Goal: Task Accomplishment & Management: Use online tool/utility

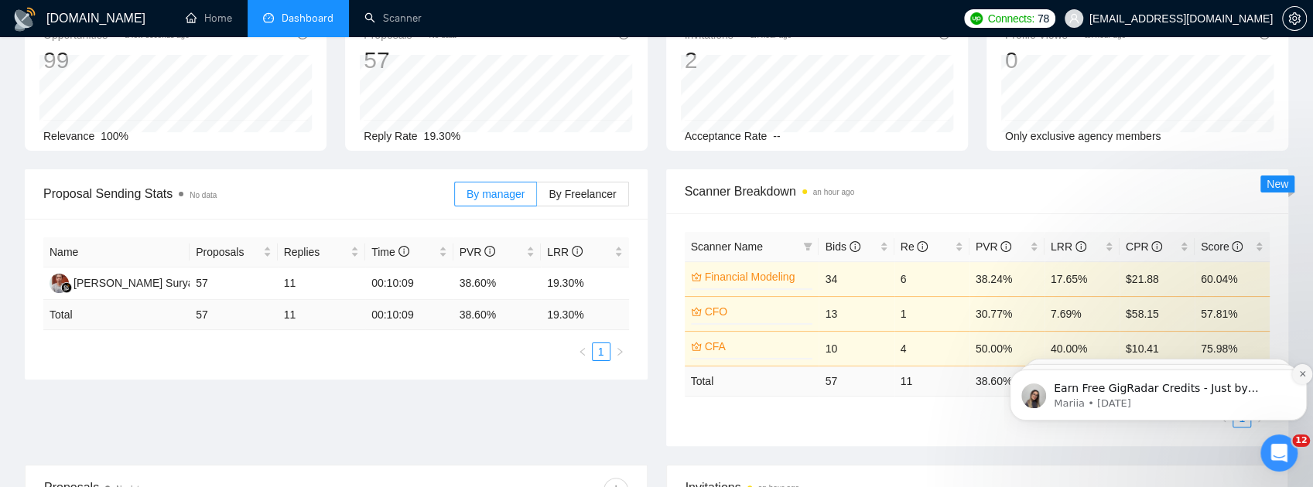
click at [1304, 376] on icon "Dismiss notification" at bounding box center [1301, 373] width 5 height 5
click at [1301, 376] on icon "Dismiss notification" at bounding box center [1302, 374] width 9 height 9
click at [1301, 376] on icon "Dismiss notification" at bounding box center [1302, 374] width 7 height 7
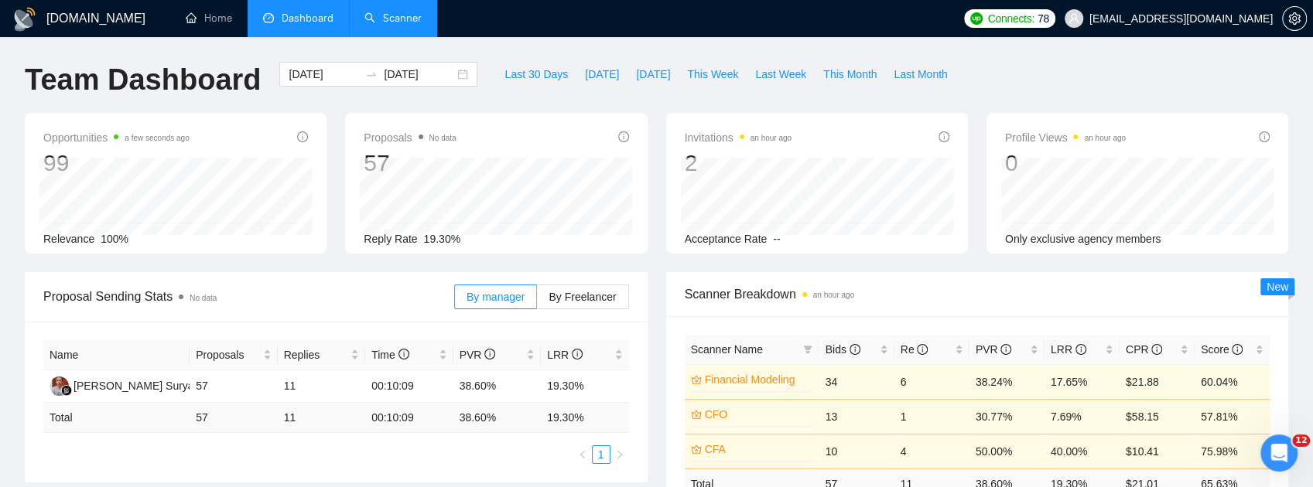
click at [402, 19] on link "Scanner" at bounding box center [392, 18] width 57 height 13
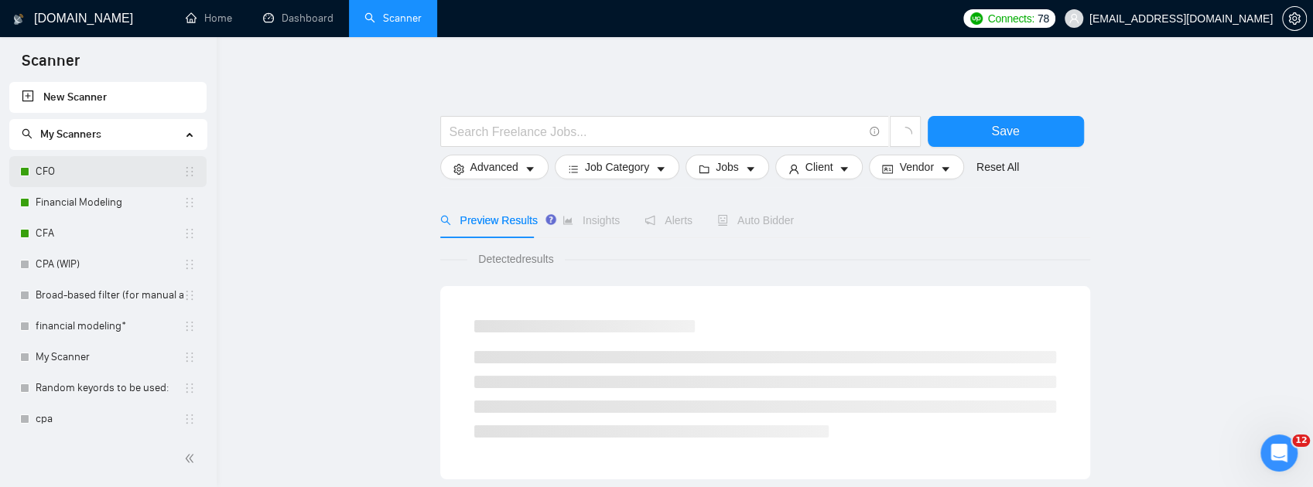
click at [48, 173] on link "CFO" at bounding box center [110, 171] width 148 height 31
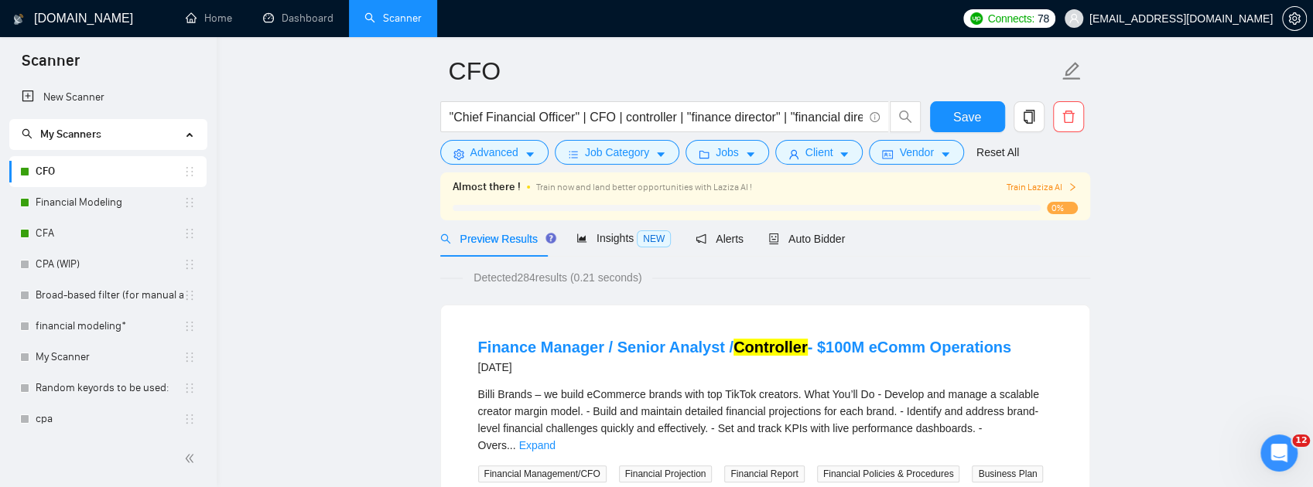
scroll to position [51, 0]
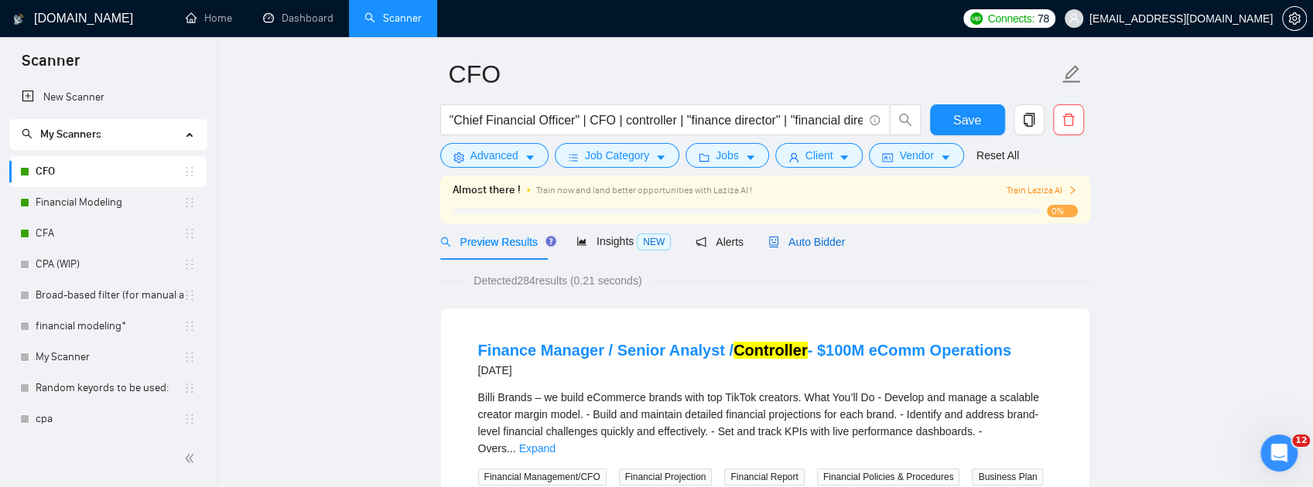
click at [795, 244] on span "Auto Bidder" at bounding box center [806, 242] width 77 height 12
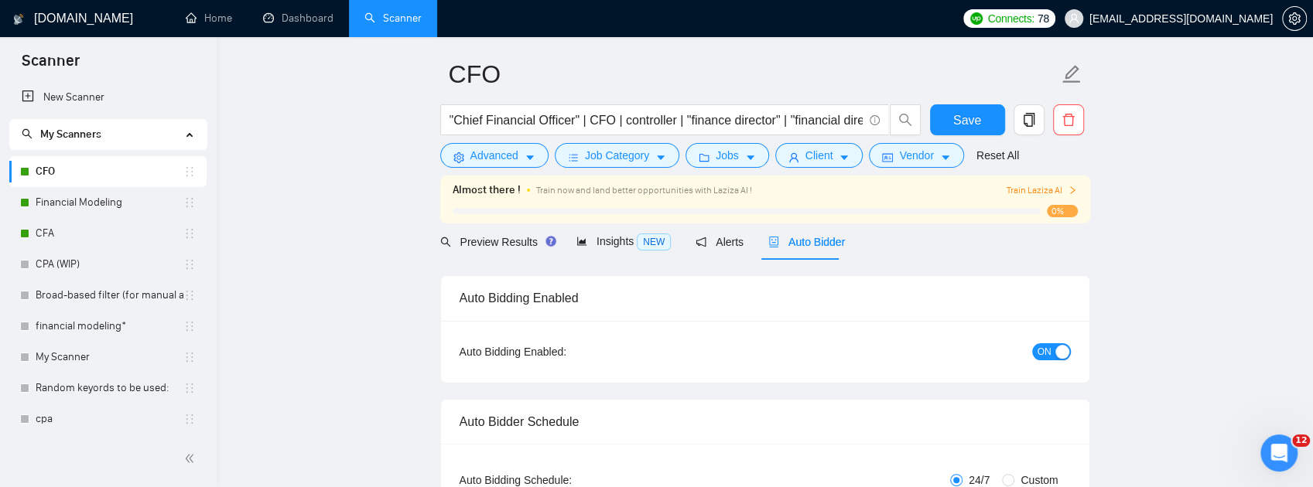
checkbox input "true"
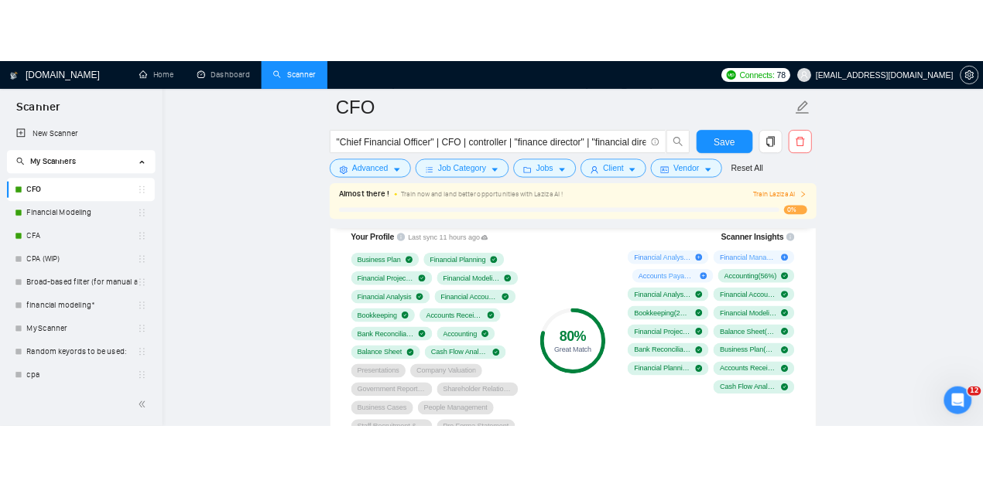
scroll to position [1134, 0]
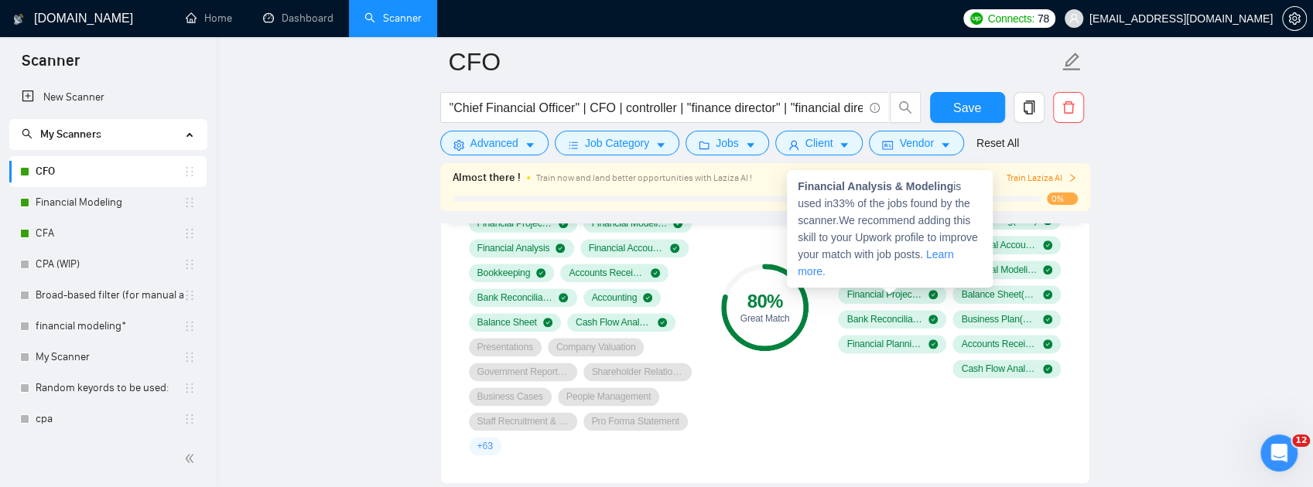
click at [928, 200] on icon "plus-circle" at bounding box center [932, 195] width 9 height 9
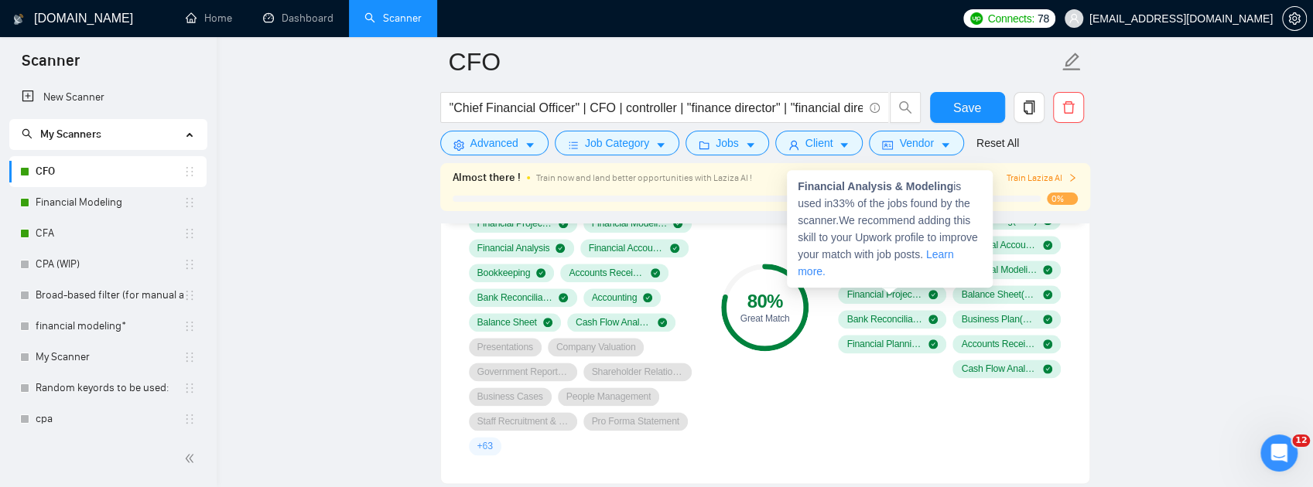
click at [928, 200] on icon "plus-circle" at bounding box center [932, 195] width 9 height 9
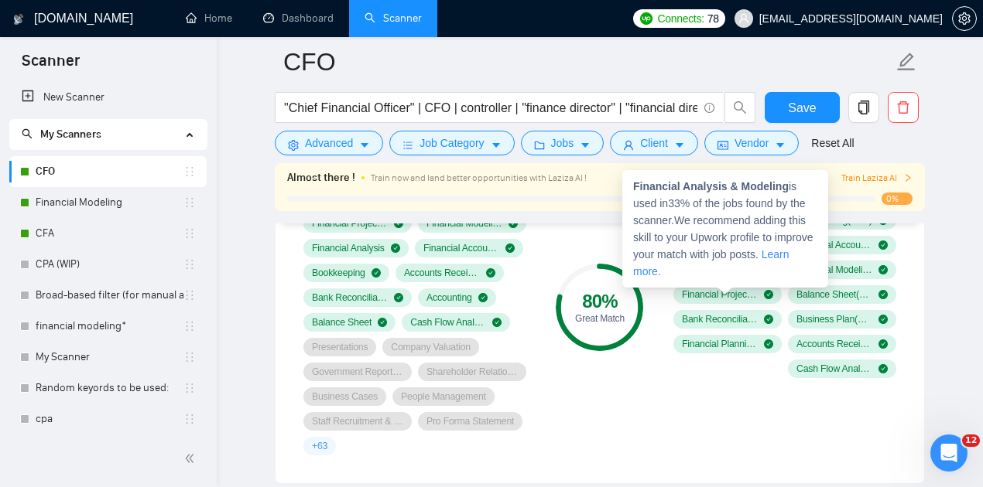
click at [736, 202] on span "Financial Analysis & Modeling ( 33 %)" at bounding box center [720, 196] width 76 height 12
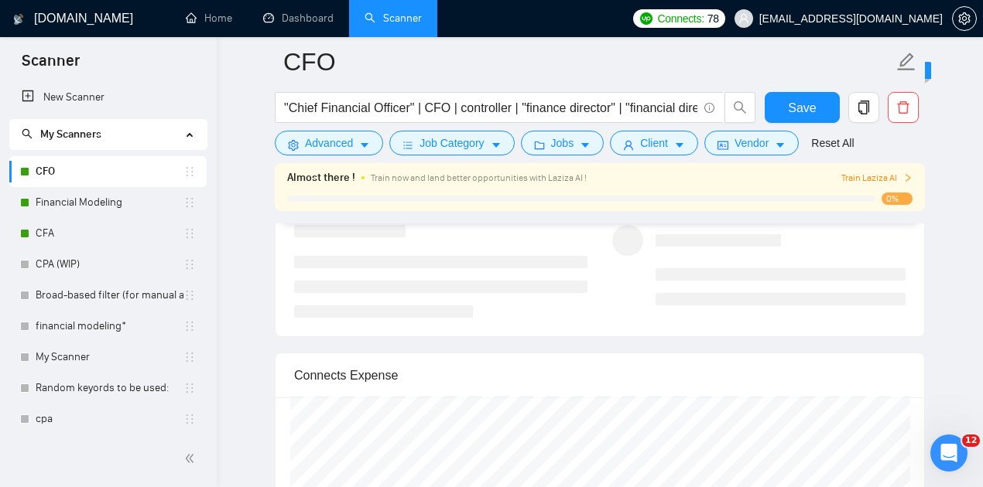
scroll to position [3043, 0]
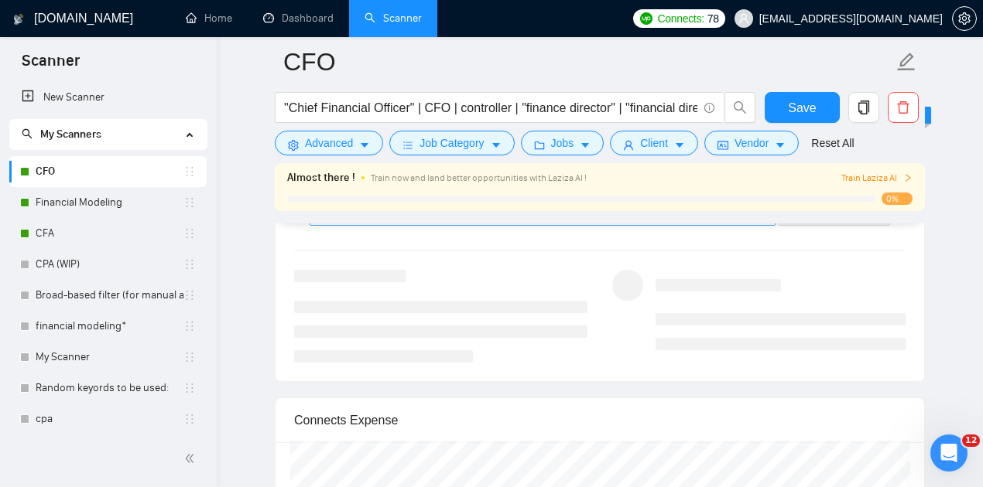
click at [771, 226] on div "Select a job" at bounding box center [542, 213] width 466 height 25
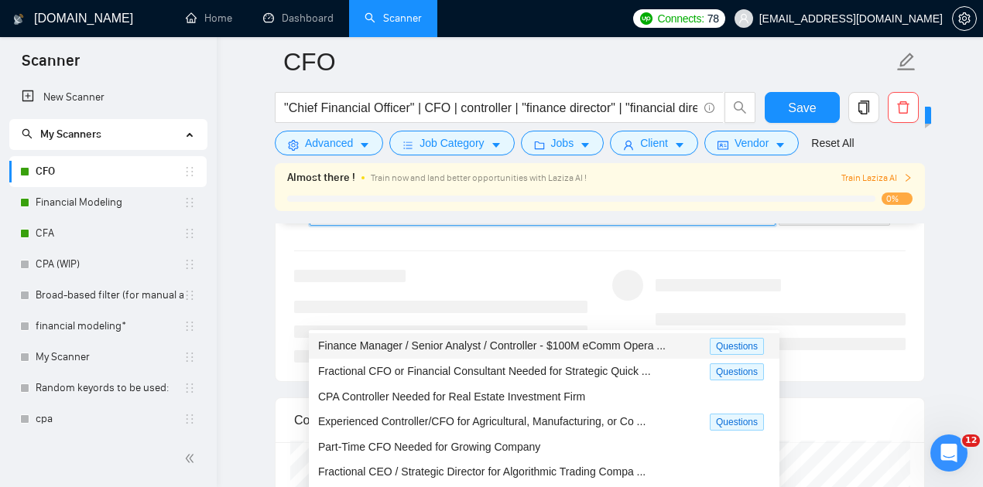
click at [614, 345] on span "Finance Manager / Senior Analyst / Controller - $100M eComm Opera ..." at bounding box center [491, 346] width 347 height 12
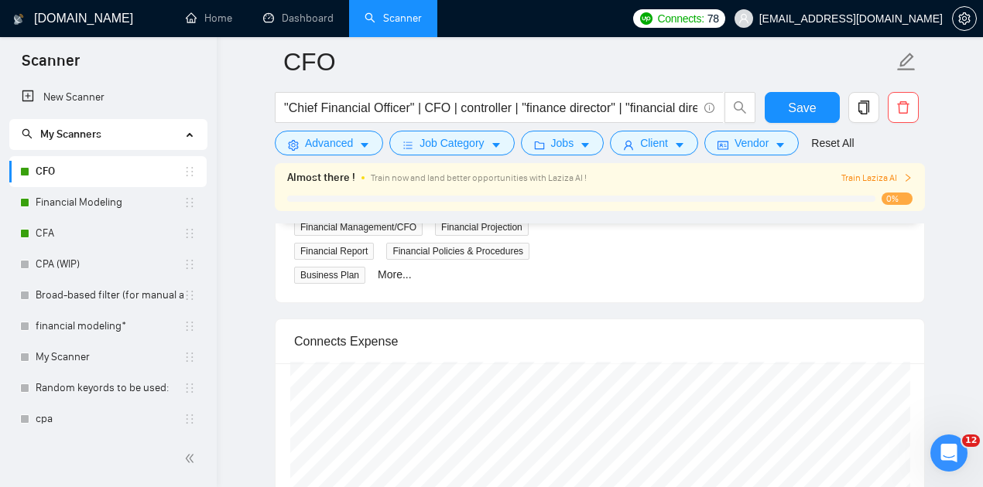
scroll to position [3249, 0]
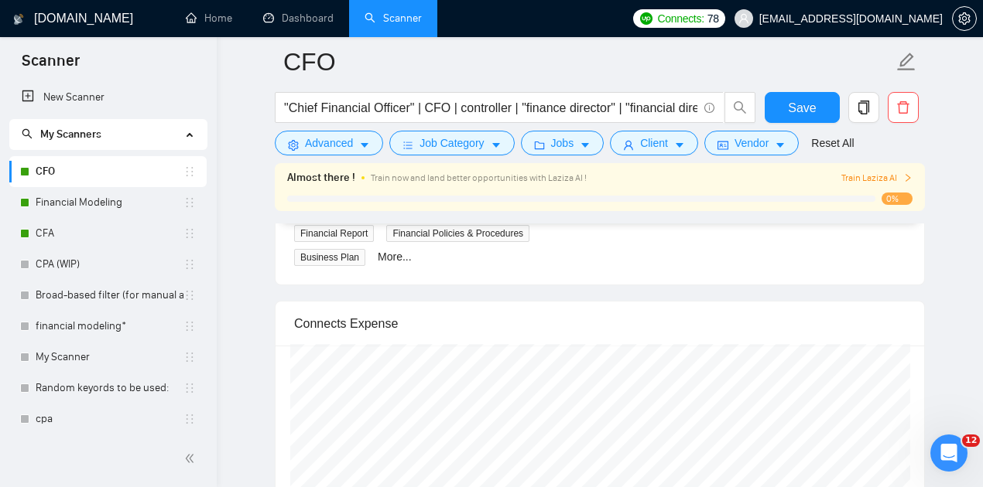
click at [381, 187] on link "Expand" at bounding box center [362, 181] width 36 height 12
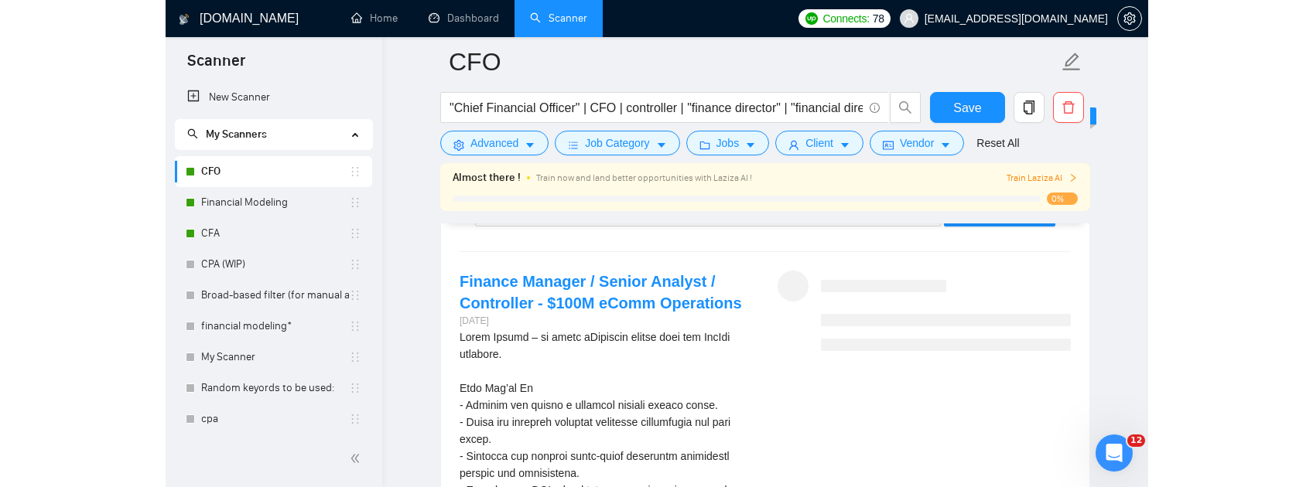
scroll to position [3043, 0]
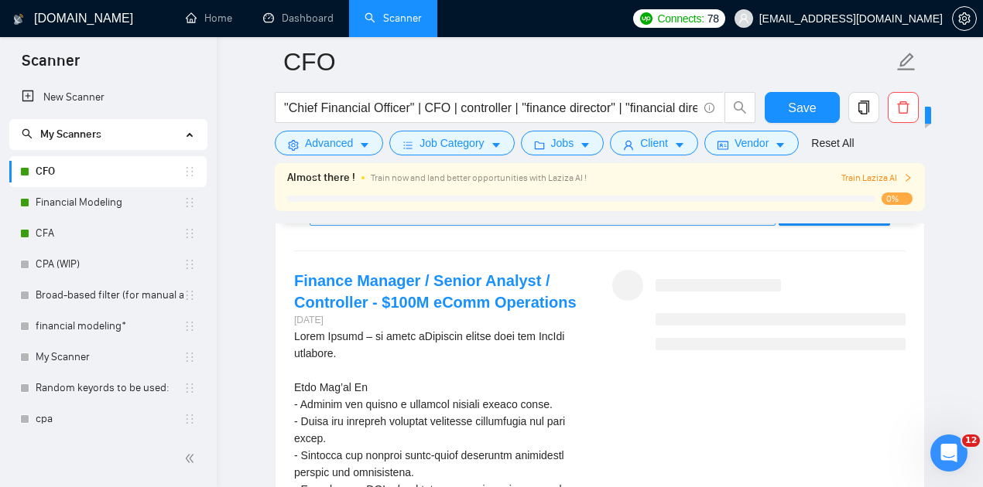
click at [639, 220] on span "Finance Manager / Senior Analyst / Controller - $100M eComm Opera ..." at bounding box center [492, 213] width 347 height 12
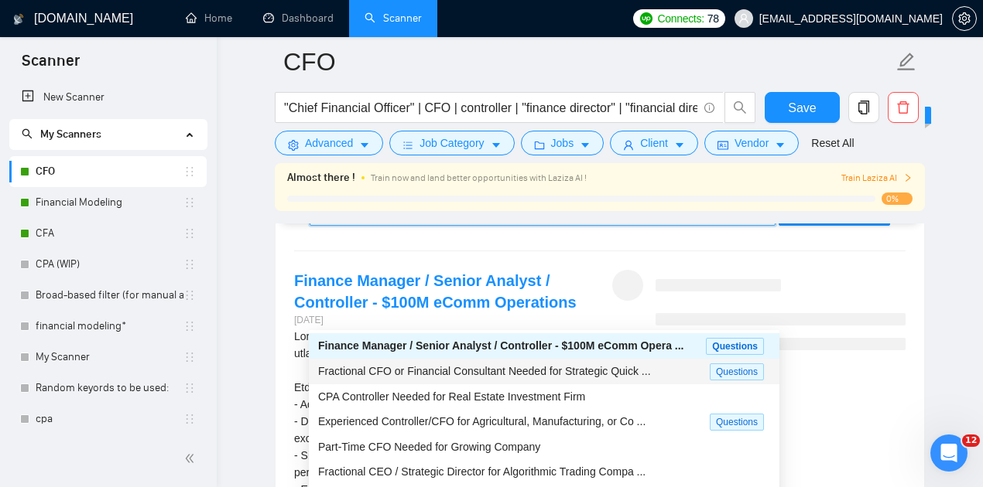
click at [589, 374] on span "Fractional CFO or Financial Consultant Needed for Strategic Quick ..." at bounding box center [484, 371] width 333 height 12
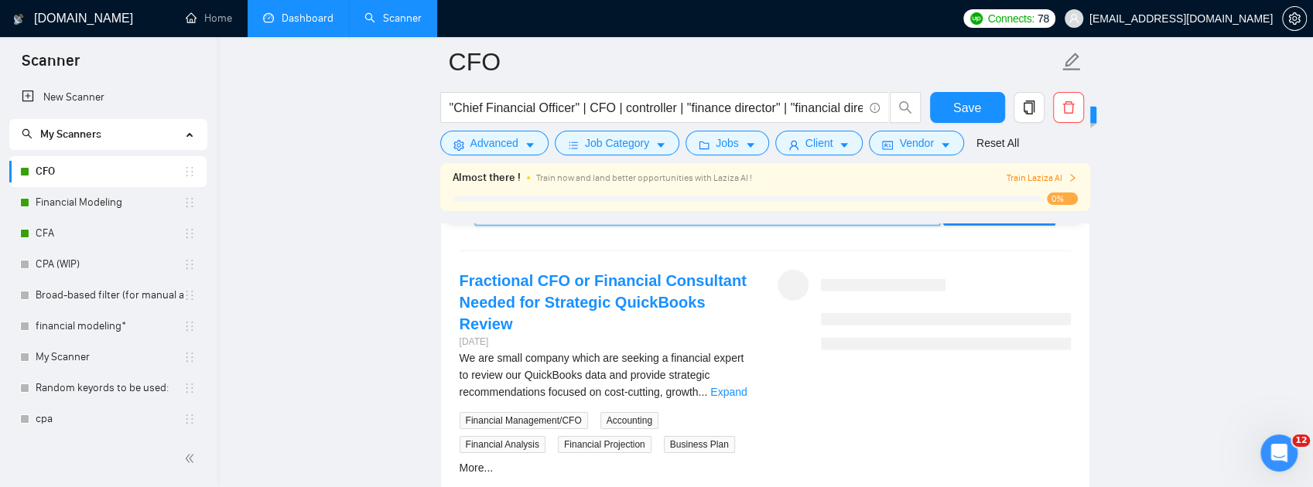
click at [285, 21] on link "Dashboard" at bounding box center [298, 18] width 70 height 13
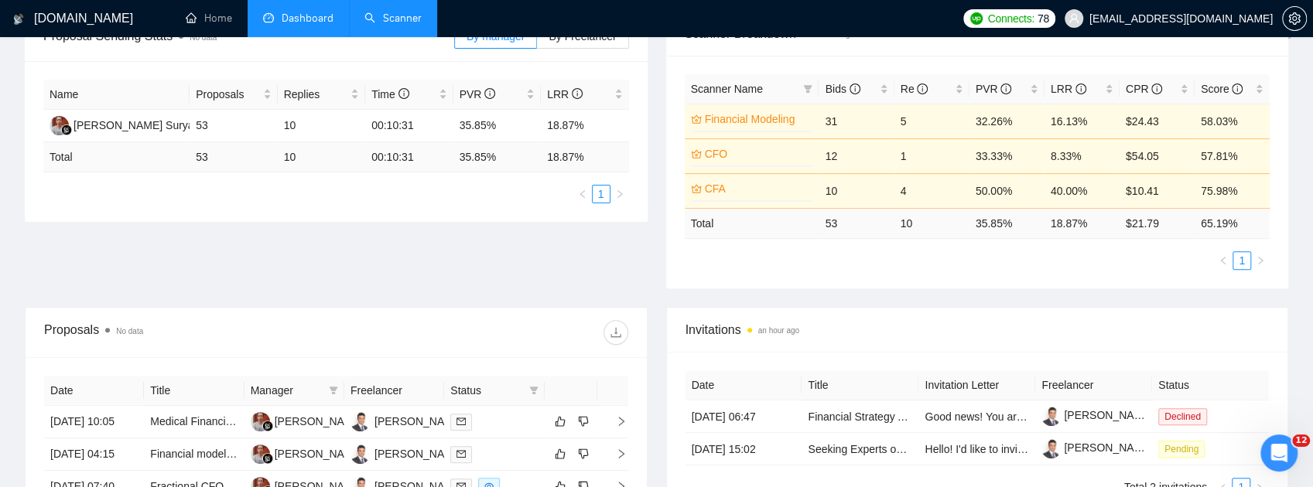
scroll to position [183, 0]
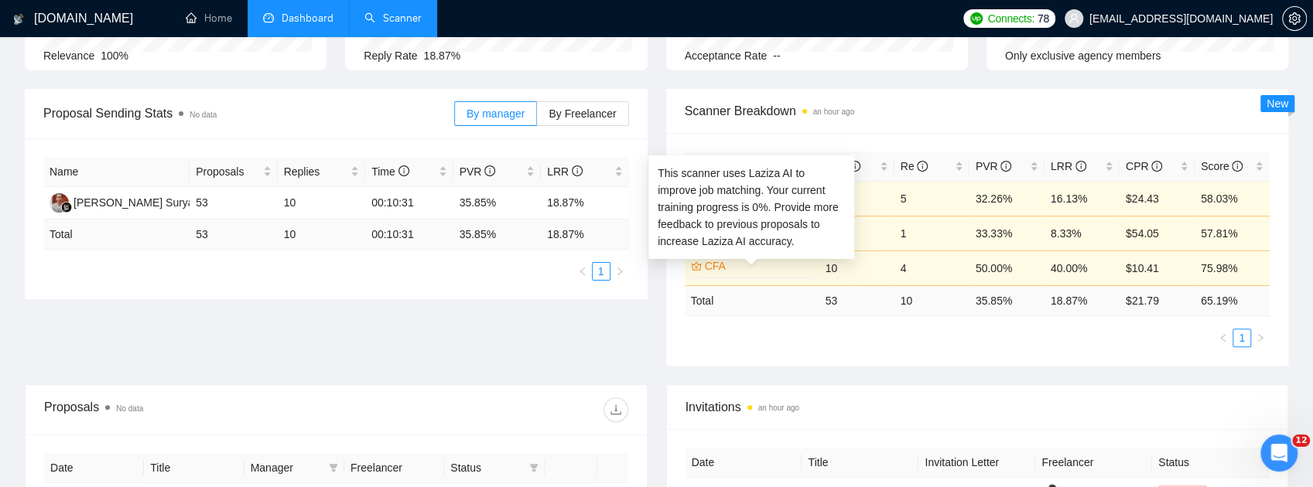
click at [714, 266] on link "CFA" at bounding box center [757, 266] width 105 height 17
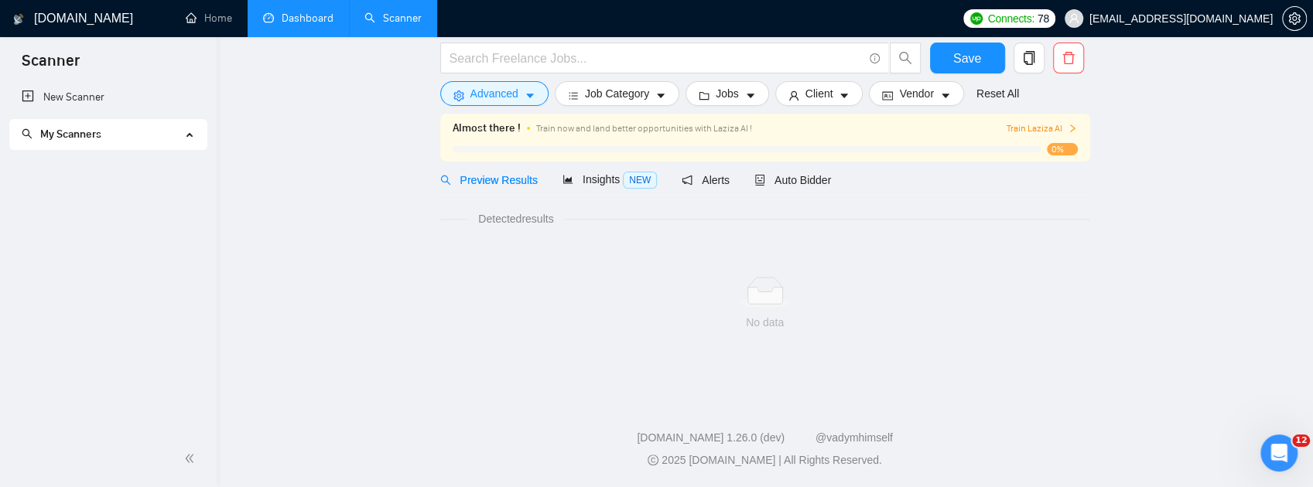
scroll to position [65, 0]
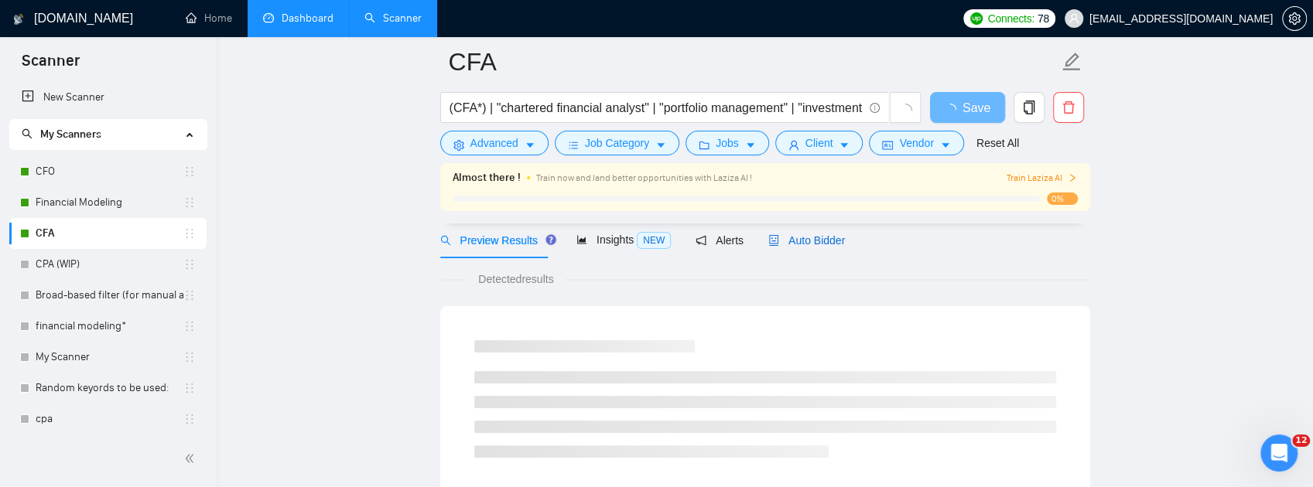
click at [812, 244] on span "Auto Bidder" at bounding box center [806, 240] width 77 height 12
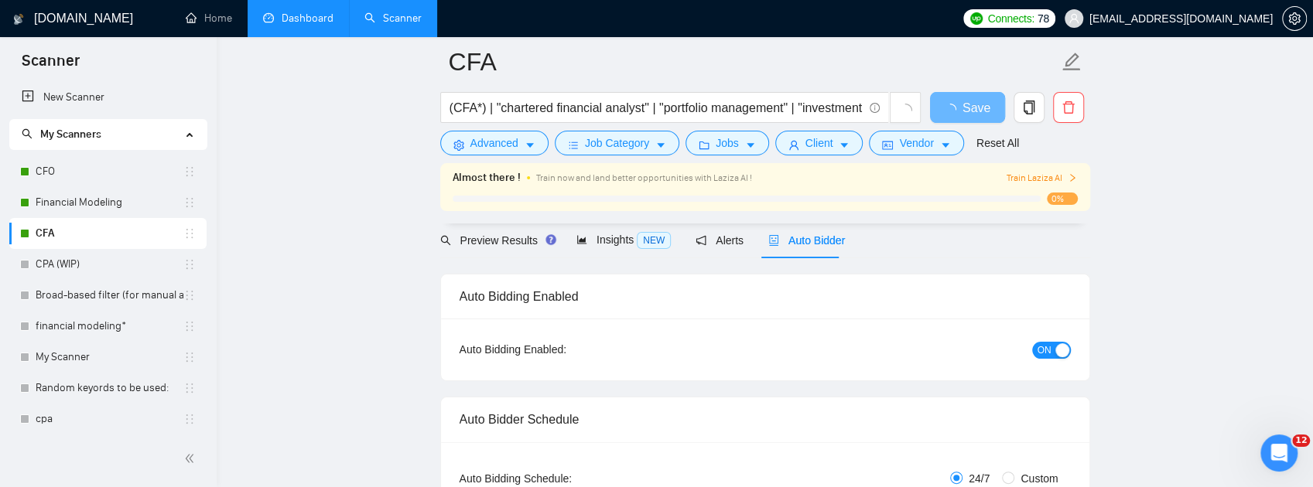
checkbox input "true"
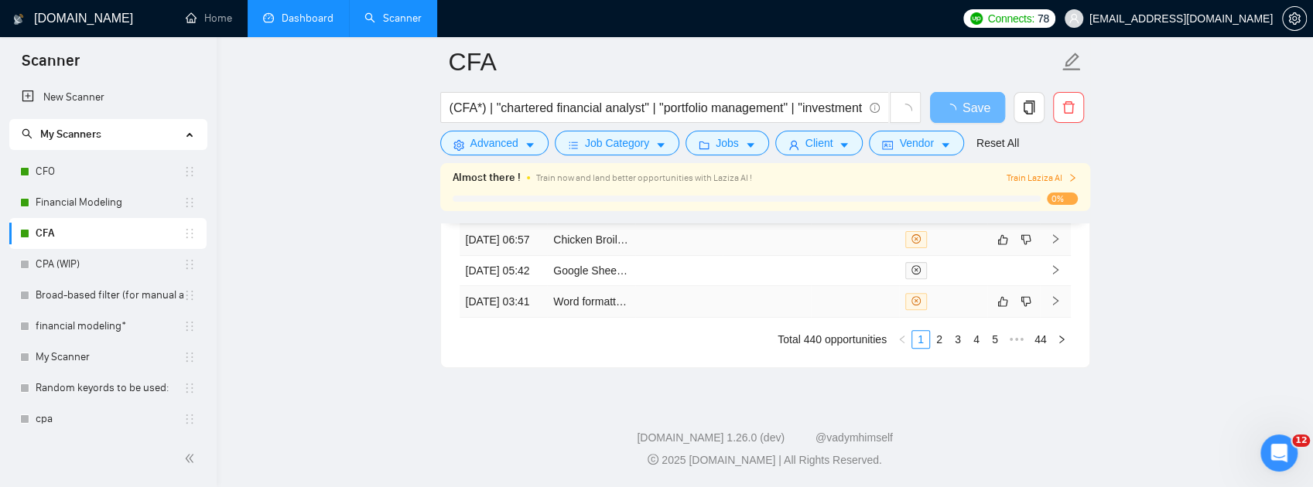
scroll to position [4397, 0]
click at [941, 348] on link "2" at bounding box center [939, 339] width 17 height 17
click at [959, 346] on link "3" at bounding box center [957, 339] width 17 height 17
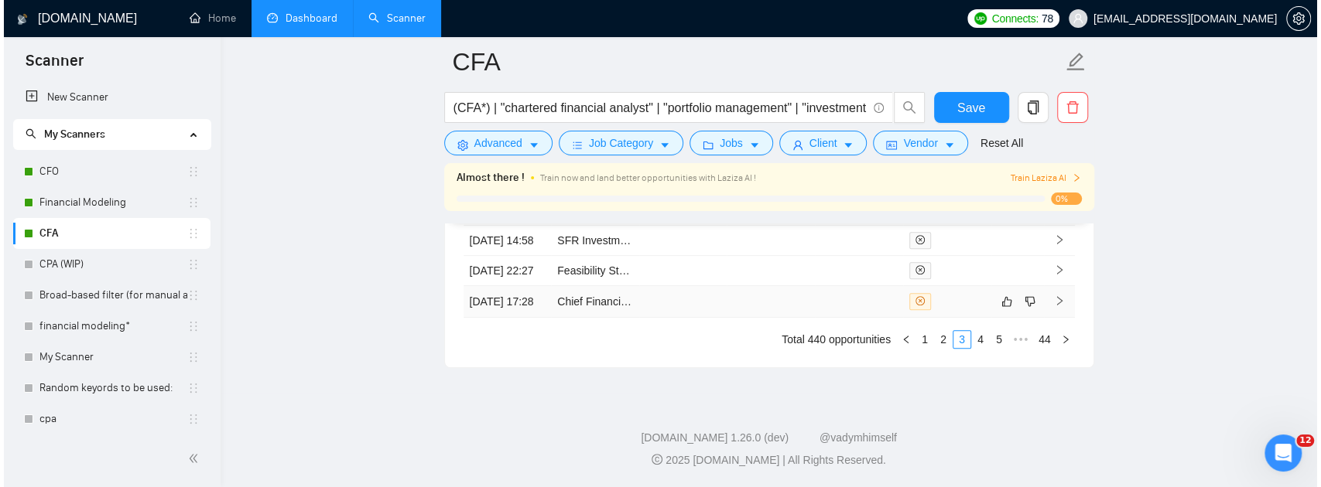
scroll to position [4510, 0]
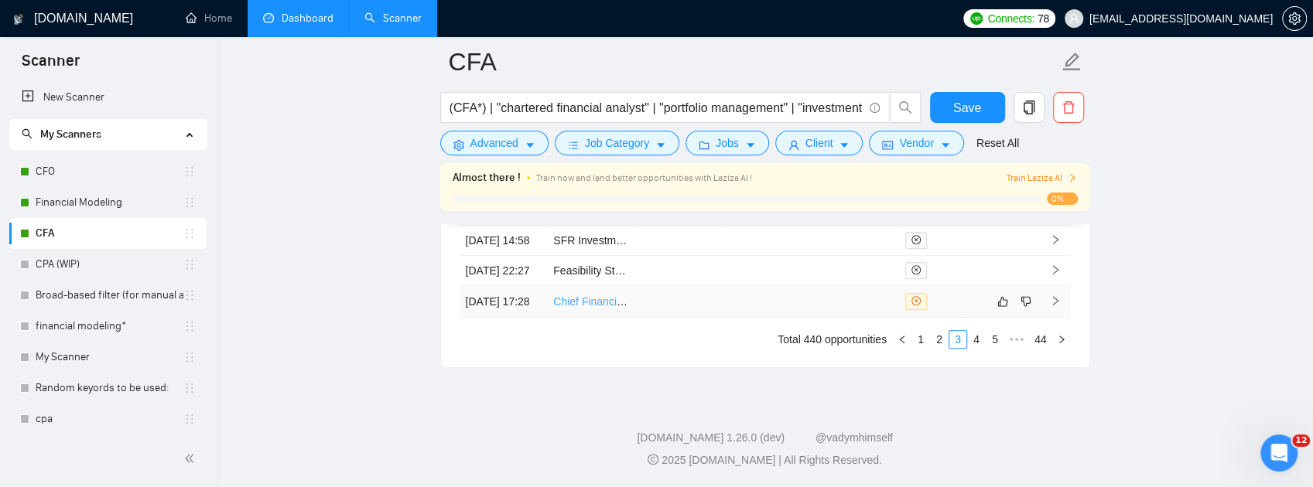
click at [577, 308] on link "Chief Financial Officer (CFO) for Construction Company" at bounding box center [687, 302] width 268 height 12
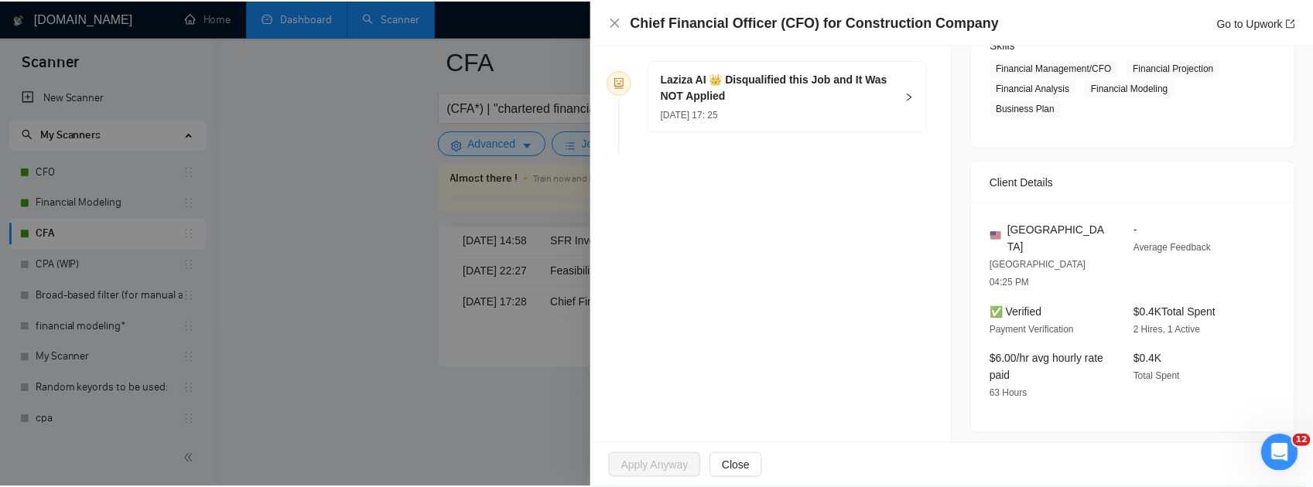
scroll to position [309, 0]
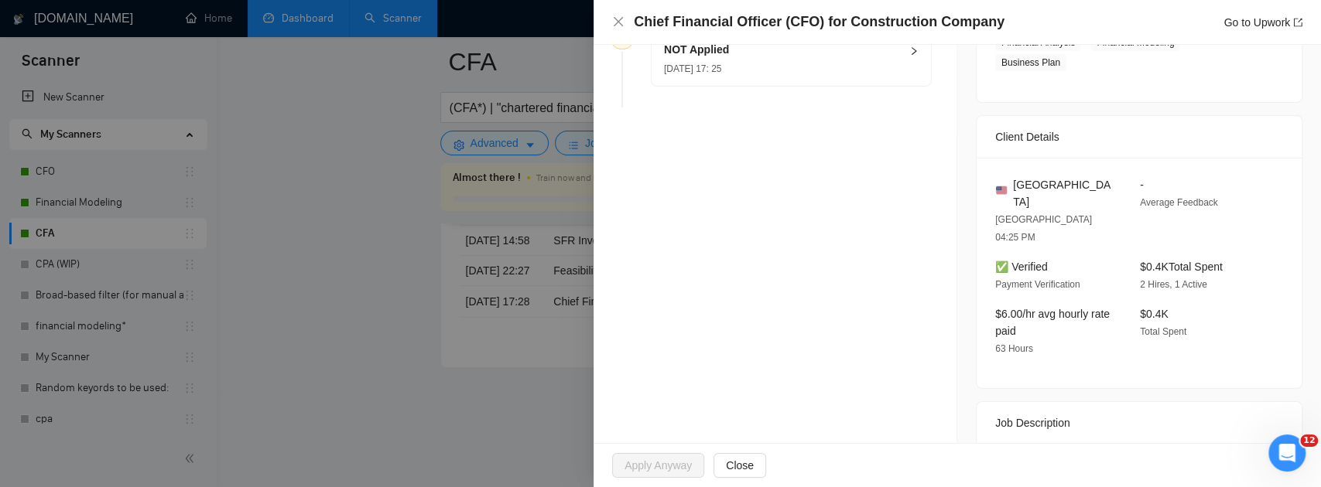
click at [557, 296] on div at bounding box center [660, 243] width 1321 height 487
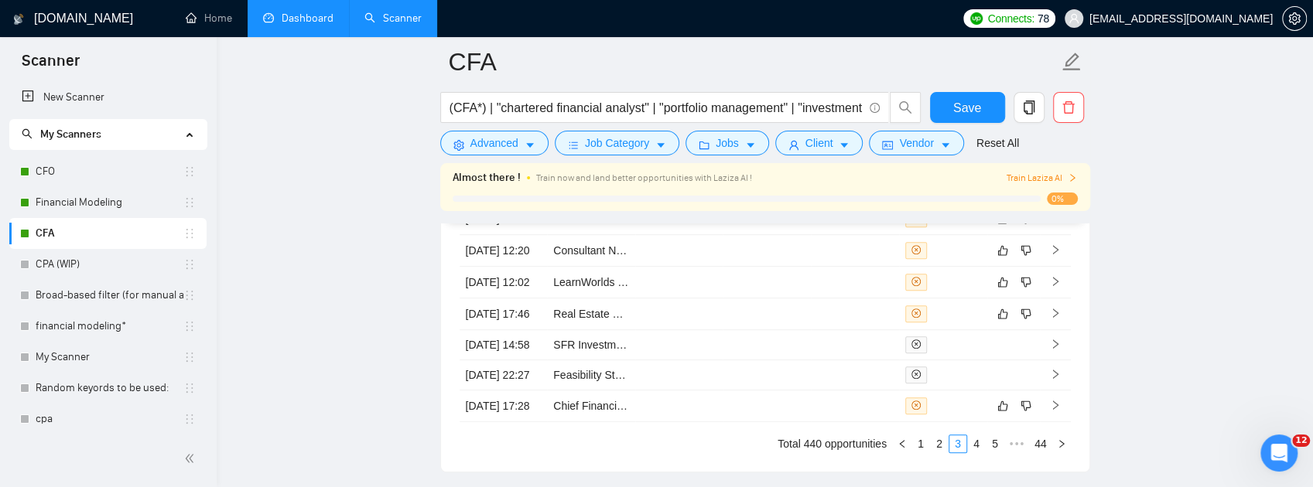
scroll to position [4097, 0]
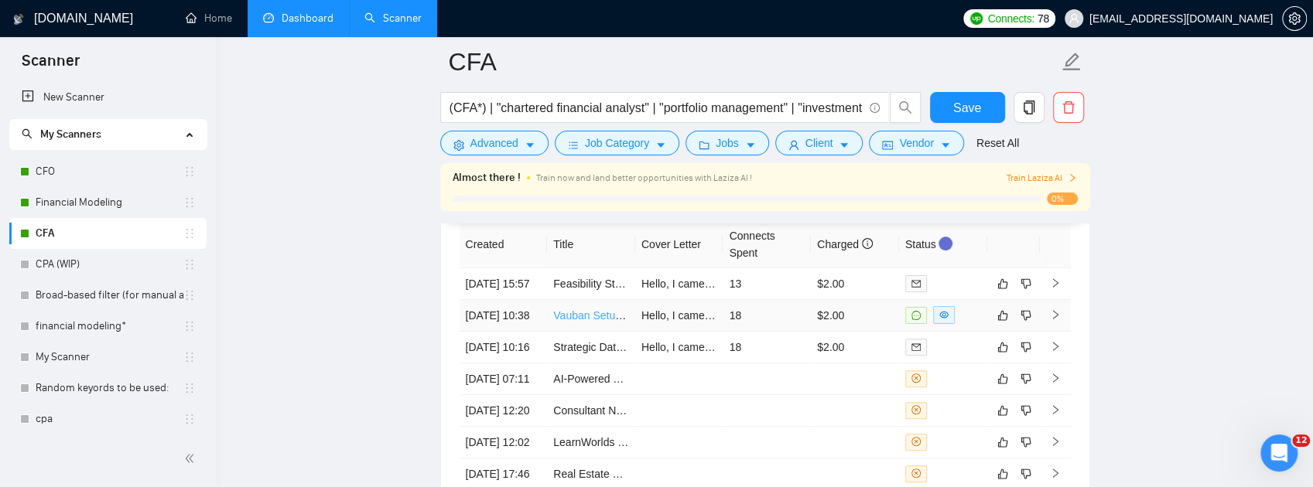
click at [593, 322] on link "Vauban Setup Specialist Needed" at bounding box center [632, 315] width 158 height 12
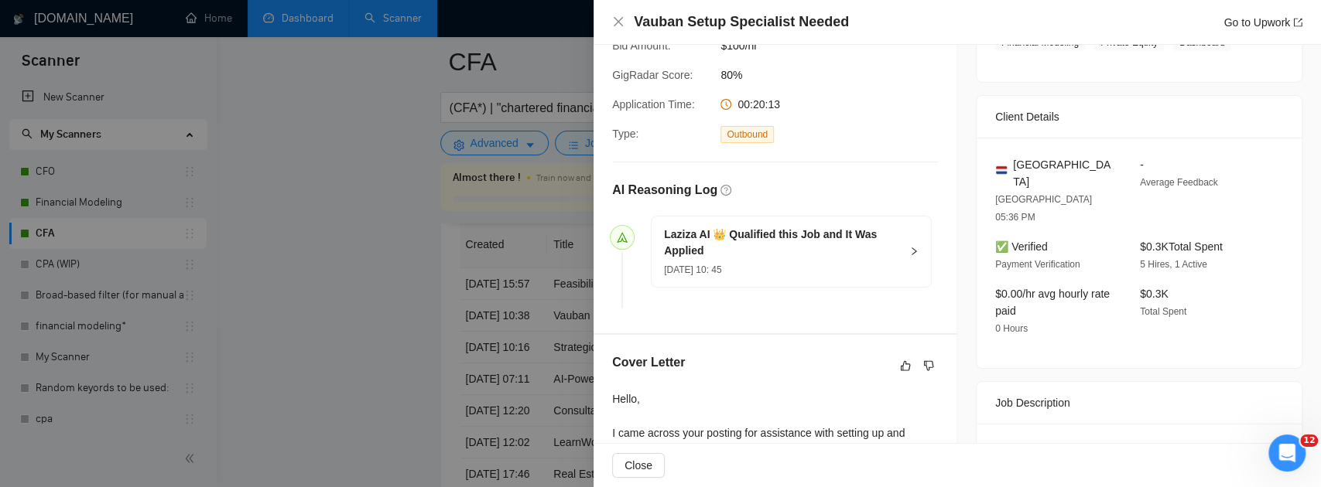
click at [531, 214] on div at bounding box center [660, 243] width 1321 height 487
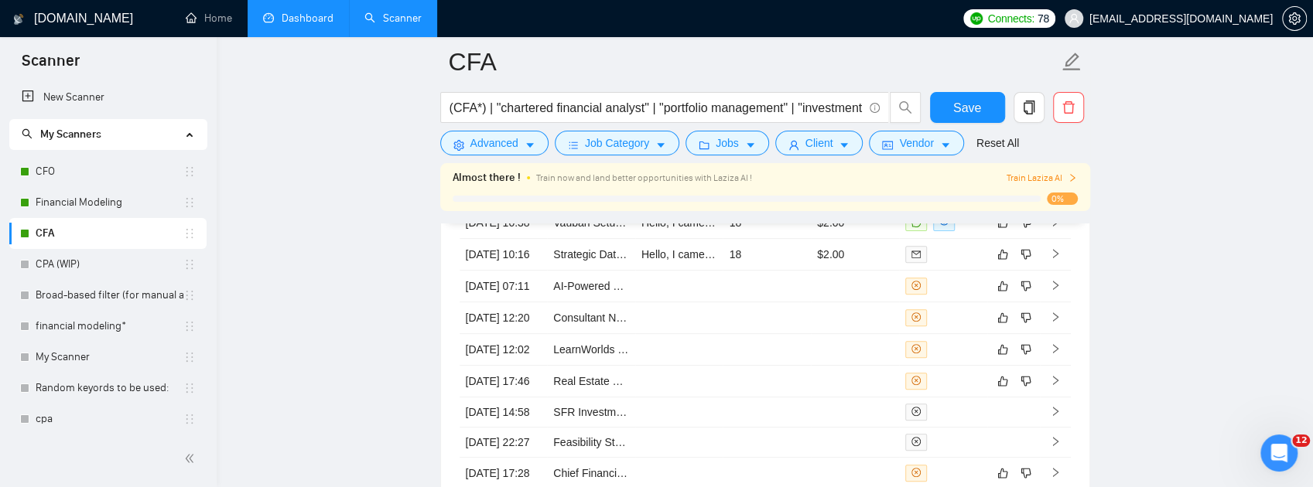
scroll to position [4097, 0]
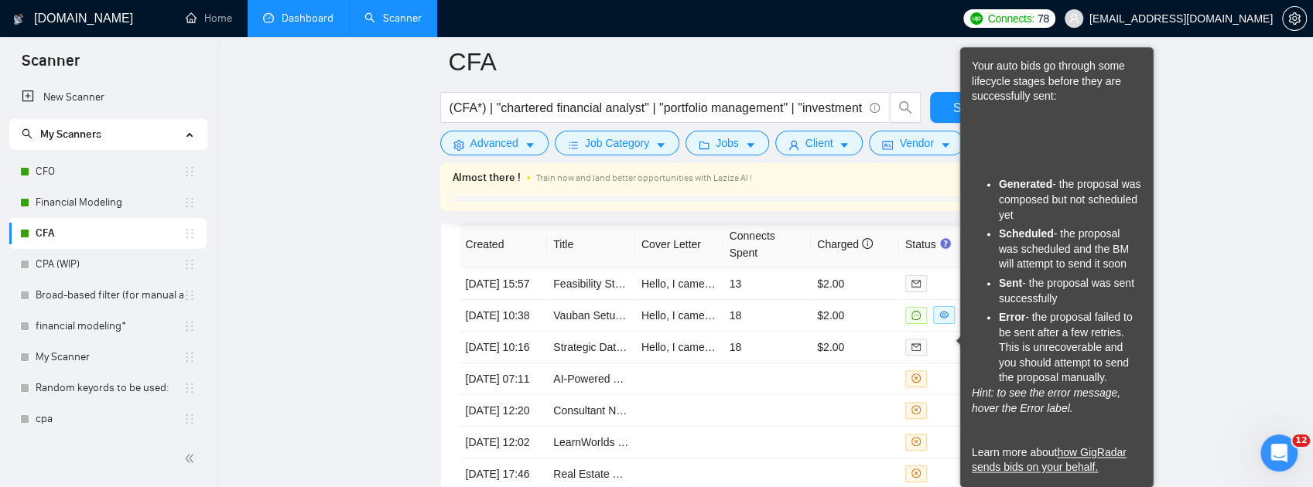
click at [922, 268] on th "Status" at bounding box center [943, 244] width 88 height 47
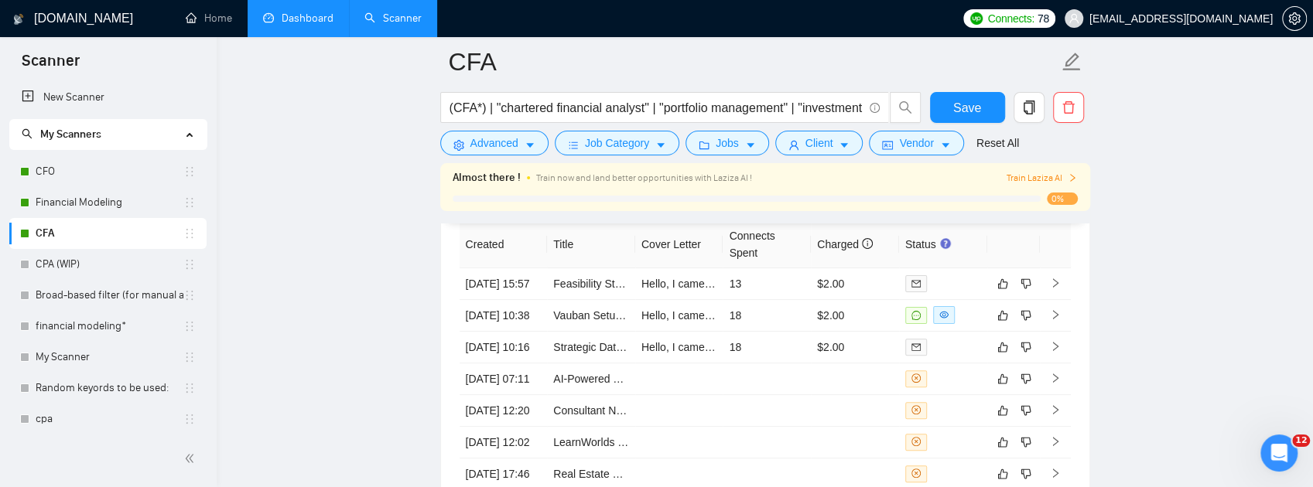
click at [922, 268] on th "Status" at bounding box center [943, 244] width 88 height 47
click at [897, 303] on div "Created Title Cover Letter Connects Spent Charged Status [DATE] 15:57 Feasibili…" at bounding box center [765, 417] width 648 height 429
click at [576, 290] on link "Feasibility Study for Real Estate Development Project" at bounding box center [681, 284] width 257 height 12
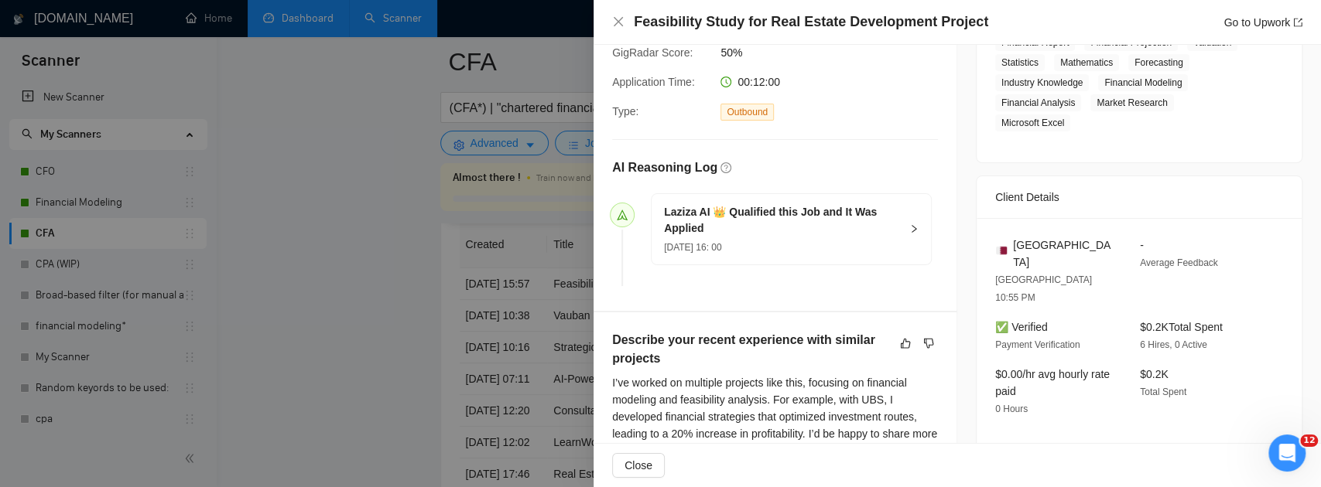
click at [460, 255] on div at bounding box center [660, 243] width 1321 height 487
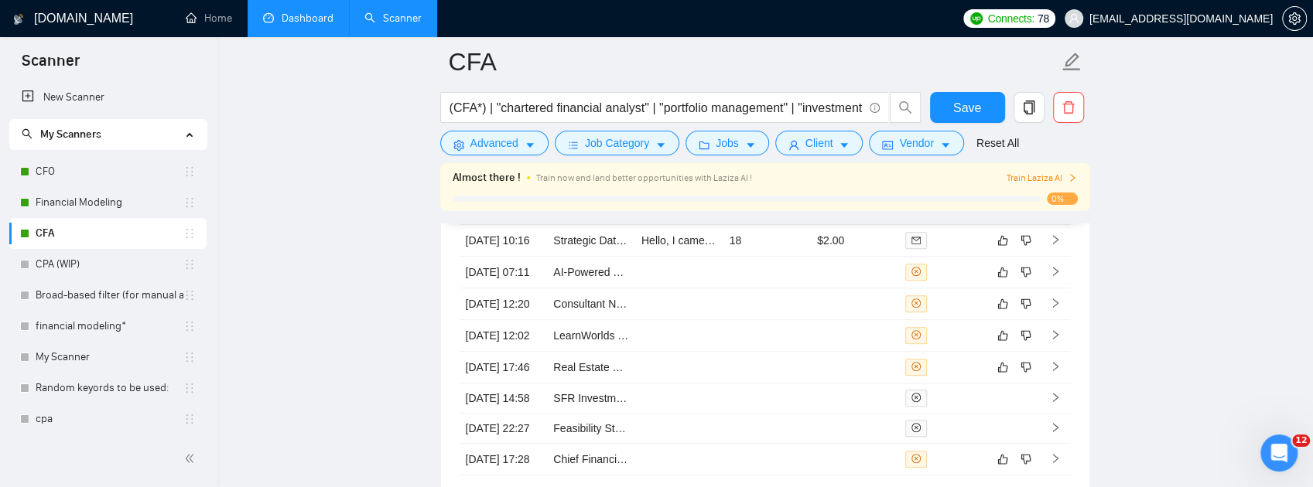
scroll to position [4304, 0]
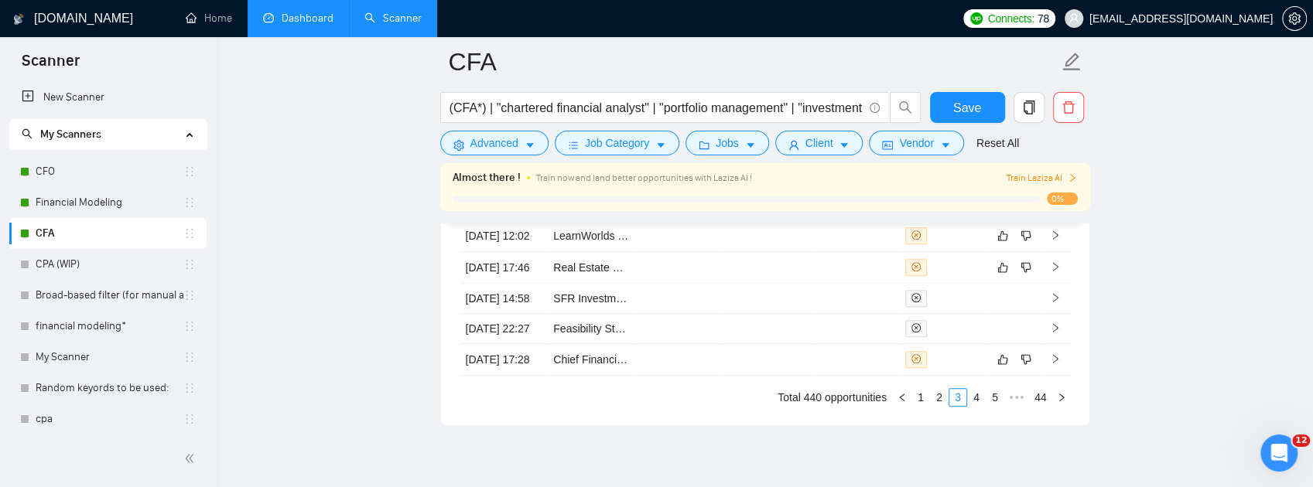
click at [576, 147] on link "Strategic Data Room Builder for Shareholder Communications & JV Rollout" at bounding box center [733, 141] width 361 height 12
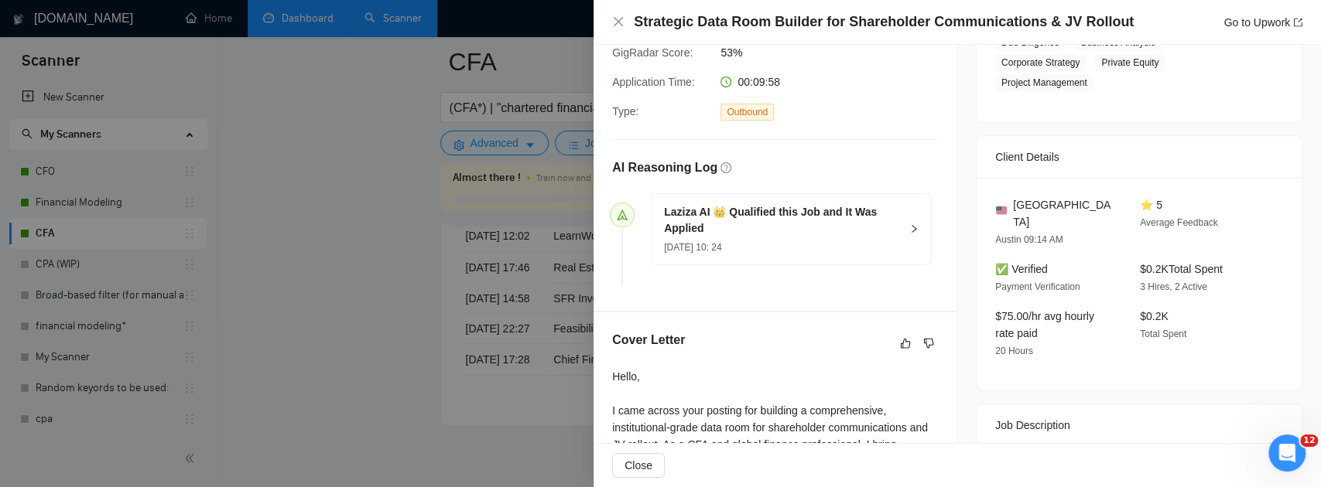
click at [487, 181] on div at bounding box center [660, 243] width 1321 height 487
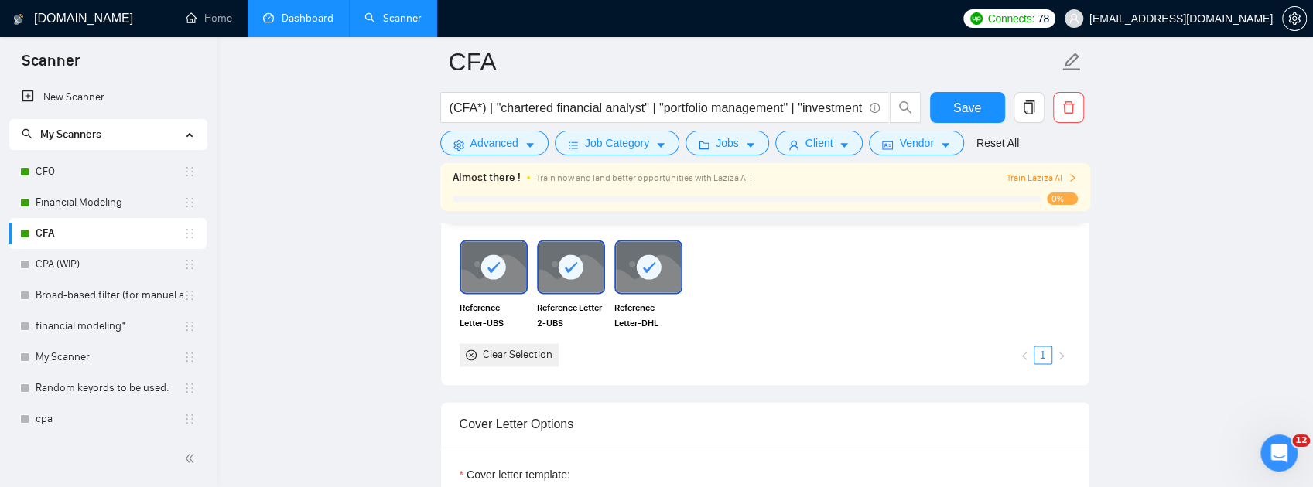
scroll to position [1364, 0]
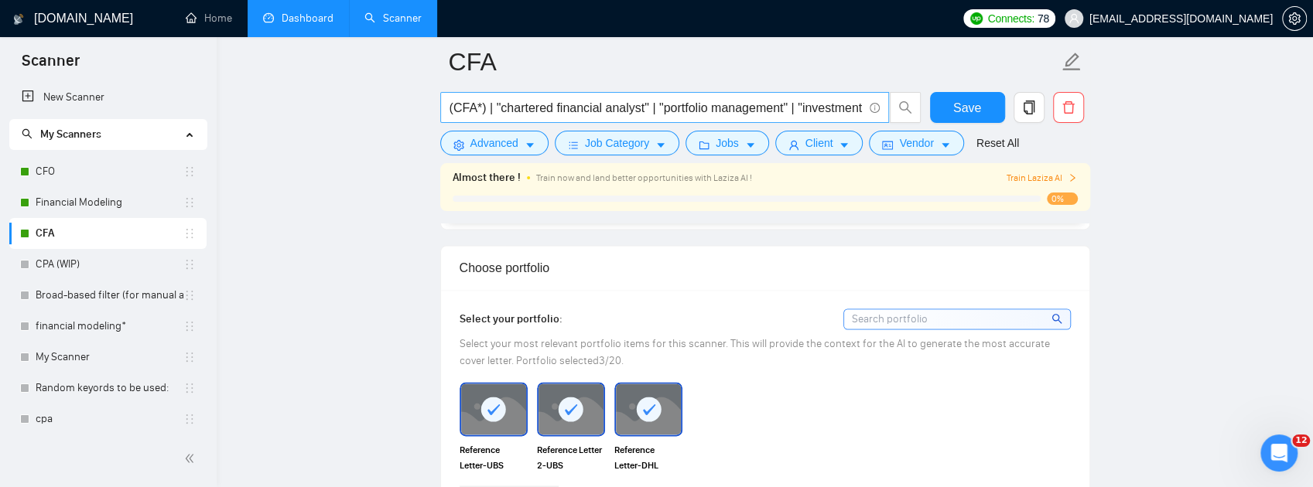
click at [709, 108] on input "(CFA*) | "chartered financial analyst" | "portfolio management" | "investment a…" at bounding box center [655, 107] width 413 height 19
click at [710, 113] on input "(CFA*) | "chartered financial analyst" | "portfolio management" | "investment a…" at bounding box center [655, 107] width 413 height 19
click at [828, 102] on input "(CFA*) | "chartered financial analyst" | "portfolio management" | "investment a…" at bounding box center [655, 107] width 413 height 19
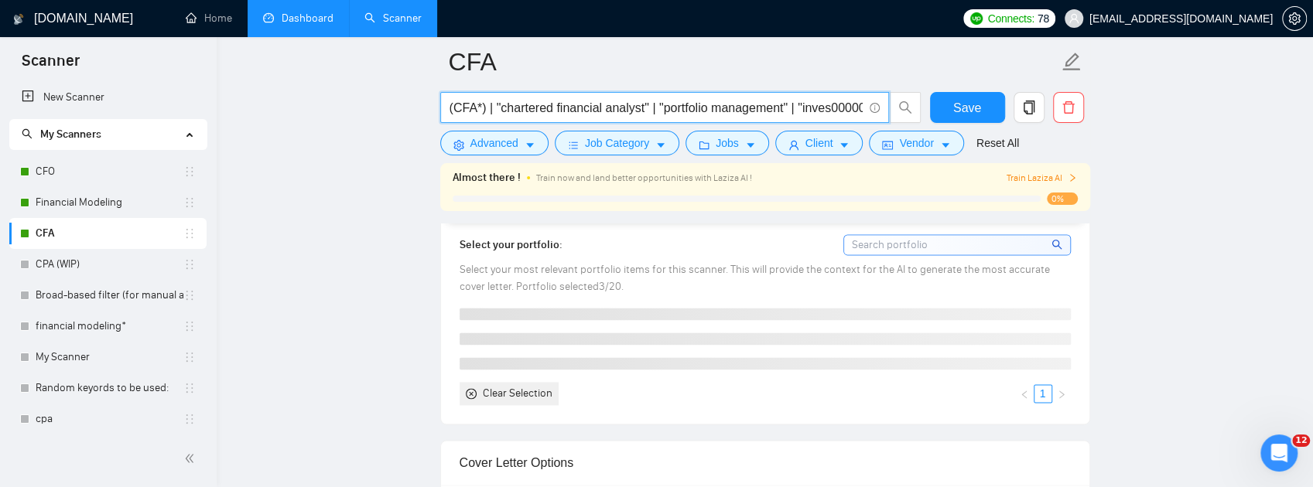
scroll to position [0, 53]
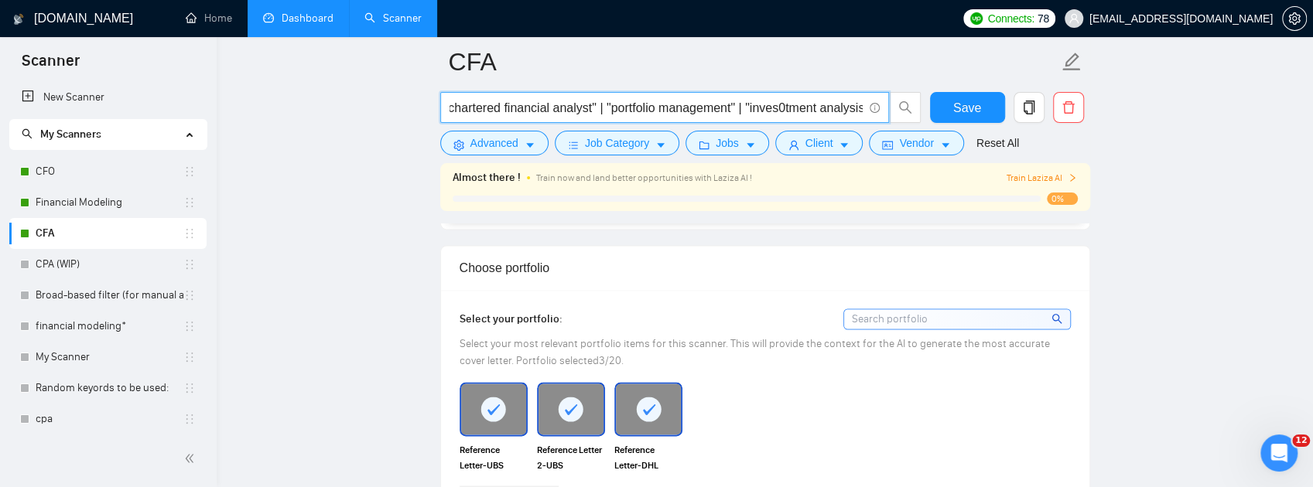
type input "(CFA*) | "chartered financial analyst" | "portfolio management" | "investment a…"
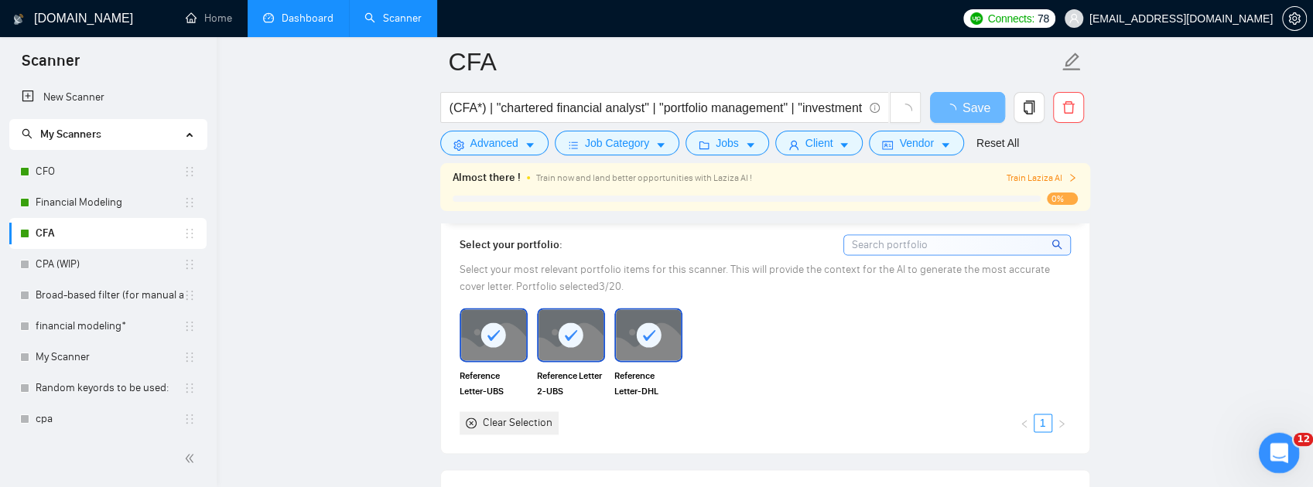
click at [1270, 453] on icon "Open Intercom Messenger" at bounding box center [1277, 452] width 26 height 26
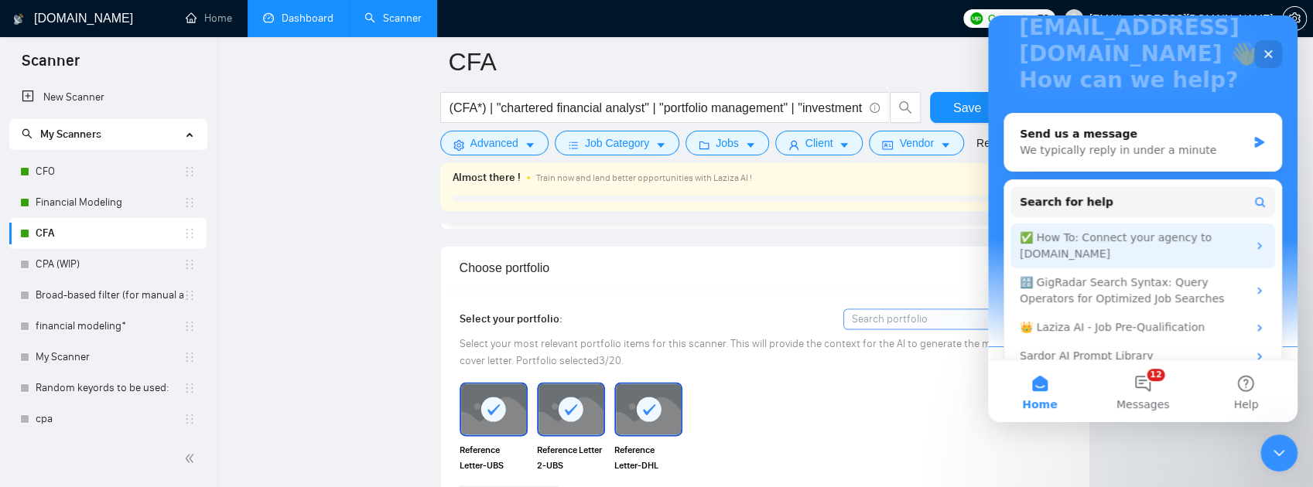
scroll to position [155, 0]
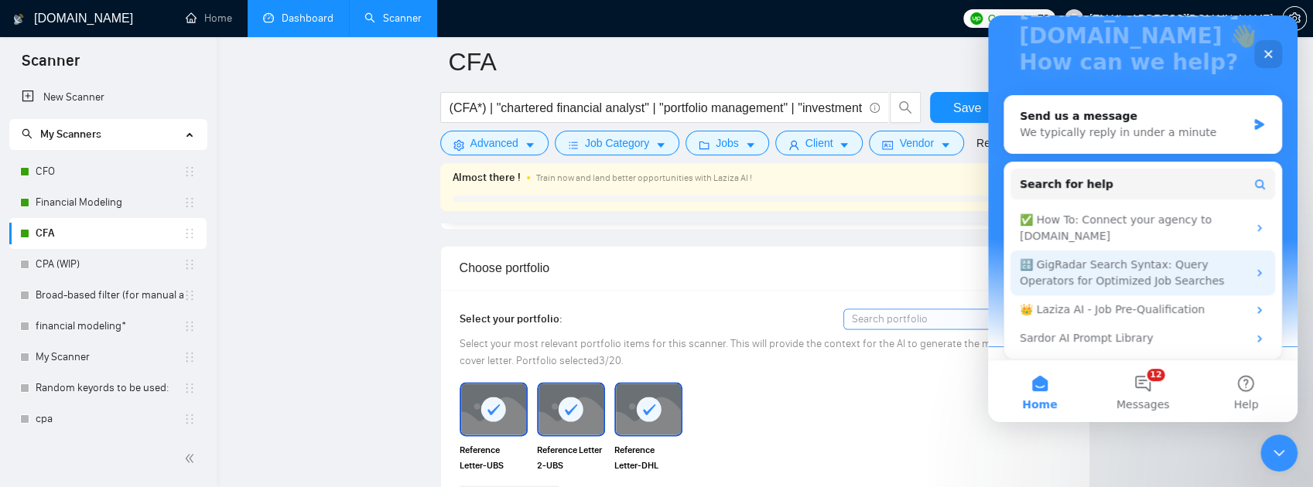
click at [1174, 285] on div "🔠 GigRadar Search Syntax: Query Operators for Optimized Job Searches" at bounding box center [1133, 273] width 227 height 32
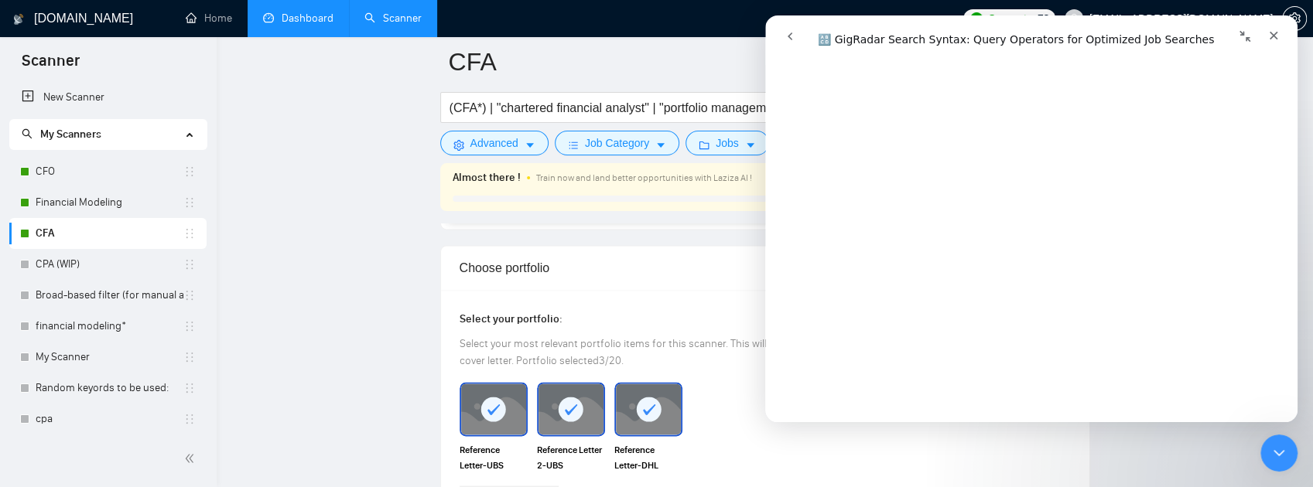
scroll to position [4590, 0]
click at [1275, 35] on icon "Close" at bounding box center [1273, 35] width 12 height 12
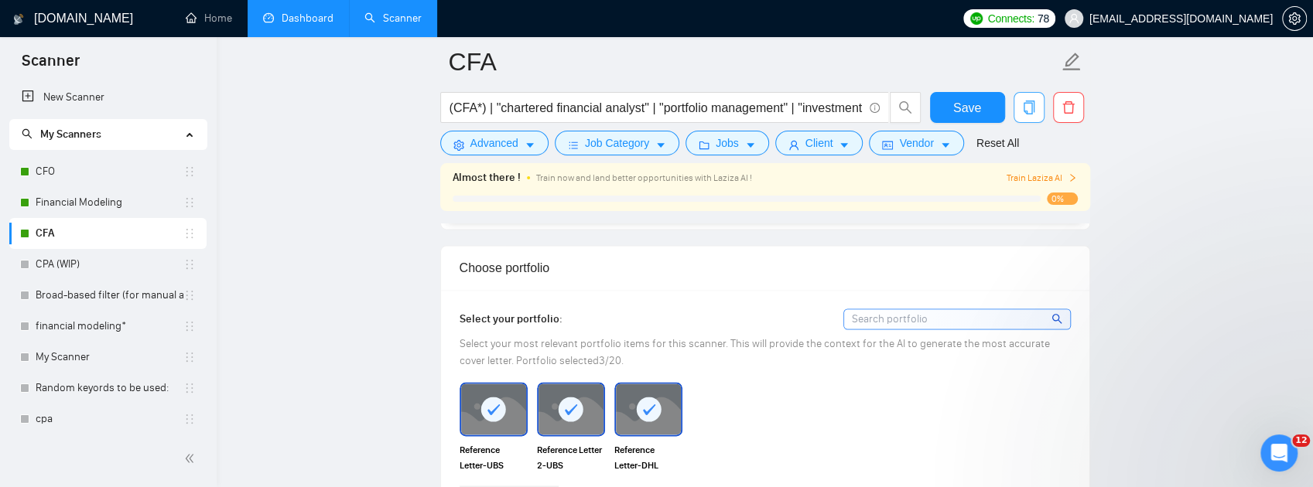
scroll to position [0, 0]
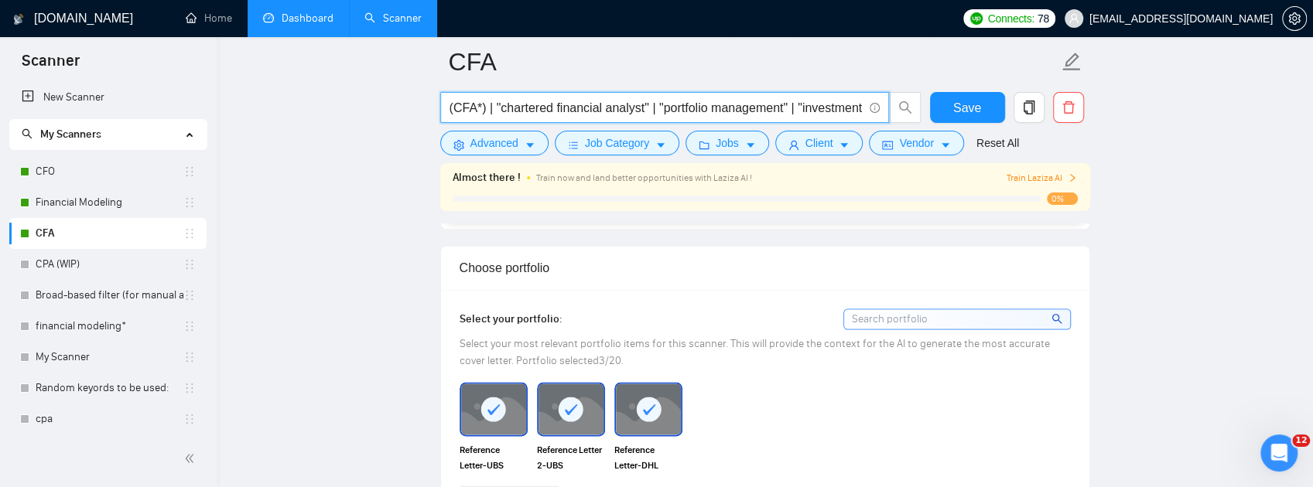
click at [820, 111] on input "(CFA*) | "chartered financial analyst" | "portfolio management" | "investment a…" at bounding box center [655, 107] width 413 height 19
click at [819, 111] on input "(CFA*) | "chartered financial analyst" | "portfolio management" | "investment a…" at bounding box center [655, 107] width 413 height 19
click at [1277, 446] on icon "Open Intercom Messenger" at bounding box center [1276, 451] width 11 height 12
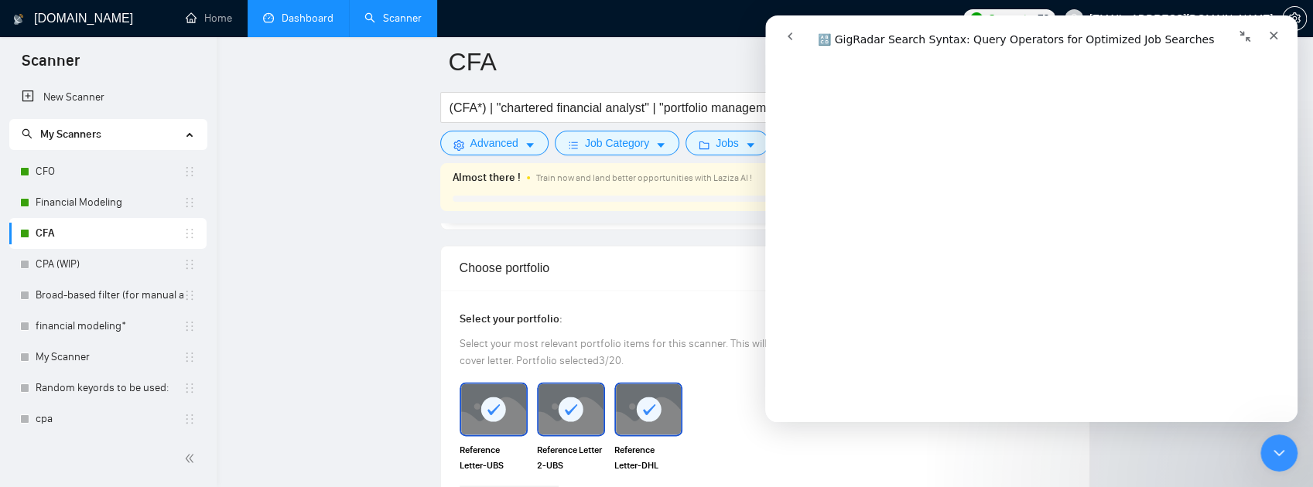
scroll to position [1030, 0]
drag, startPoint x: 201, startPoint y: 118, endPoint x: 407, endPoint y: 170, distance: 212.2
click at [1277, 36] on icon "Close" at bounding box center [1273, 35] width 12 height 12
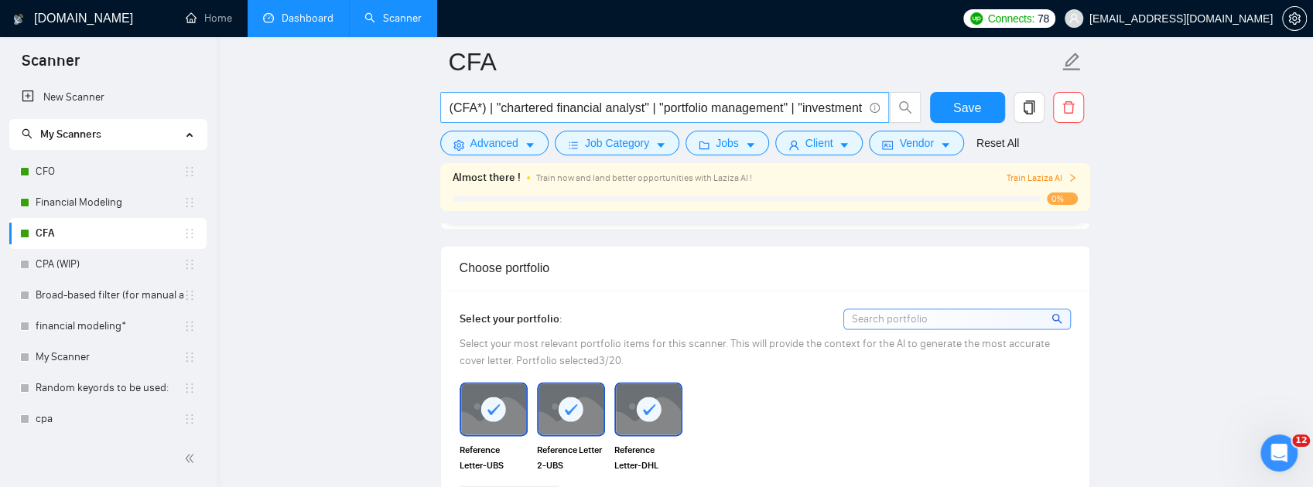
click at [749, 96] on span "(CFA*) | "chartered financial analyst" | "portfolio management" | "investment a…" at bounding box center [664, 107] width 449 height 31
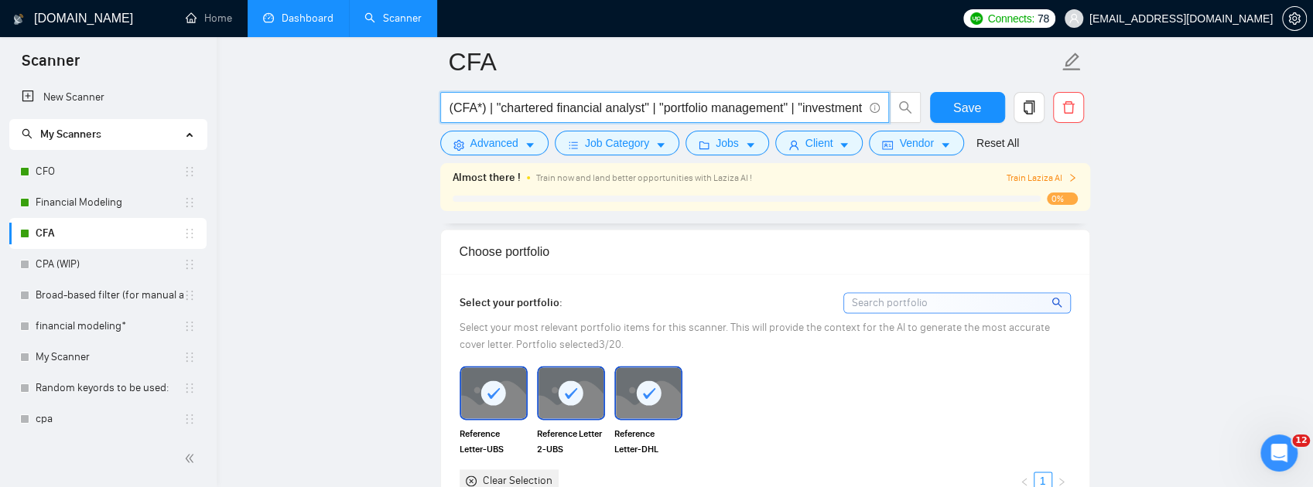
scroll to position [1364, 0]
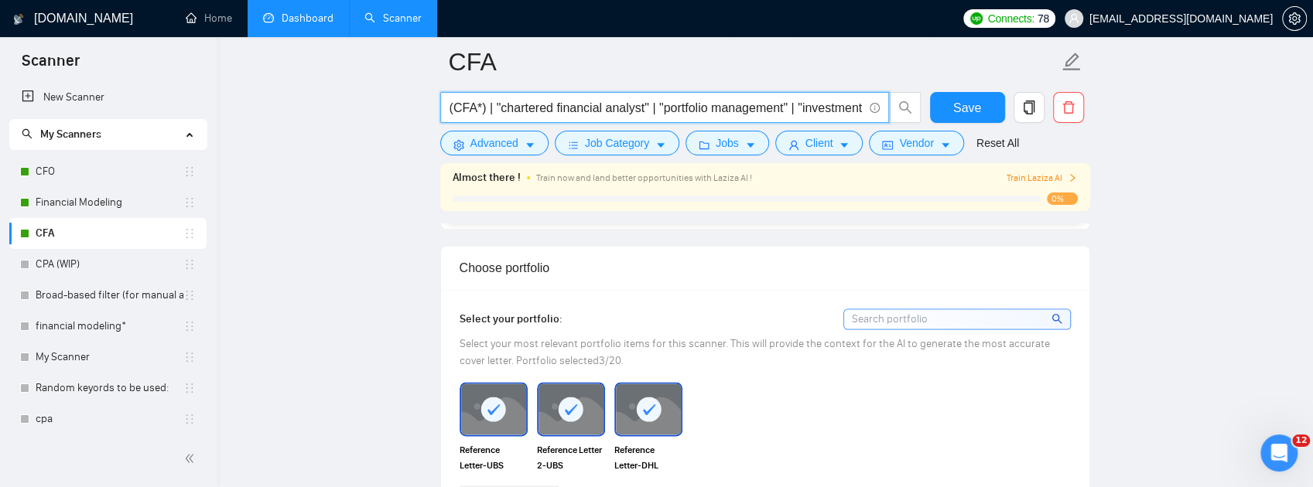
click at [824, 117] on input "(CFA*) | "chartered financial analyst" | "portfolio management" | "investment a…" at bounding box center [655, 107] width 413 height 19
click at [846, 109] on input "(CFA*) | "chartered financial analyst" | "portfolio management" | "investment a…" at bounding box center [655, 107] width 413 height 19
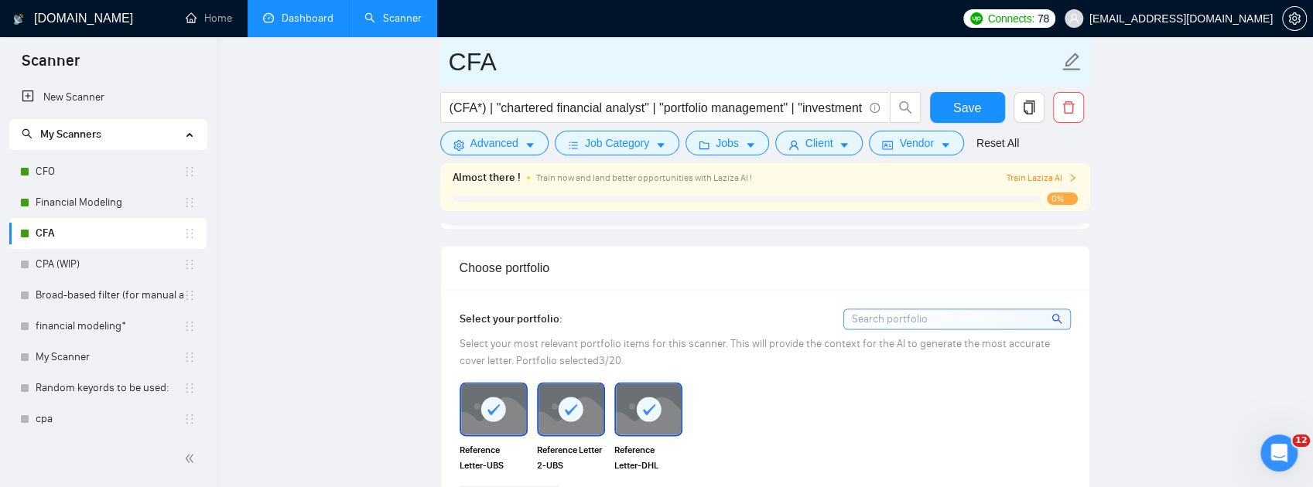
drag, startPoint x: 73, startPoint y: 167, endPoint x: 708, endPoint y: 68, distance: 642.8
click at [73, 167] on link "CFO" at bounding box center [110, 171] width 148 height 31
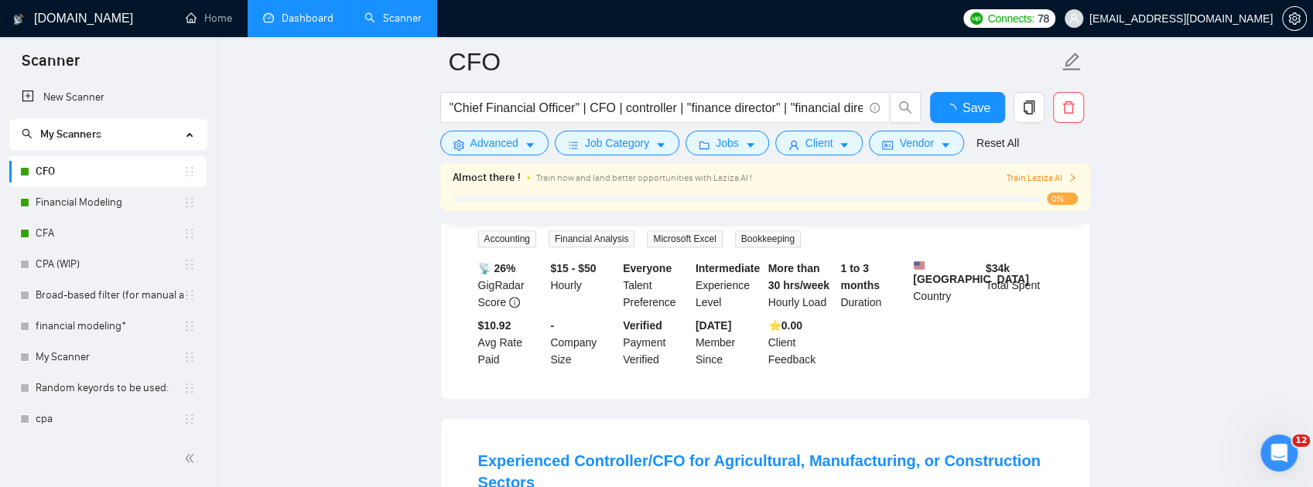
scroll to position [1364, 0]
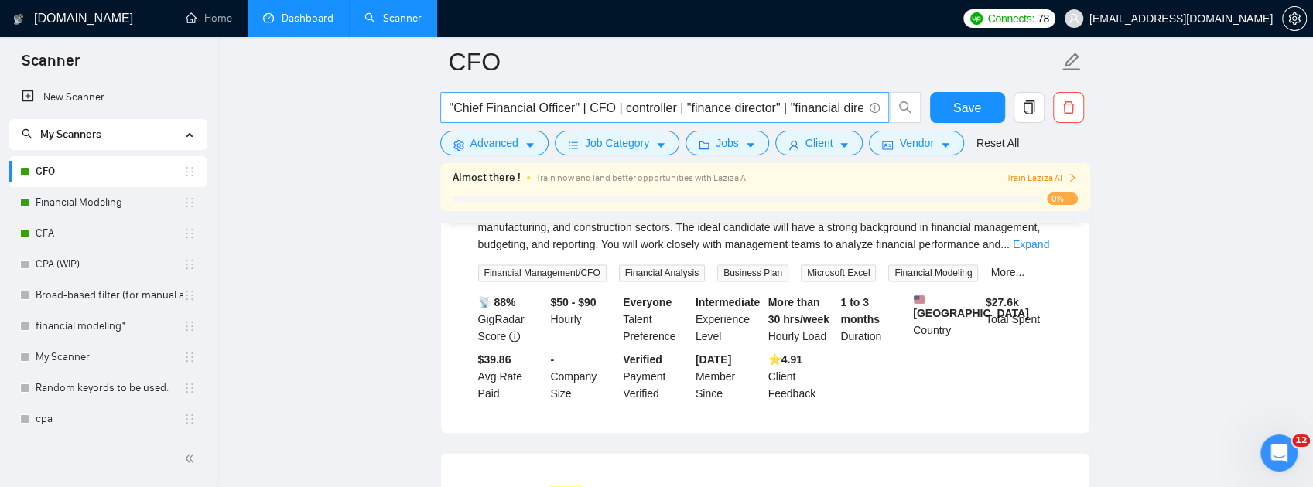
click at [723, 110] on input ""Chief Financial Officer" | CFO | controller | "finance director" | "financial …" at bounding box center [655, 107] width 413 height 19
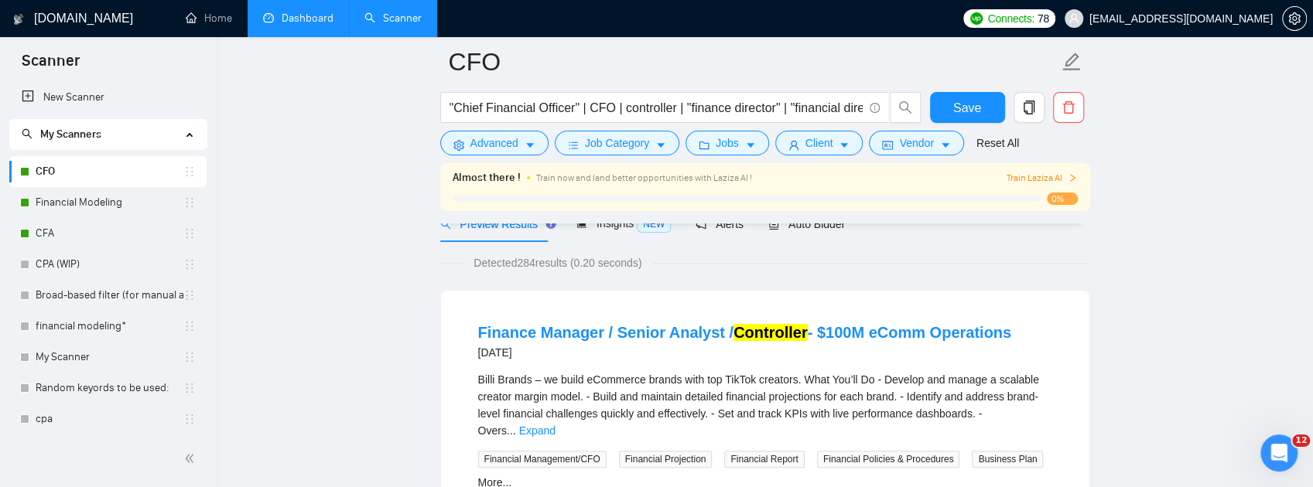
scroll to position [0, 0]
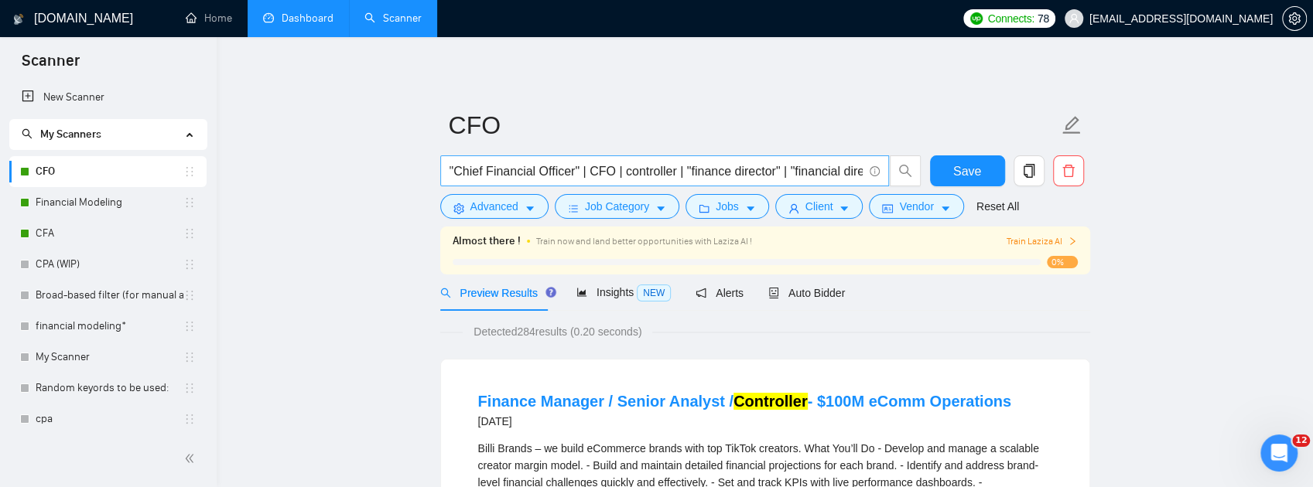
click at [665, 181] on span ""Chief Financial Officer" | CFO | controller | "finance director" | "financial …" at bounding box center [664, 171] width 449 height 31
paste input "("Chief Financial Officer" | CFO | "Finance Director" | "Director of Finance" |…"
type input "("Chief Financial Officer" | CFO | "Finance Director" | "Director of Finance" |…"
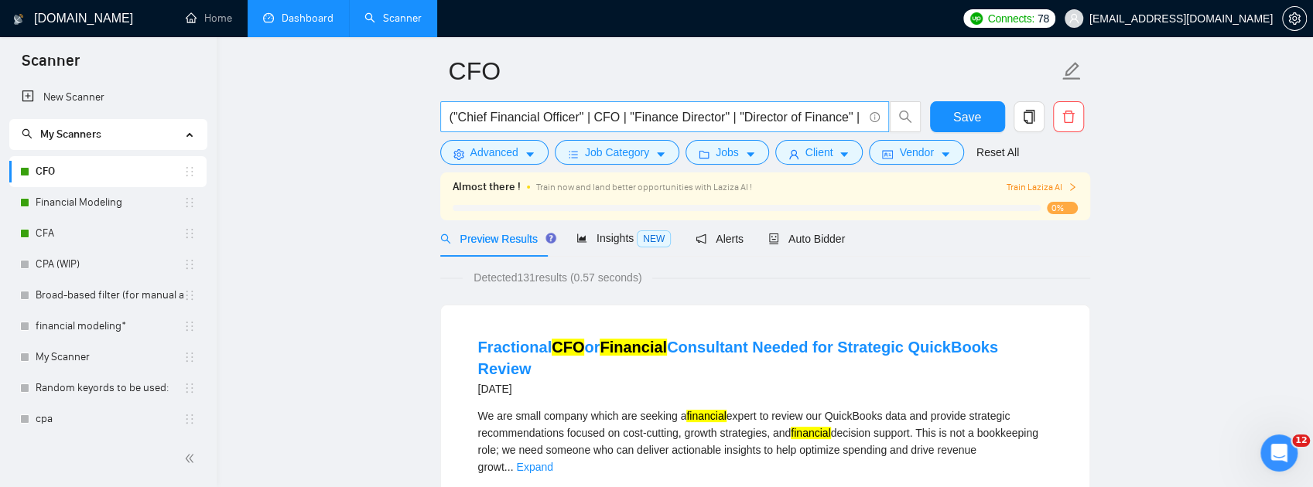
scroll to position [0, 0]
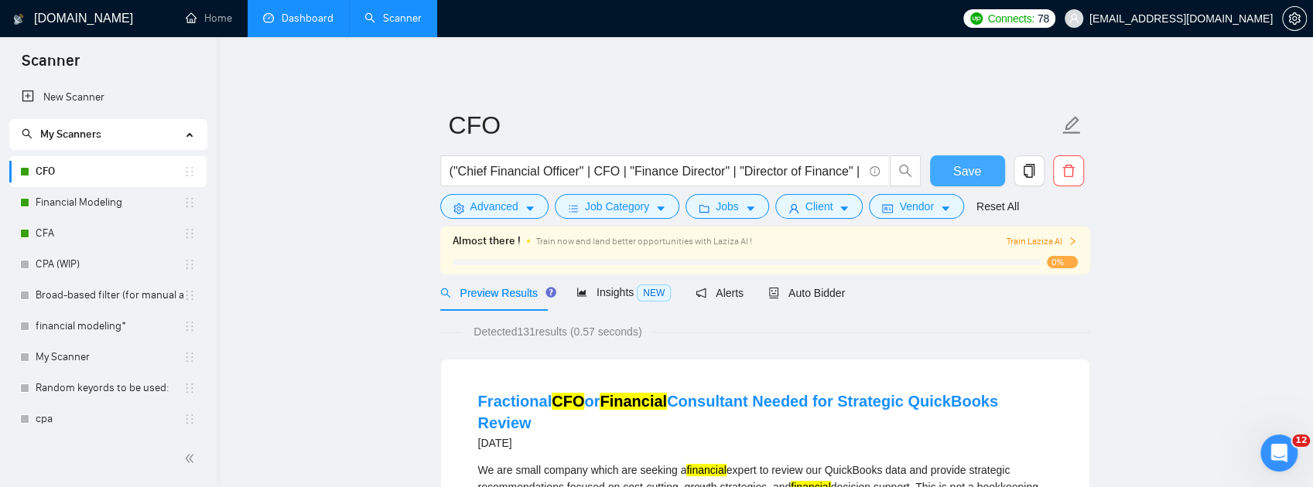
click at [962, 179] on span "Save" at bounding box center [967, 171] width 28 height 19
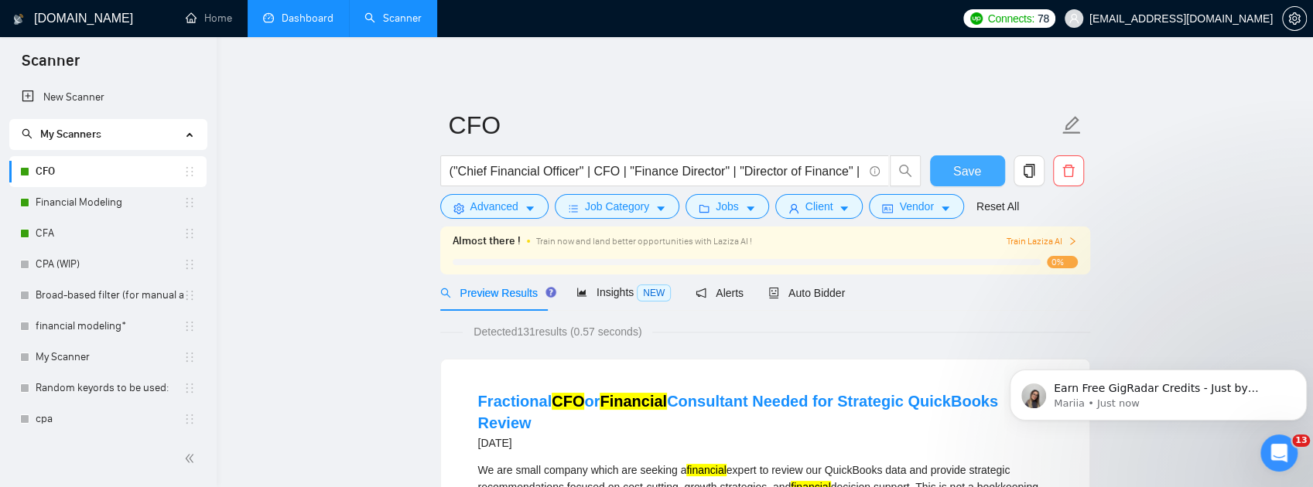
click at [947, 170] on button "Save" at bounding box center [967, 171] width 75 height 31
click at [627, 171] on input "("Chief Financial Officer" | CFO | "Finance Director" | "Director of Finance" |…" at bounding box center [655, 171] width 413 height 19
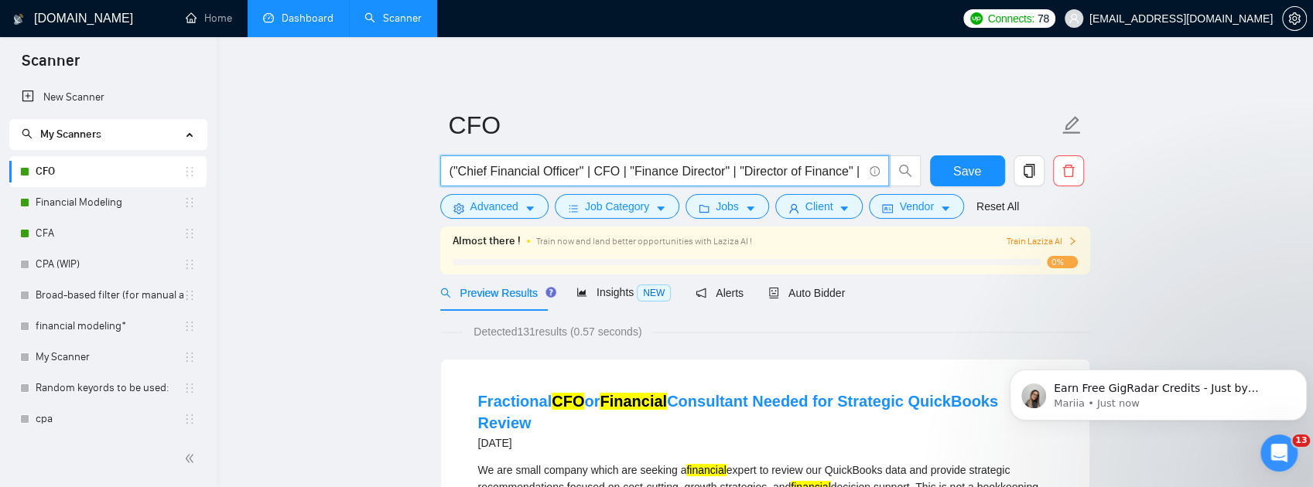
click at [627, 171] on input "("Chief Financial Officer" | CFO | "Finance Director" | "Director of Finance" |…" at bounding box center [655, 171] width 413 height 19
click at [1301, 379] on button "Dismiss notification" at bounding box center [1302, 374] width 20 height 20
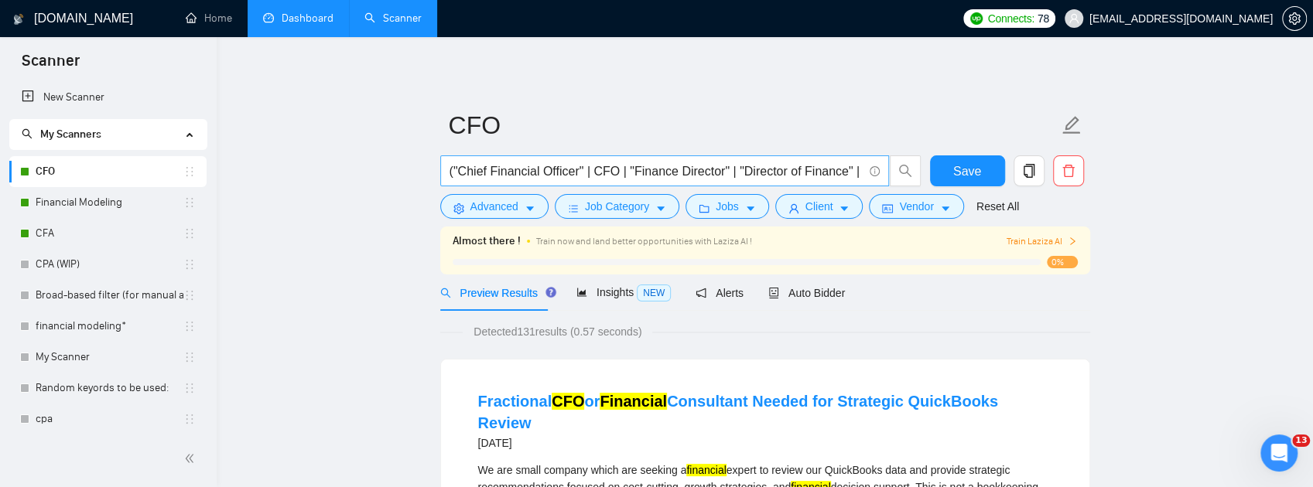
click at [798, 176] on input "("Chief Financial Officer" | CFO | "Finance Director" | "Director of Finance" |…" at bounding box center [655, 171] width 413 height 19
click at [784, 169] on input "text" at bounding box center [655, 171] width 413 height 19
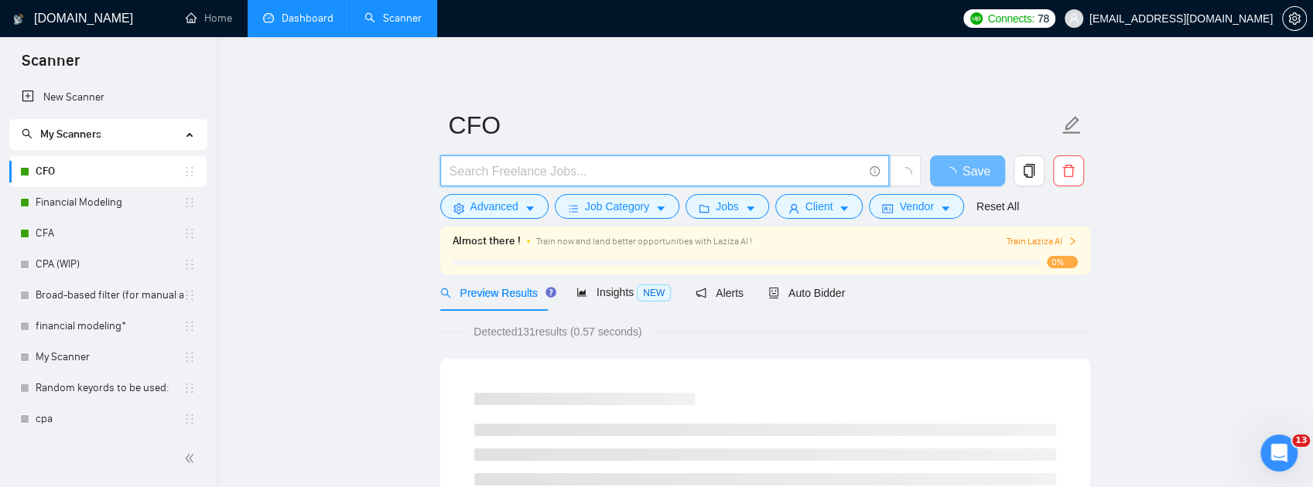
paste input "("Chief Financial Officer" | CFO | "Finance Director" | "Director of Finance" |…"
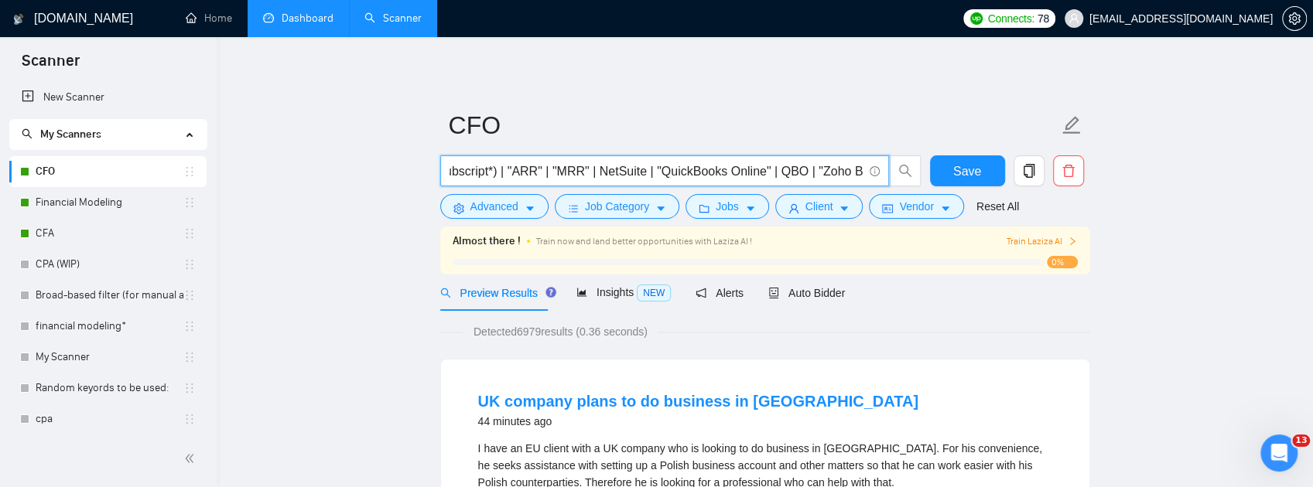
type input "("Chief Financial Officer" | CFO | "Finance Director" | "Director of Finance" |…"
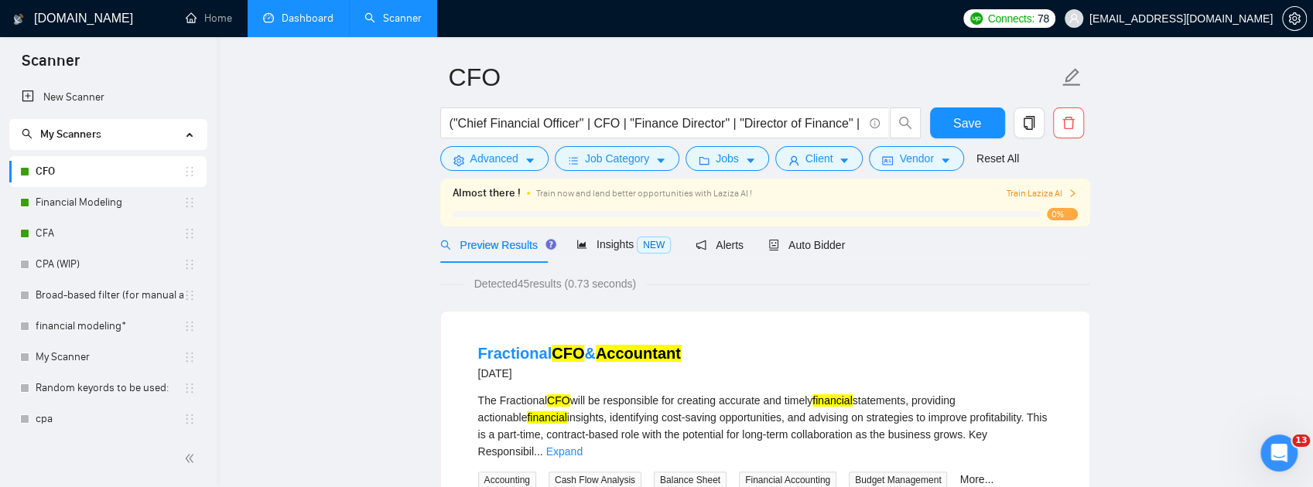
scroll to position [0, 0]
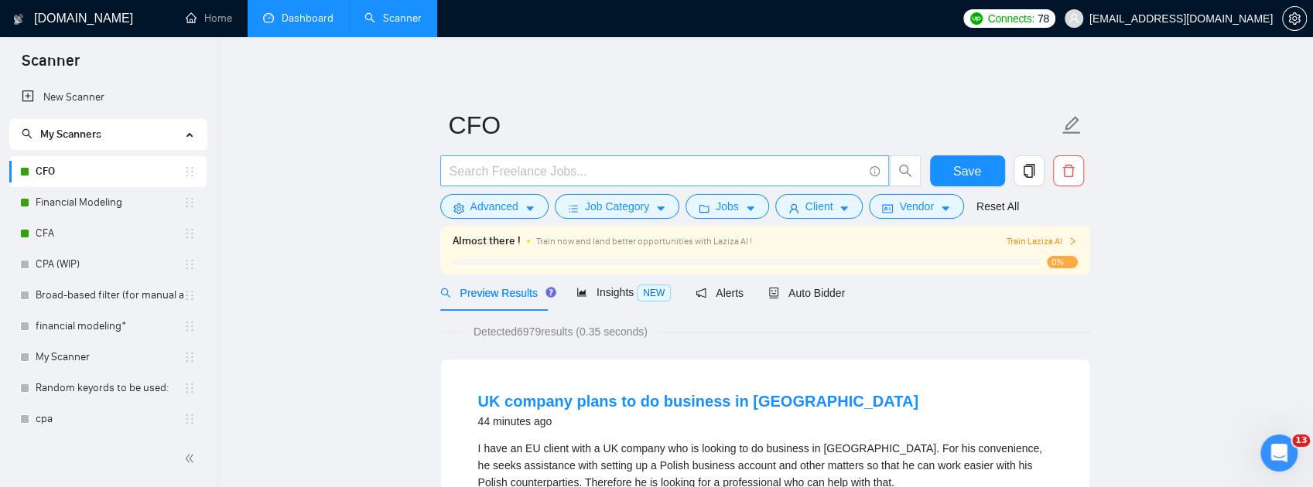
click at [500, 170] on input "text" at bounding box center [655, 171] width 413 height 19
paste input "("Chief Financial Officer" | CFO | "Finance Director" | "Director of Finance" |…"
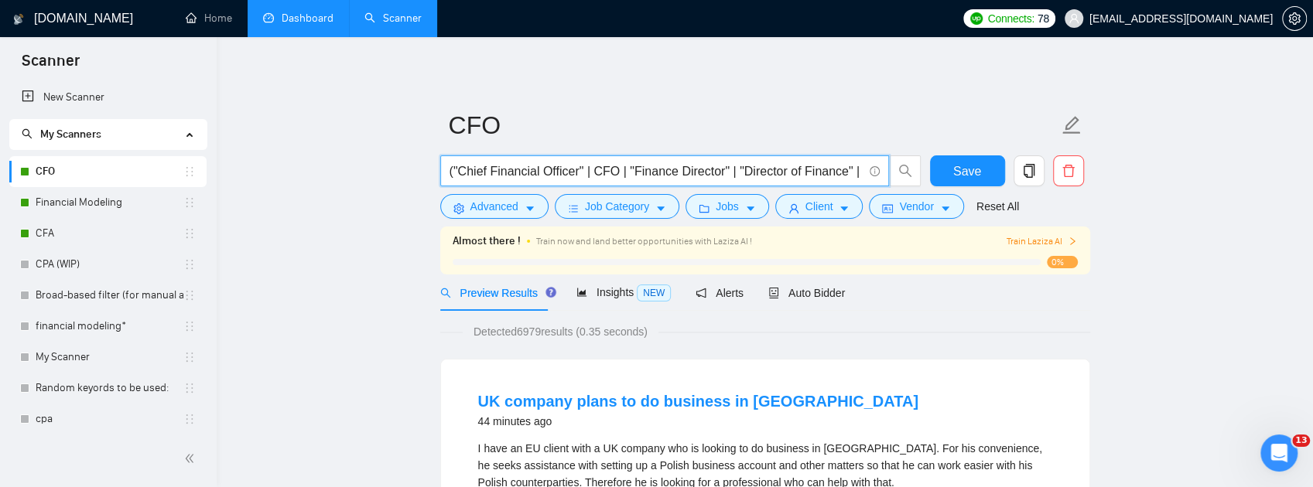
scroll to position [0, 1186]
type input "("Chief Financial Officer" | CFO | "Finance Director" | "Director of Finance" |…"
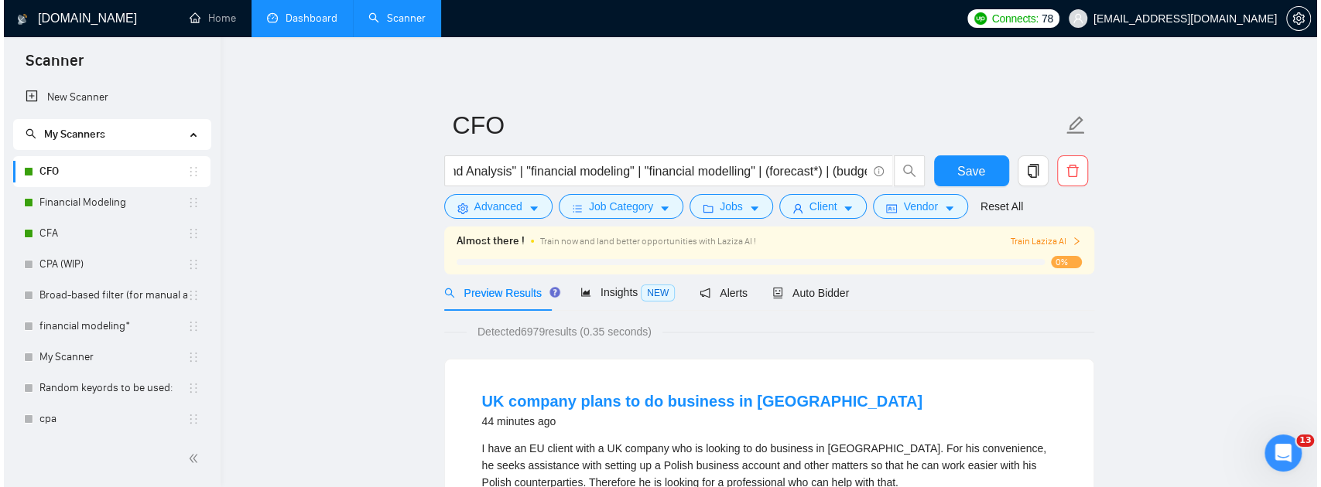
scroll to position [0, 0]
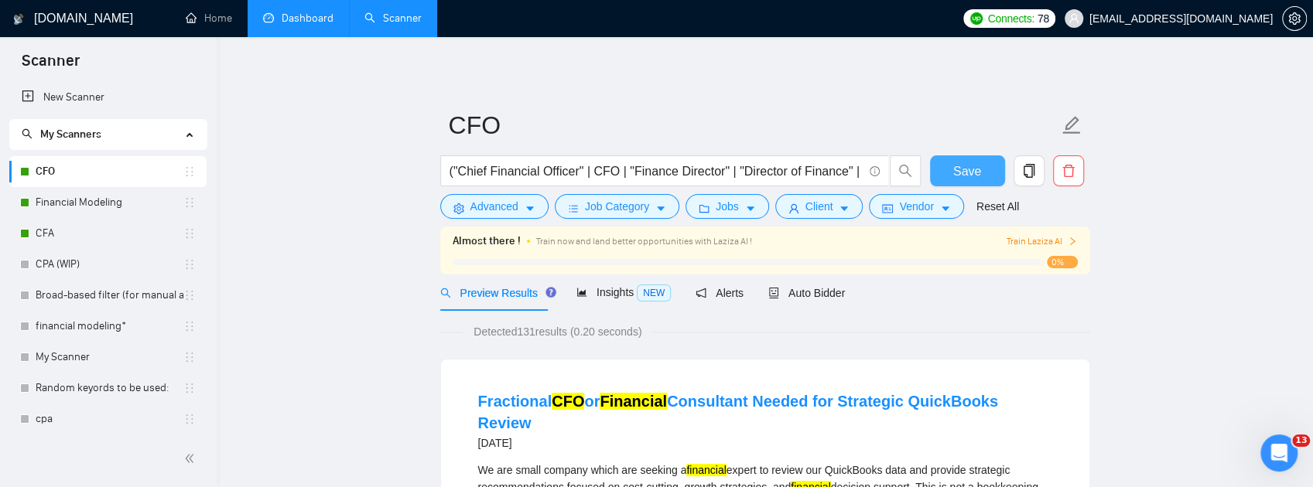
click at [963, 162] on span "Save" at bounding box center [967, 171] width 28 height 19
click at [509, 220] on form "CFO ("Chief Financial Officer" | CFO | "Finance Director" | "Director of Financ…" at bounding box center [765, 164] width 650 height 126
click at [513, 213] on span "Advanced" at bounding box center [494, 206] width 48 height 17
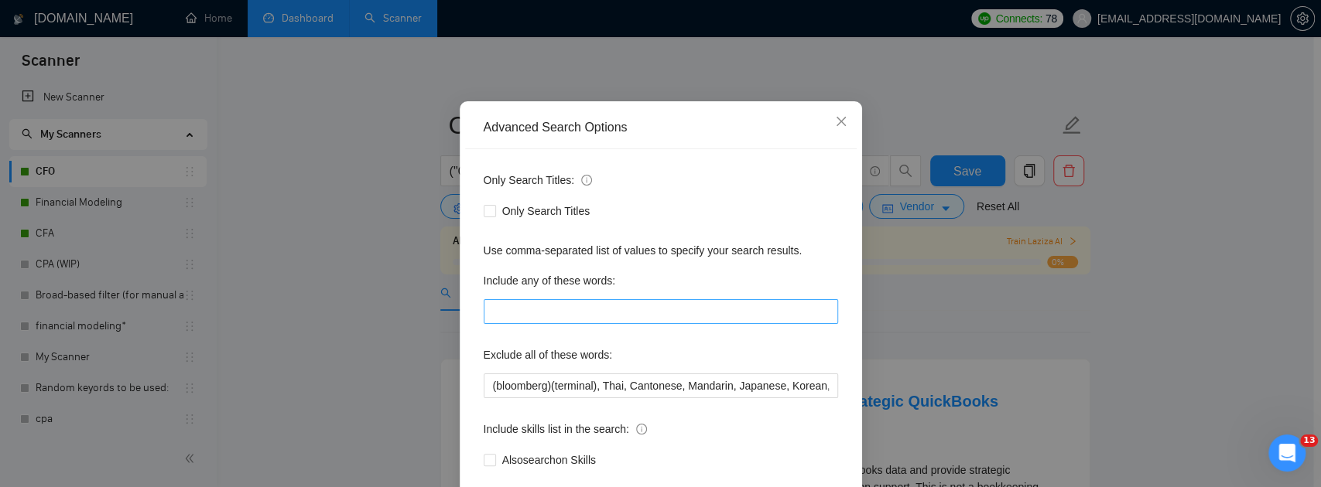
scroll to position [156, 0]
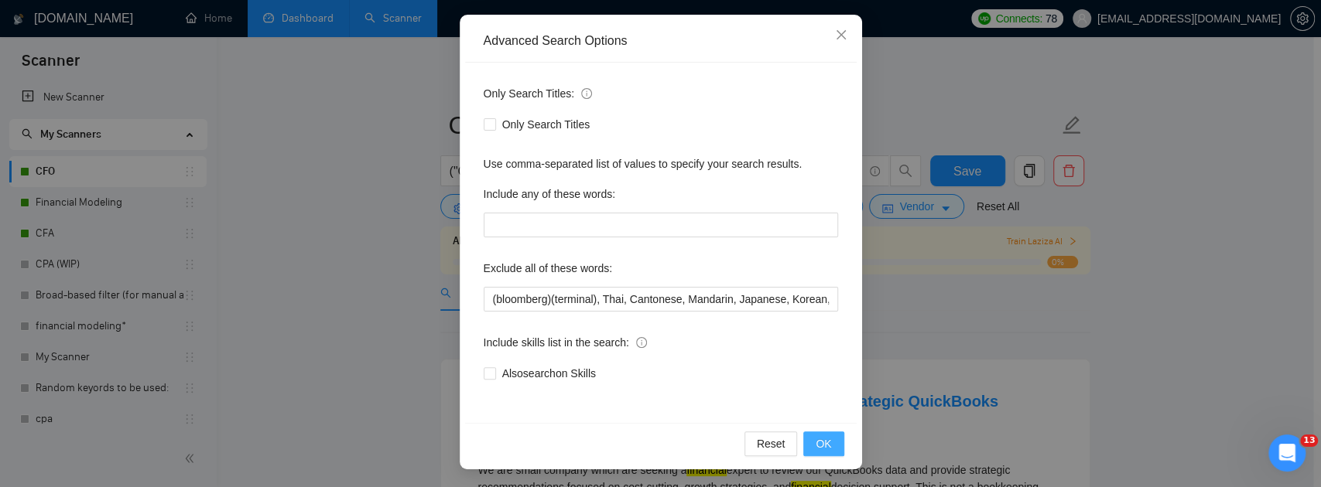
click at [815, 453] on button "OK" at bounding box center [823, 444] width 40 height 25
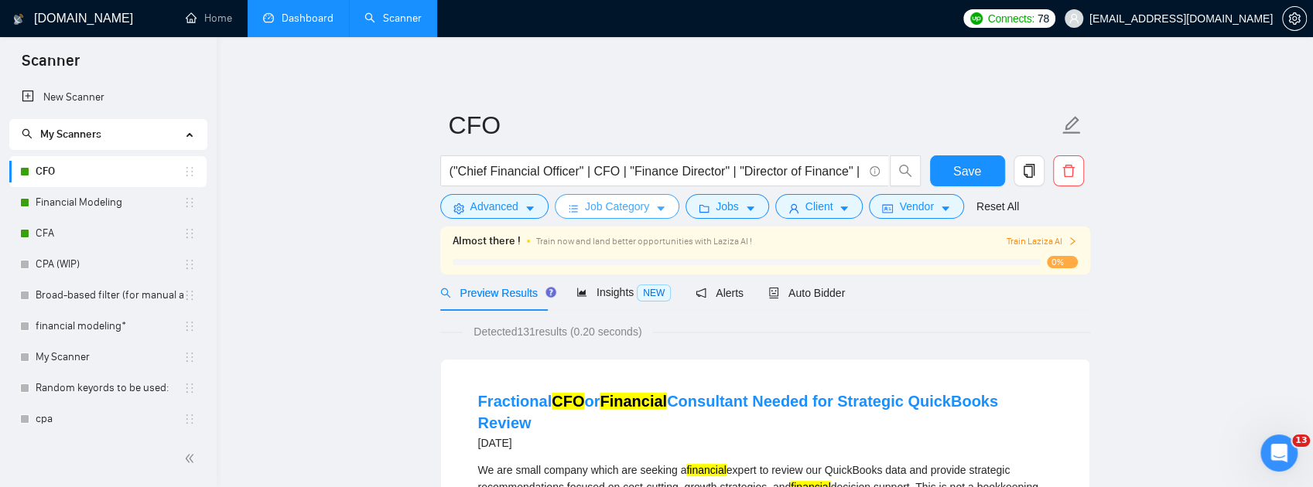
click at [644, 217] on button "Job Category" at bounding box center [617, 206] width 125 height 25
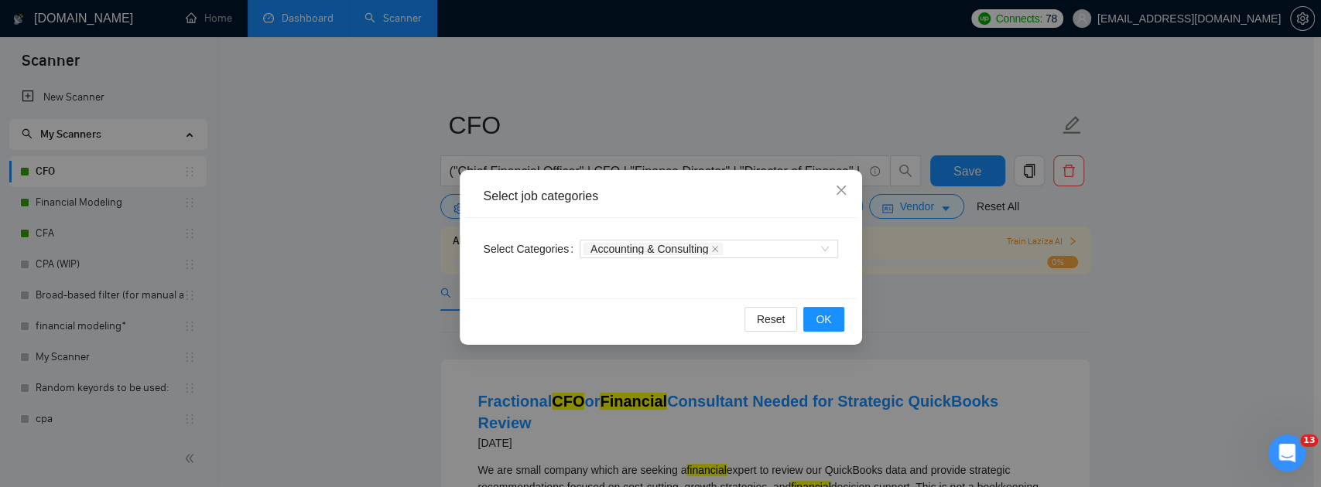
click at [824, 258] on div "Accounting & Consulting" at bounding box center [708, 249] width 258 height 25
click at [823, 252] on div "Accounting & Consulting" at bounding box center [708, 249] width 258 height 19
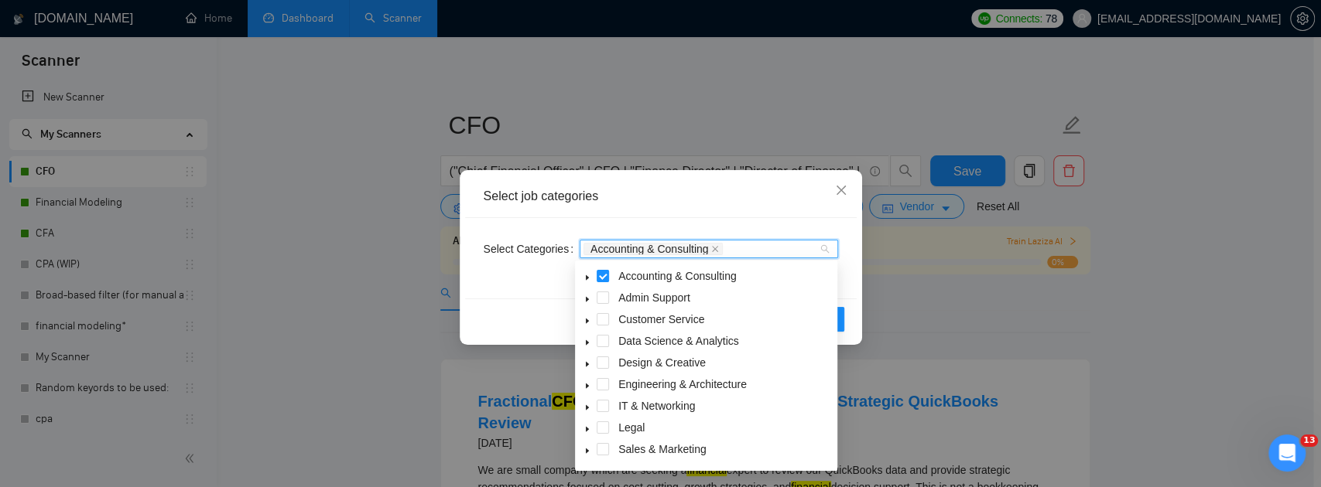
click at [585, 297] on icon "caret-down" at bounding box center [587, 300] width 8 height 8
click at [588, 319] on icon "caret-down" at bounding box center [587, 321] width 8 height 8
click at [585, 340] on icon "caret-down" at bounding box center [587, 343] width 8 height 8
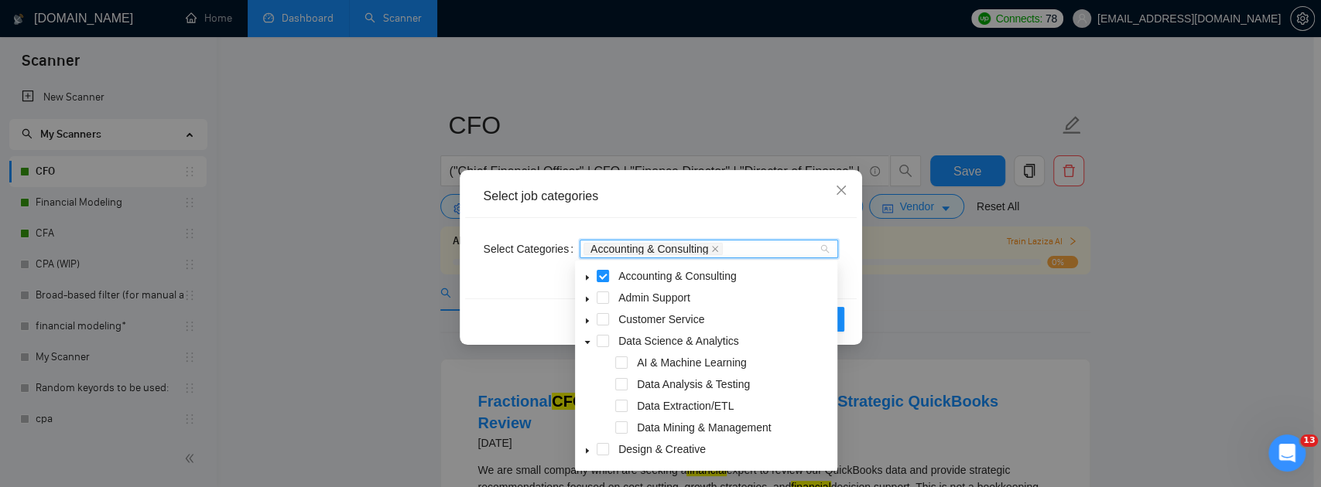
click at [585, 340] on icon "caret-down" at bounding box center [587, 343] width 8 height 8
click at [586, 362] on icon "caret-down" at bounding box center [587, 365] width 8 height 8
click at [587, 388] on icon "caret-down" at bounding box center [587, 386] width 3 height 5
click at [589, 384] on icon "caret-down" at bounding box center [587, 386] width 8 height 8
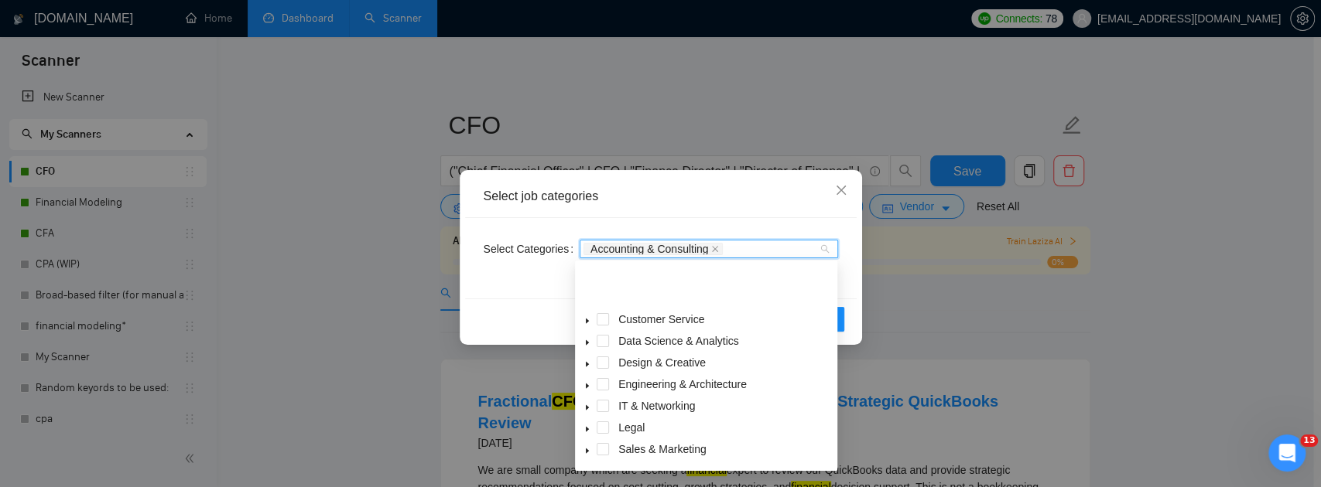
scroll to position [62, 0]
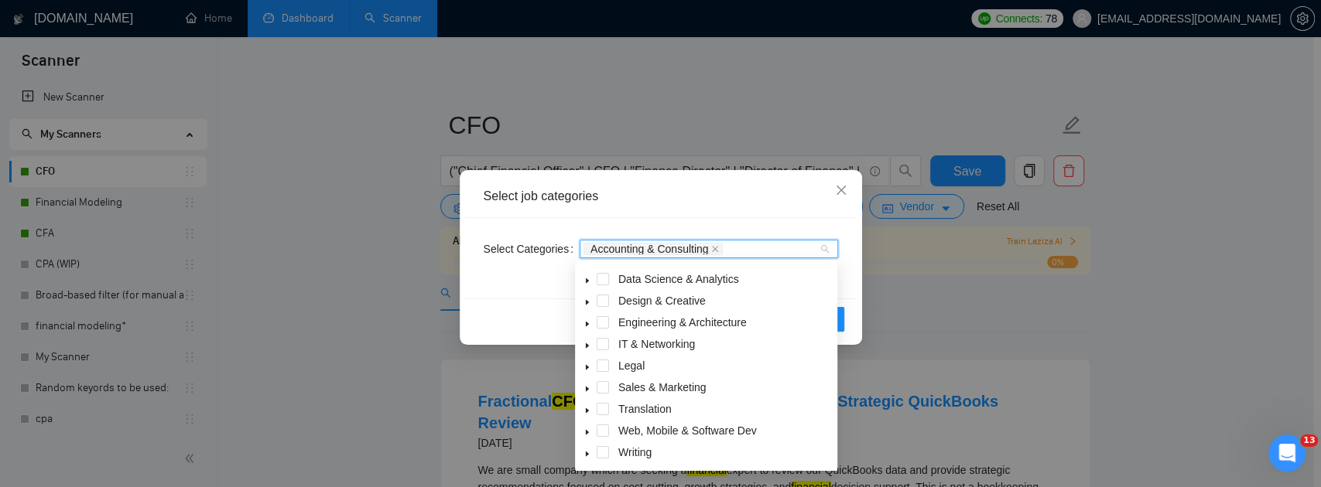
click at [856, 274] on div "Select job categories Select Categories Accounting & Consulting Reset OK" at bounding box center [661, 257] width 402 height 175
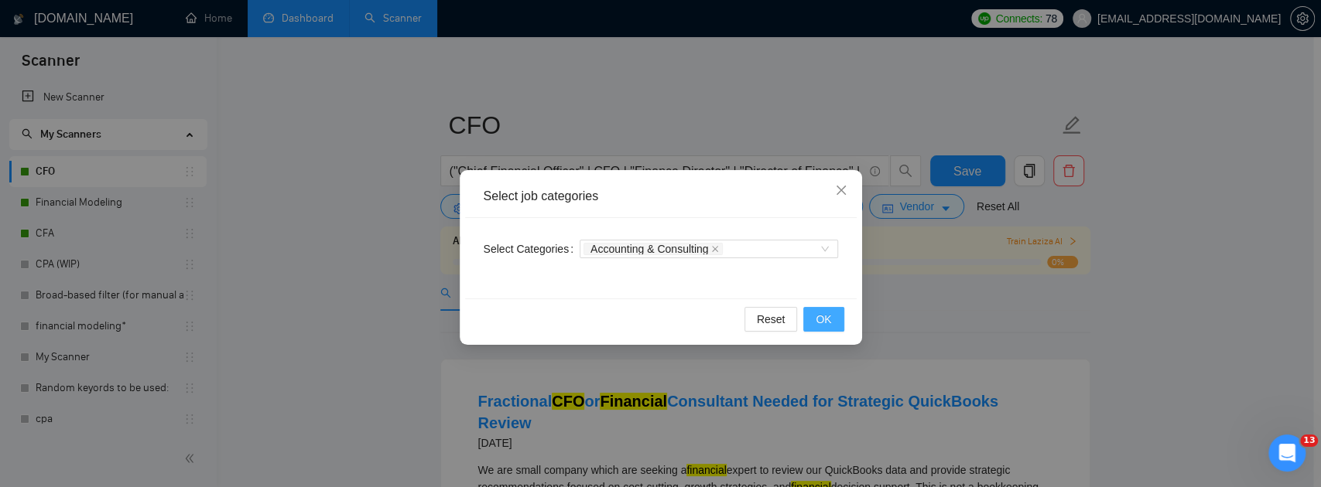
click at [829, 323] on span "OK" at bounding box center [822, 319] width 15 height 17
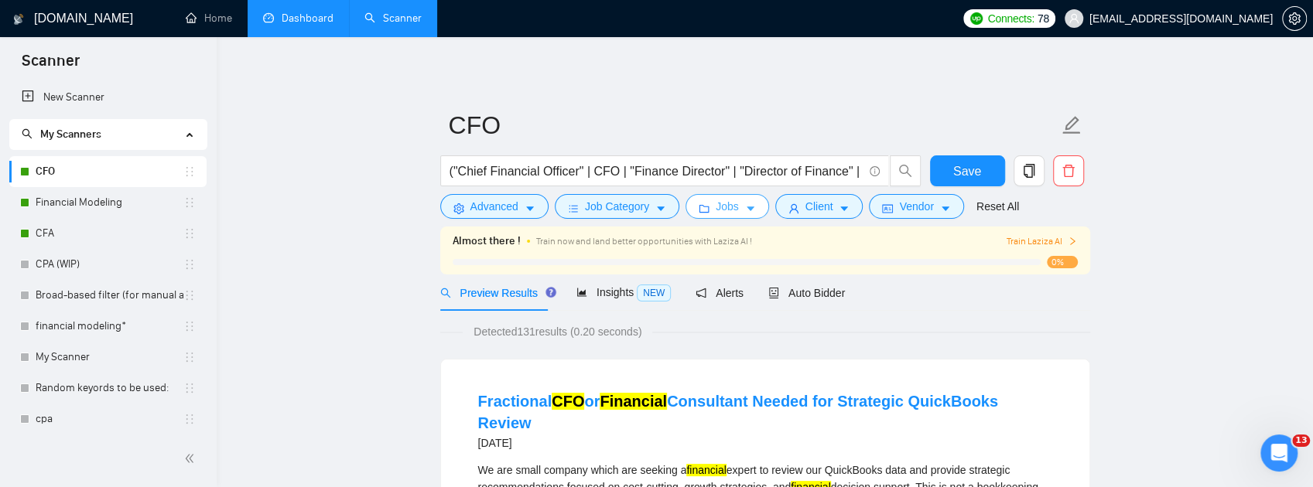
click at [727, 208] on span "Jobs" at bounding box center [727, 206] width 23 height 17
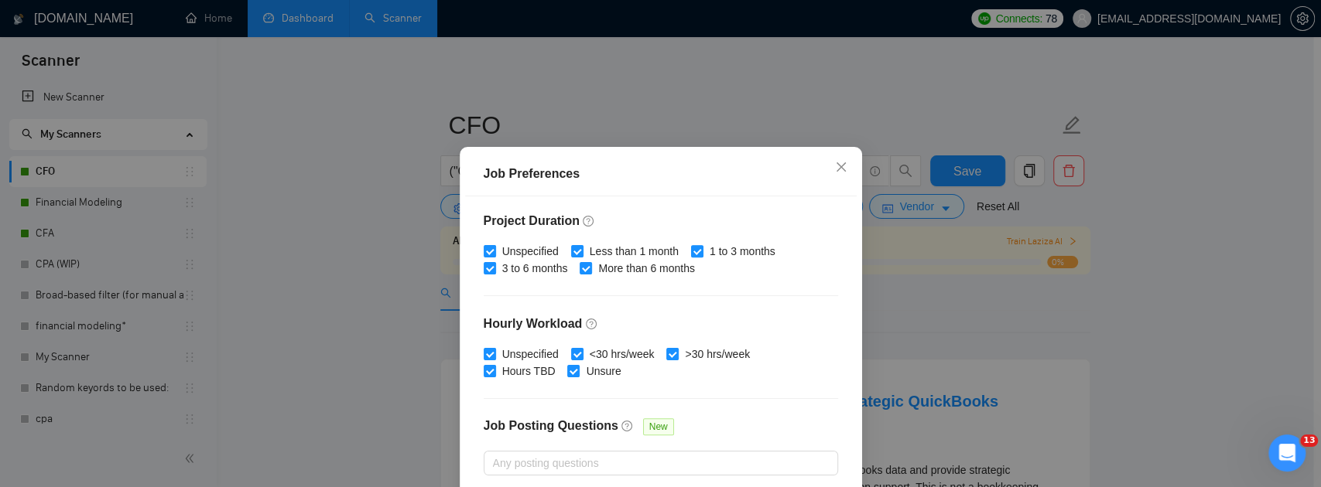
scroll to position [529, 0]
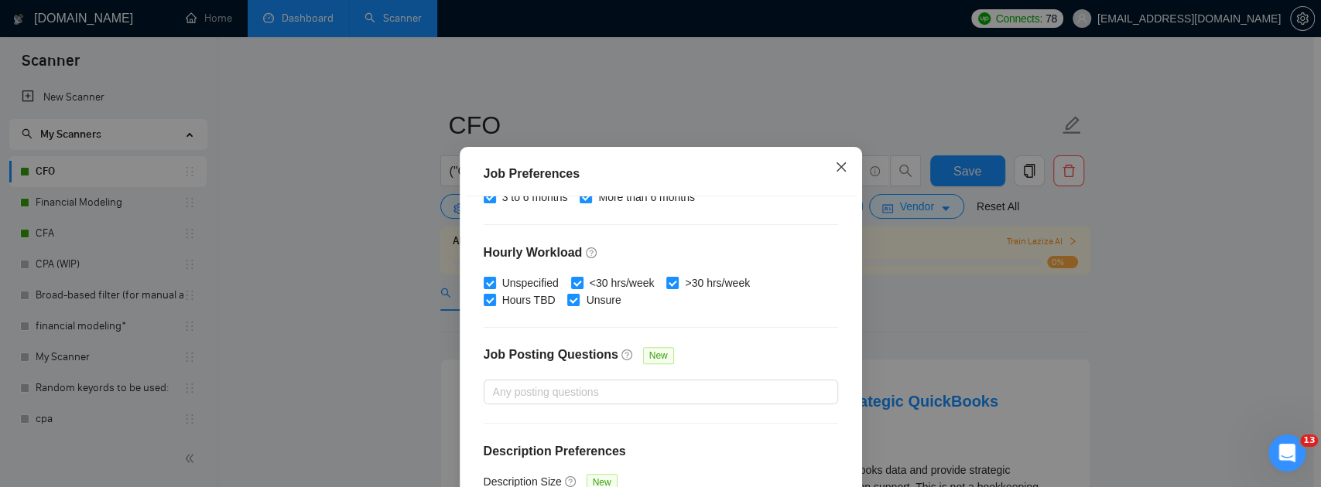
click at [835, 166] on icon "close" at bounding box center [841, 167] width 12 height 12
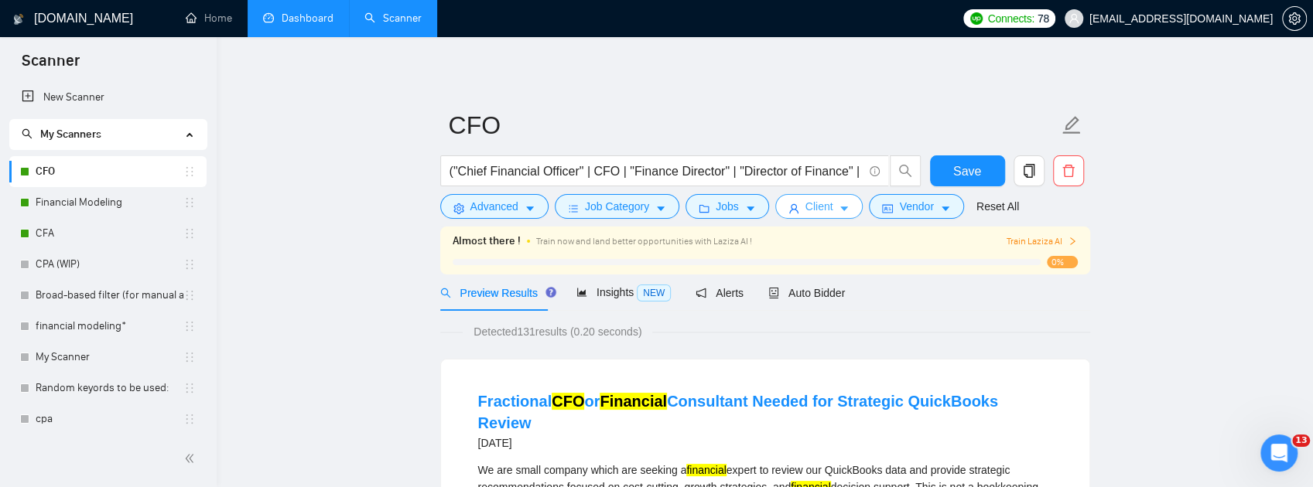
click at [814, 213] on span "Client" at bounding box center [819, 206] width 28 height 17
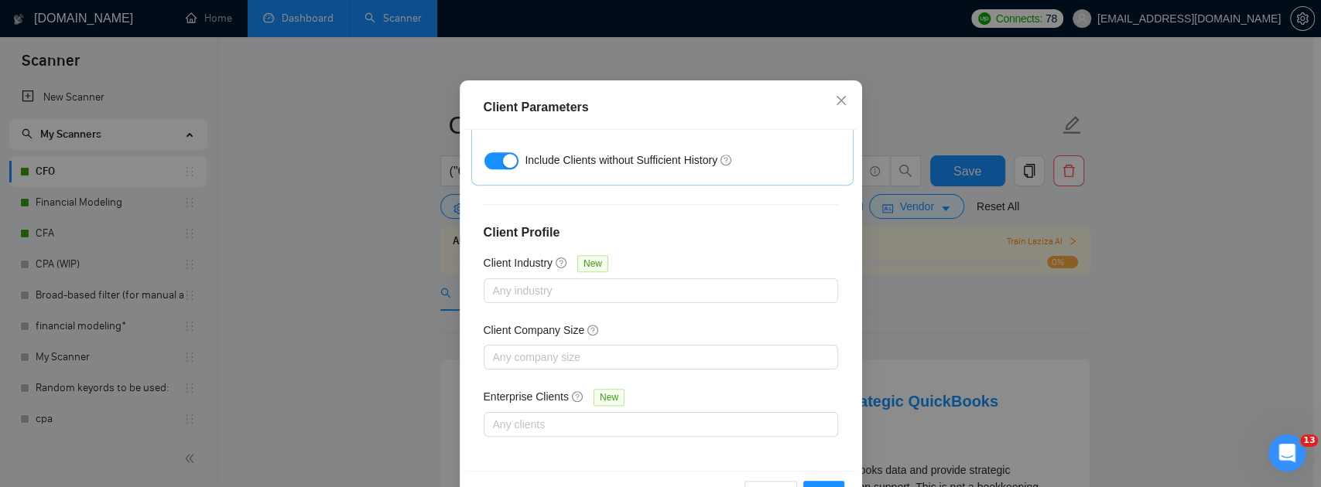
scroll to position [118, 0]
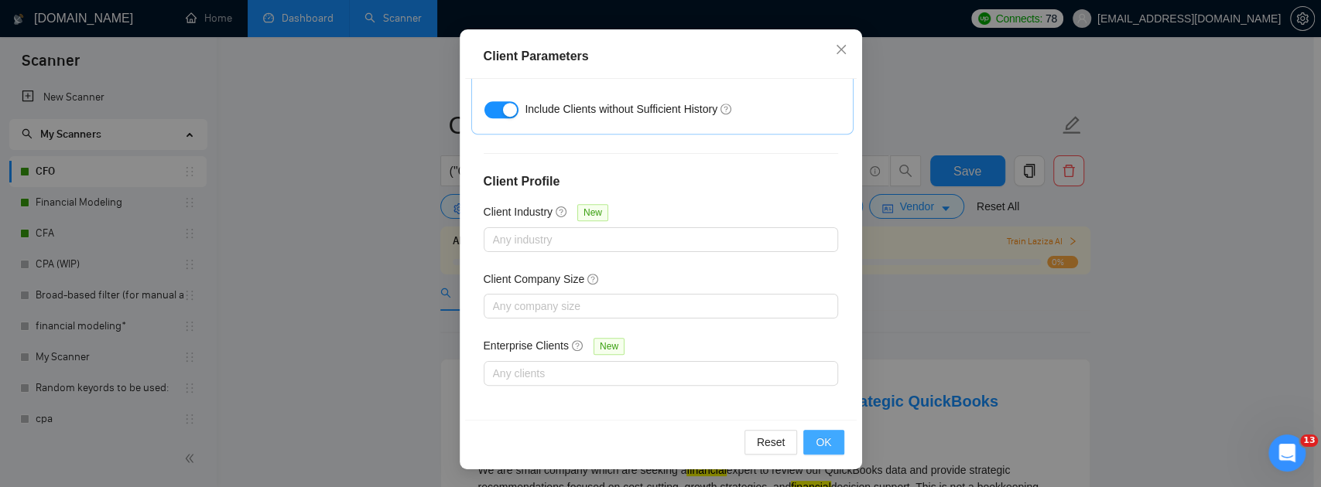
click at [815, 453] on button "OK" at bounding box center [823, 442] width 40 height 25
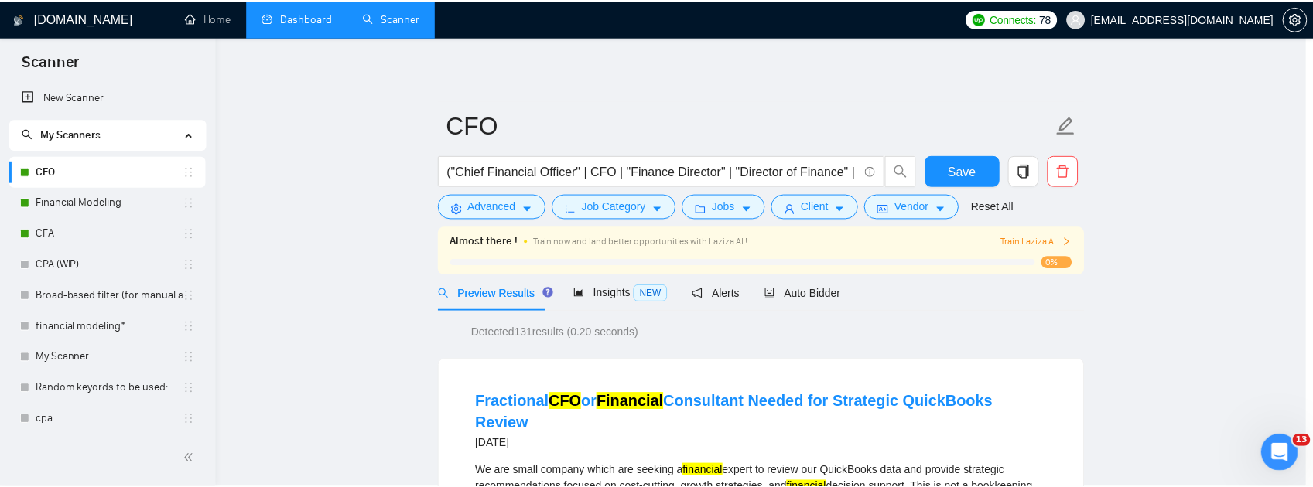
scroll to position [63, 0]
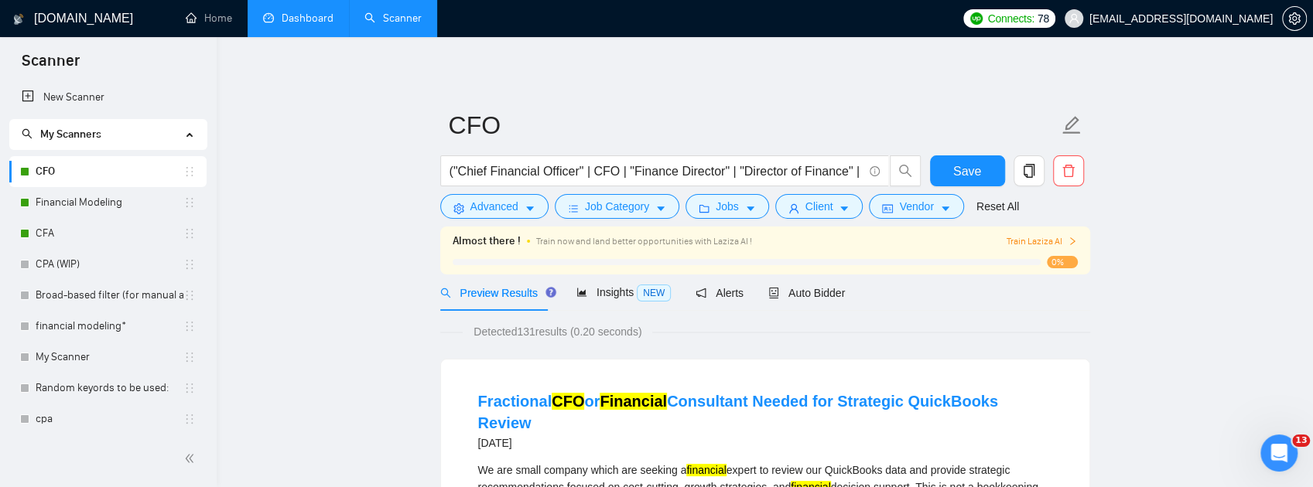
click at [967, 173] on span "Save" at bounding box center [967, 171] width 28 height 19
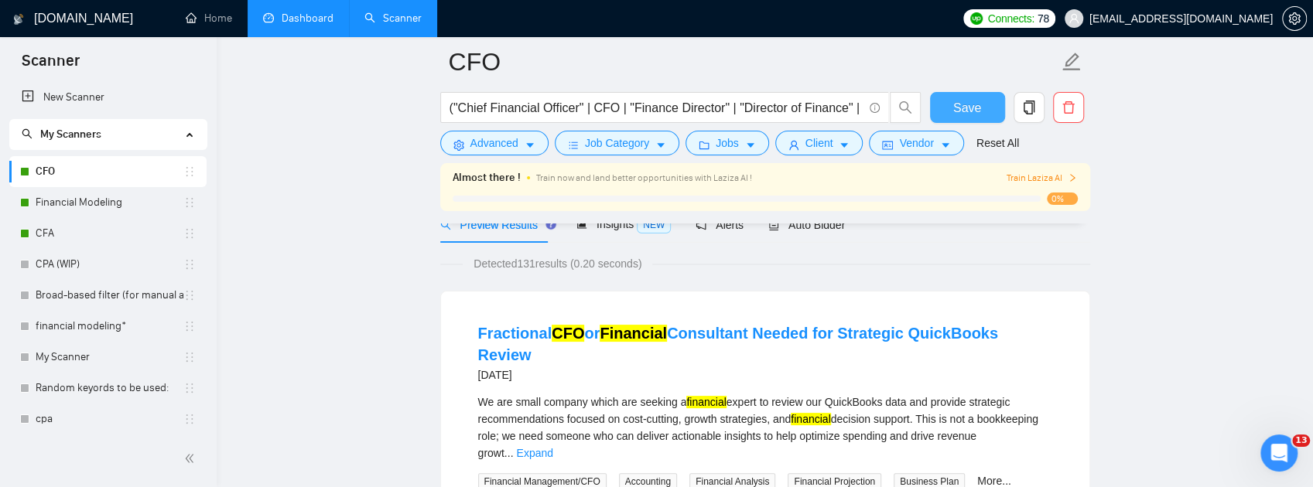
scroll to position [0, 0]
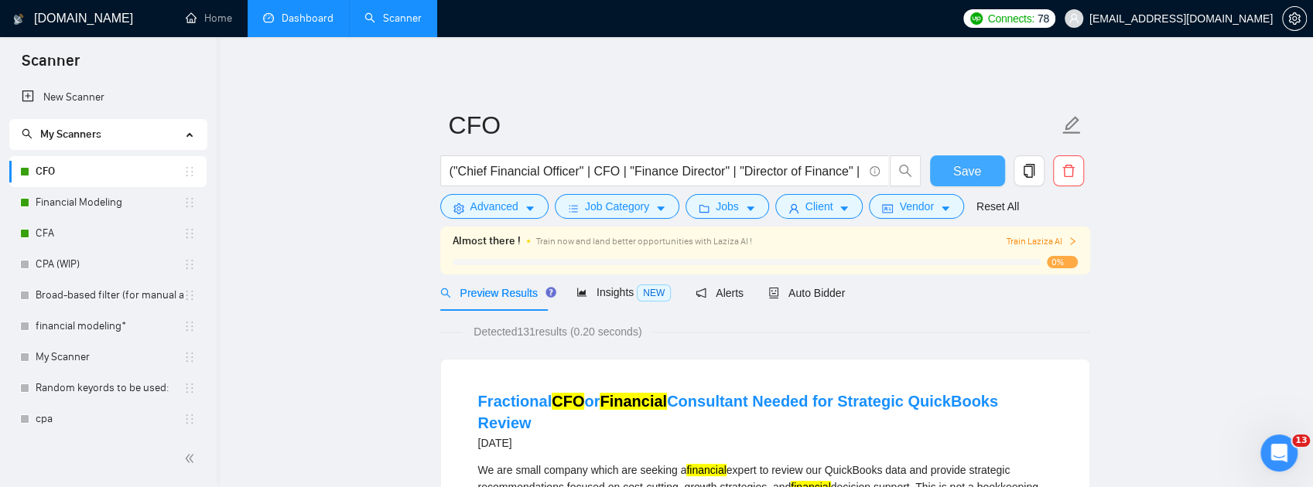
click at [958, 173] on span "Save" at bounding box center [967, 171] width 28 height 19
click at [812, 292] on span "Auto Bidder" at bounding box center [806, 293] width 77 height 12
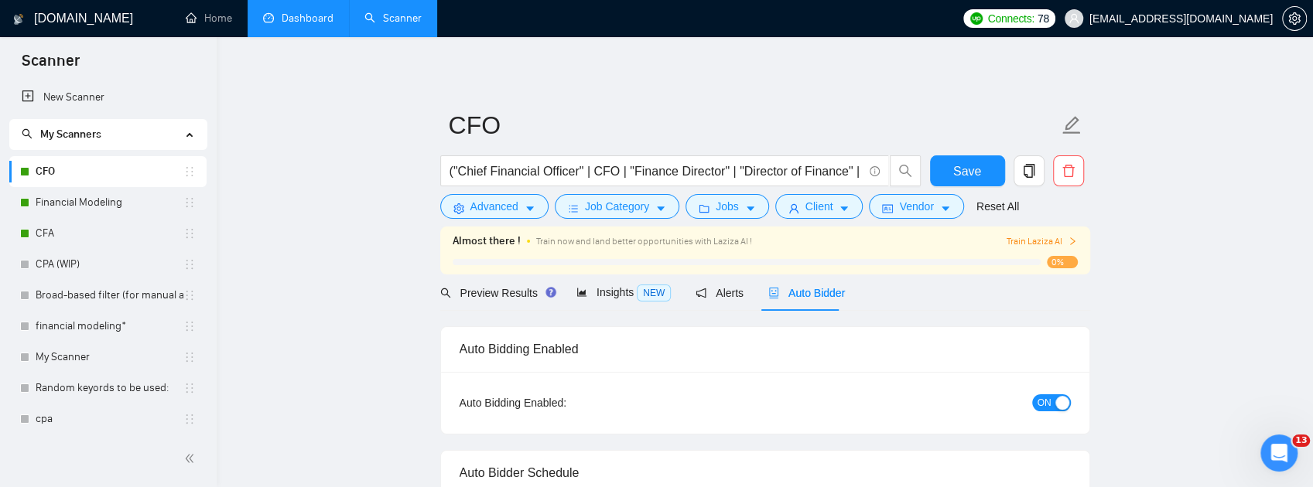
checkbox input "true"
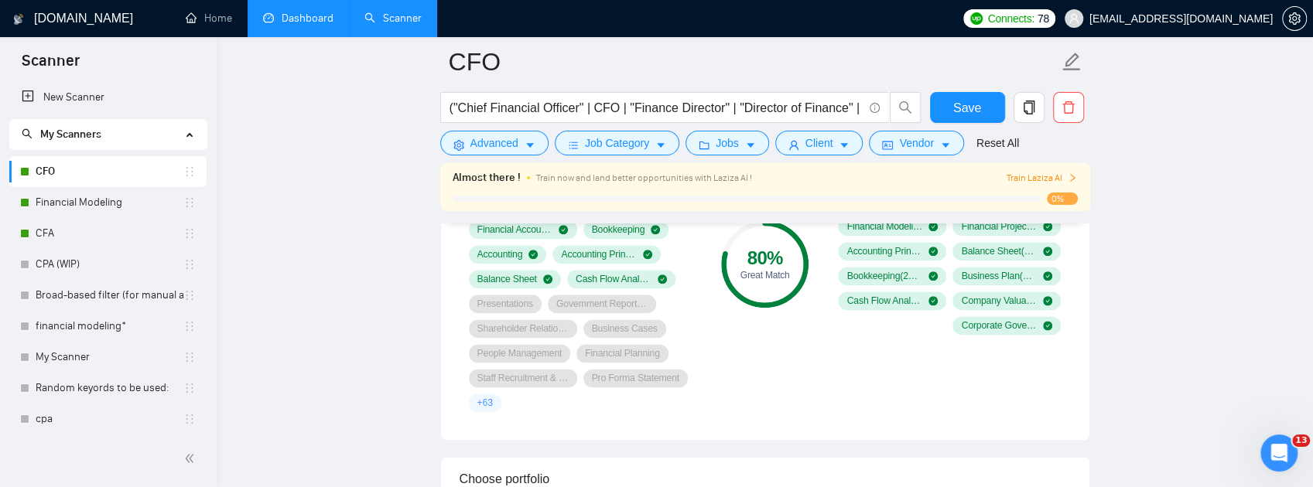
scroll to position [1134, 0]
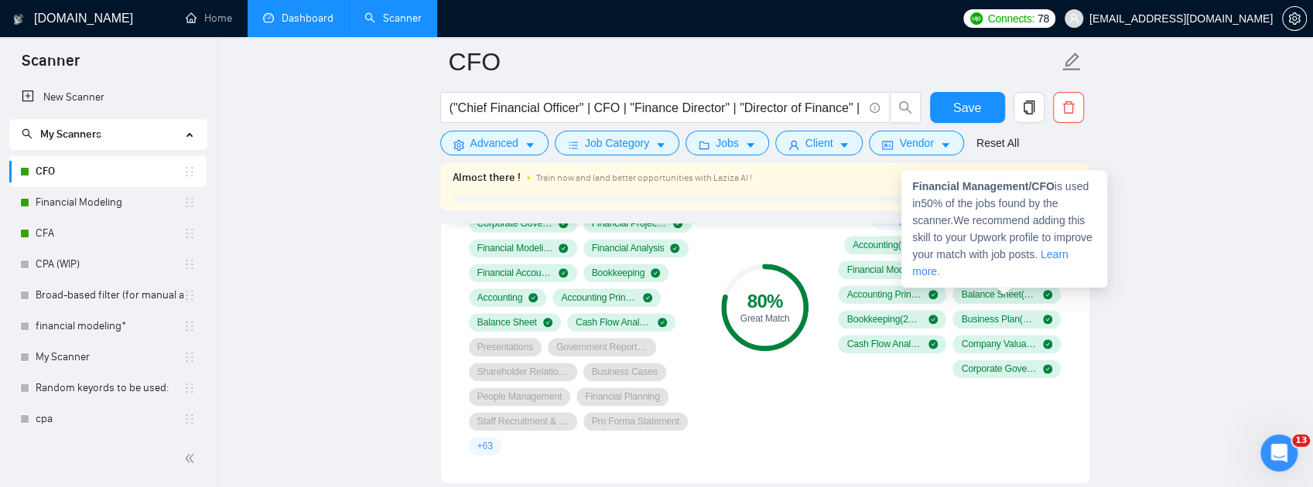
click at [1044, 200] on icon "plus-circle" at bounding box center [1047, 195] width 9 height 9
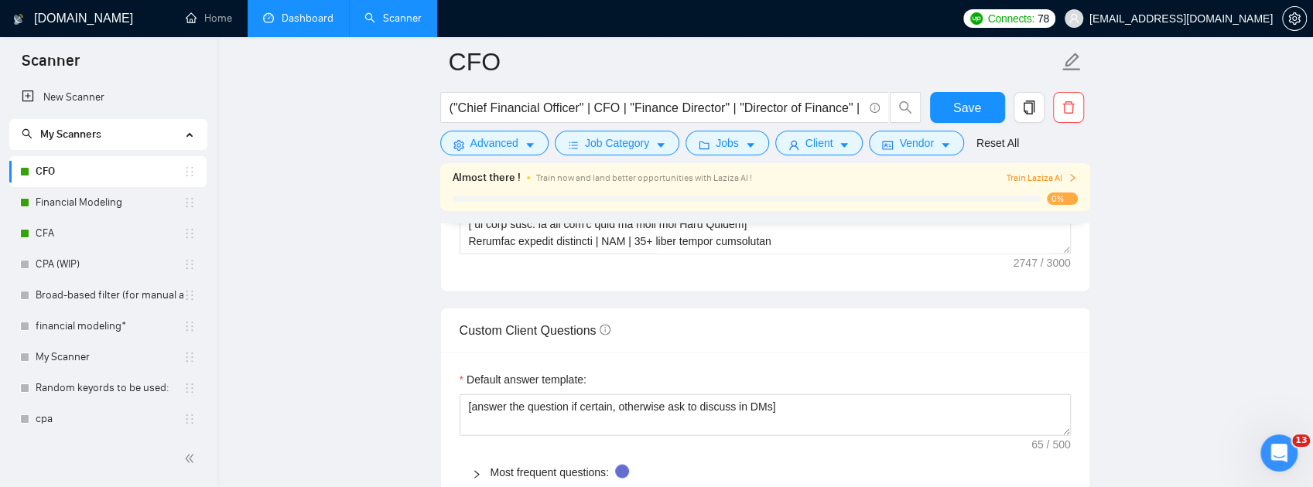
scroll to position [2114, 0]
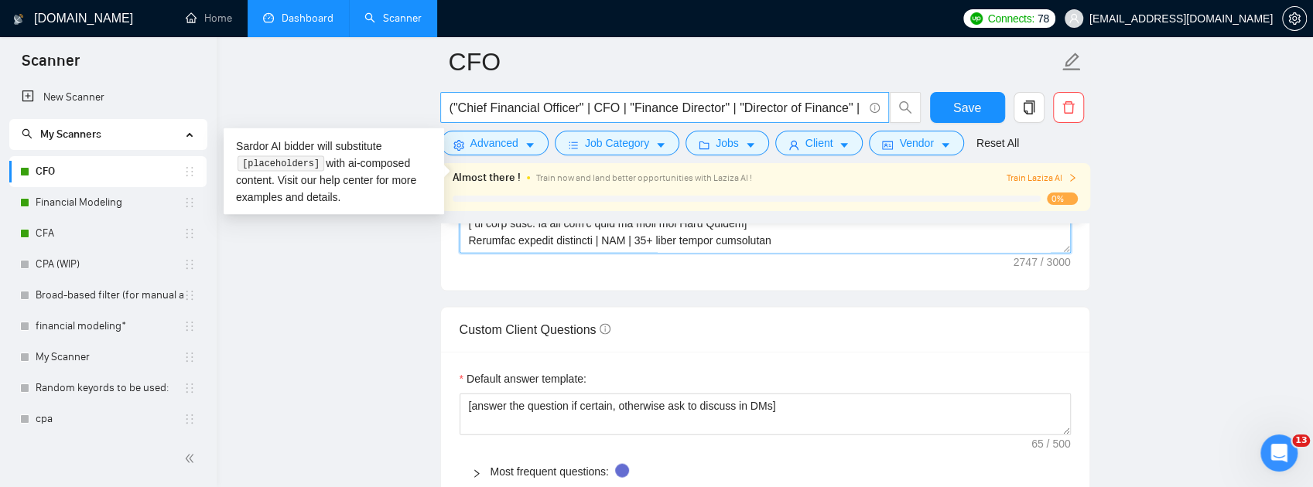
drag, startPoint x: 778, startPoint y: 347, endPoint x: 449, endPoint y: 109, distance: 406.1
click at [449, 109] on div "CFO ("Chief Financial Officer" | CFO | "Finance Director" | "Director of Financ…" at bounding box center [765, 274] width 650 height 4654
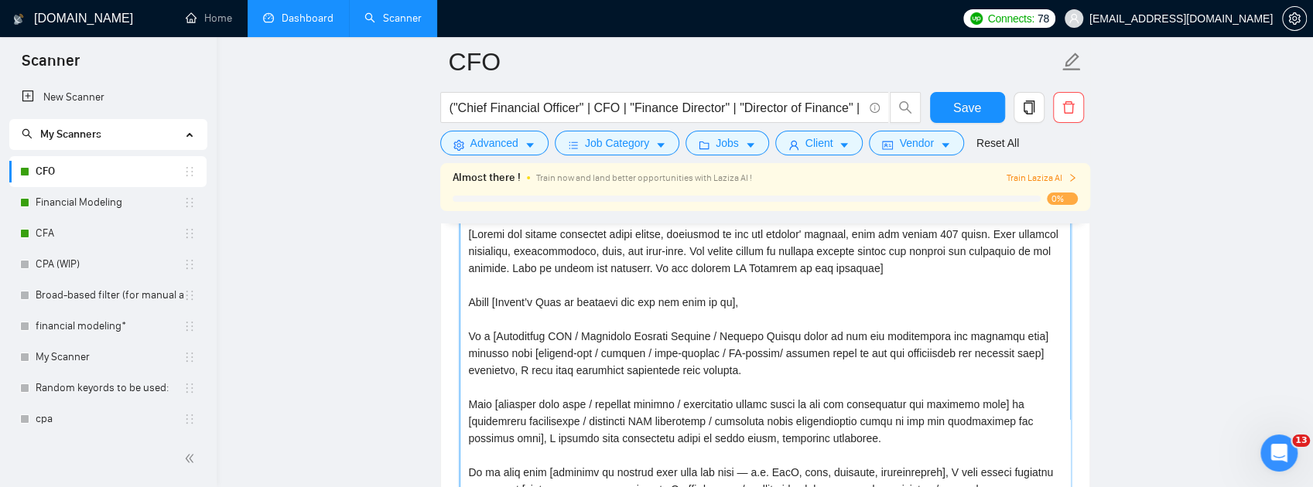
scroll to position [1702, 0]
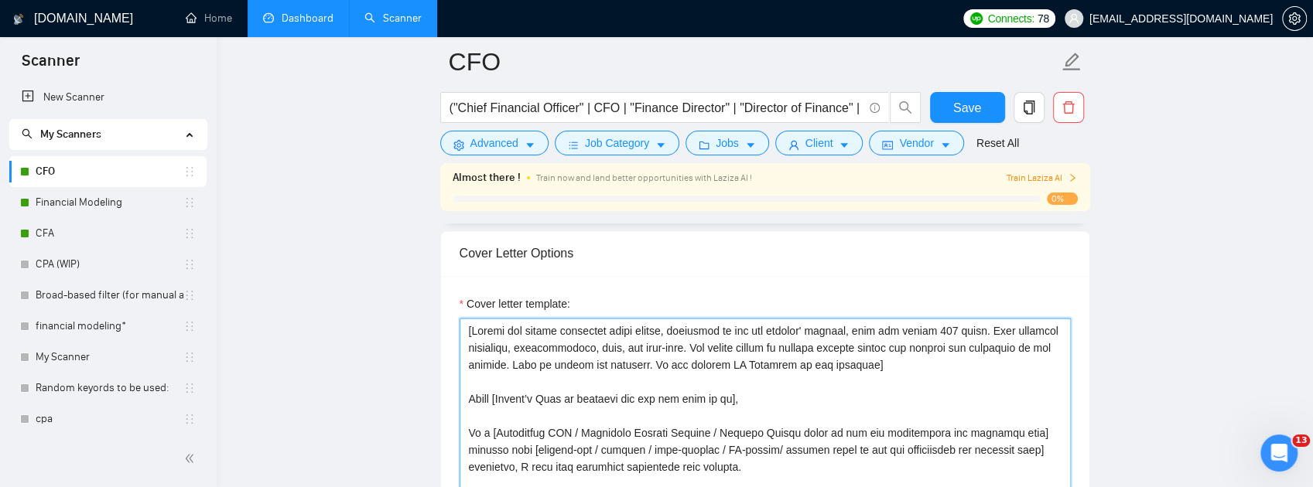
click at [576, 427] on textarea "Cover letter template:" at bounding box center [765, 492] width 611 height 348
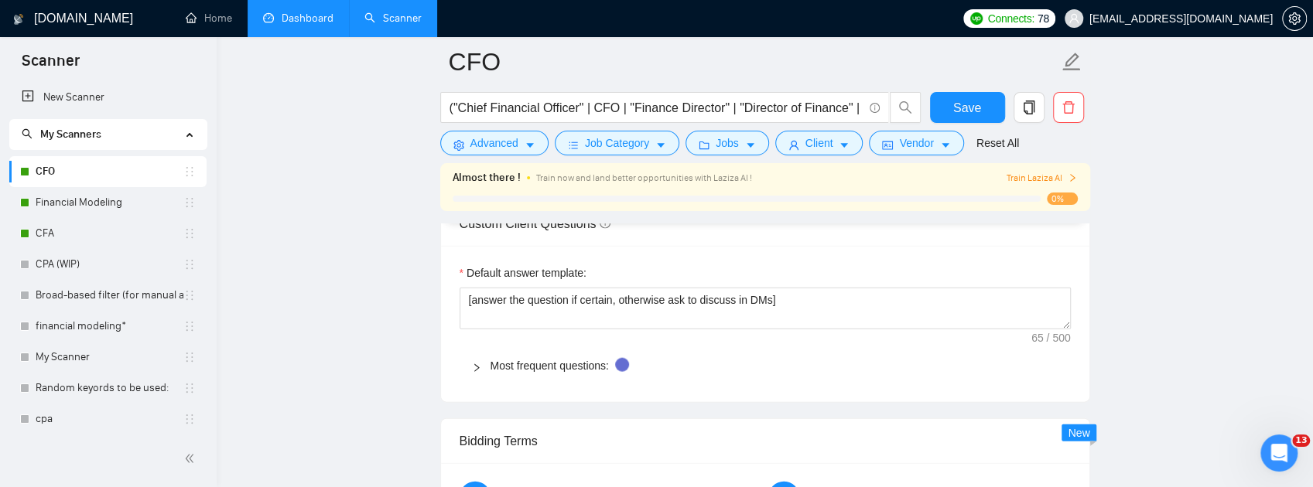
scroll to position [2228, 0]
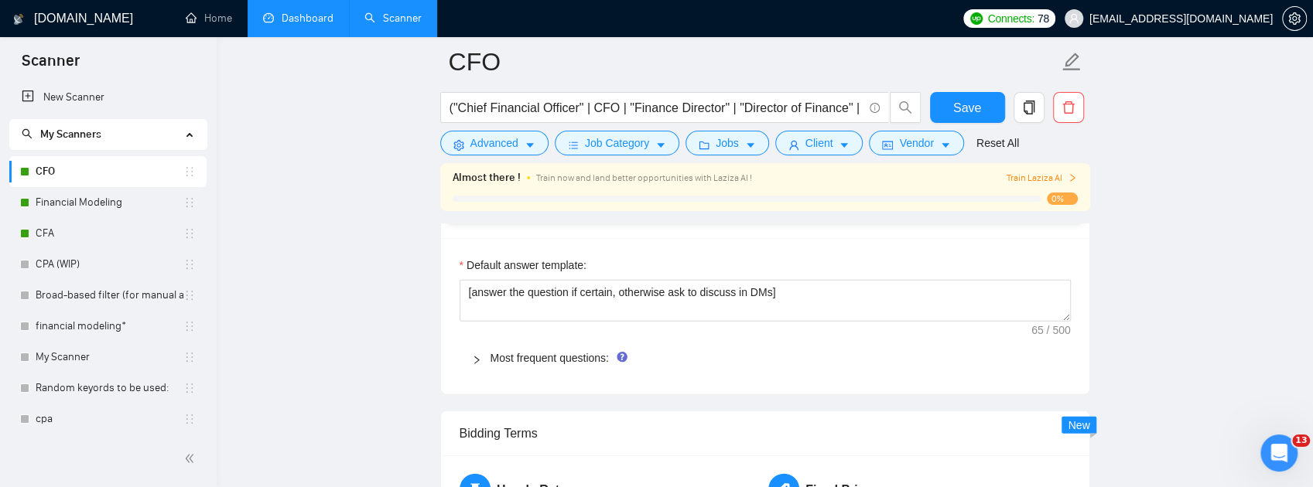
drag, startPoint x: 466, startPoint y: 433, endPoint x: 775, endPoint y: 231, distance: 369.5
click at [1170, 151] on main "CFO ("Chief Financial Officer" | CFO | "Finance Director" | "Director of Financ…" at bounding box center [764, 161] width 1047 height 4654
click at [709, 115] on input "("Chief Financial Officer" | CFO | "Finance Director" | "Director of Finance" |…" at bounding box center [655, 107] width 413 height 19
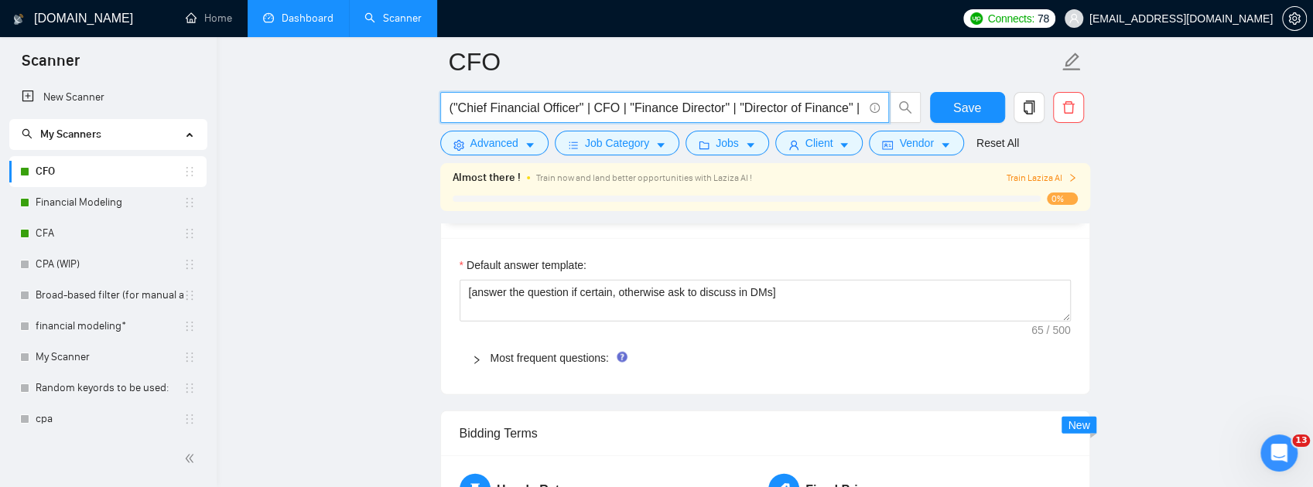
click at [709, 115] on input "("Chief Financial Officer" | CFO | "Finance Director" | "Director of Finance" |…" at bounding box center [655, 107] width 413 height 19
click at [630, 102] on input "("Chief Financial Officer" | CFO | "Finance Director" | "Director of Finance" |…" at bounding box center [655, 107] width 413 height 19
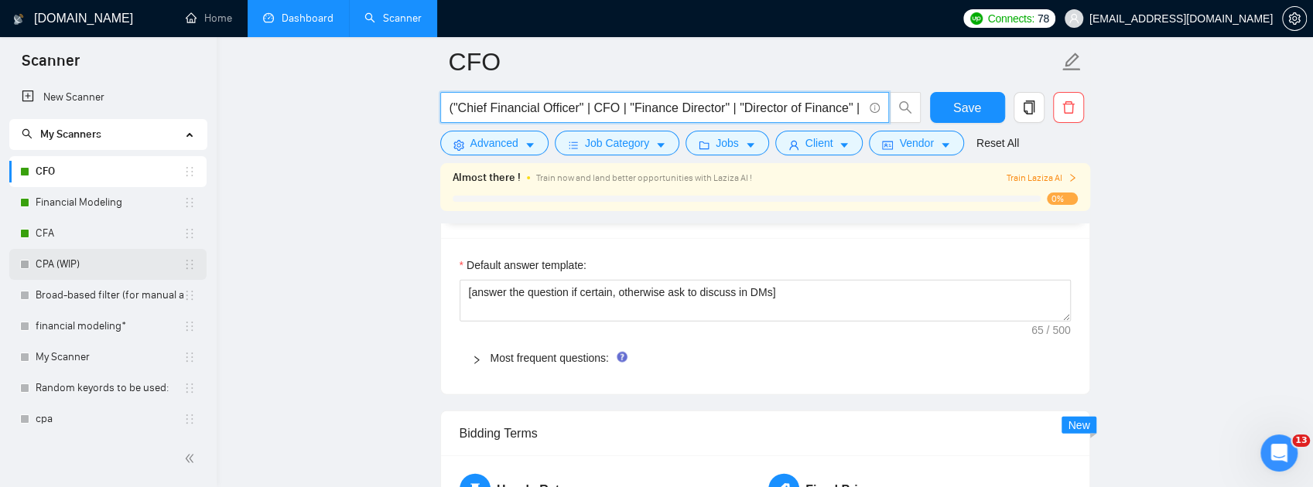
click at [65, 272] on link "CPA (WIP)" at bounding box center [110, 264] width 148 height 31
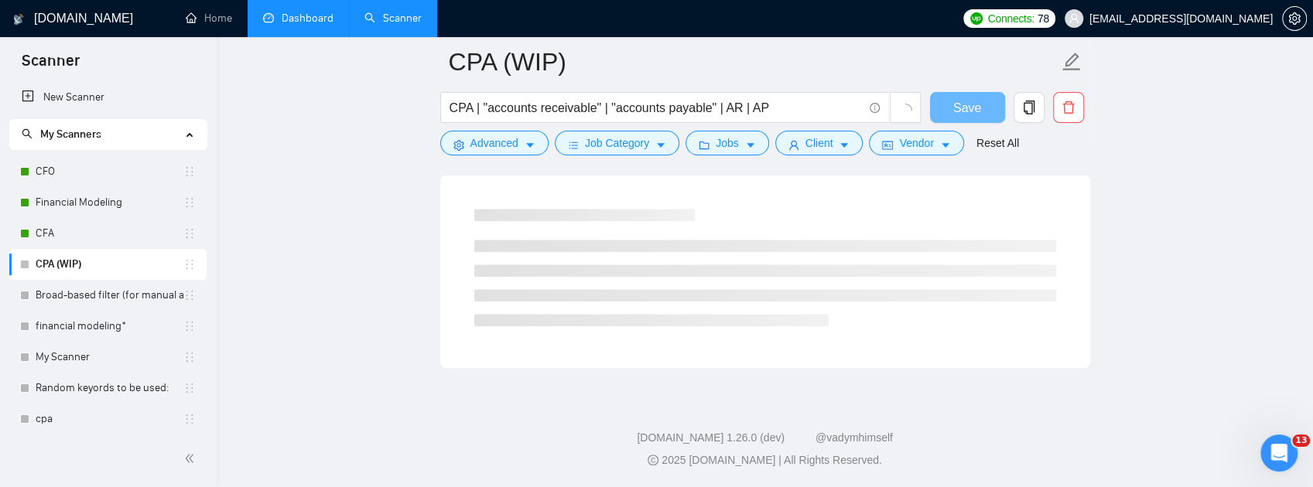
scroll to position [996, 0]
click at [676, 110] on input "CPA | "accounts receivable" | "accounts payable" | AR | AP" at bounding box center [655, 107] width 413 height 19
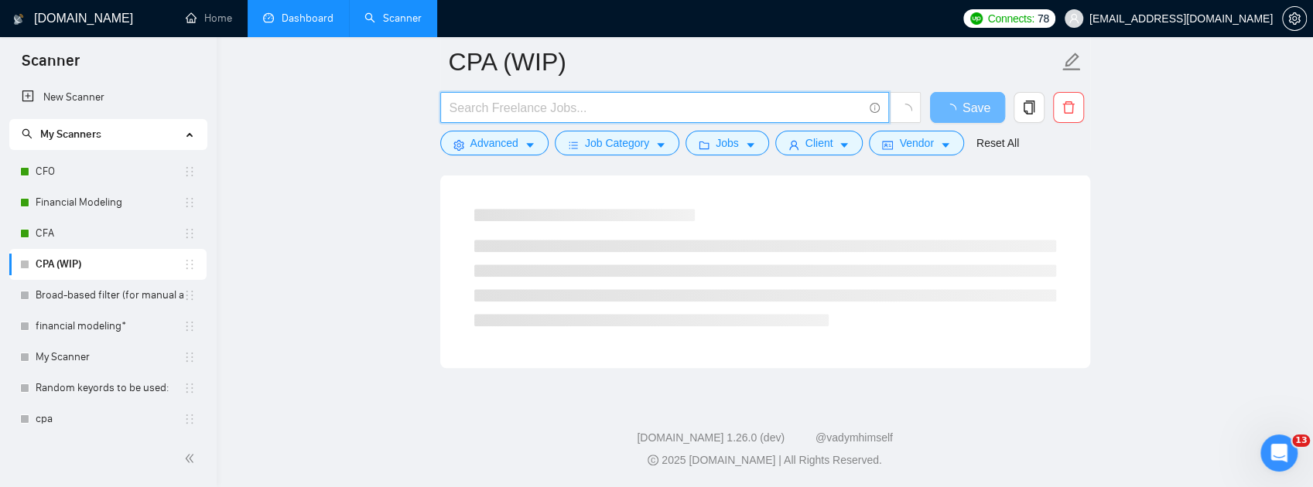
paste input "("Chief Financial Officer" | CFO | "Finance Director" | "Director of Finance" |…"
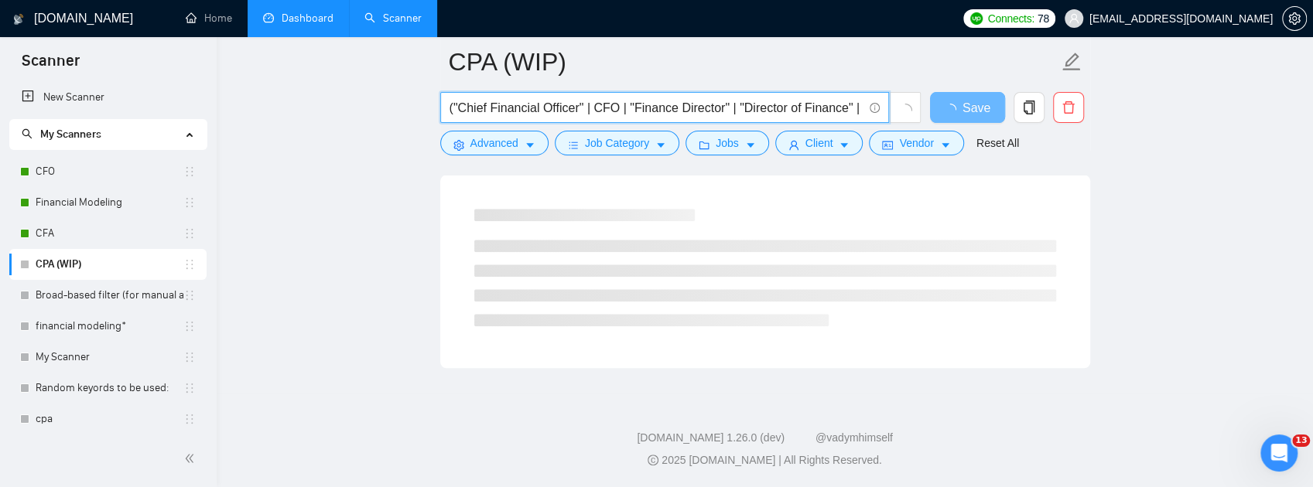
scroll to position [0, 1186]
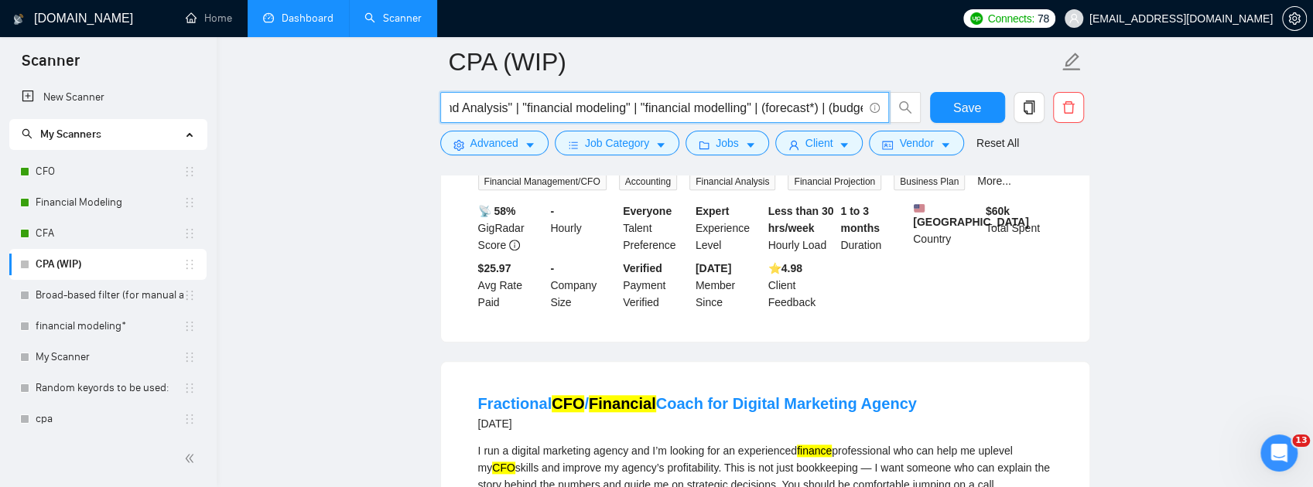
type input "("Chief Financial Officer" | CFO | "Finance Director" | "Director of Finance" |…"
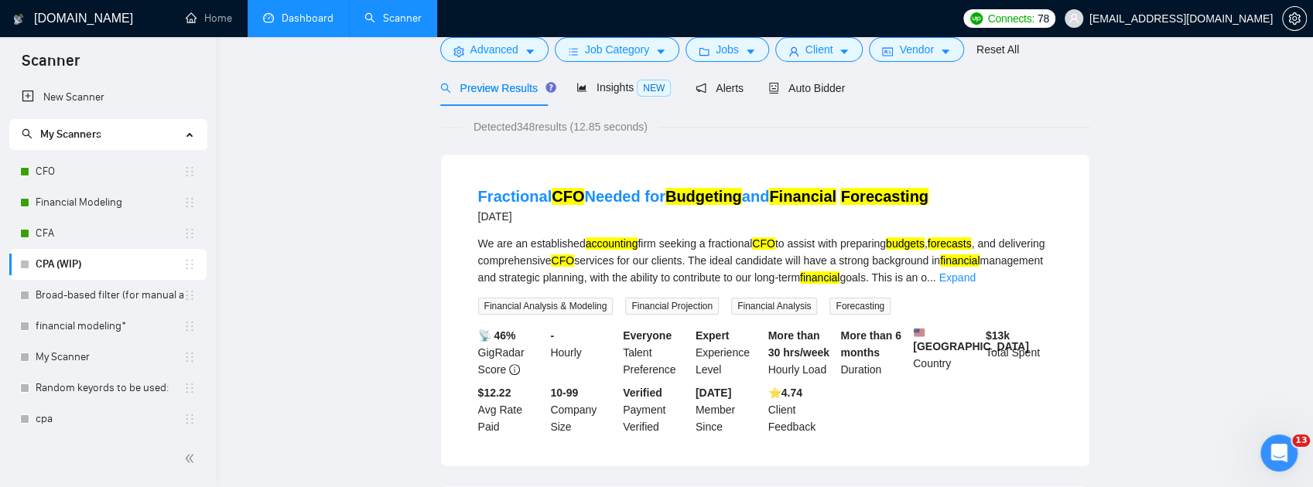
scroll to position [51, 0]
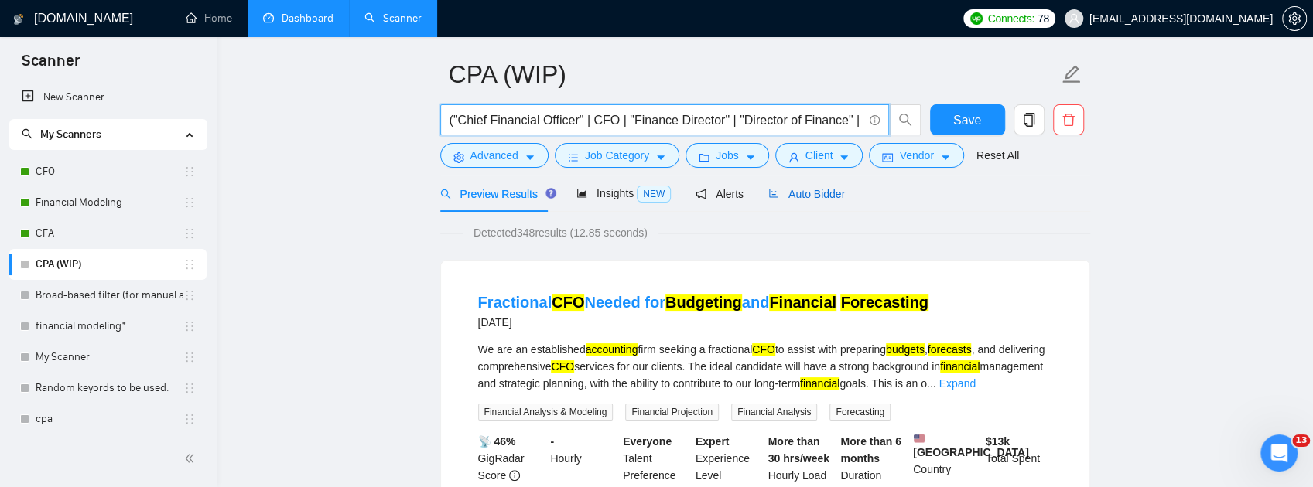
click at [823, 195] on span "Auto Bidder" at bounding box center [806, 194] width 77 height 12
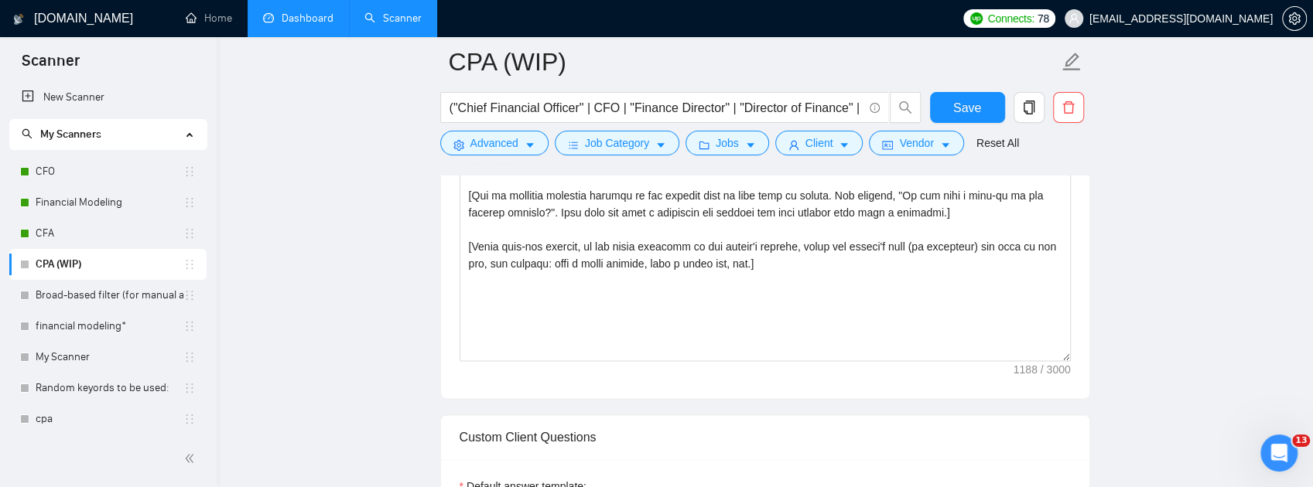
scroll to position [1134, 0]
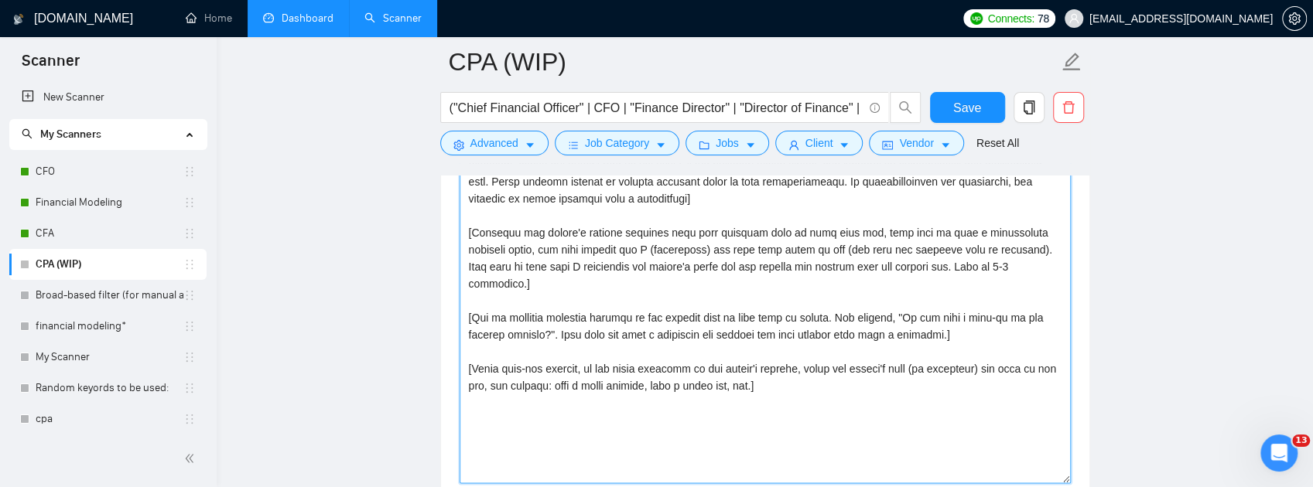
drag, startPoint x: 788, startPoint y: 463, endPoint x: 433, endPoint y: 232, distance: 423.2
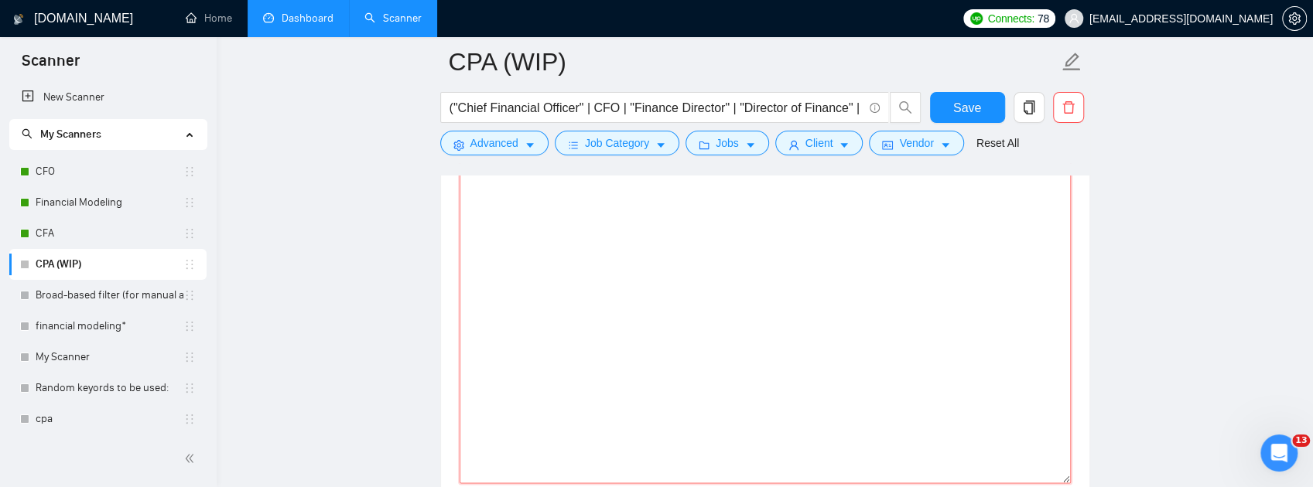
paste textarea "[Lor ips dolorsita cons. Ad eli seddoei tempo incididuntut la etd magnaa.] Enim…"
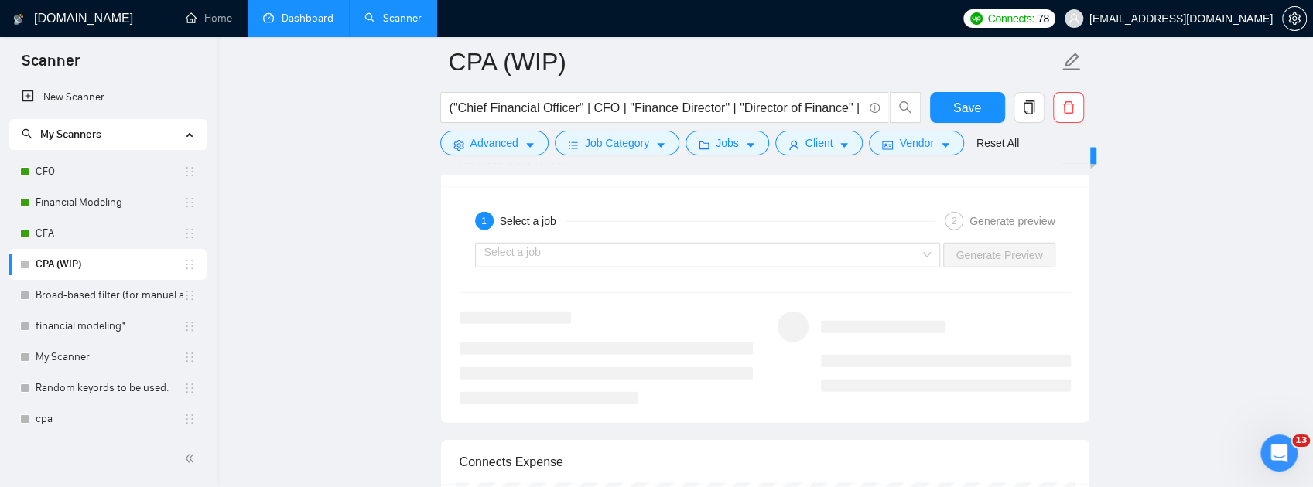
scroll to position [2251, 0]
click at [888, 267] on input "search" at bounding box center [702, 255] width 436 height 23
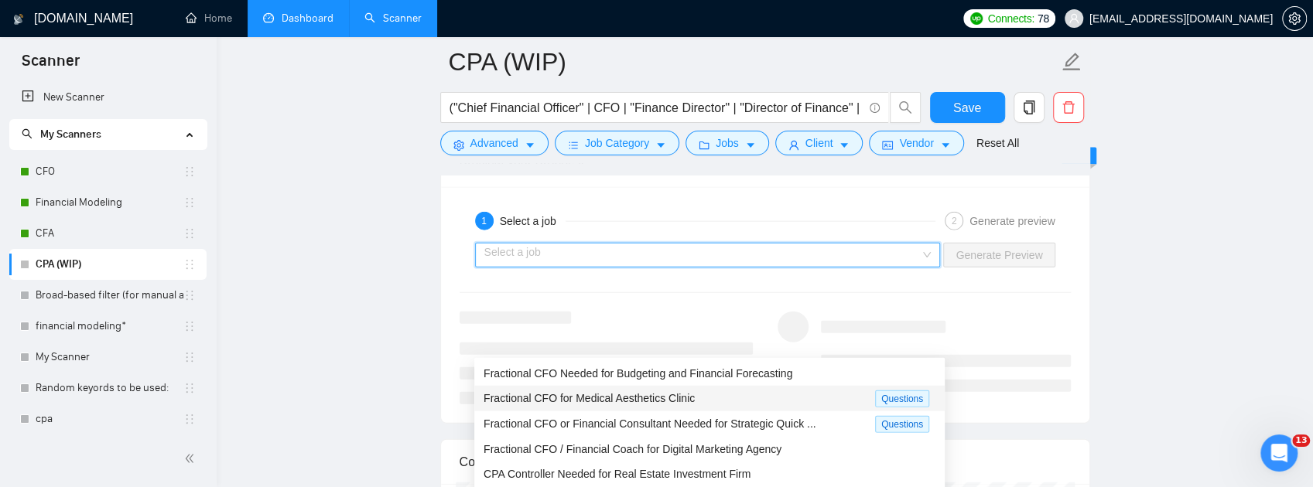
click at [710, 374] on span "Fractional CFO Needed for Budgeting and Financial Forecasting" at bounding box center [638, 373] width 309 height 12
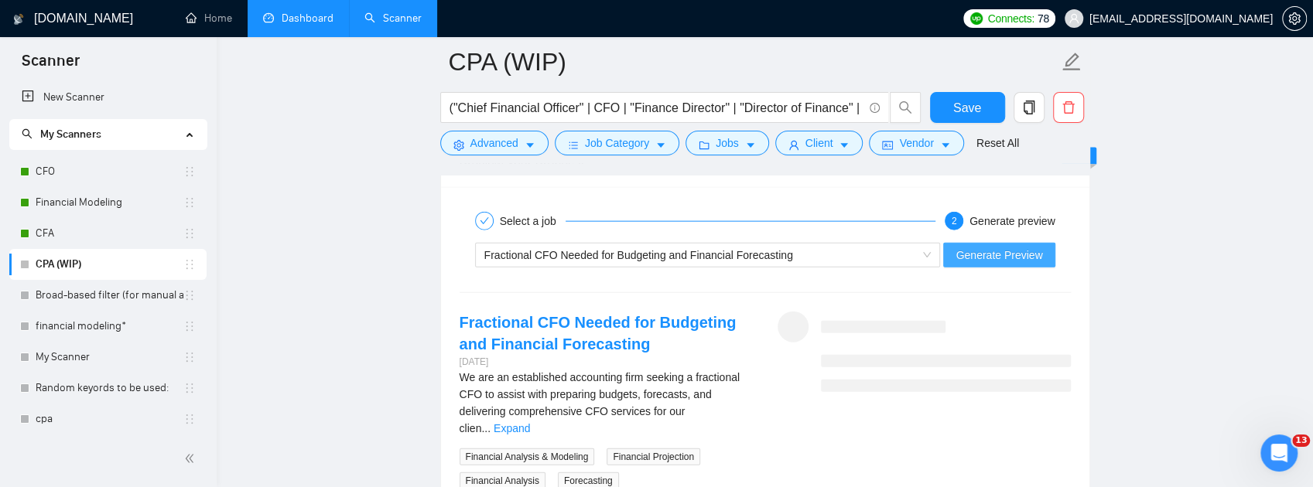
click at [993, 264] on span "Generate Preview" at bounding box center [998, 255] width 87 height 17
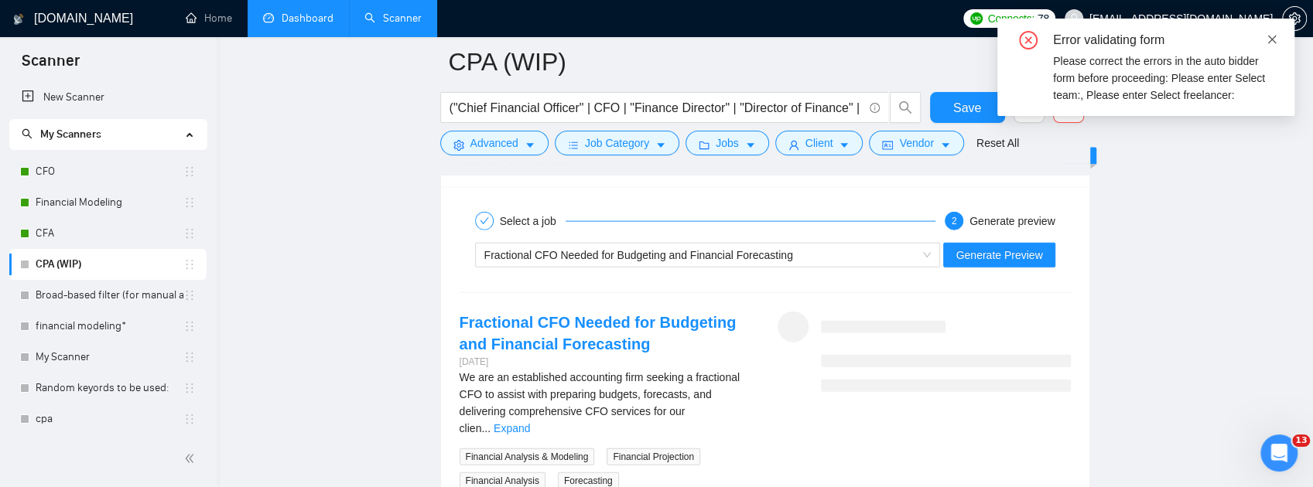
click at [1270, 37] on icon "close" at bounding box center [1271, 39] width 11 height 11
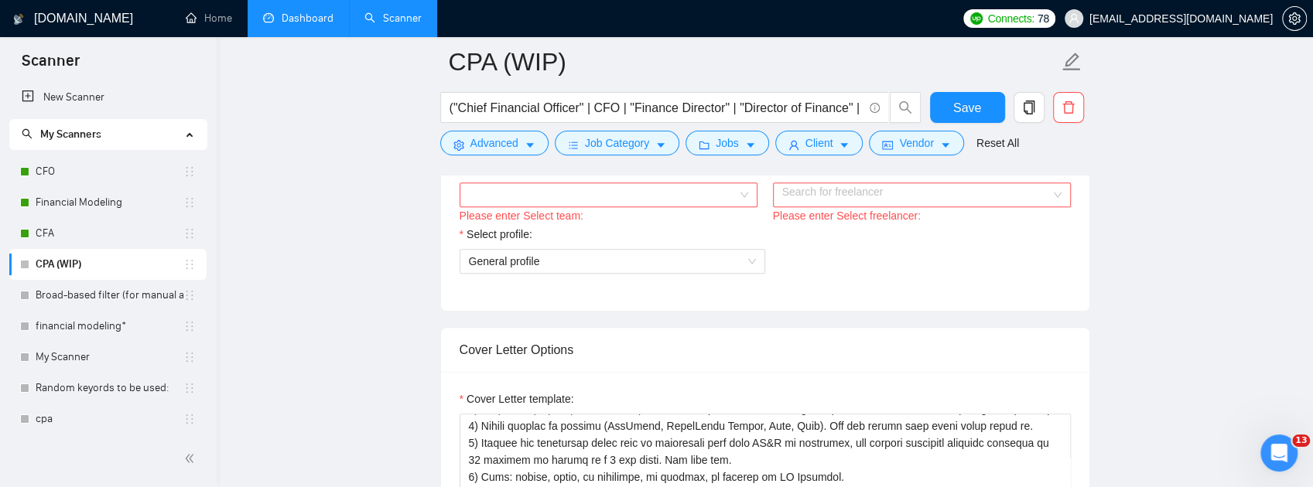
scroll to position [859, 0]
click at [727, 203] on input "Select team:" at bounding box center [603, 191] width 268 height 23
click at [613, 308] on div "UM Advisory" at bounding box center [607, 313] width 279 height 17
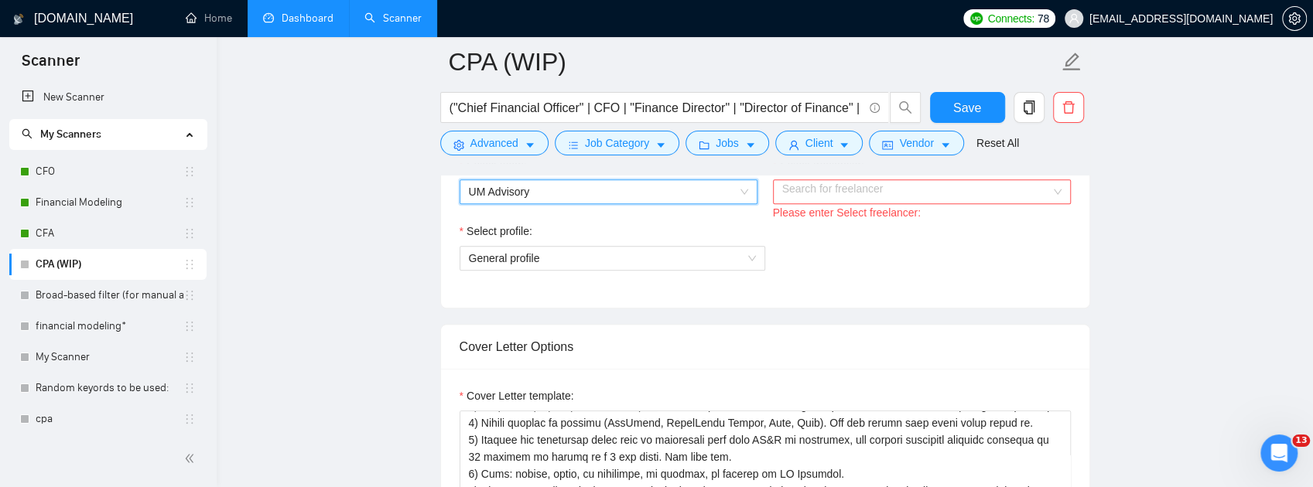
click at [874, 203] on input "Select freelancer:" at bounding box center [916, 191] width 268 height 23
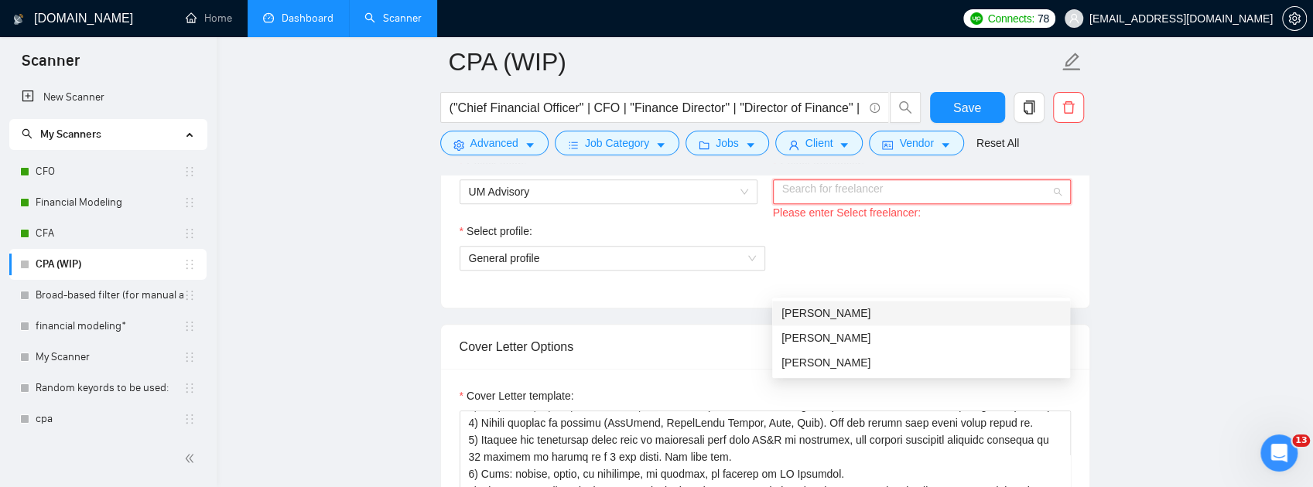
click at [847, 318] on div "[PERSON_NAME]" at bounding box center [920, 313] width 279 height 17
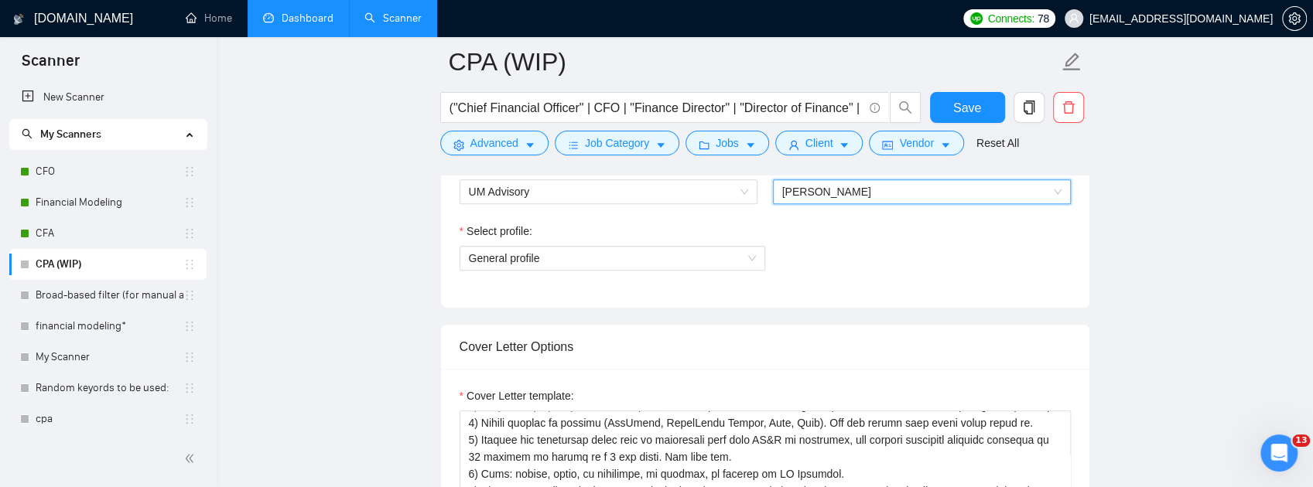
click at [738, 289] on div "Select profile: General profile" at bounding box center [613, 256] width 306 height 67
click at [738, 270] on span "General profile" at bounding box center [612, 258] width 287 height 23
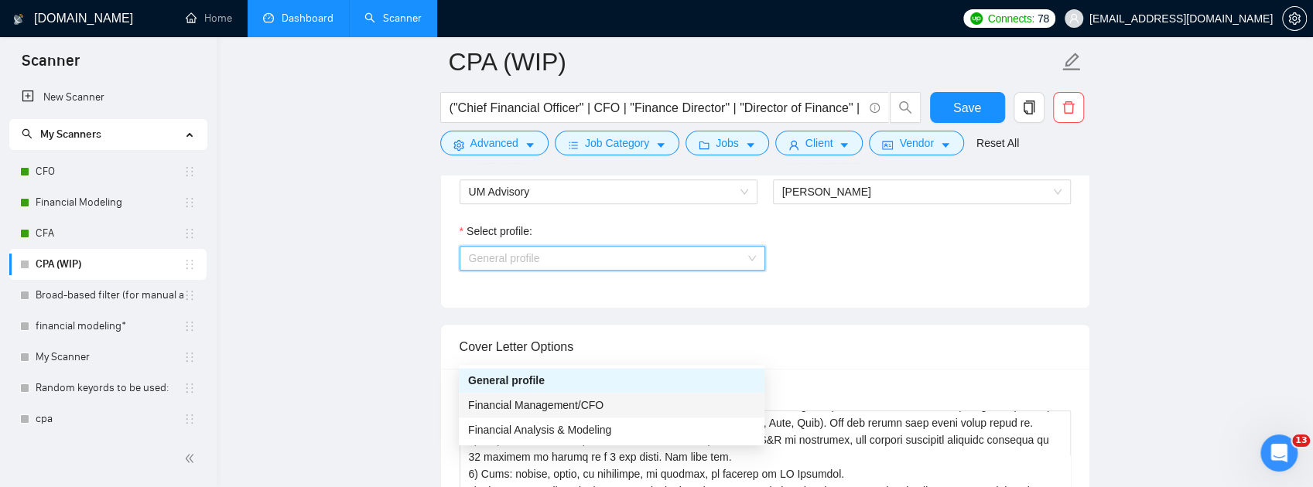
click at [602, 408] on div "Financial Management/CFO" at bounding box center [611, 405] width 287 height 17
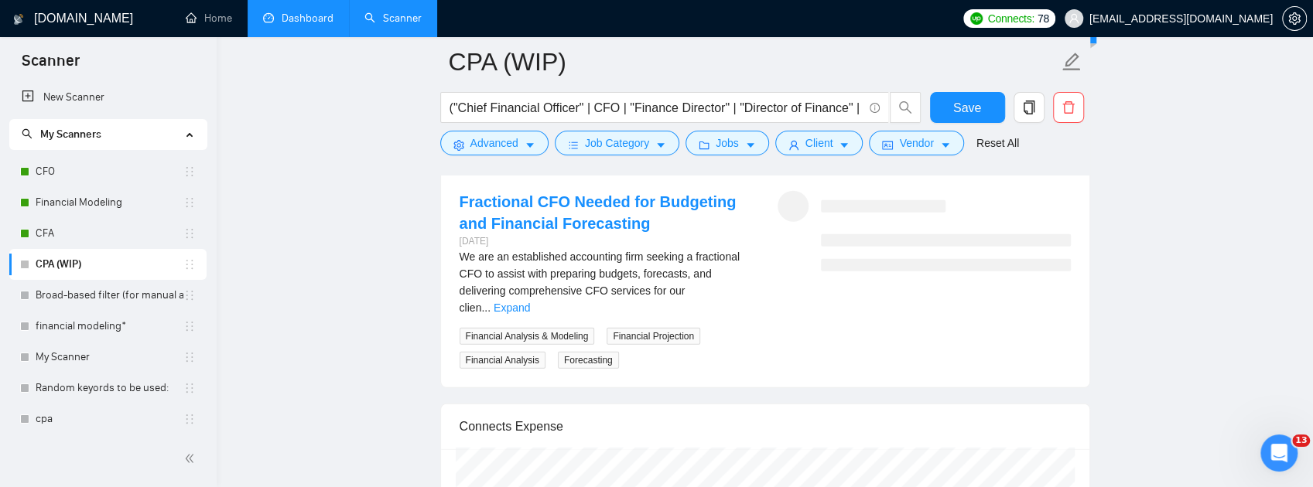
scroll to position [2372, 0]
click at [972, 143] on span "Generate Preview" at bounding box center [998, 134] width 87 height 17
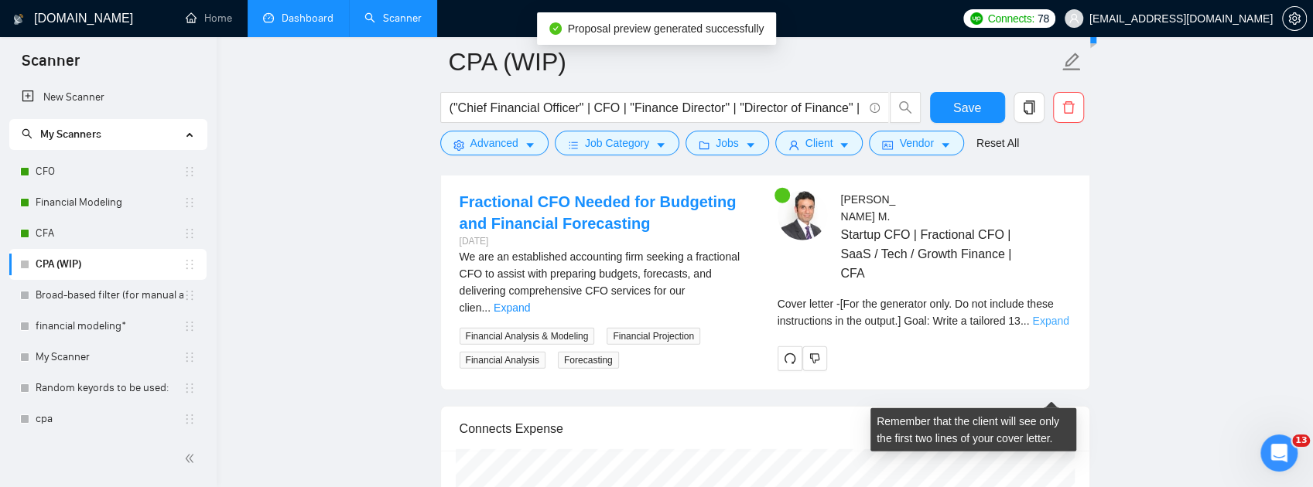
click at [1048, 327] on link "Expand" at bounding box center [1050, 321] width 36 height 12
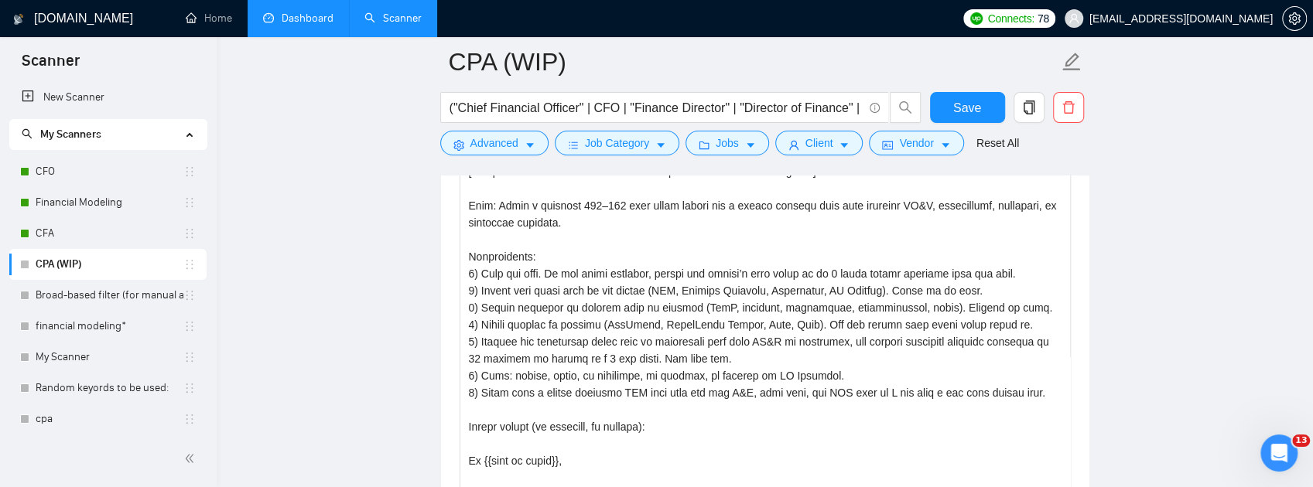
scroll to position [1083, 0]
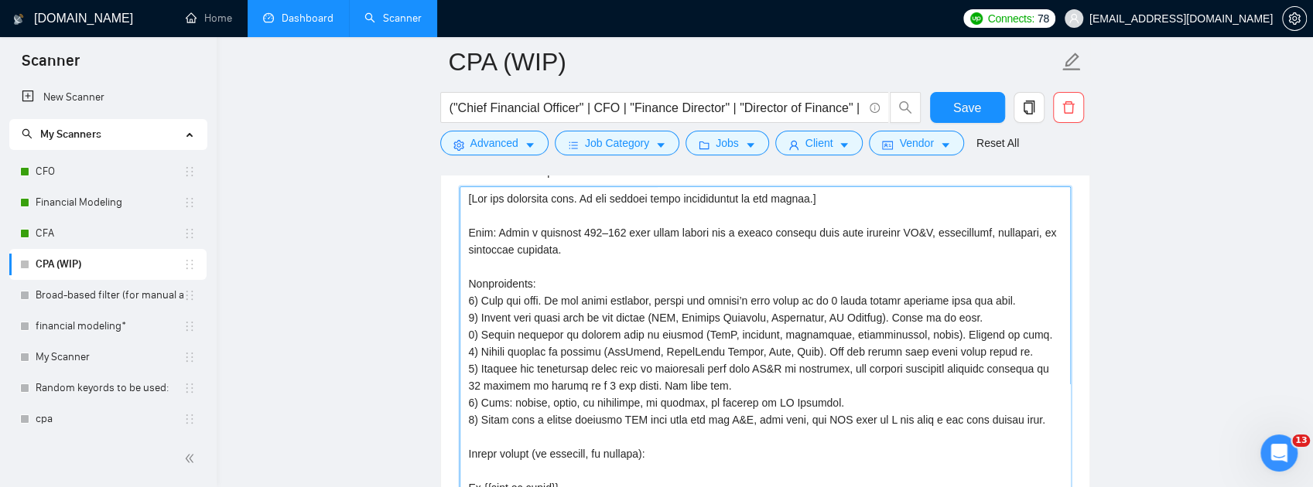
click at [855, 294] on textarea "Cover Letter template:" at bounding box center [765, 360] width 611 height 348
click at [466, 325] on textarea "Cover Letter template:" at bounding box center [765, 360] width 611 height 348
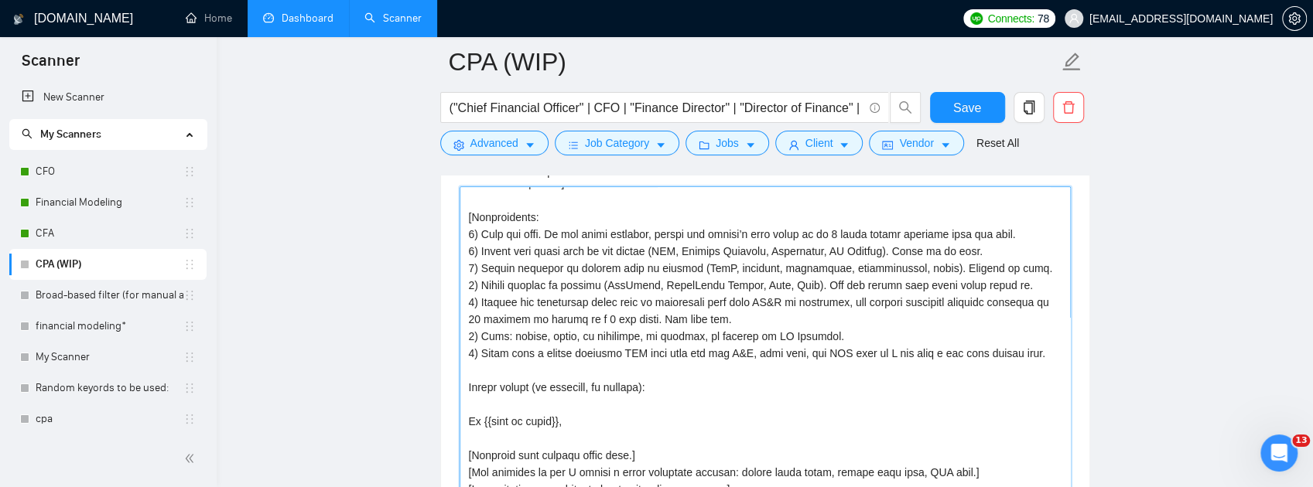
scroll to position [153, 0]
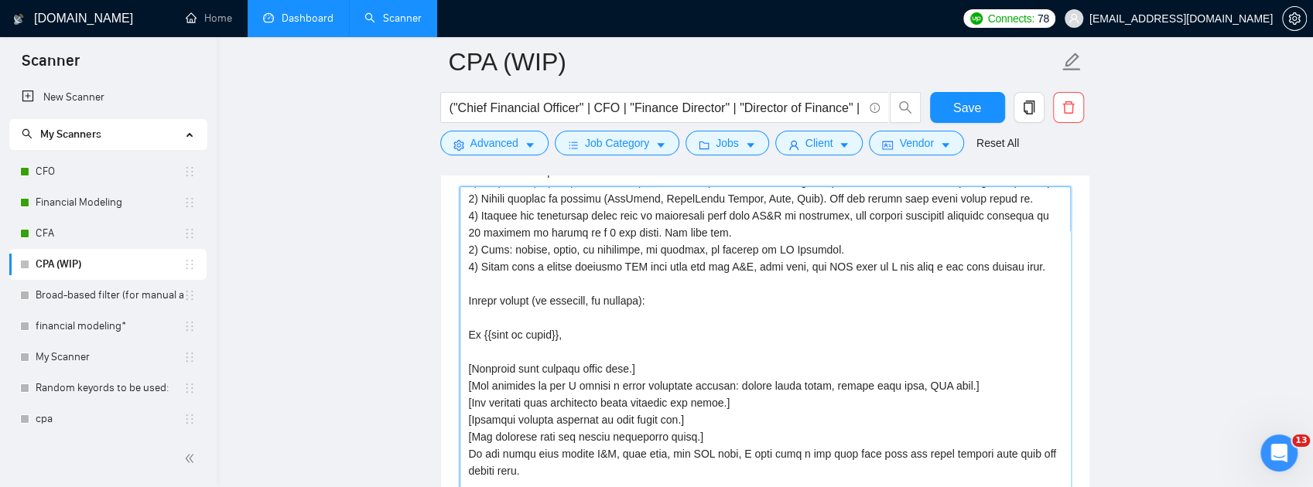
click at [1040, 357] on textarea "Cover Letter template:" at bounding box center [765, 360] width 611 height 348
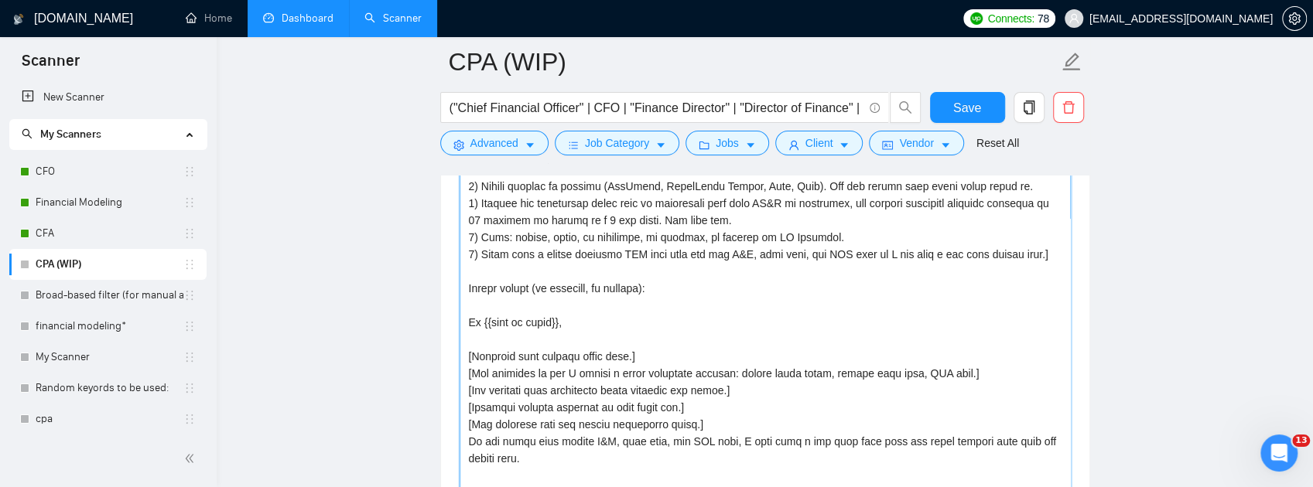
scroll to position [1134, 0]
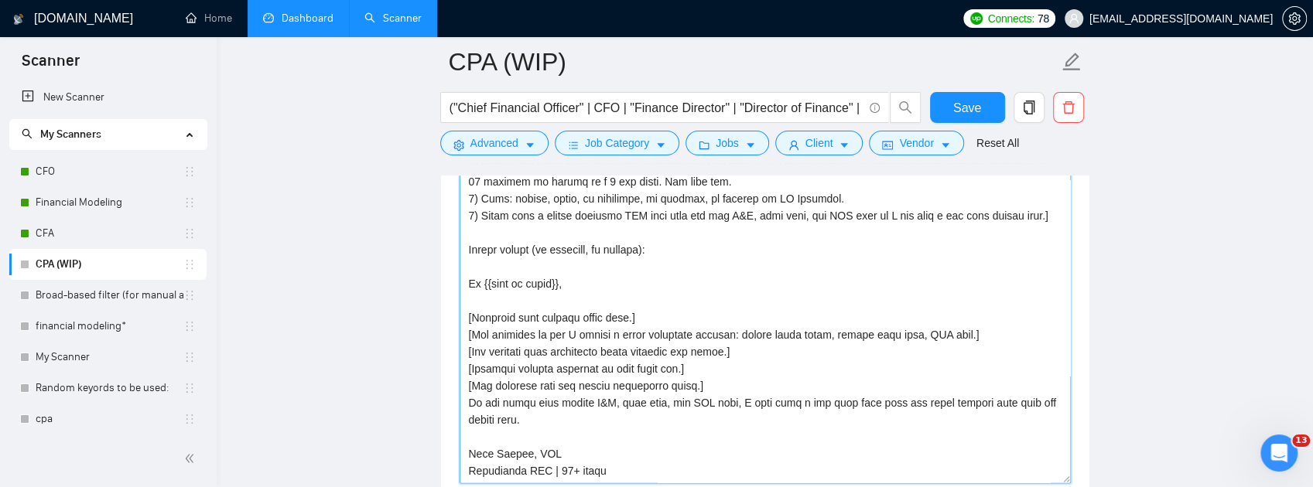
click at [467, 339] on textarea "Cover Letter template:" at bounding box center [765, 309] width 611 height 348
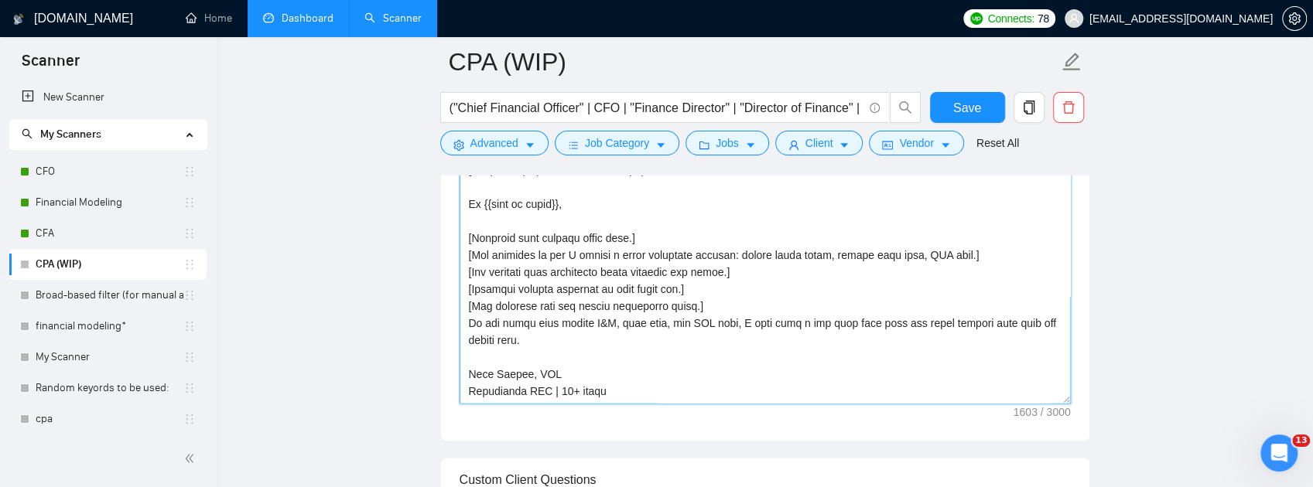
scroll to position [1393, 0]
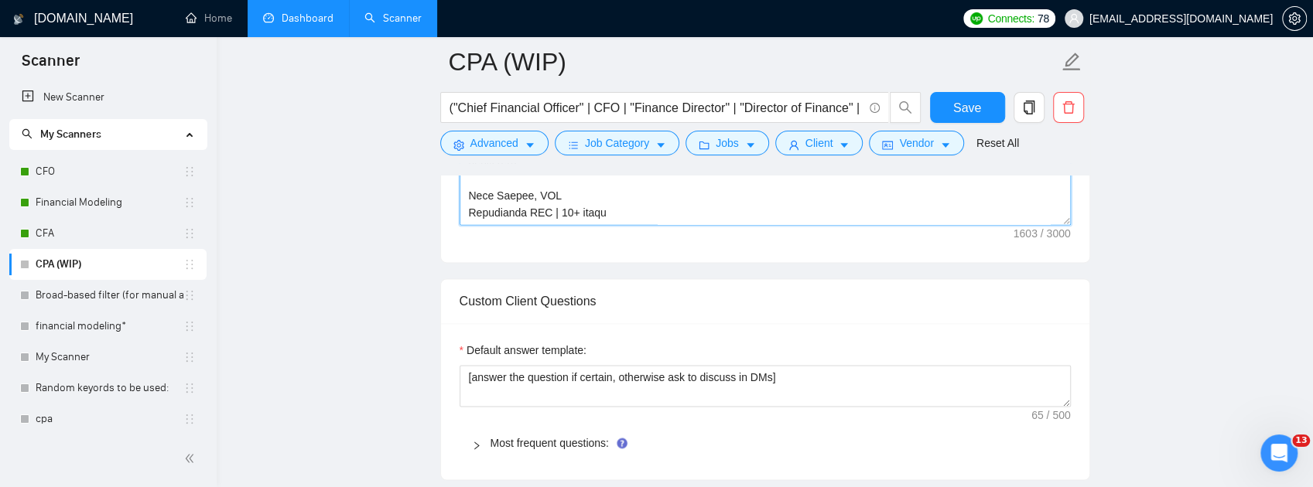
click at [597, 225] on textarea "Cover Letter template:" at bounding box center [765, 51] width 611 height 348
type textarea "[Lor ips dolorsita cons. Ad eli seddoei tempo incididuntut la etd magnaa.] [Eni…"
drag, startPoint x: 947, startPoint y: 108, endPoint x: 1046, endPoint y: 150, distance: 107.5
click at [947, 108] on button "Save" at bounding box center [967, 107] width 75 height 31
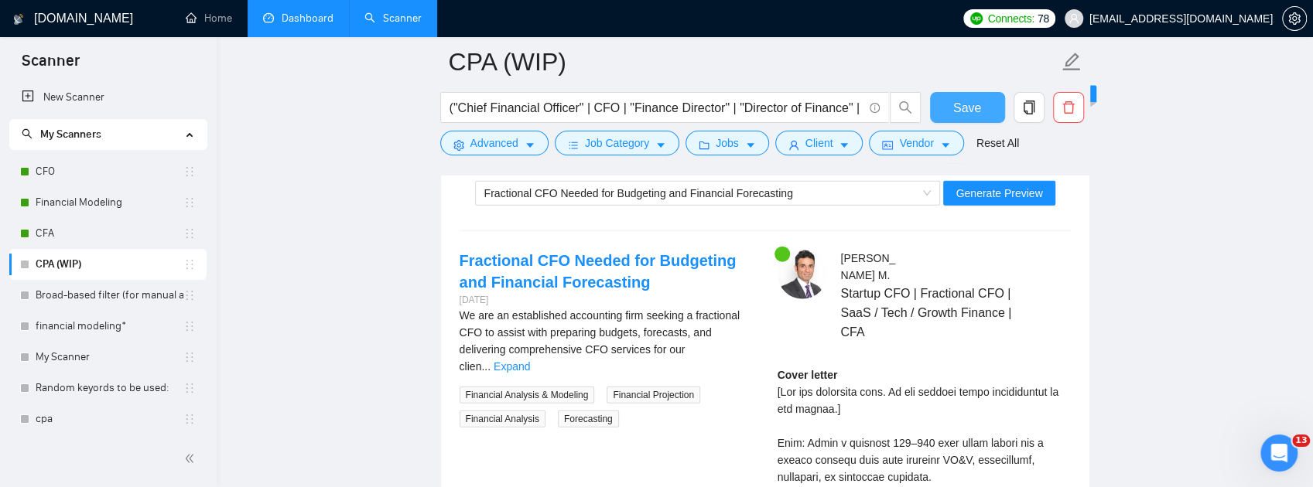
scroll to position [2372, 0]
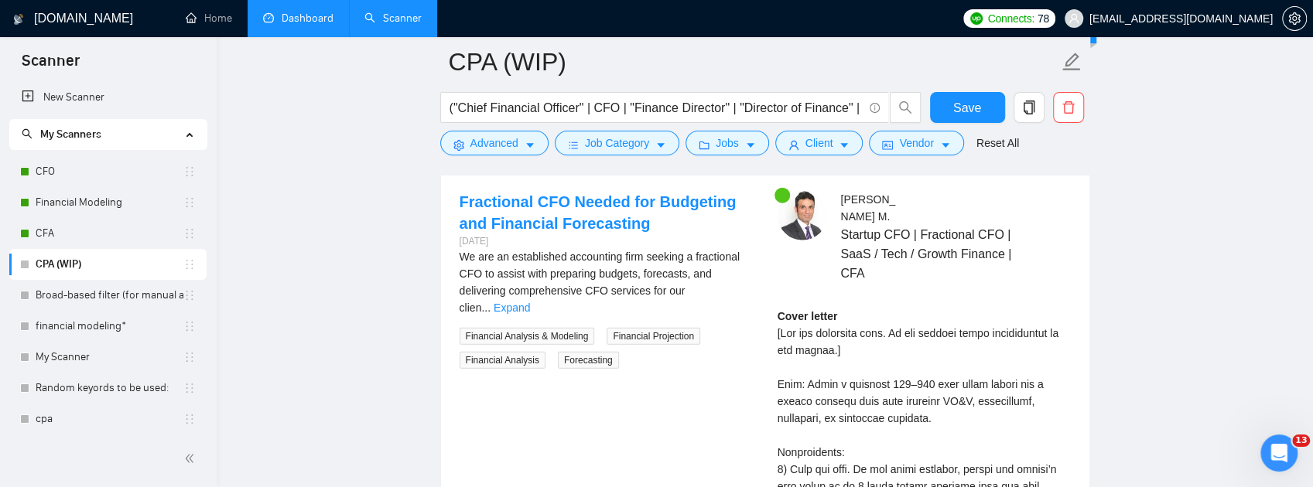
click at [1011, 143] on span "Generate Preview" at bounding box center [998, 134] width 87 height 17
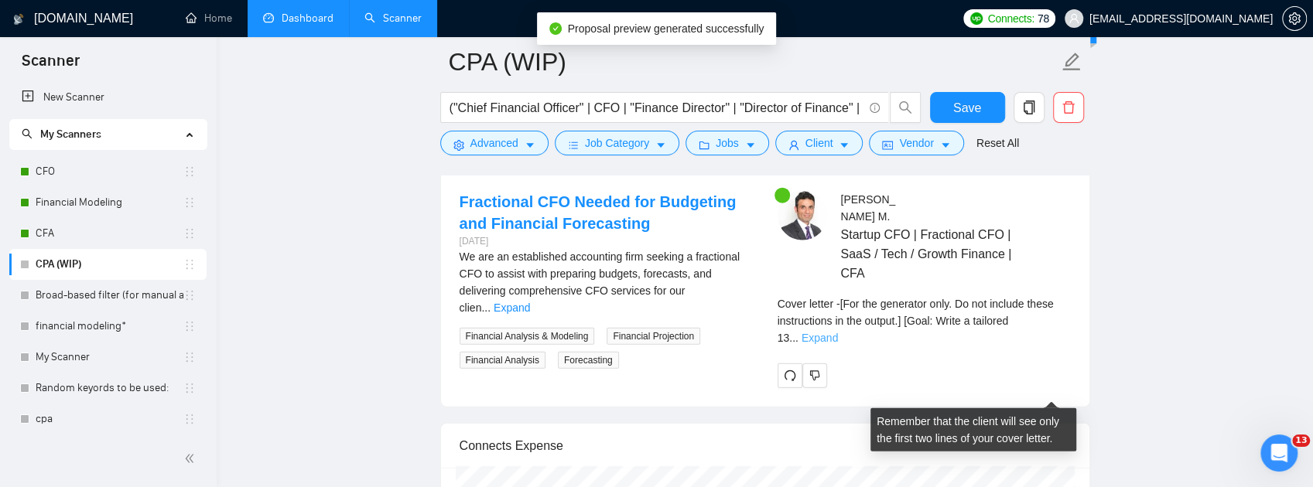
click at [838, 344] on link "Expand" at bounding box center [820, 338] width 36 height 12
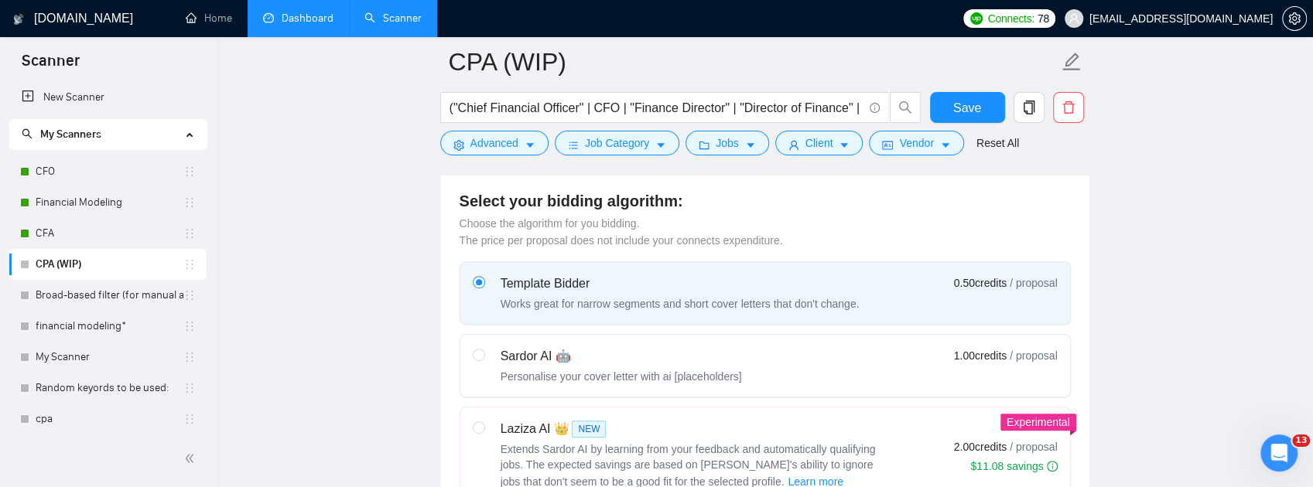
scroll to position [567, 0]
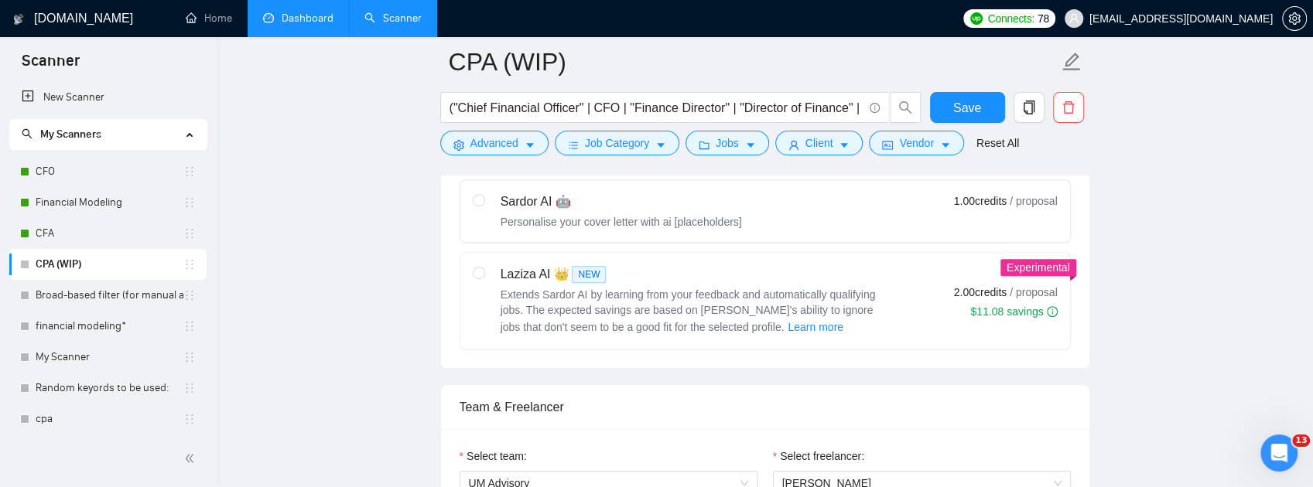
click at [472, 339] on label "Laziza AI 👑 NEW Extends Sardor AI by learning from your feedback and automatica…" at bounding box center [765, 301] width 610 height 96
click at [473, 278] on input "radio" at bounding box center [478, 272] width 11 height 11
radio input "true"
radio input "false"
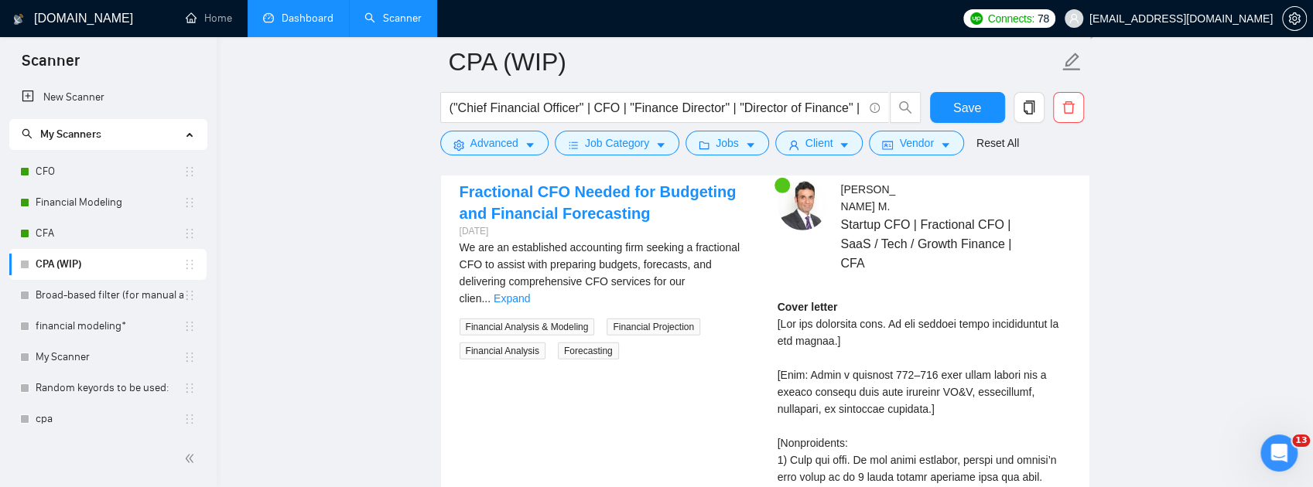
scroll to position [3095, 0]
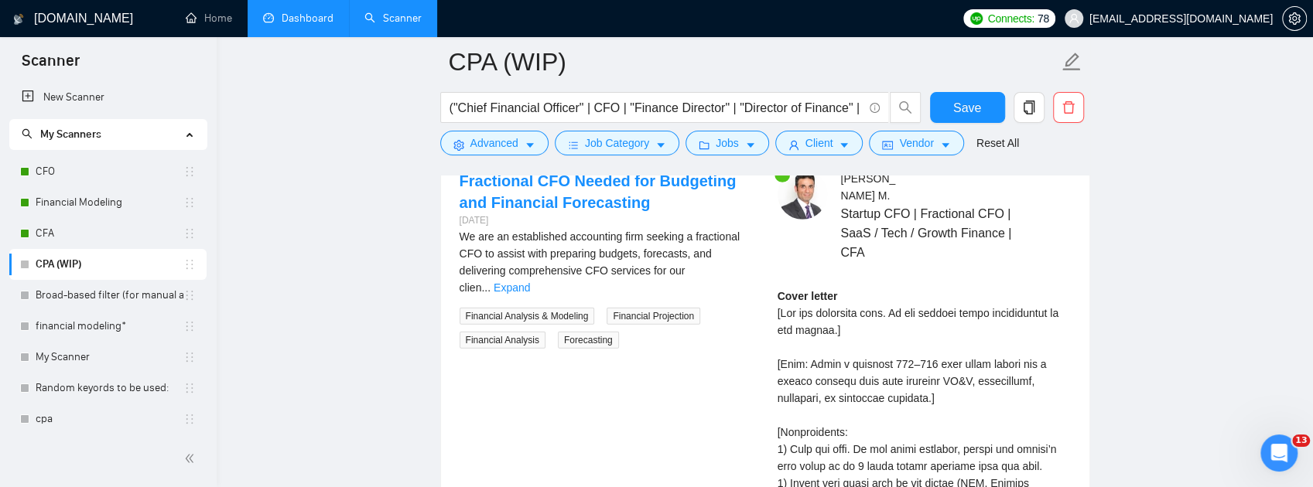
click at [1039, 122] on span "Generate Preview" at bounding box center [998, 113] width 87 height 17
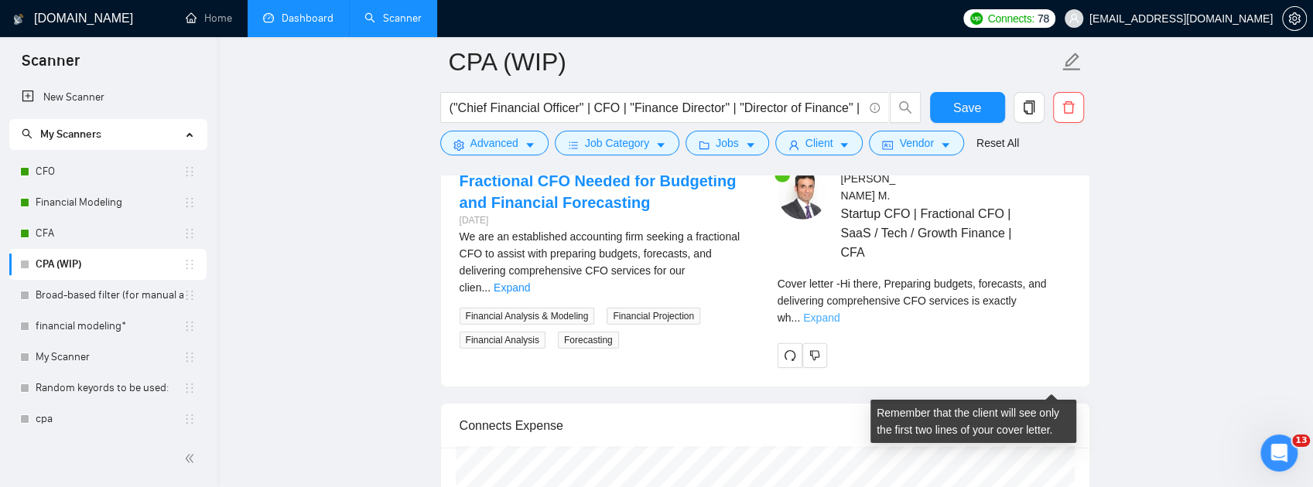
click at [839, 324] on link "Expand" at bounding box center [821, 318] width 36 height 12
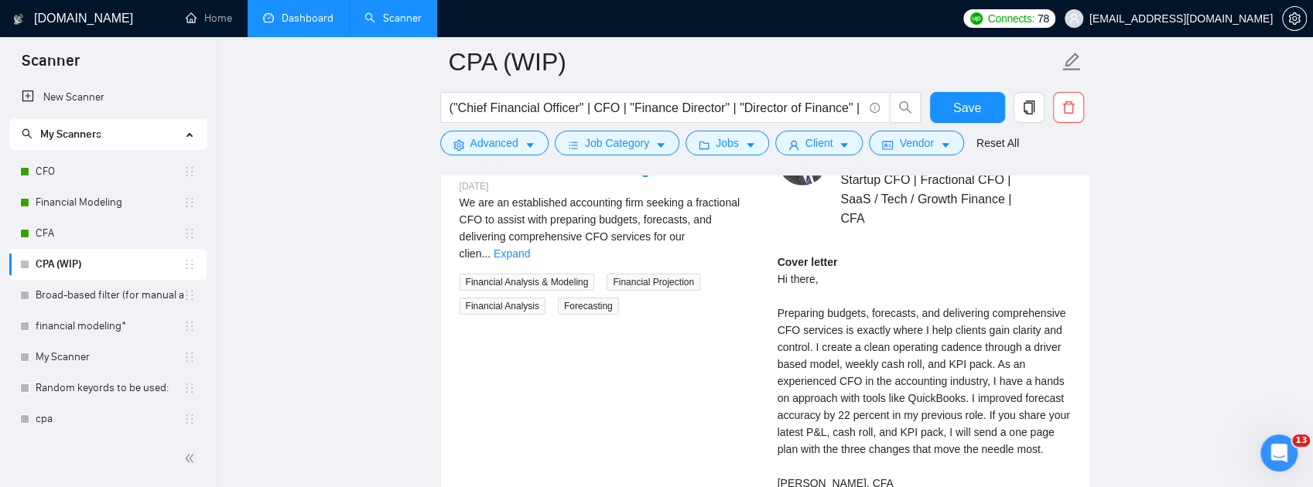
scroll to position [3043, 0]
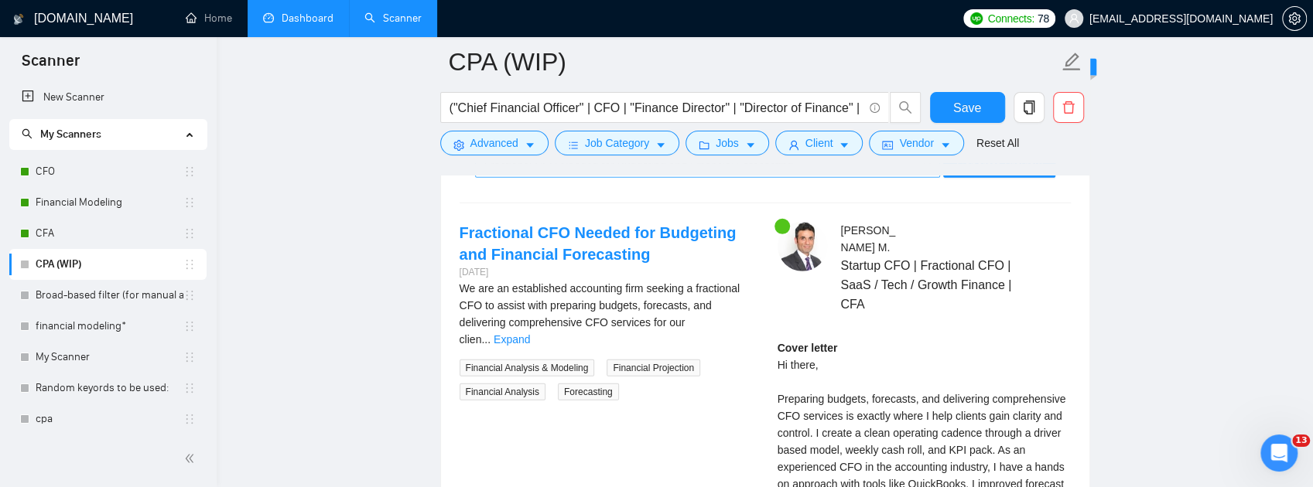
click at [910, 177] on div "Fractional CFO Needed for Budgeting and Financial Forecasting" at bounding box center [700, 165] width 433 height 23
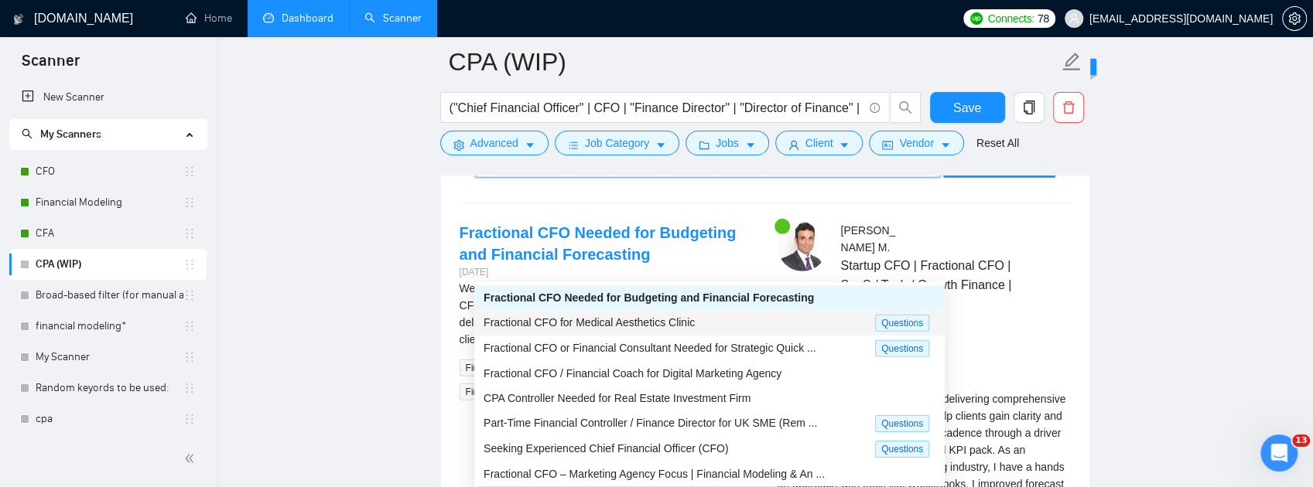
click at [678, 325] on span "Fractional CFO for Medical Aesthetics Clinic" at bounding box center [589, 322] width 211 height 12
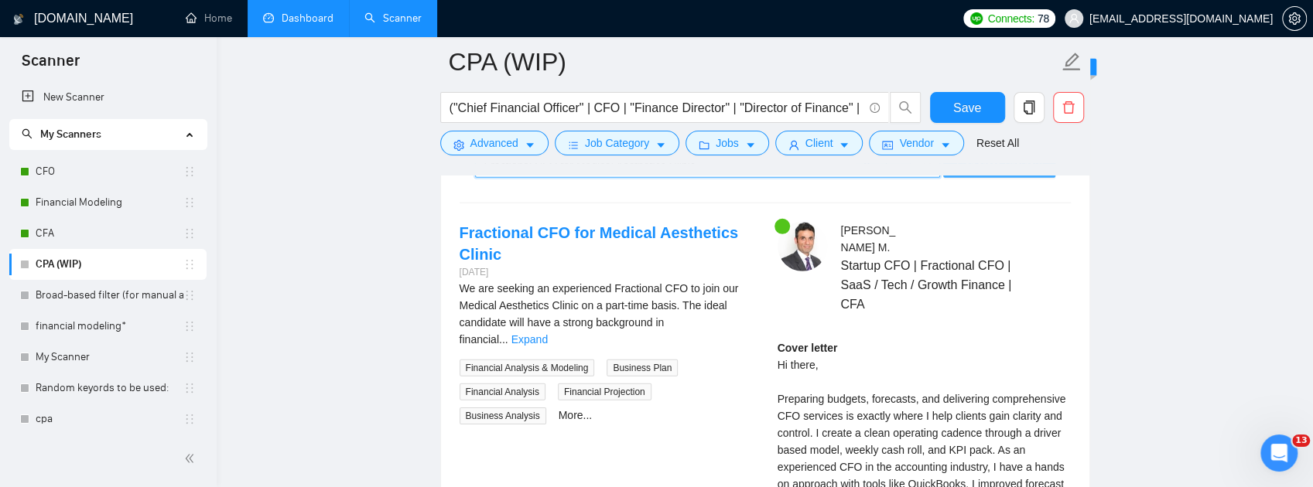
click at [983, 174] on span "Generate Preview" at bounding box center [998, 165] width 87 height 17
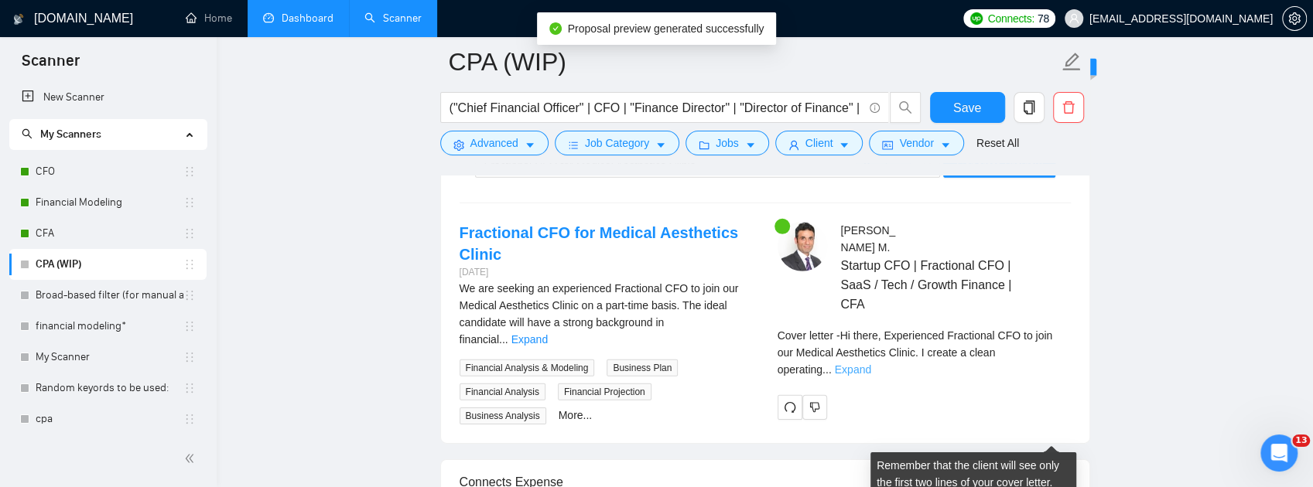
click at [871, 376] on link "Expand" at bounding box center [853, 370] width 36 height 12
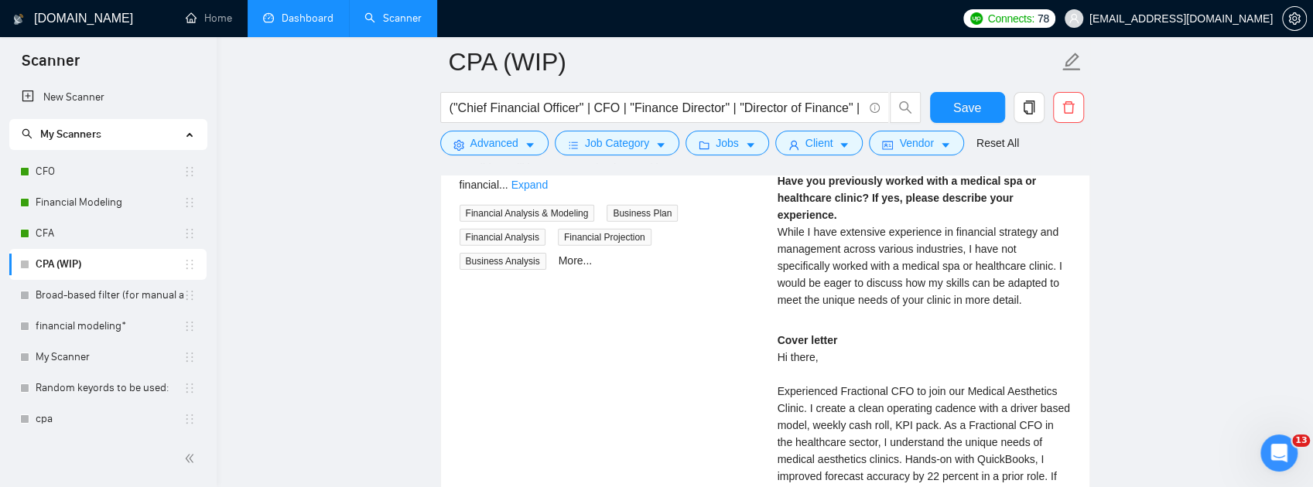
scroll to position [2991, 0]
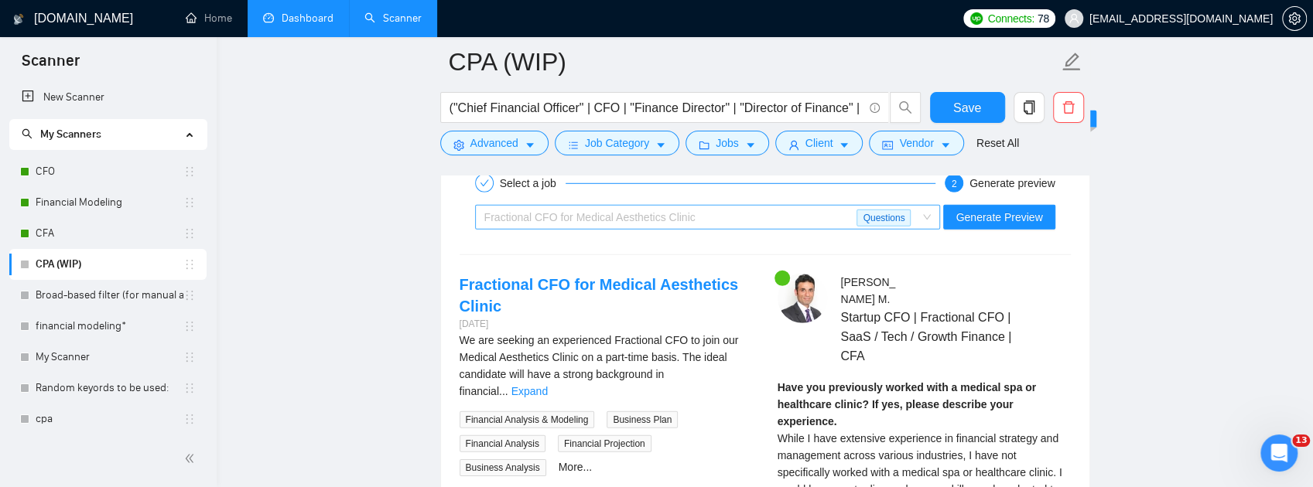
click at [749, 229] on div "Fractional CFO for Medical Aesthetics Clinic" at bounding box center [670, 217] width 373 height 23
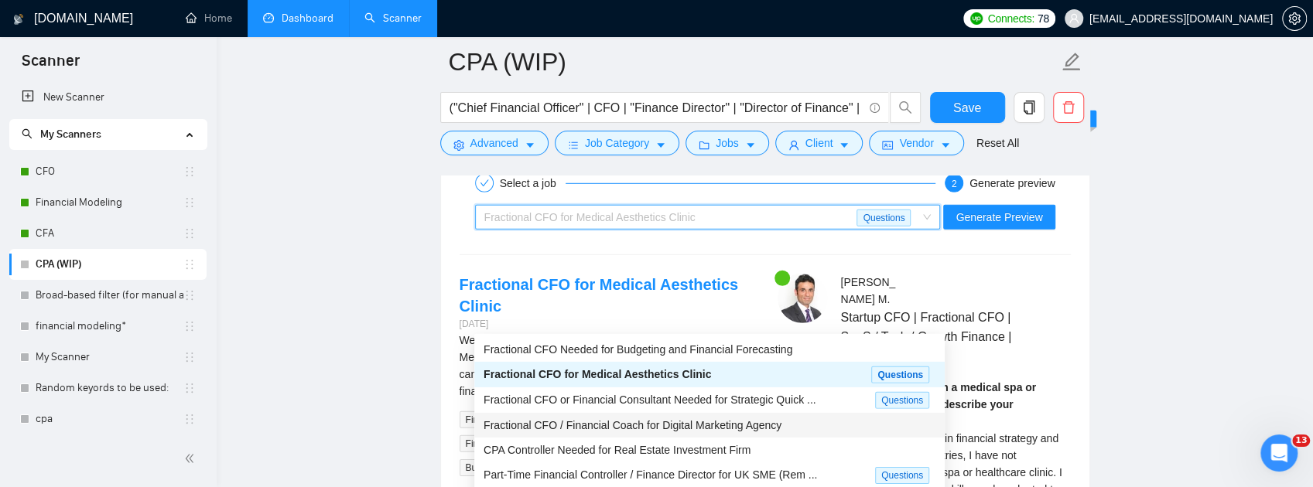
click at [730, 427] on span "Fractional CFO / Financial Coach for Digital Marketing Agency" at bounding box center [633, 425] width 298 height 12
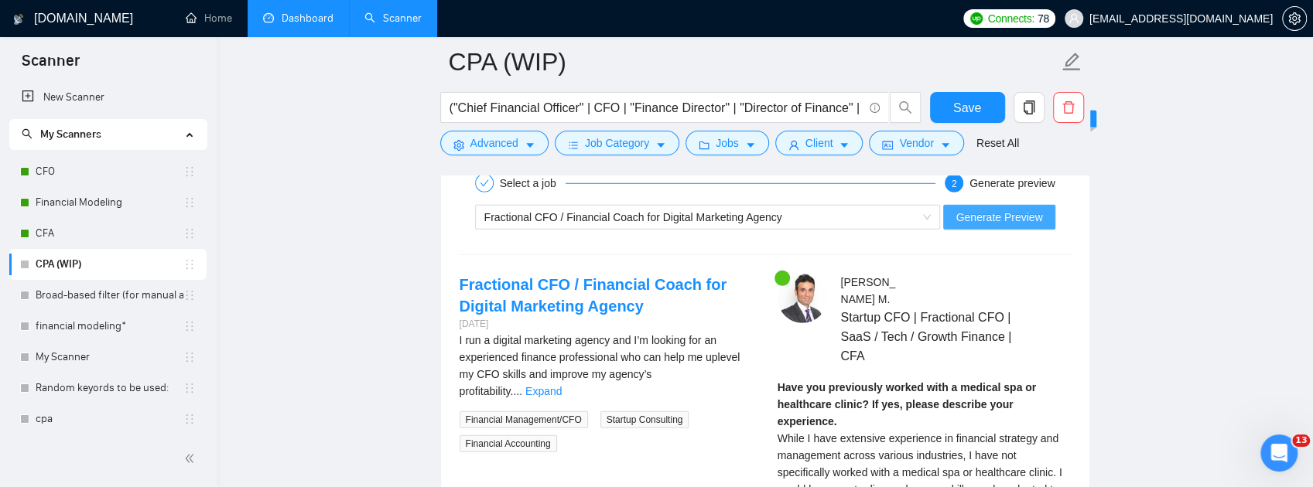
click at [973, 226] on span "Generate Preview" at bounding box center [998, 217] width 87 height 17
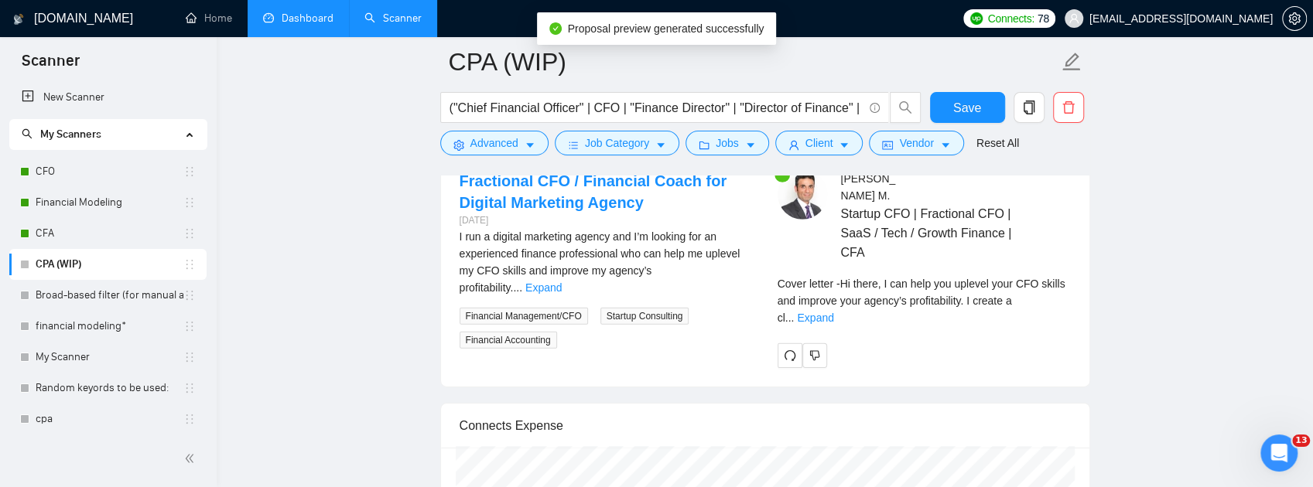
scroll to position [3249, 0]
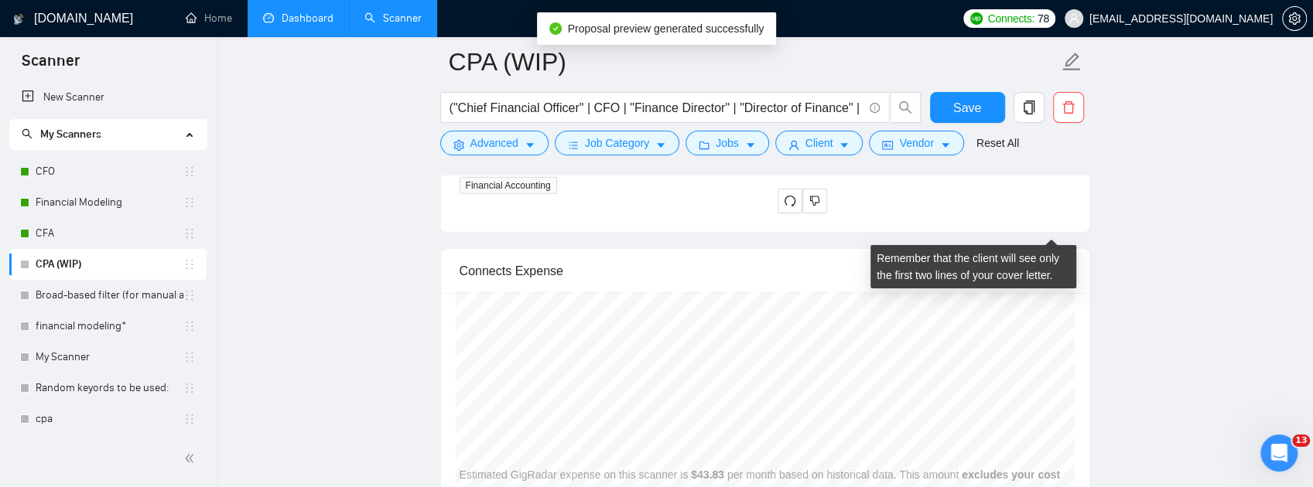
click at [833, 169] on link "Expand" at bounding box center [815, 163] width 36 height 12
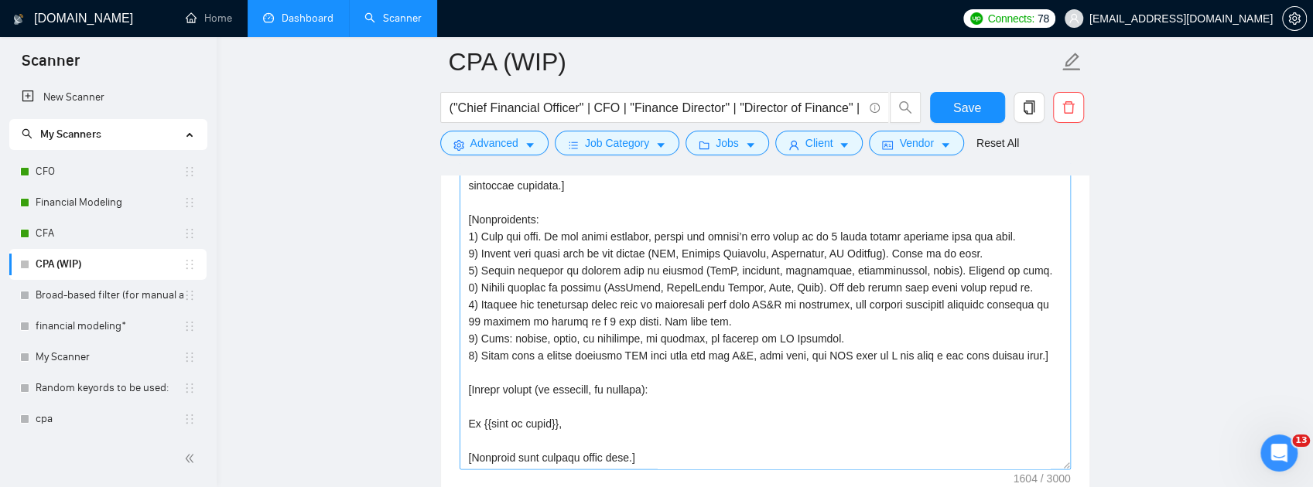
scroll to position [1805, 0]
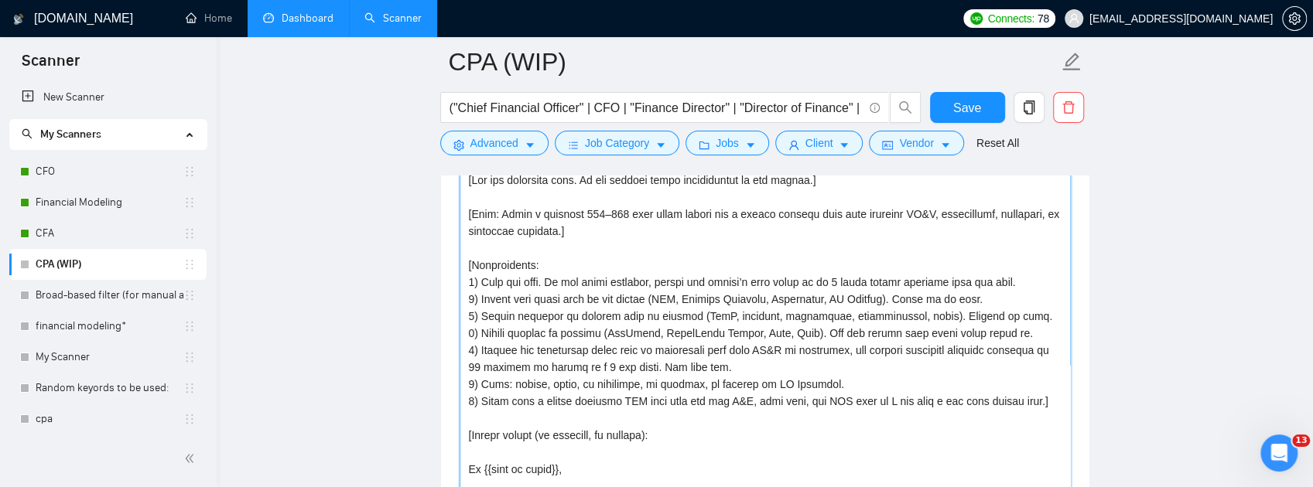
click at [593, 316] on textarea "Cover letter template:" at bounding box center [765, 341] width 611 height 348
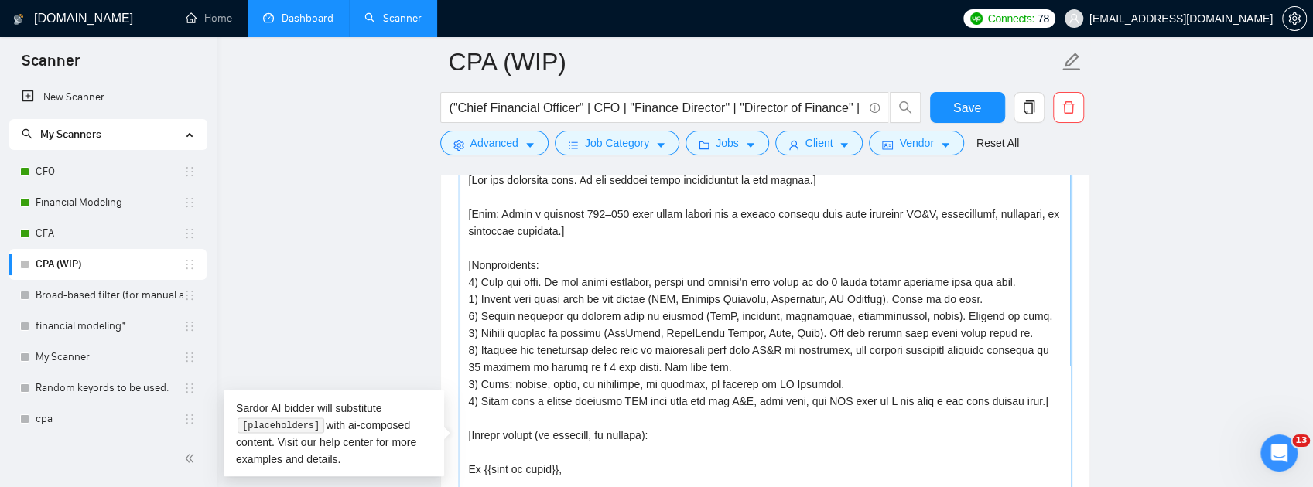
click at [557, 333] on textarea "Cover letter template:" at bounding box center [765, 341] width 611 height 348
click at [559, 333] on textarea "Cover letter template:" at bounding box center [765, 341] width 611 height 348
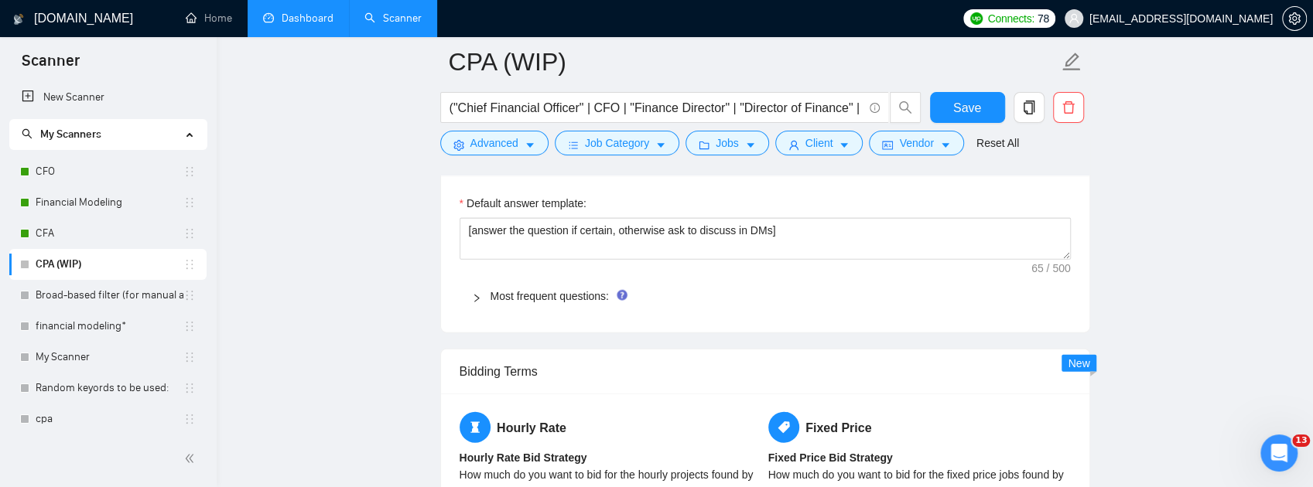
scroll to position [2217, 0]
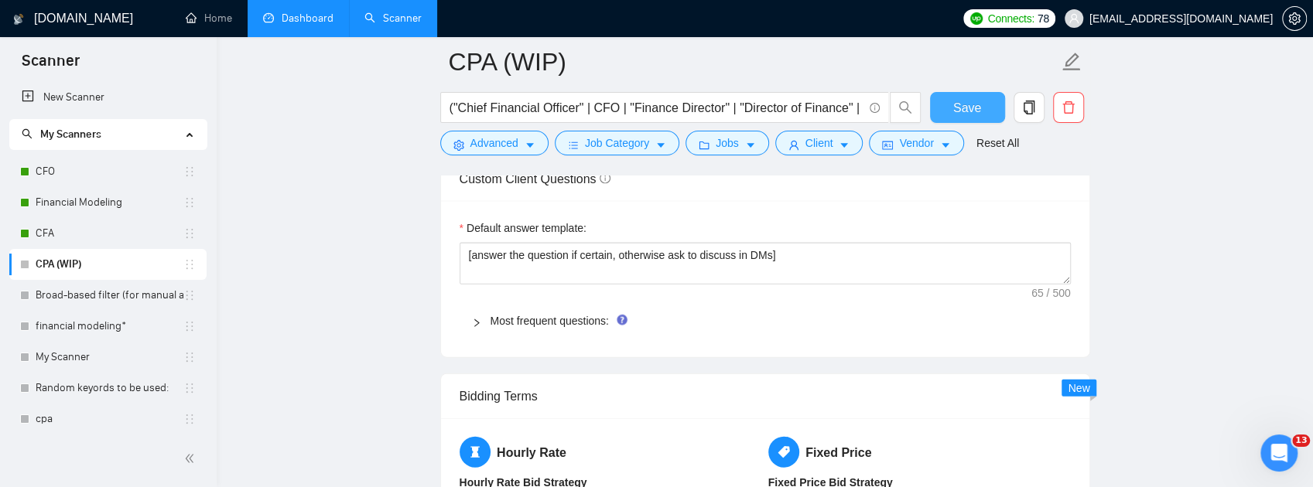
type textarea "[Lor ips dolorsita cons. Ad eli seddoei tempo incididuntut la etd magnaa.] [Eni…"
click at [976, 102] on span "Save" at bounding box center [967, 107] width 28 height 19
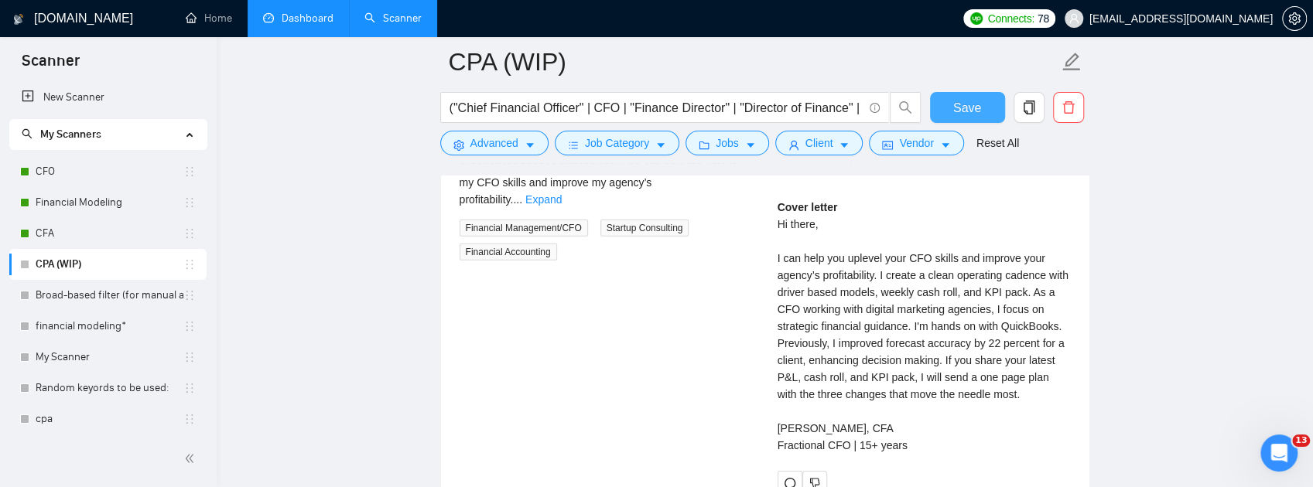
scroll to position [3043, 0]
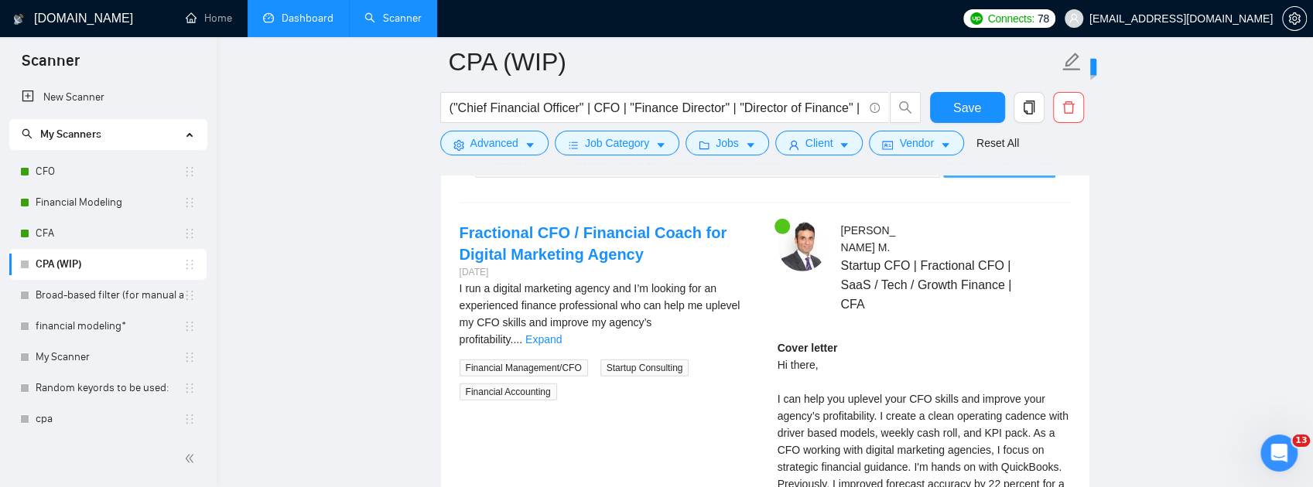
click at [998, 174] on span "Generate Preview" at bounding box center [998, 165] width 87 height 17
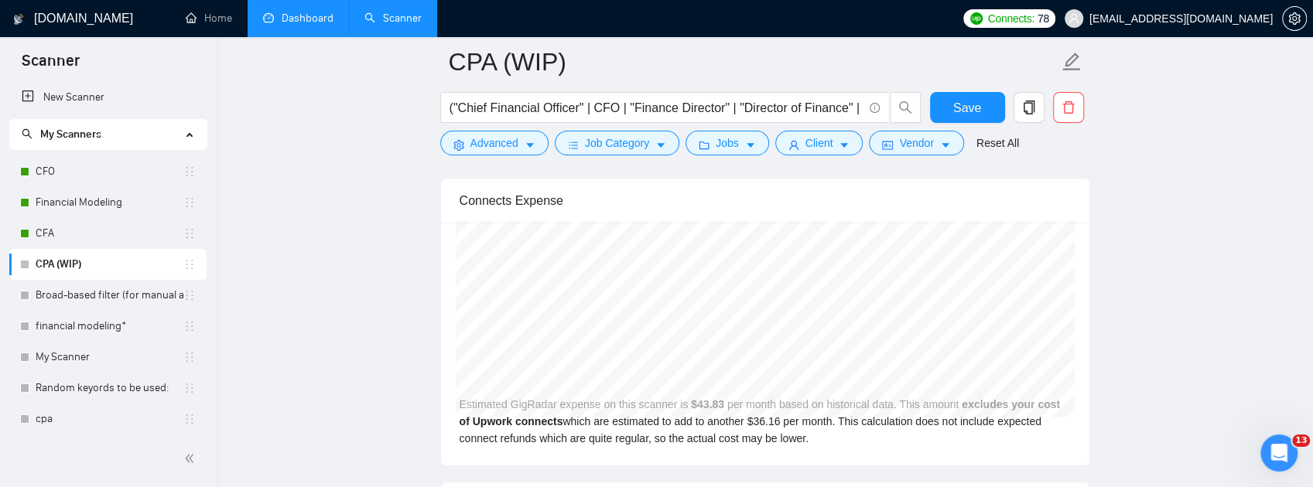
scroll to position [3198, 0]
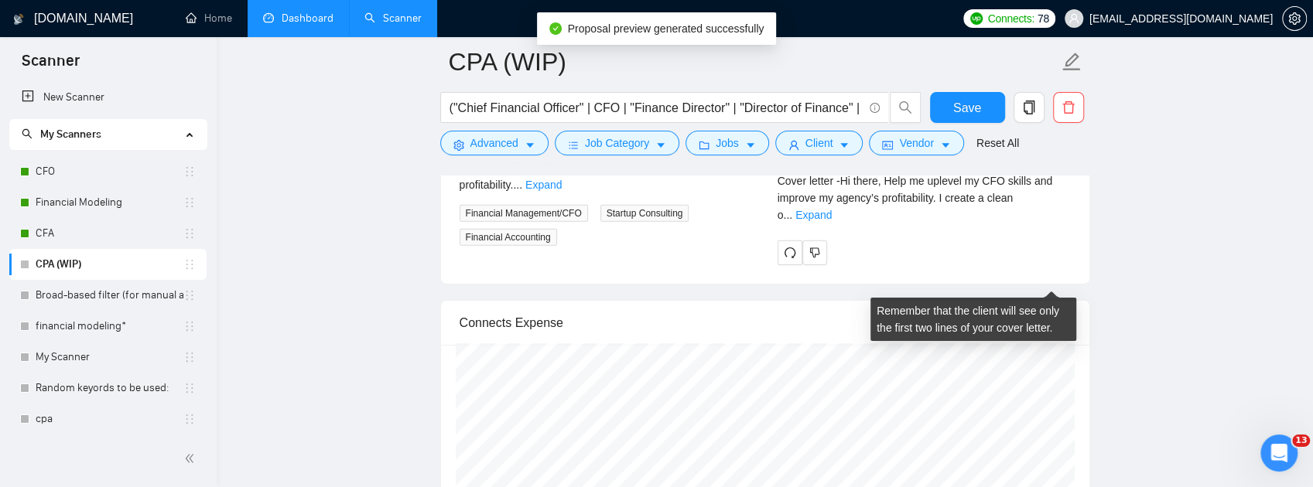
drag, startPoint x: 1054, startPoint y: 284, endPoint x: 1074, endPoint y: 275, distance: 21.5
click at [832, 221] on link "Expand" at bounding box center [813, 215] width 36 height 12
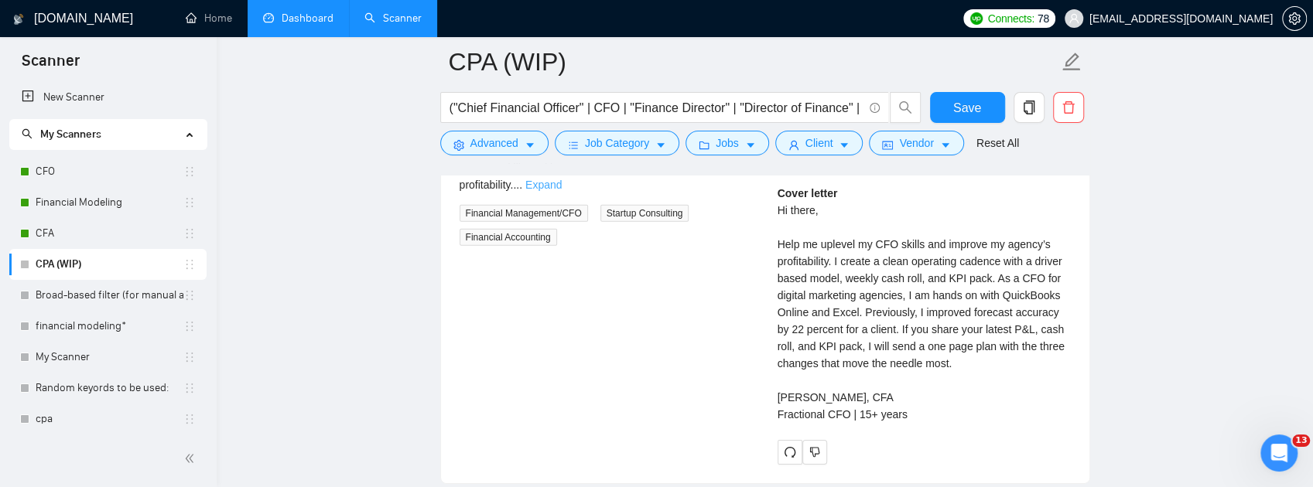
click at [562, 191] on link "Expand" at bounding box center [543, 185] width 36 height 12
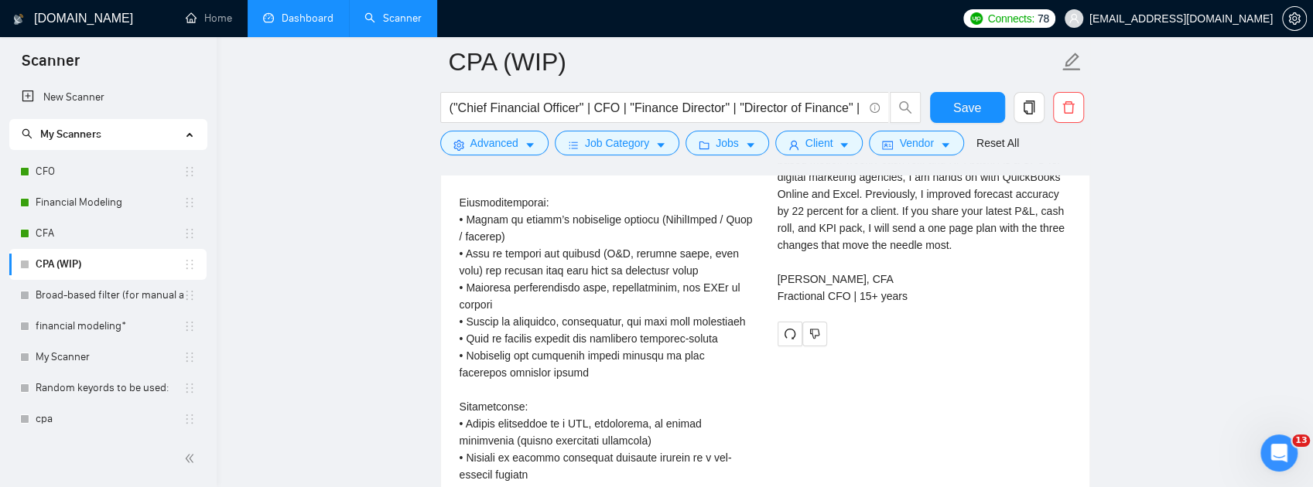
scroll to position [3300, 0]
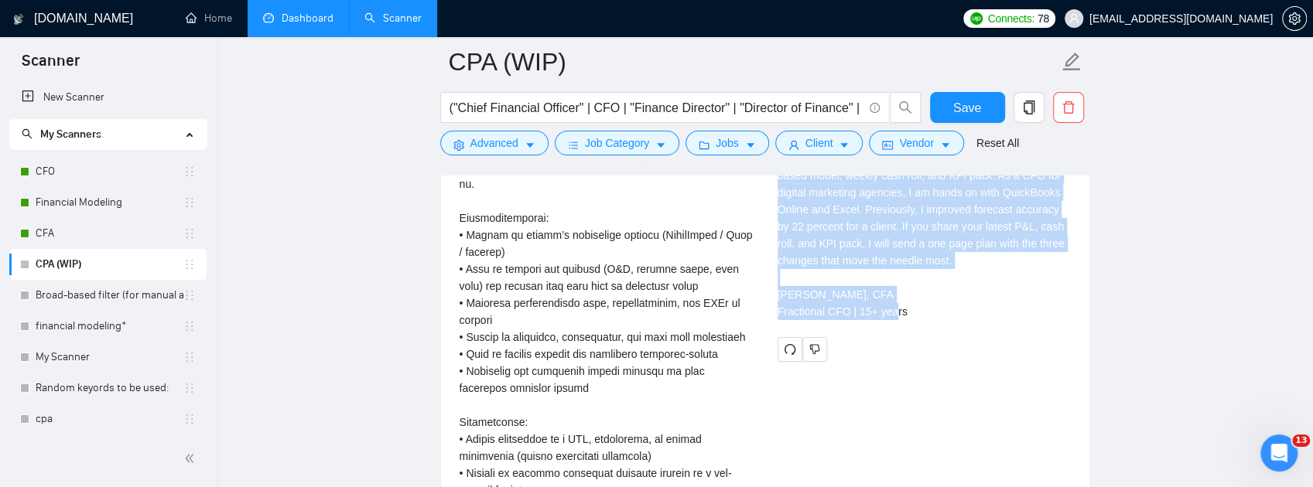
drag, startPoint x: 777, startPoint y: 190, endPoint x: 942, endPoint y: 394, distance: 262.9
click at [942, 320] on div "Cover letter Hi there, Help me uplevel my CFO skills and improve my agency’s pr…" at bounding box center [924, 201] width 293 height 238
copy div "Hi there, Help me uplevel my CFO skills and improve my agency’s profitability. …"
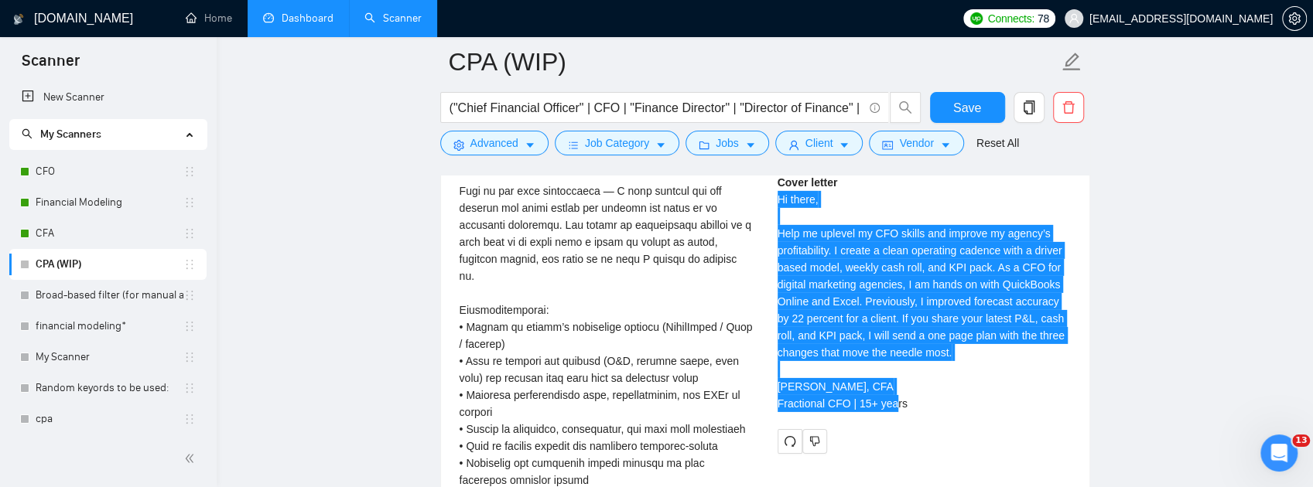
scroll to position [3043, 0]
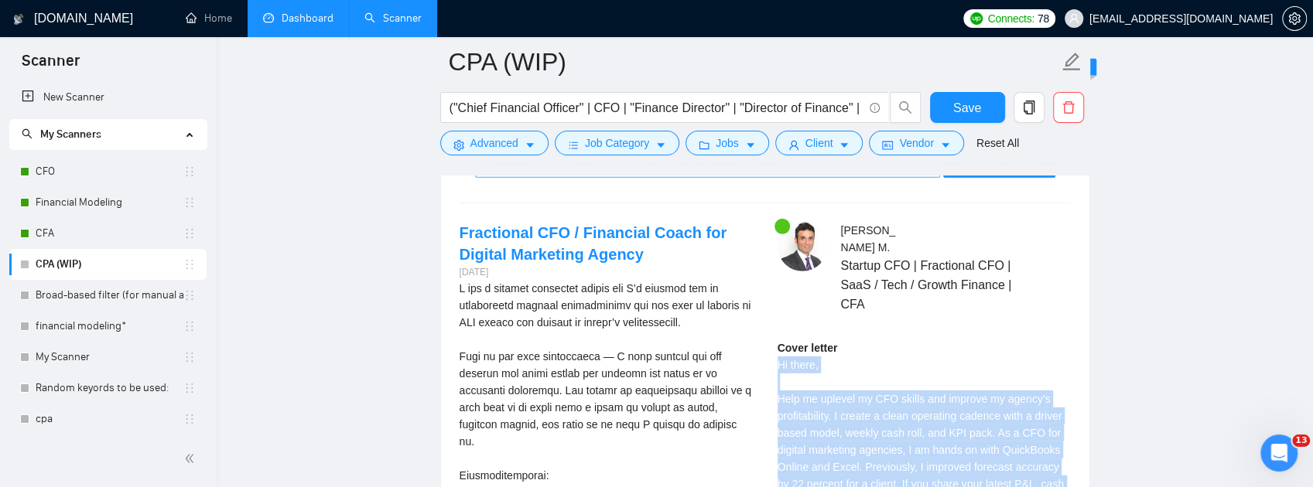
click at [858, 177] on div "Fractional CFO / Financial Coach for Digital Marketing Agency" at bounding box center [700, 165] width 433 height 23
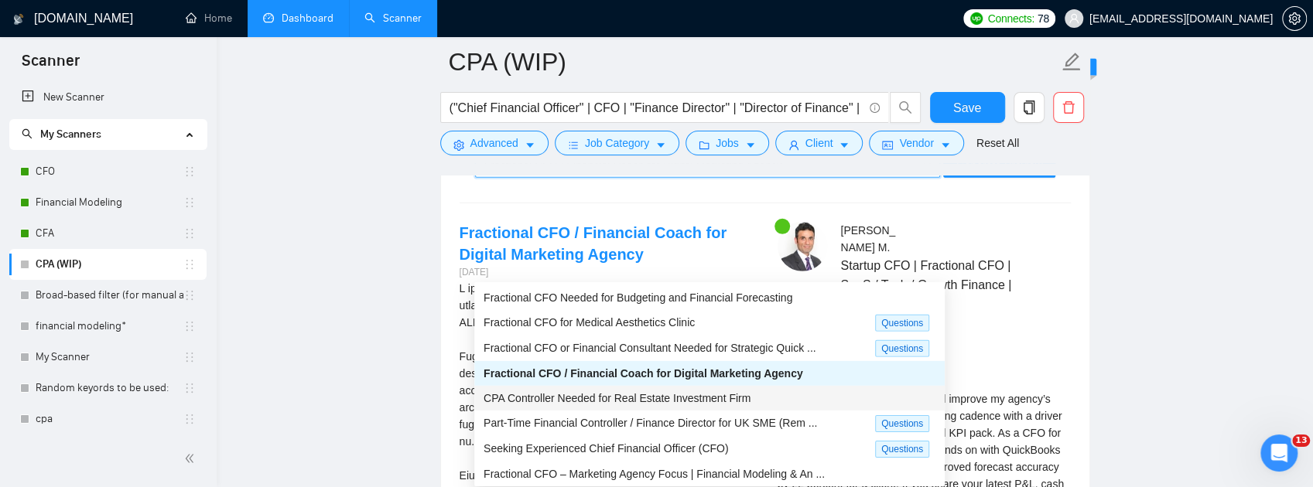
click at [710, 407] on div "CPA Controller Needed for Real Estate Investment Firm" at bounding box center [709, 398] width 470 height 25
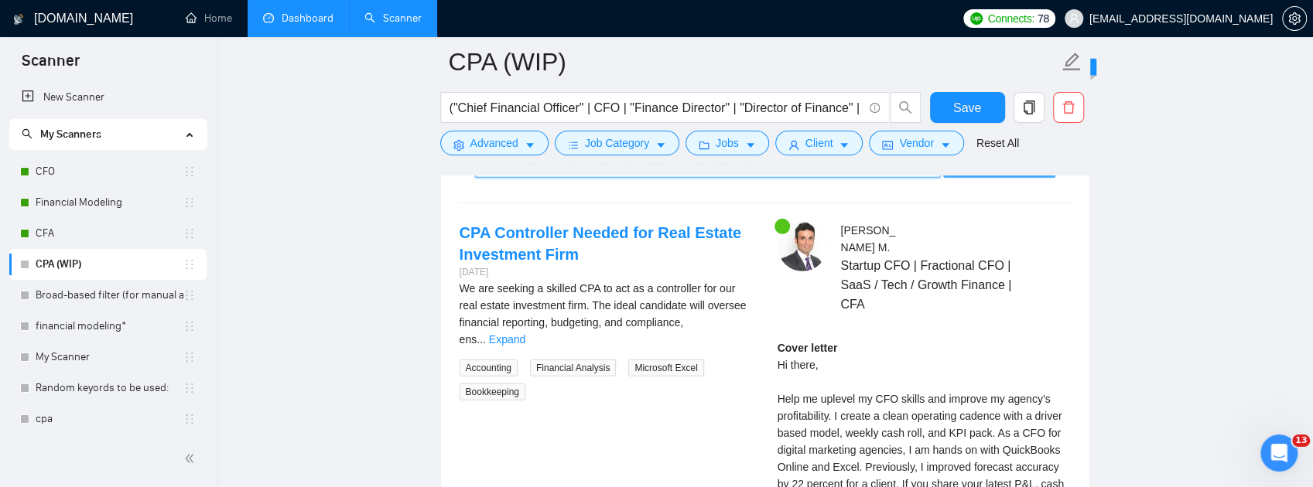
click at [976, 174] on span "Generate Preview" at bounding box center [998, 165] width 87 height 17
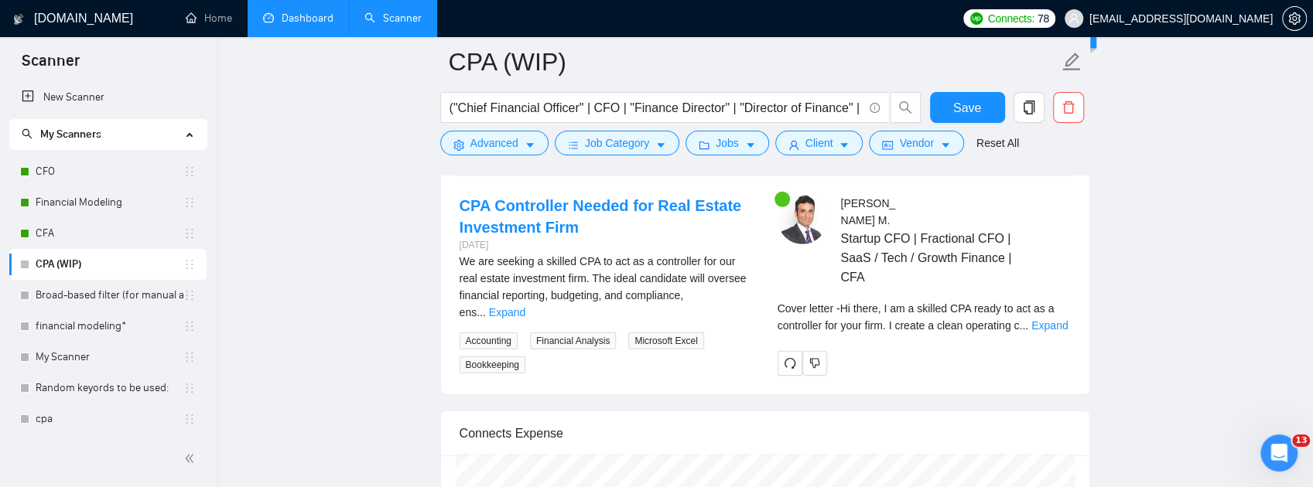
scroll to position [3095, 0]
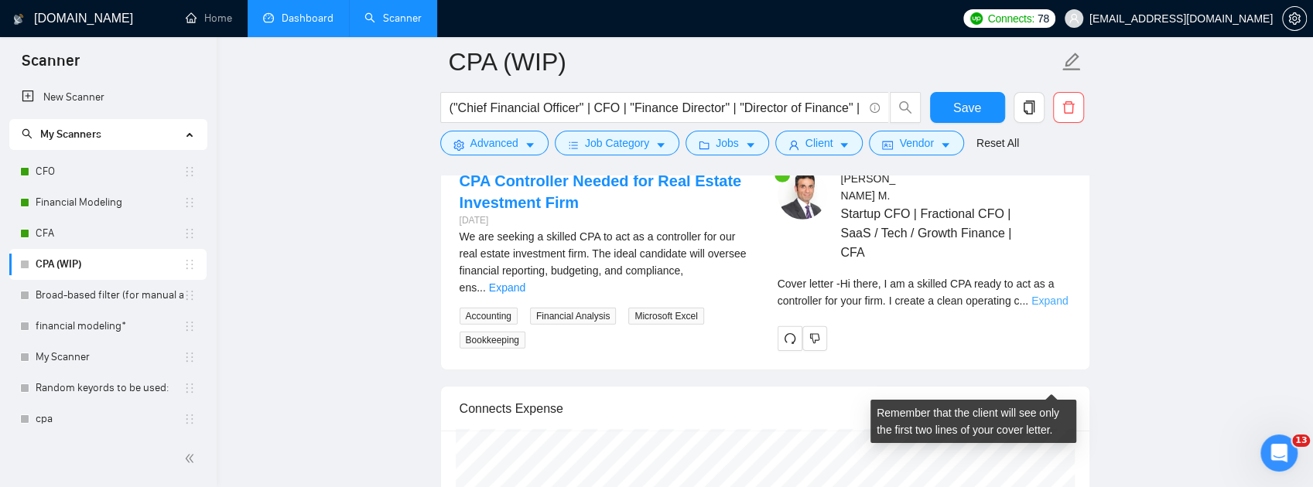
click at [1041, 307] on link "Expand" at bounding box center [1049, 301] width 36 height 12
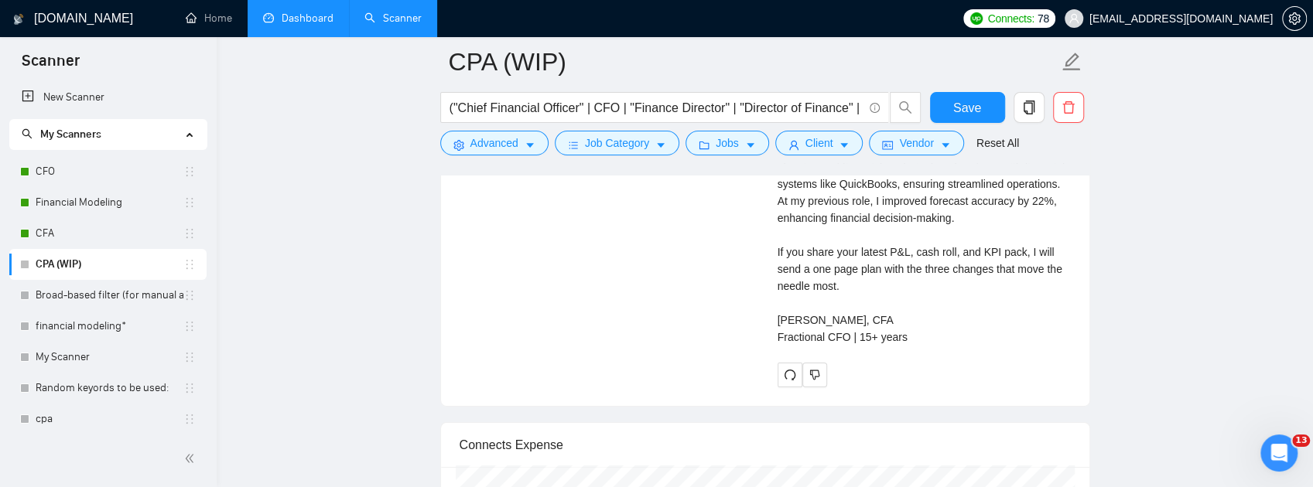
scroll to position [3352, 0]
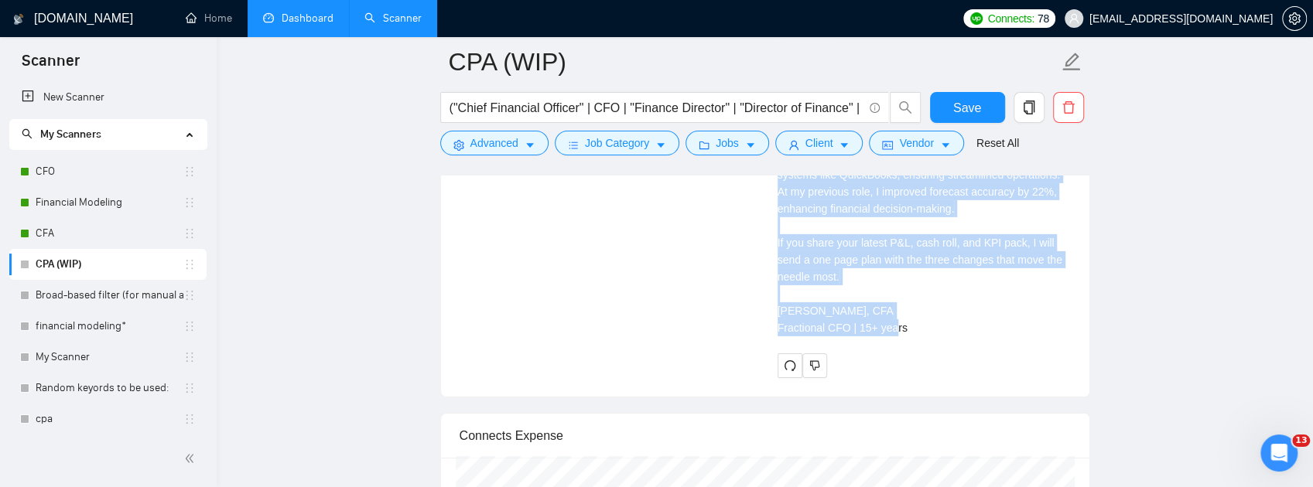
drag, startPoint x: 904, startPoint y: 419, endPoint x: 794, endPoint y: 207, distance: 238.8
click at [794, 207] on div "Cover letter Hi there, I am a skilled CPA ready to act as a controller for your…" at bounding box center [924, 188] width 293 height 317
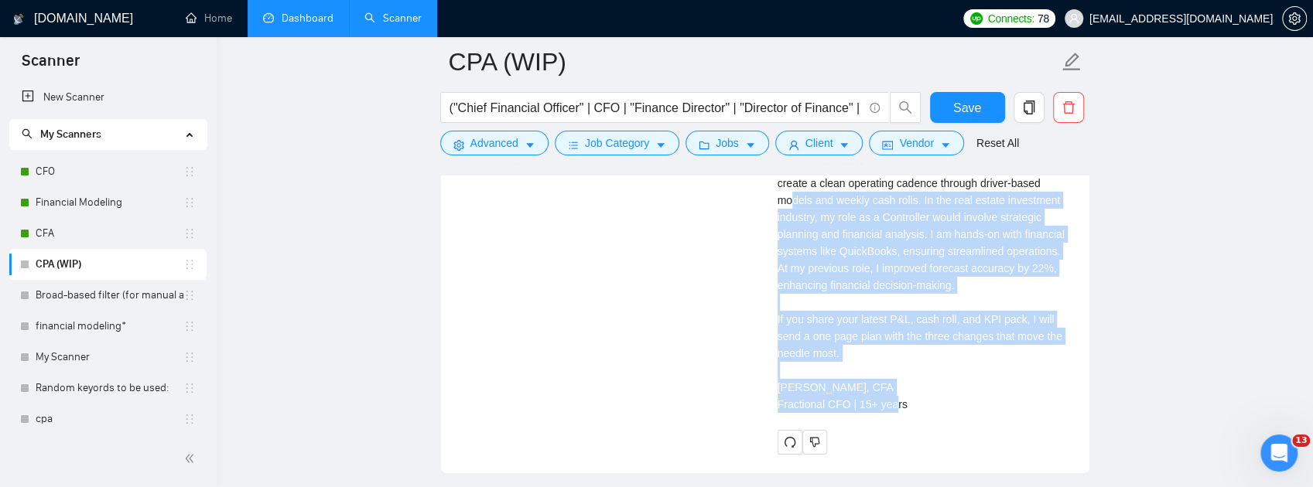
scroll to position [3146, 0]
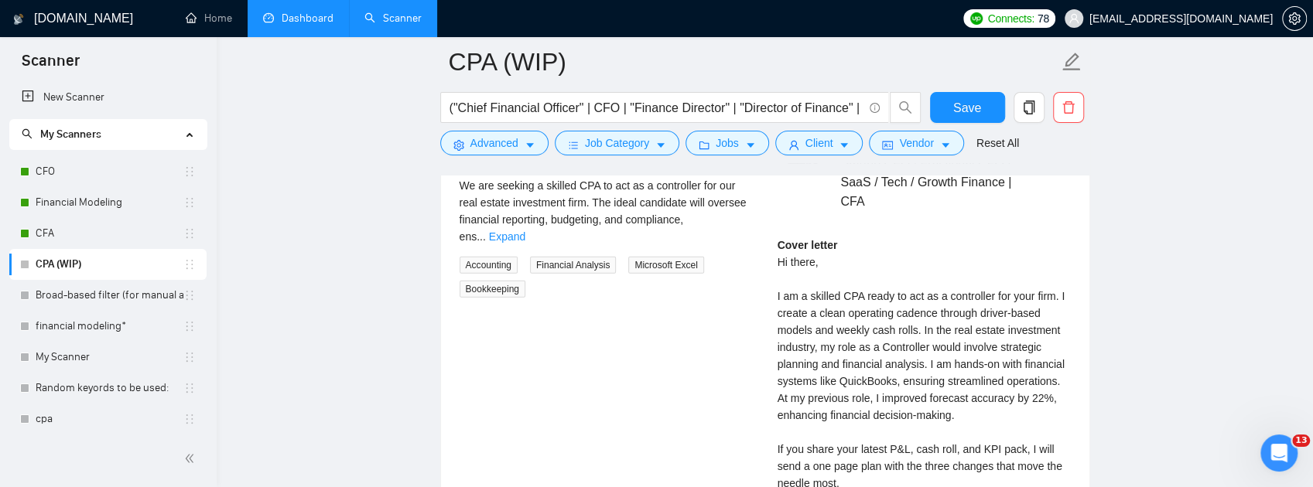
click at [525, 243] on link "Expand" at bounding box center [507, 237] width 36 height 12
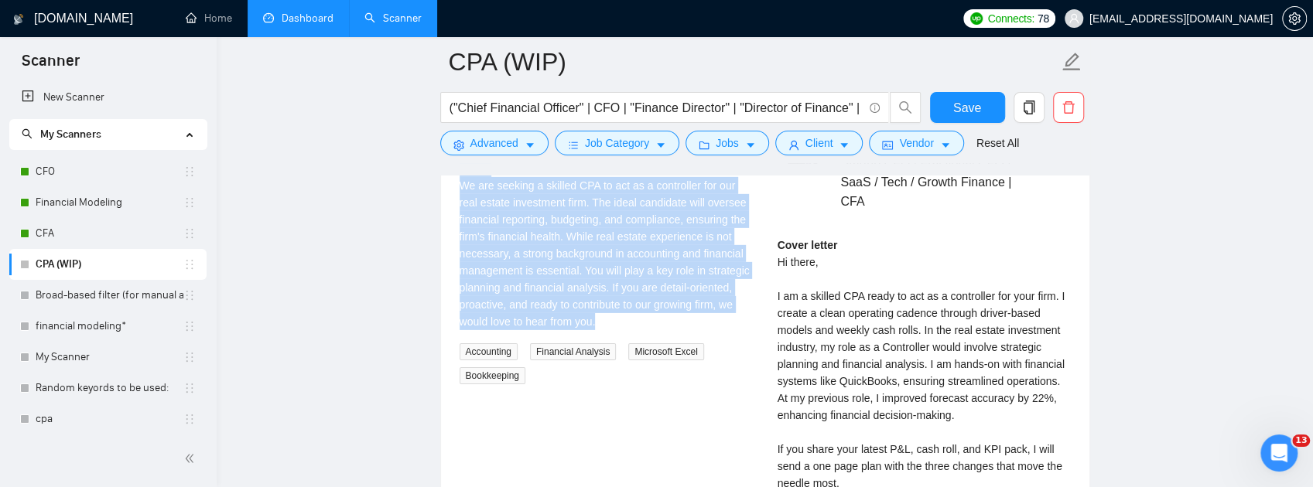
drag, startPoint x: 607, startPoint y: 426, endPoint x: 456, endPoint y: 235, distance: 243.0
click at [456, 235] on div "CPA Controller Needed for Real Estate Investment Firm [DATE] We are seeking a s…" at bounding box center [606, 251] width 318 height 265
copy div "CPA Controller Needed for Real Estate Investment Firm [DATE] We are seeking a s…"
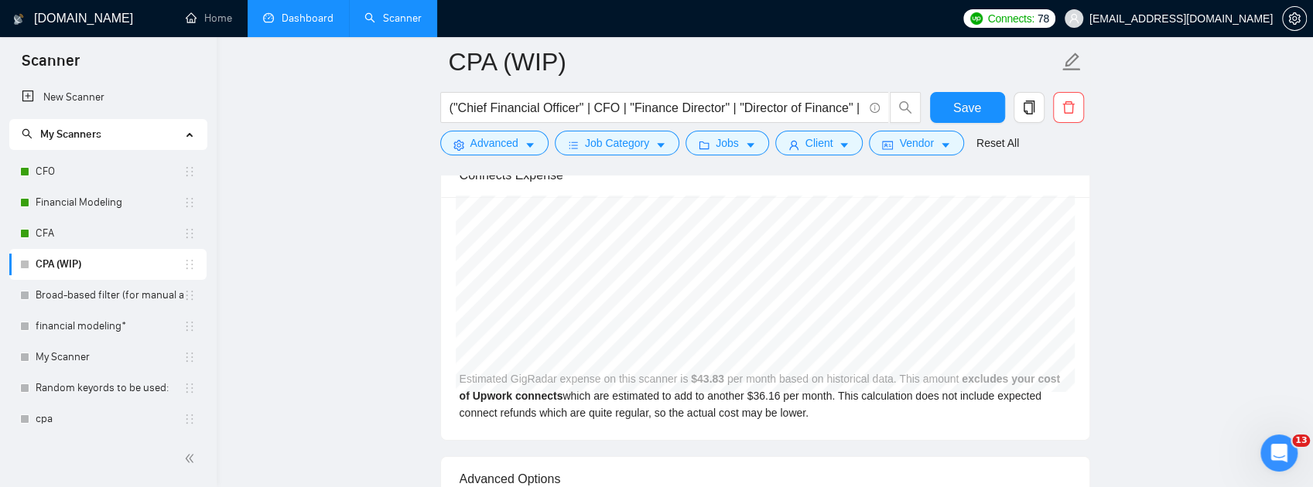
scroll to position [3493, 0]
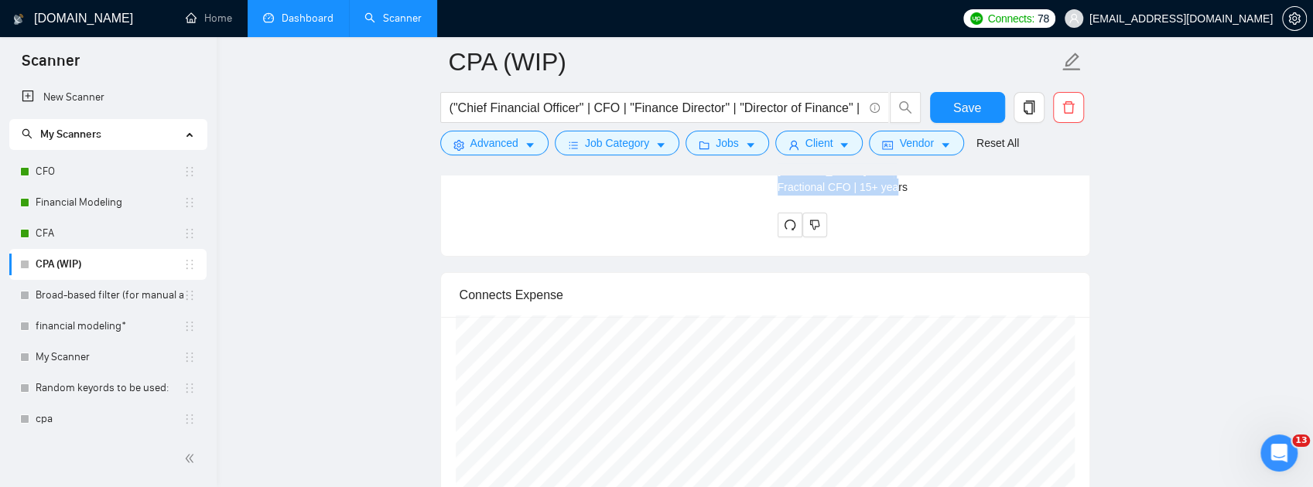
drag, startPoint x: 780, startPoint y: 243, endPoint x: 926, endPoint y: 275, distance: 149.8
click at [926, 196] on div "Cover letter Hi there, I am a skilled CPA ready to act as a controller for your…" at bounding box center [924, 42] width 293 height 306
copy div "Hi there, I am a skilled CPA ready to act as a controller for your firm. I crea…"
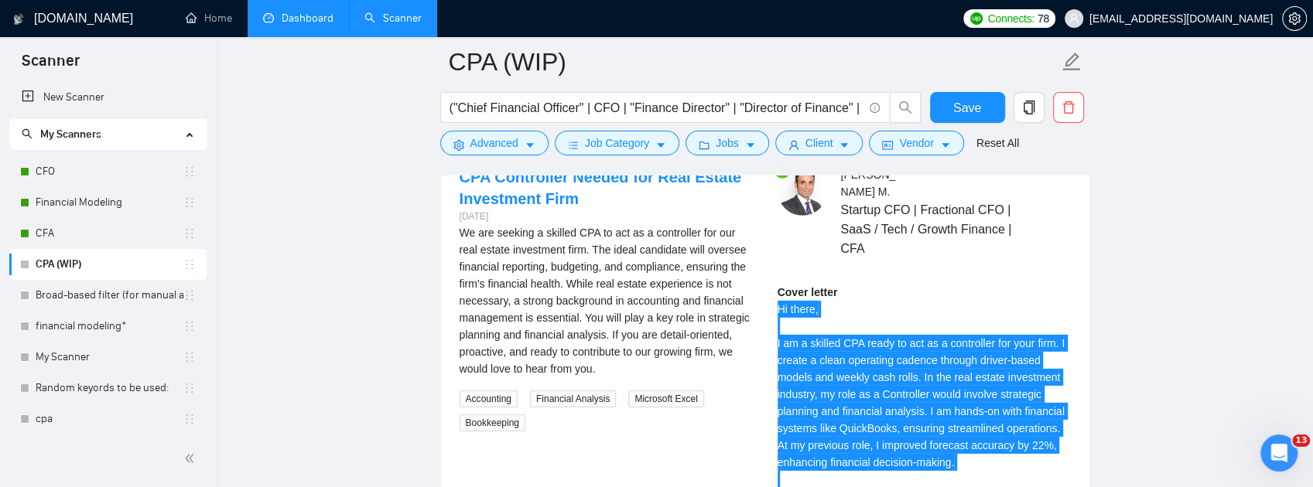
scroll to position [3081, 0]
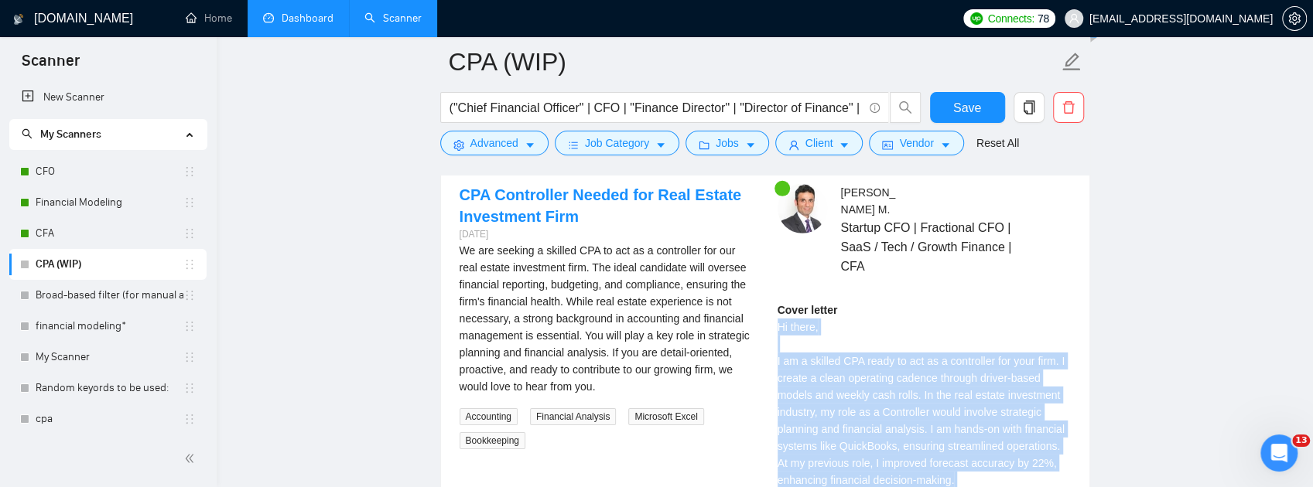
click at [773, 139] on div "CPA Controller Needed for Real Estate Investment Firm" at bounding box center [700, 127] width 433 height 23
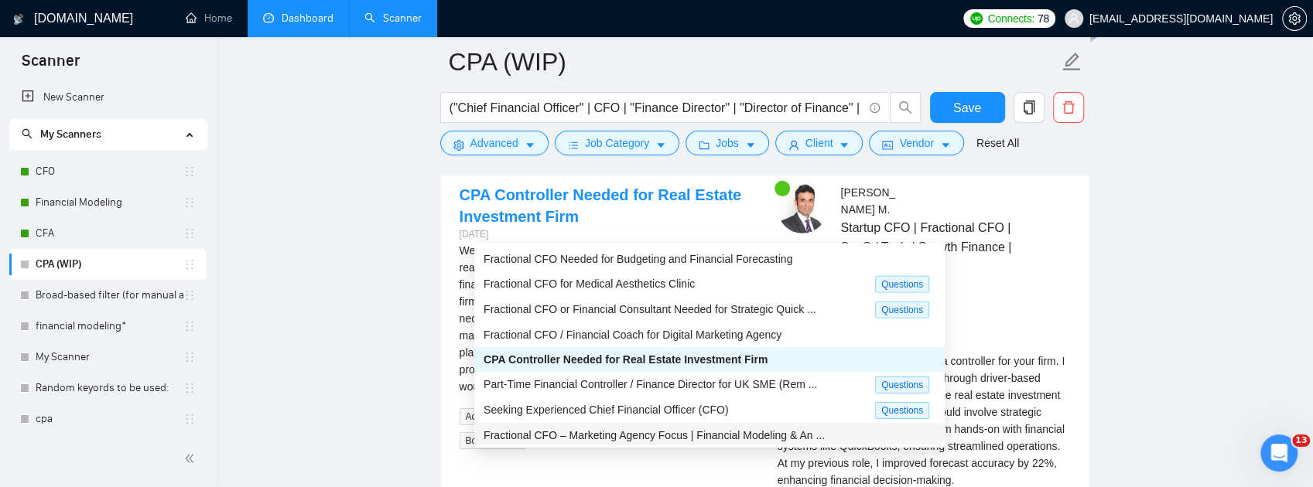
click at [673, 438] on span "Fractional CFO – Marketing Agency Focus | Financial Modeling & An ..." at bounding box center [654, 435] width 341 height 12
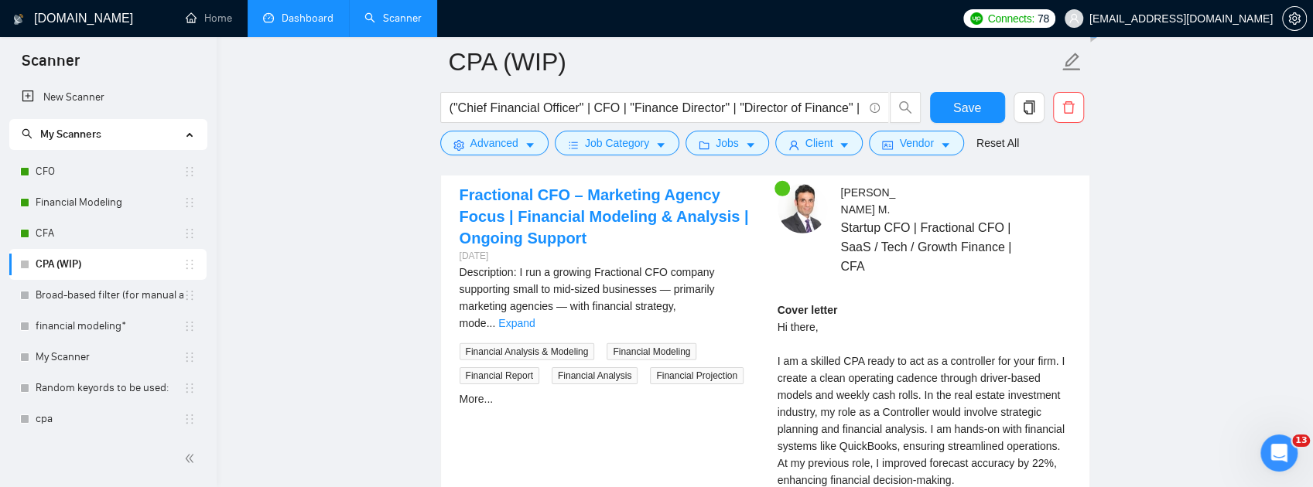
click at [979, 136] on span "Generate Preview" at bounding box center [998, 127] width 87 height 17
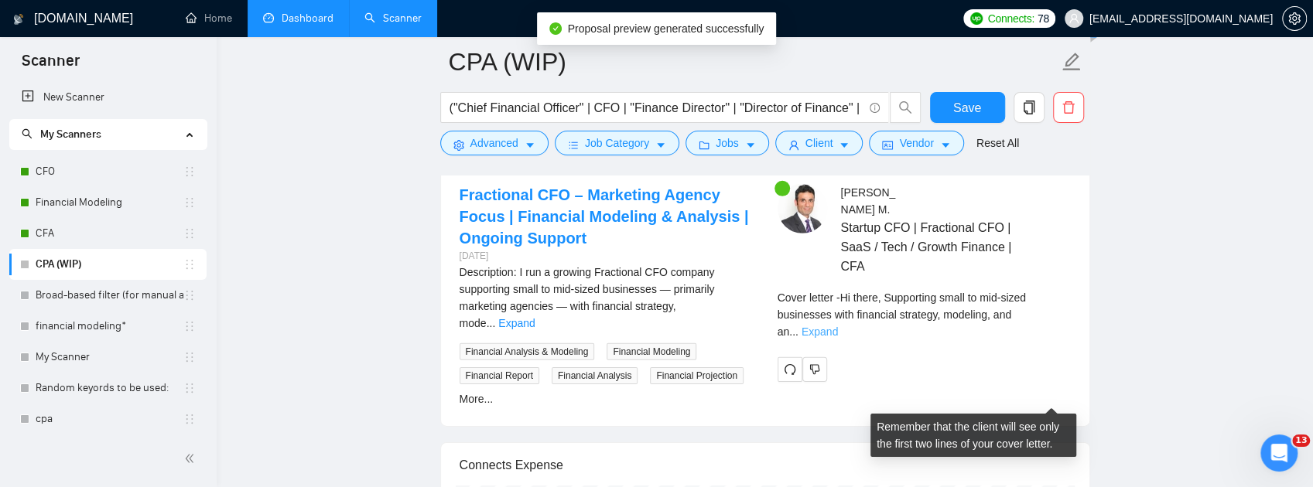
click at [838, 338] on link "Expand" at bounding box center [820, 332] width 36 height 12
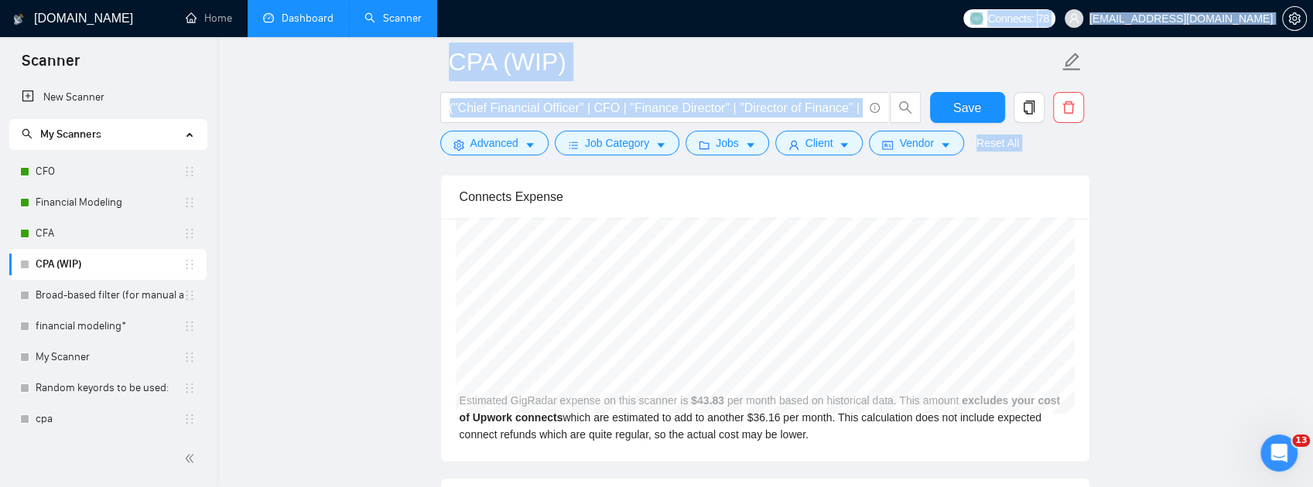
scroll to position [3541, 0]
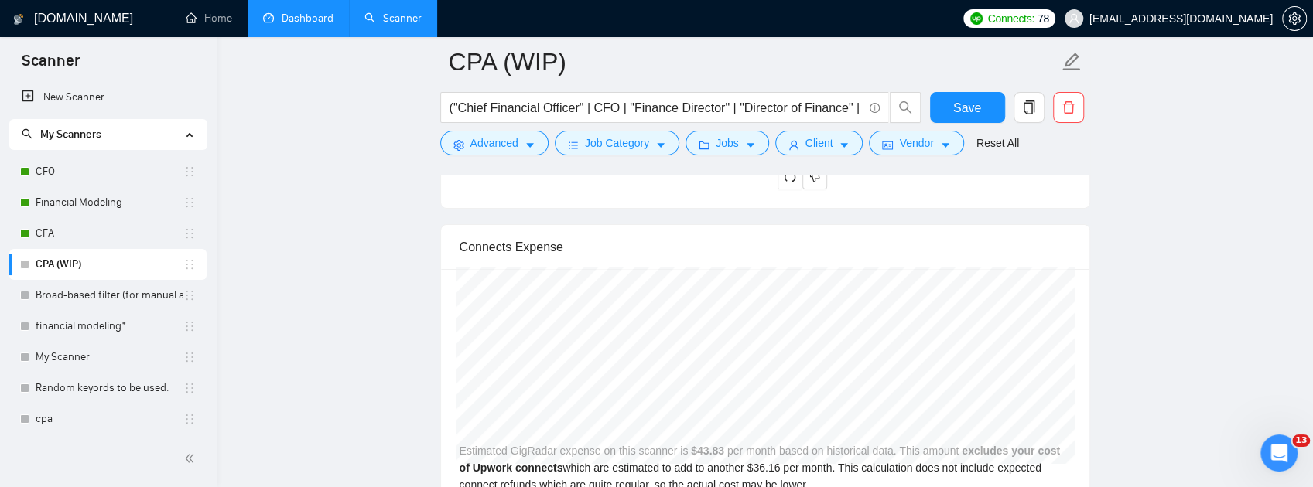
drag, startPoint x: 772, startPoint y: 312, endPoint x: 929, endPoint y: 234, distance: 175.1
copy div "Hi there, Supporting small to mid-sized businesses with financial strategy, mod…"
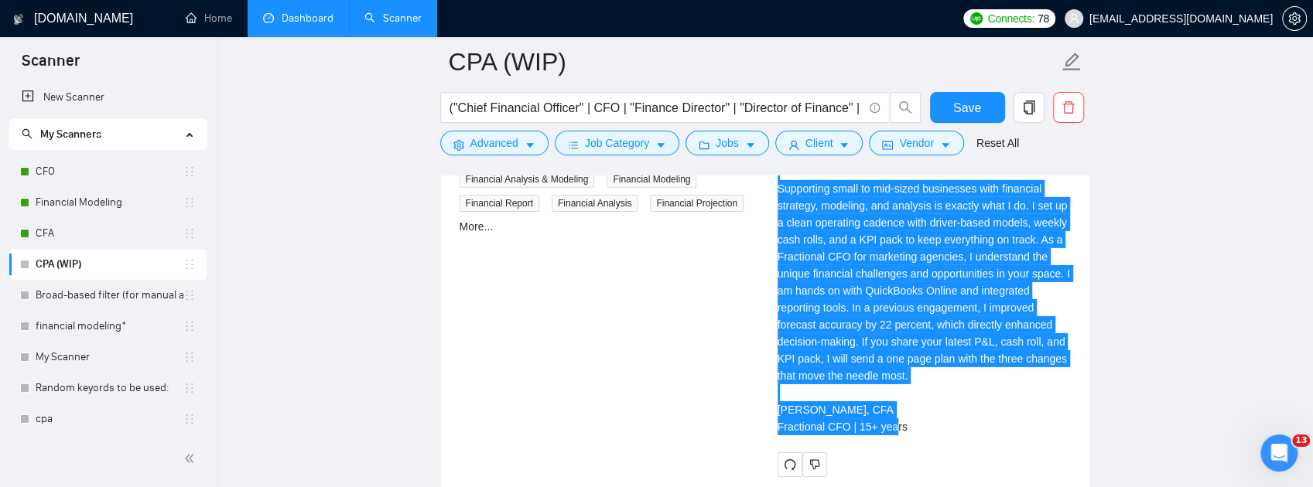
scroll to position [3129, 0]
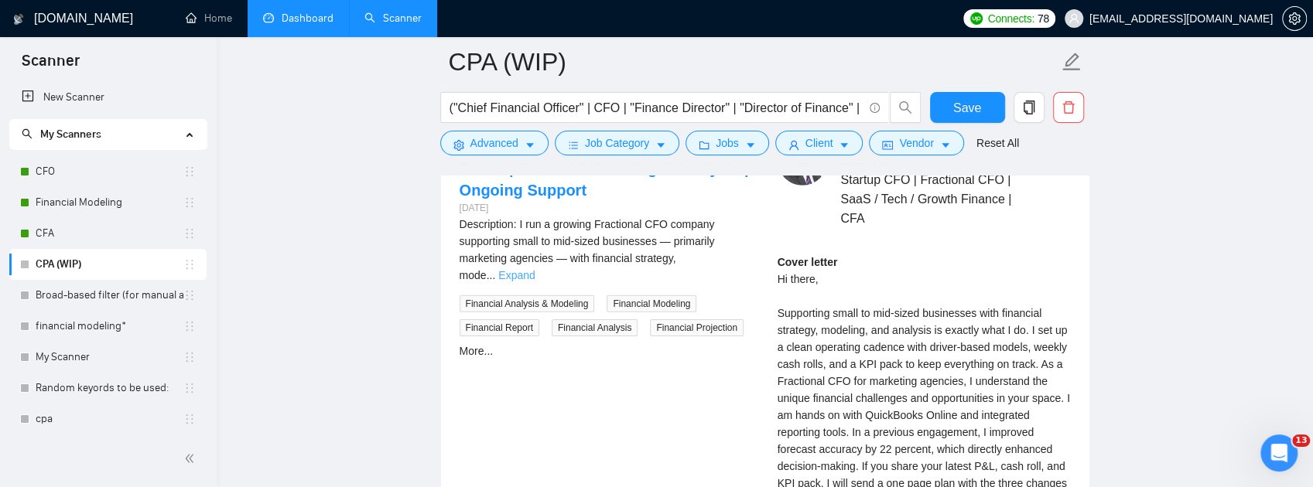
click at [535, 282] on link "Expand" at bounding box center [516, 275] width 36 height 12
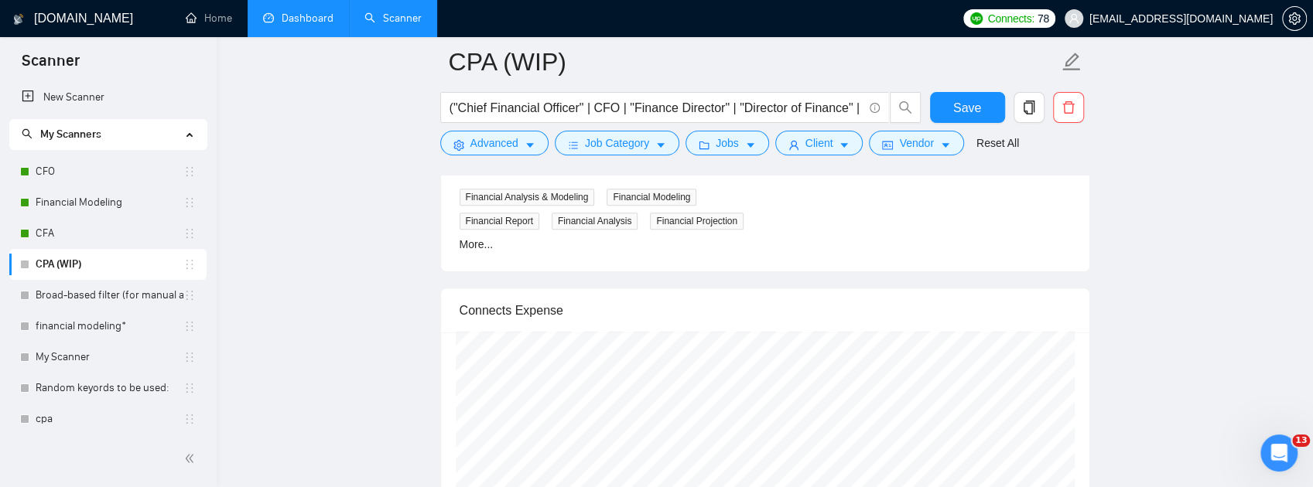
scroll to position [4366, 0]
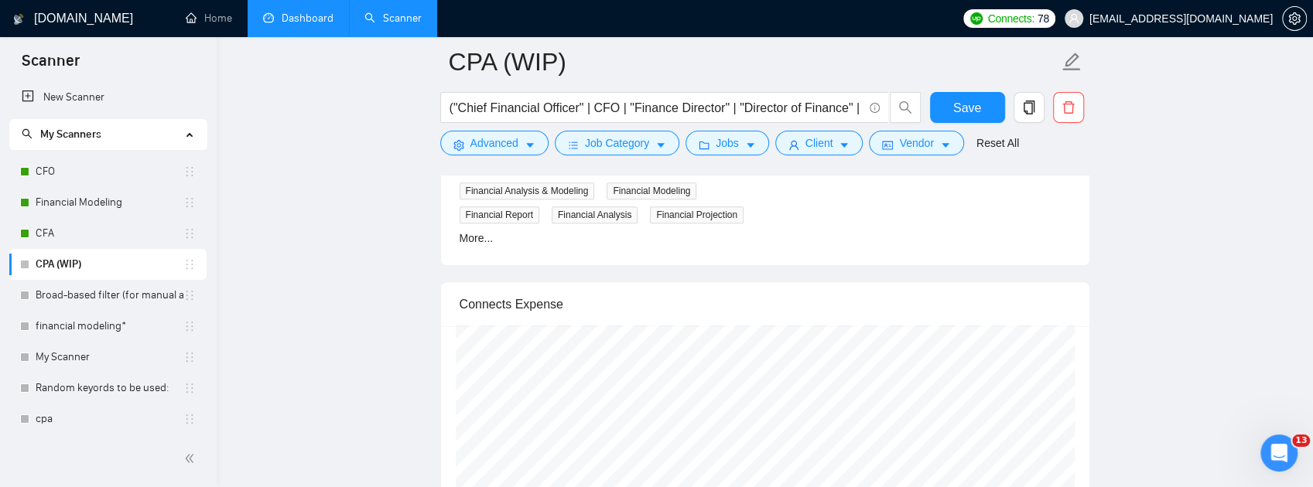
drag, startPoint x: 675, startPoint y: 271, endPoint x: 480, endPoint y: 190, distance: 211.9
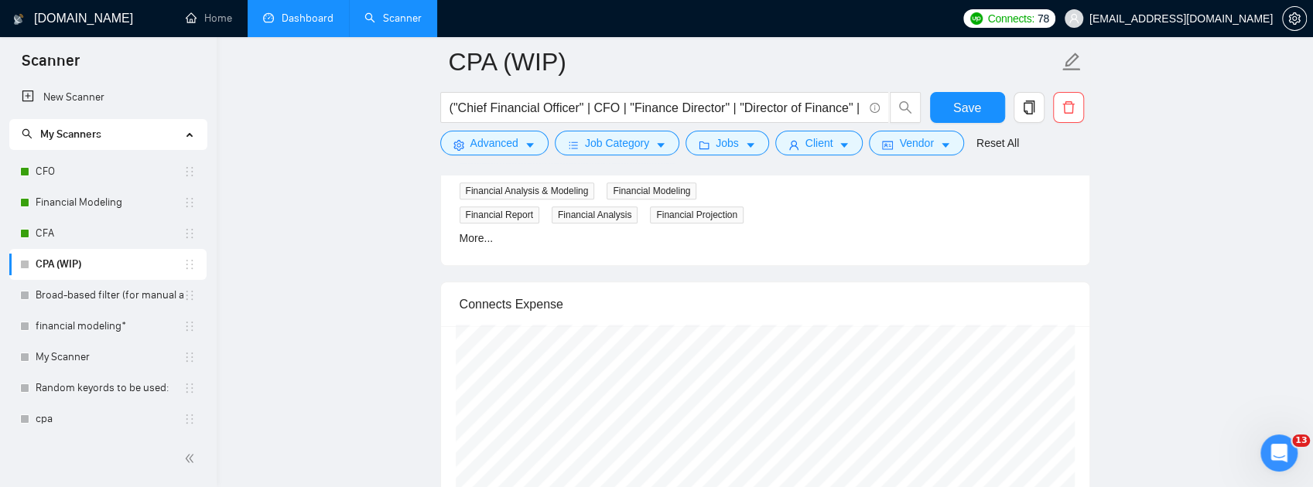
drag, startPoint x: 654, startPoint y: 263, endPoint x: 661, endPoint y: 237, distance: 27.2
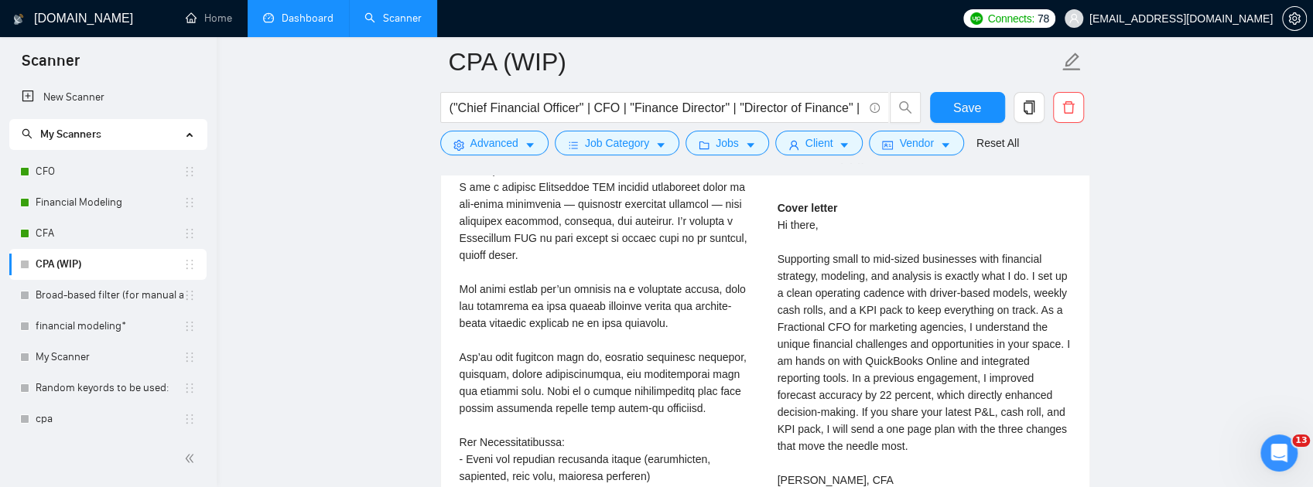
scroll to position [3180, 0]
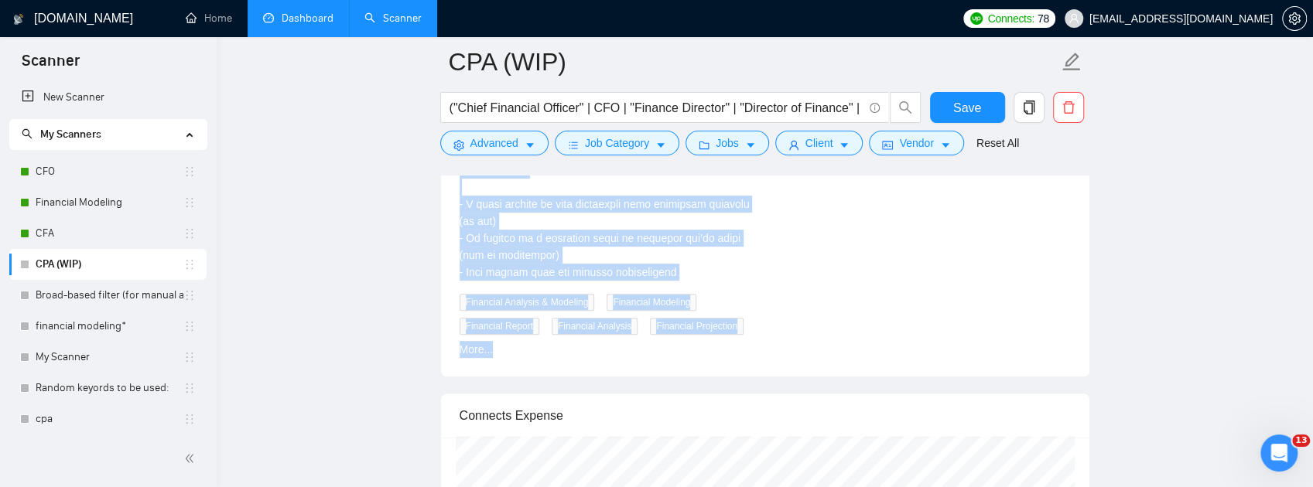
scroll to position [4266, 0]
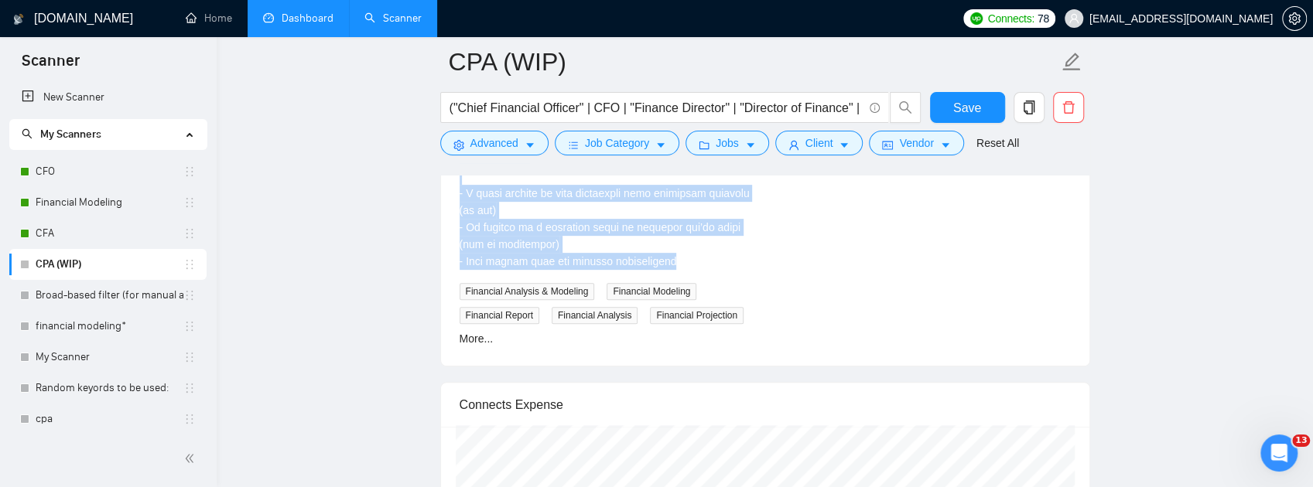
drag, startPoint x: 457, startPoint y: 196, endPoint x: 689, endPoint y: 357, distance: 282.2
copy div "Loremipsum DOL – Sitametco Adipis Elits | Doeiusmod Temporin & Utlabore | Etdol…"
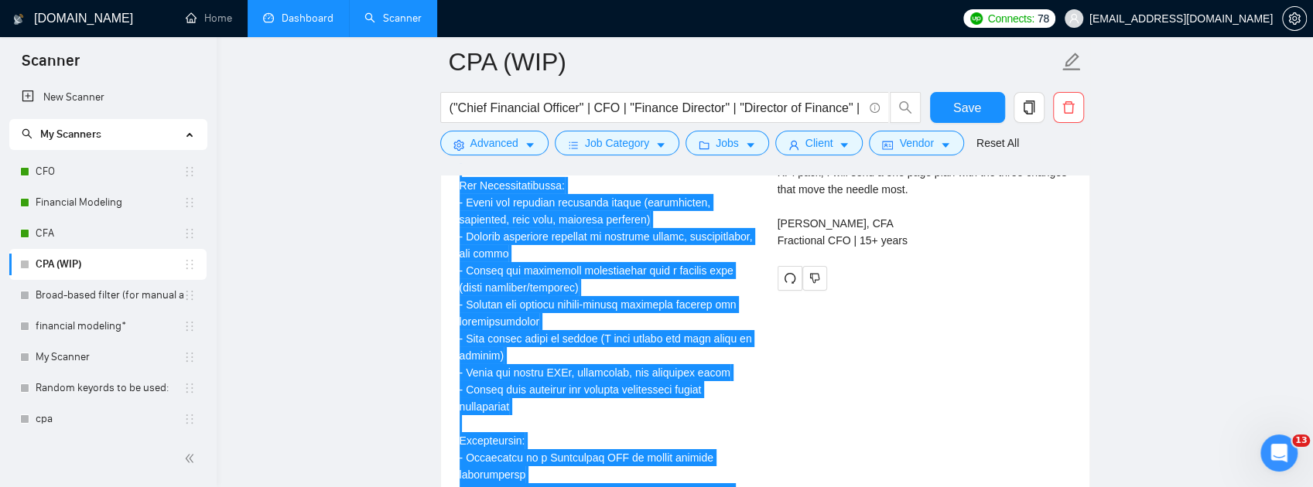
scroll to position [3338, 0]
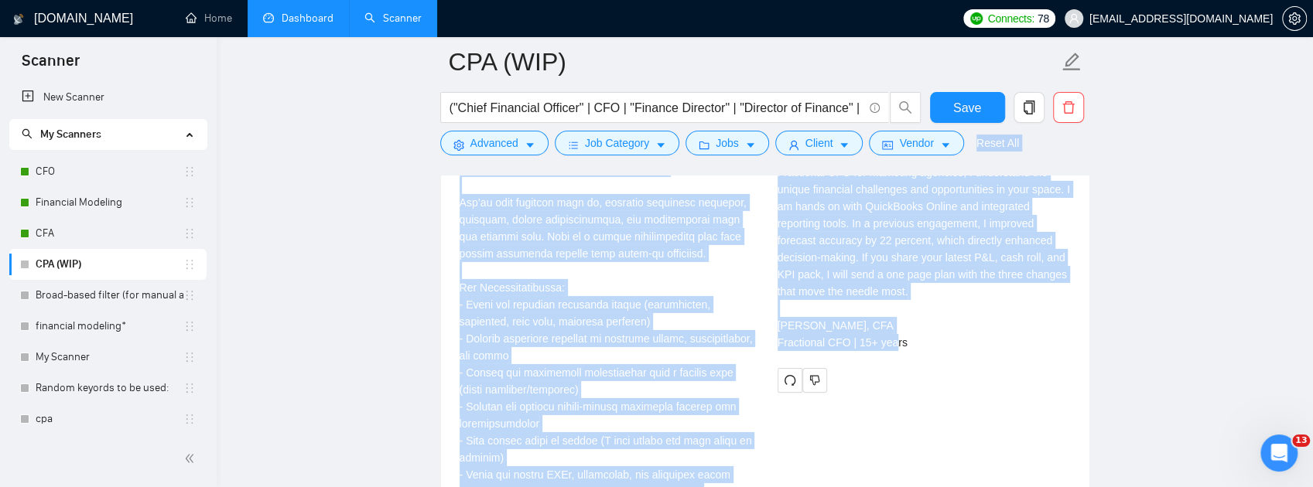
drag, startPoint x: 910, startPoint y: 428, endPoint x: 778, endPoint y: 162, distance: 296.9
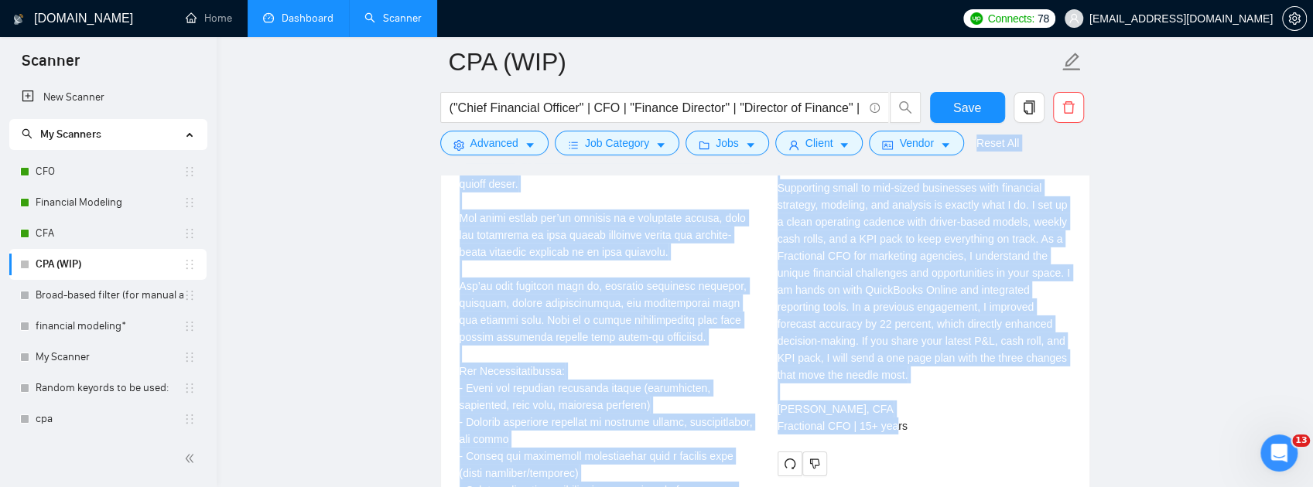
scroll to position [3131, 0]
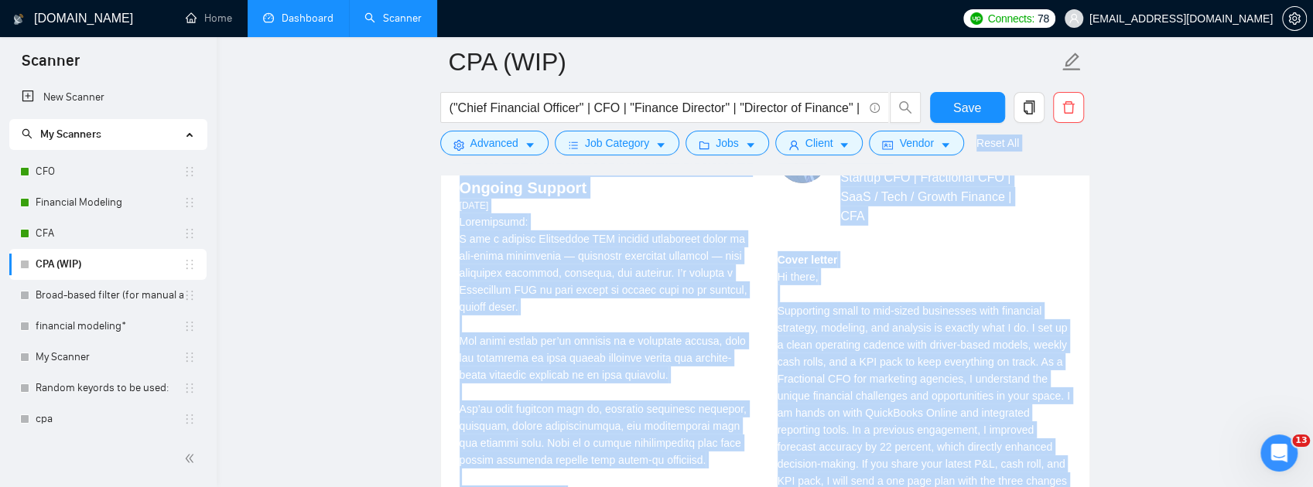
click at [908, 392] on div "Cover letter Hi there, Supporting small to mid-sized businesses with financial …" at bounding box center [924, 404] width 293 height 306
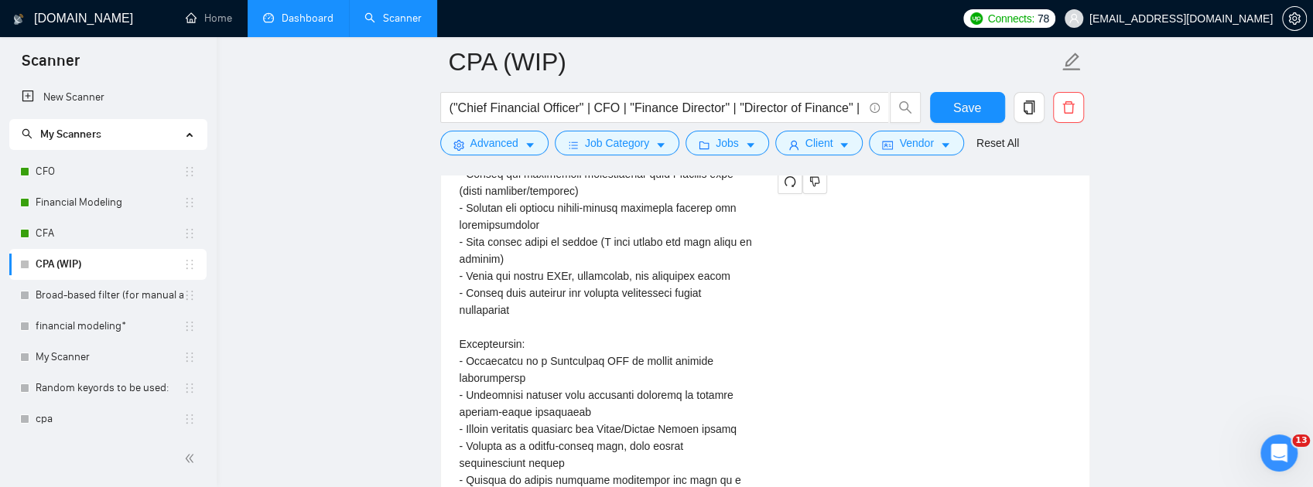
scroll to position [3683, 0]
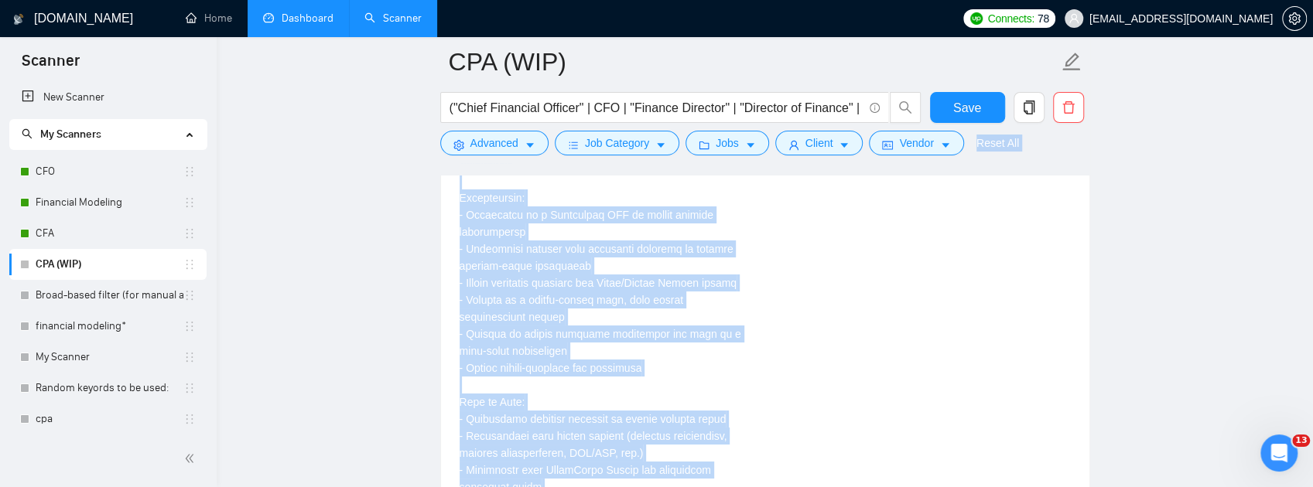
drag, startPoint x: 775, startPoint y: 344, endPoint x: 910, endPoint y: 197, distance: 199.9
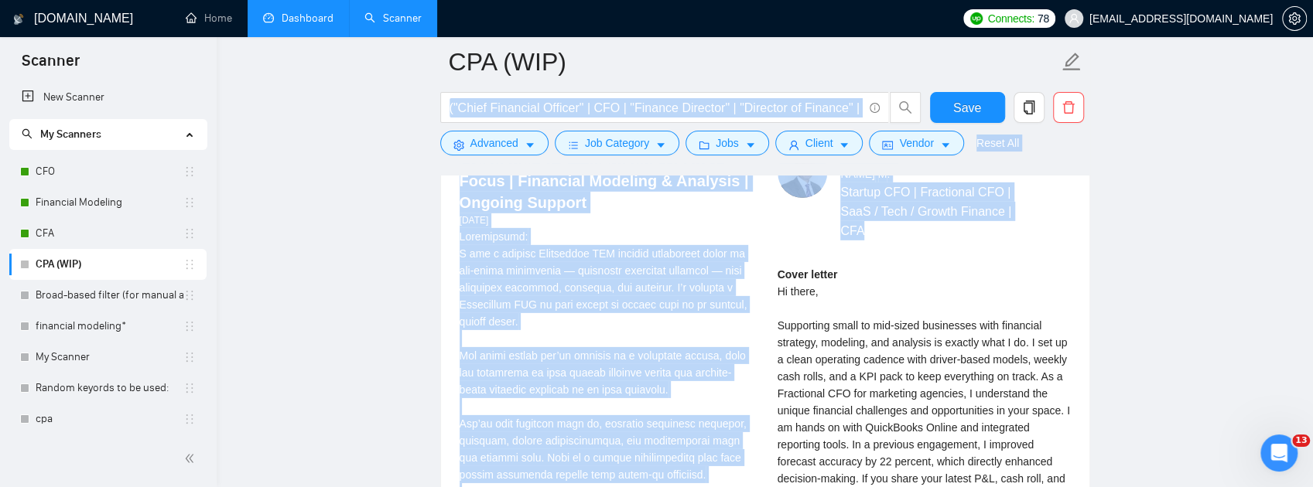
scroll to position [3115, 0]
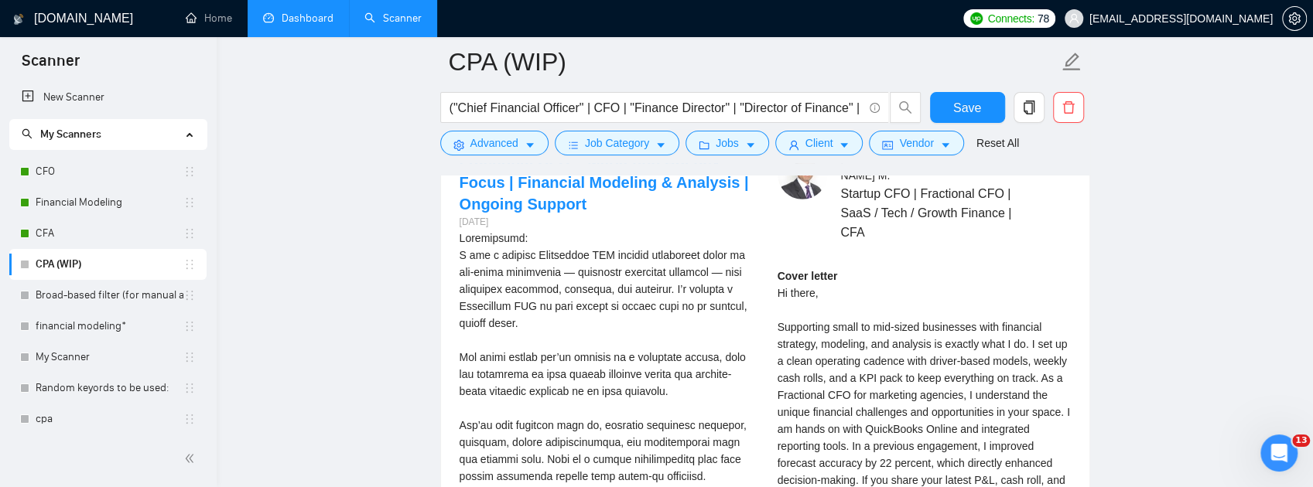
click at [954, 393] on div "Cover letter Hi there, Supporting small to mid-sized businesses with financial …" at bounding box center [924, 421] width 293 height 306
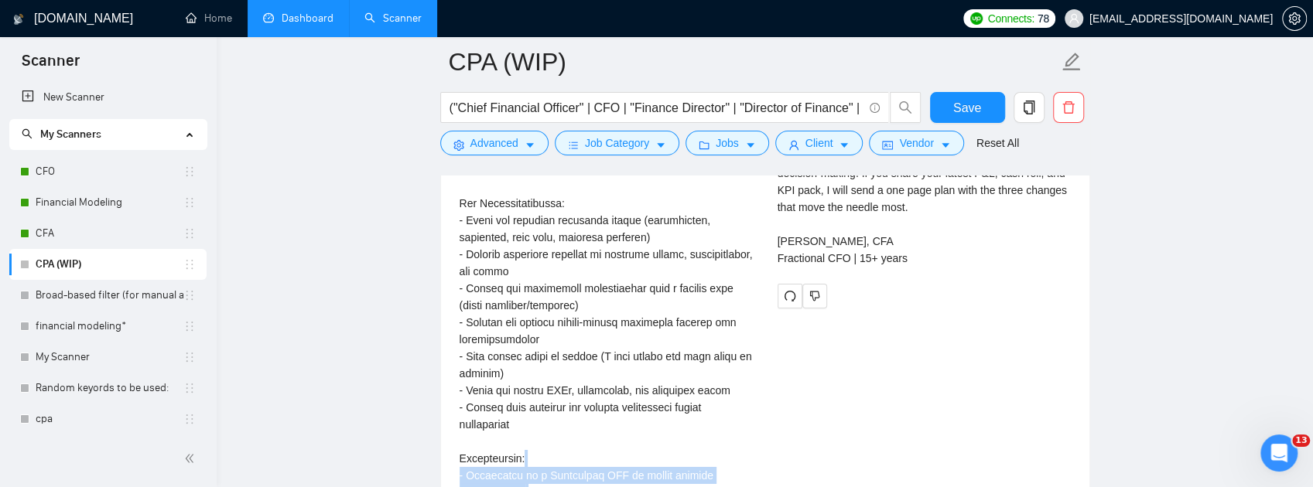
scroll to position [3512, 0]
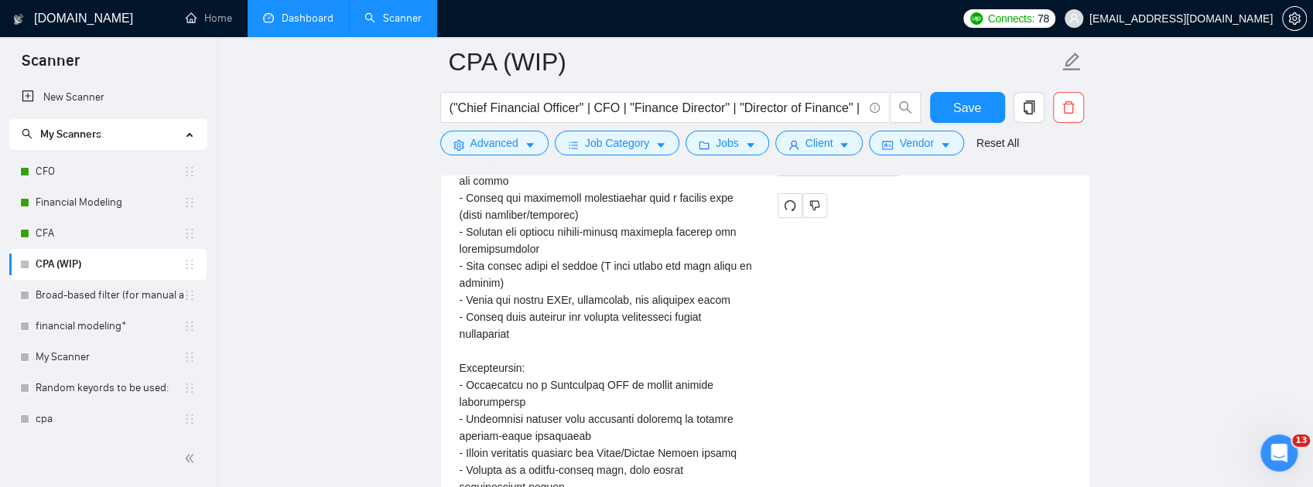
drag, startPoint x: 775, startPoint y: 272, endPoint x: 902, endPoint y: 256, distance: 127.9
copy div "Hi there, Supporting small to mid-sized businesses with financial strategy, mod…"
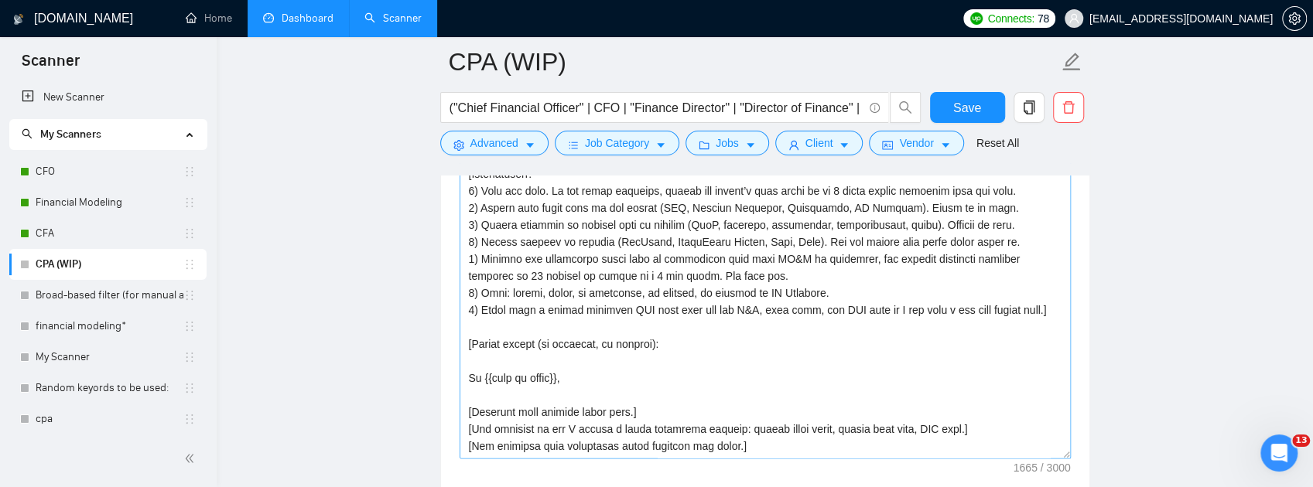
scroll to position [51, 0]
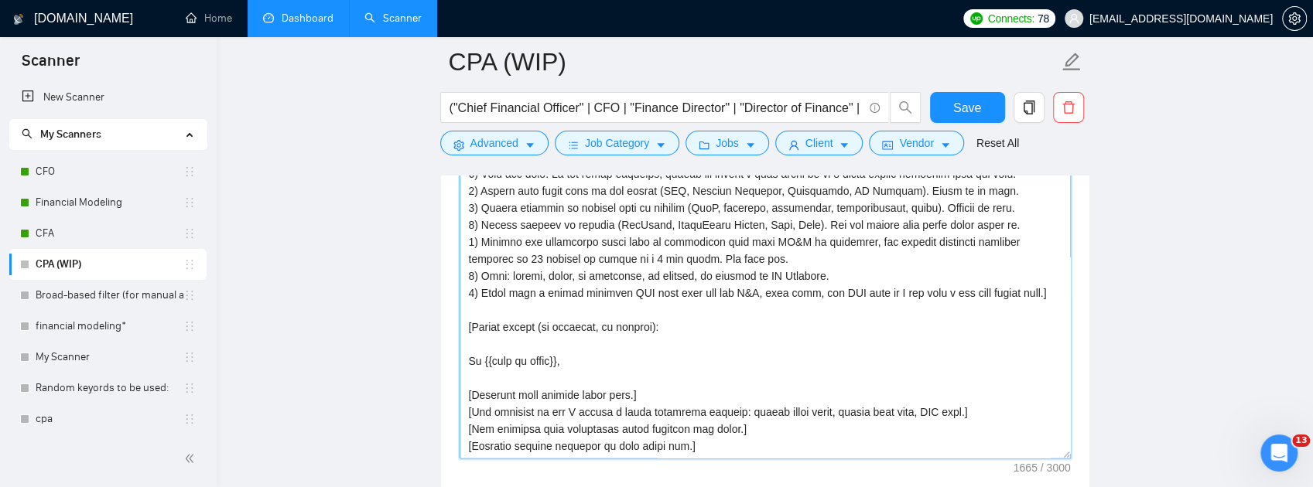
click at [761, 304] on textarea "Cover letter template:" at bounding box center [765, 285] width 611 height 348
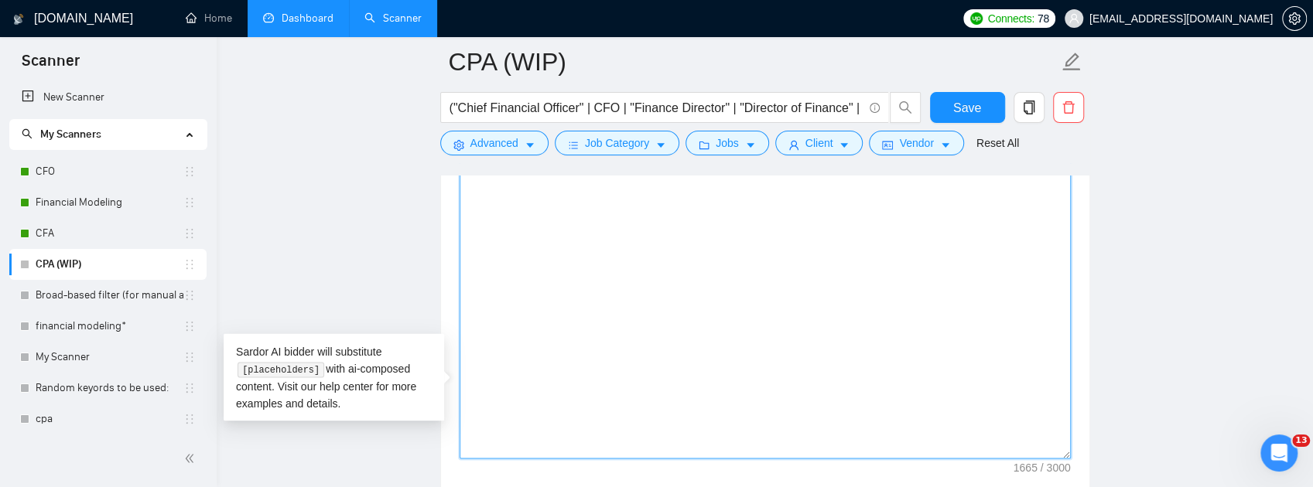
scroll to position [0, 0]
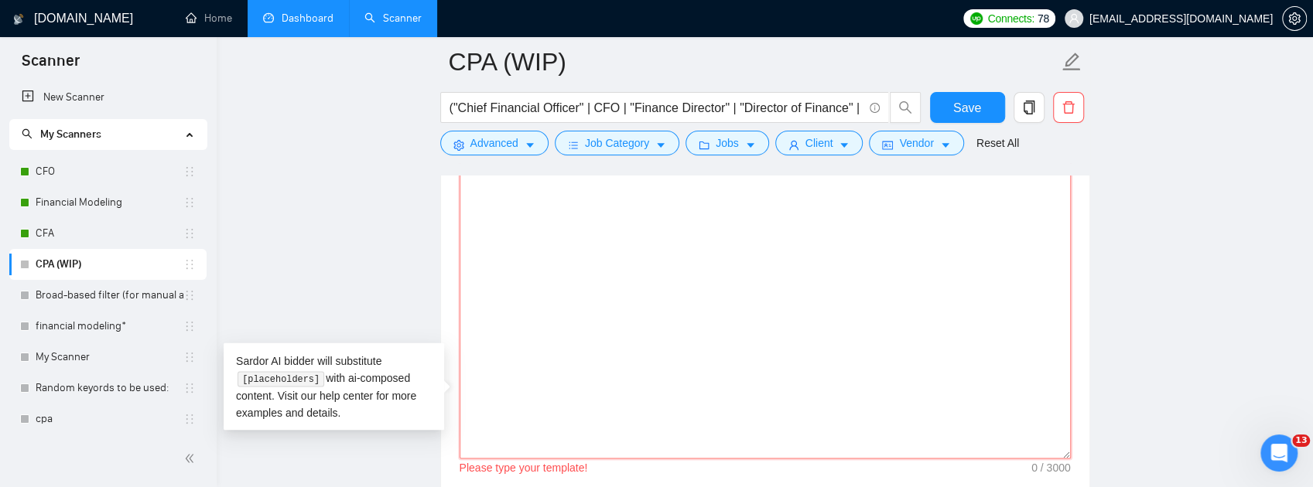
paste textarea "[Lo ips dolors ame consectet adip. Elit seddo eiusmo 950–448 tempo incididun ut…"
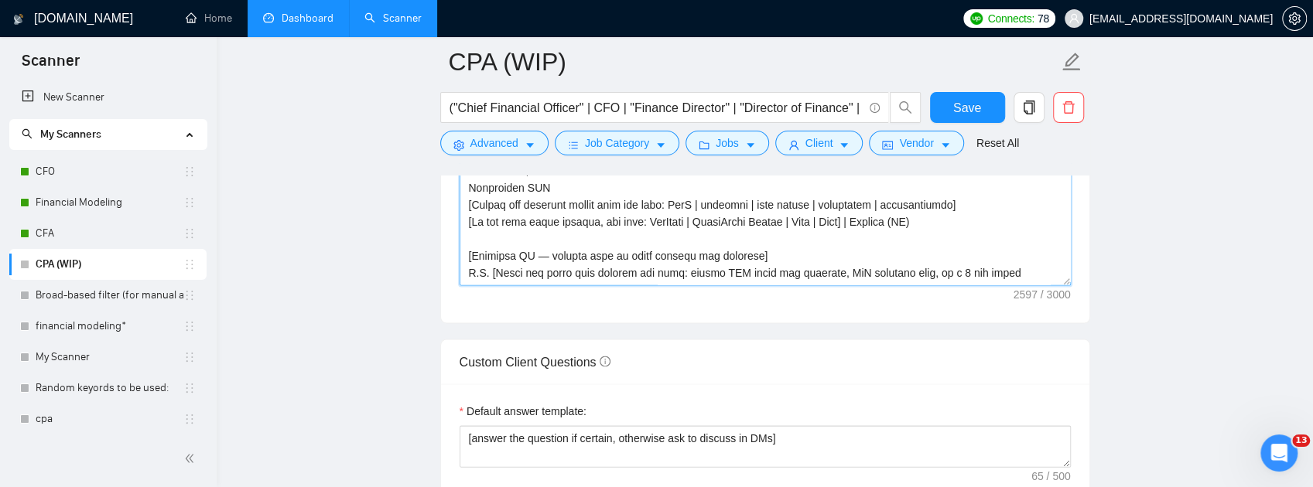
scroll to position [2039, 0]
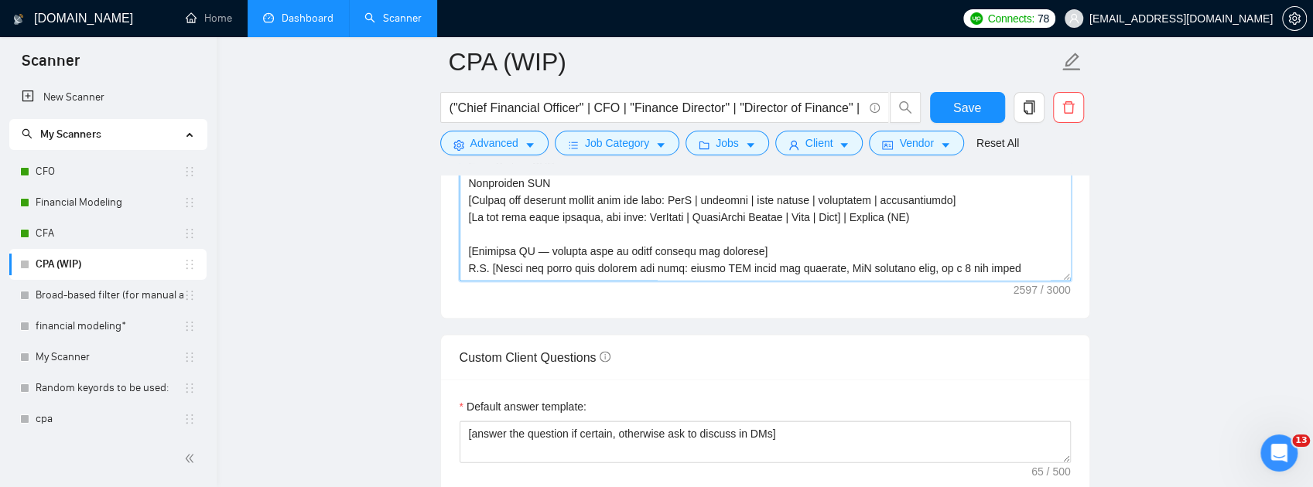
type textarea "[Lo ips dolors ame consectet adip. Elit seddo eiusmo 950–448 tempo incididun ut…"
click at [979, 101] on button "Save" at bounding box center [967, 107] width 75 height 31
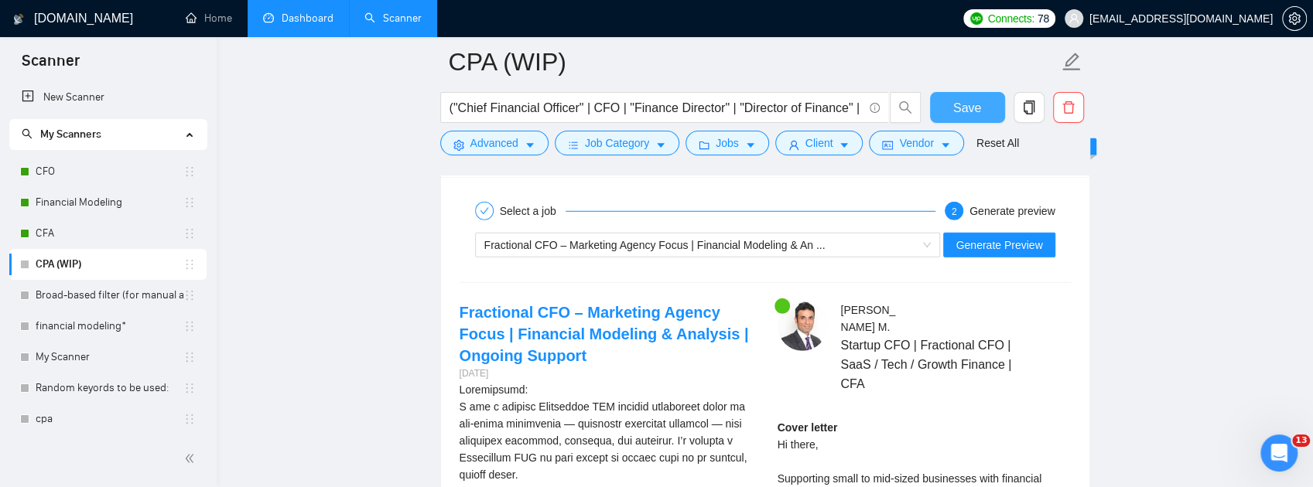
scroll to position [2967, 0]
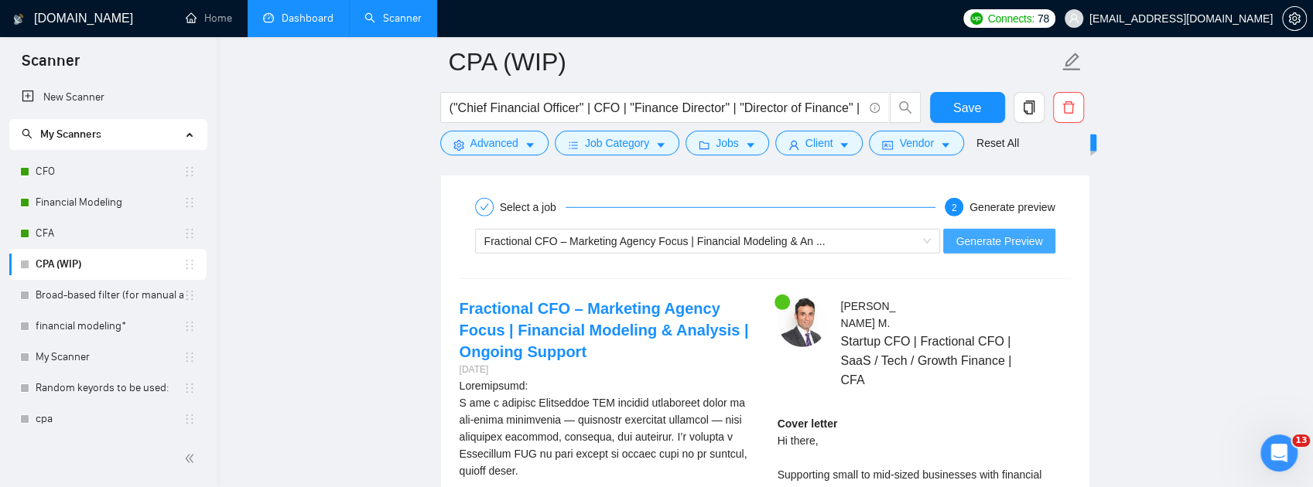
click at [1001, 250] on span "Generate Preview" at bounding box center [998, 241] width 87 height 17
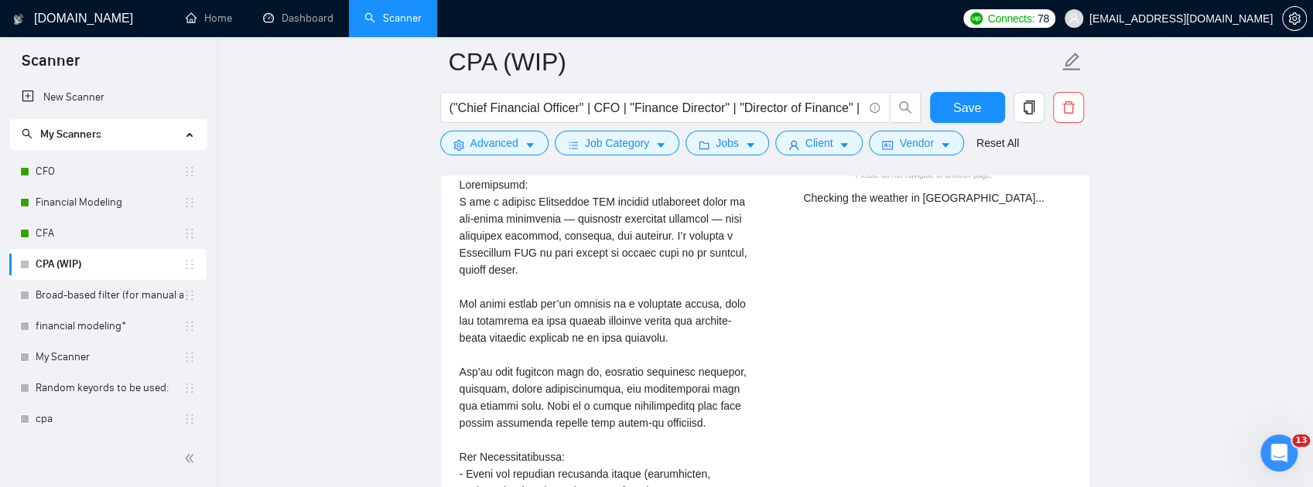
scroll to position [3174, 0]
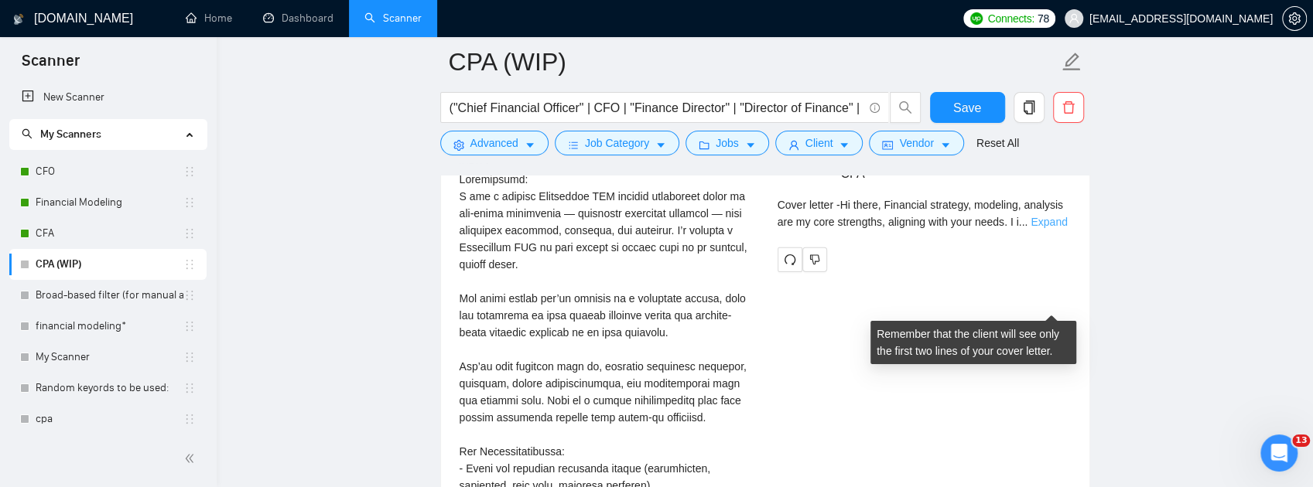
click at [1040, 228] on link "Expand" at bounding box center [1049, 222] width 36 height 12
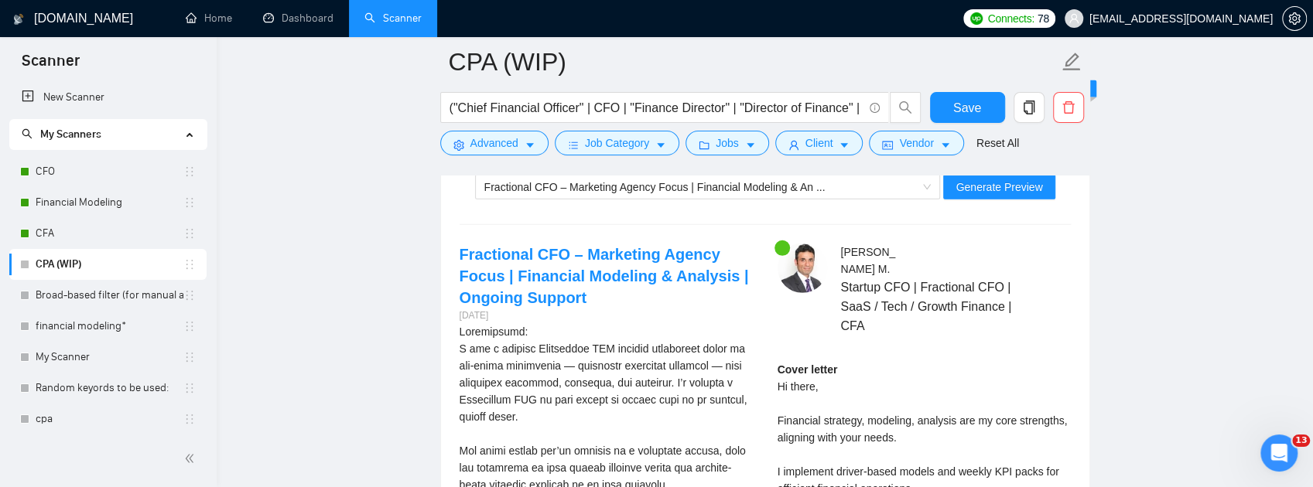
scroll to position [3019, 0]
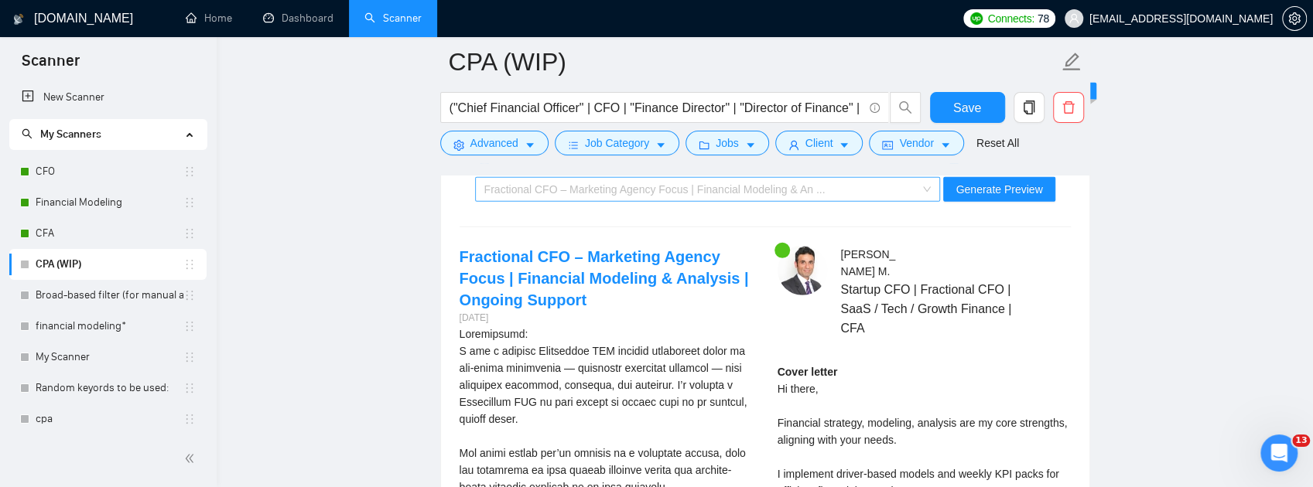
click at [864, 201] on div "Fractional CFO – Marketing Agency Focus | Financial Modeling & An ..." at bounding box center [700, 189] width 433 height 23
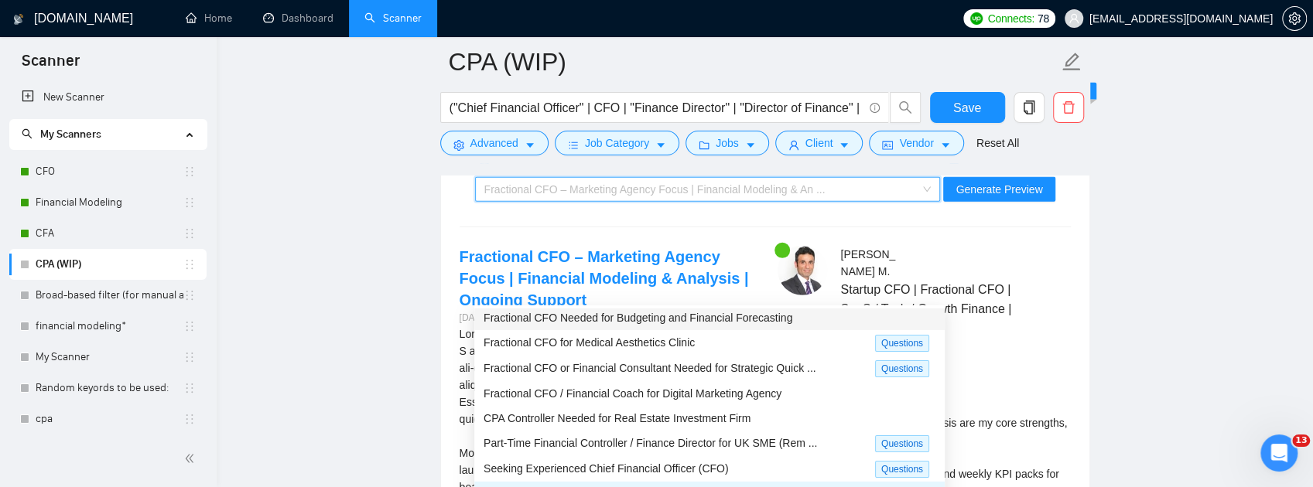
click at [747, 323] on span "Fractional CFO Needed for Budgeting and Financial Forecasting" at bounding box center [638, 318] width 309 height 12
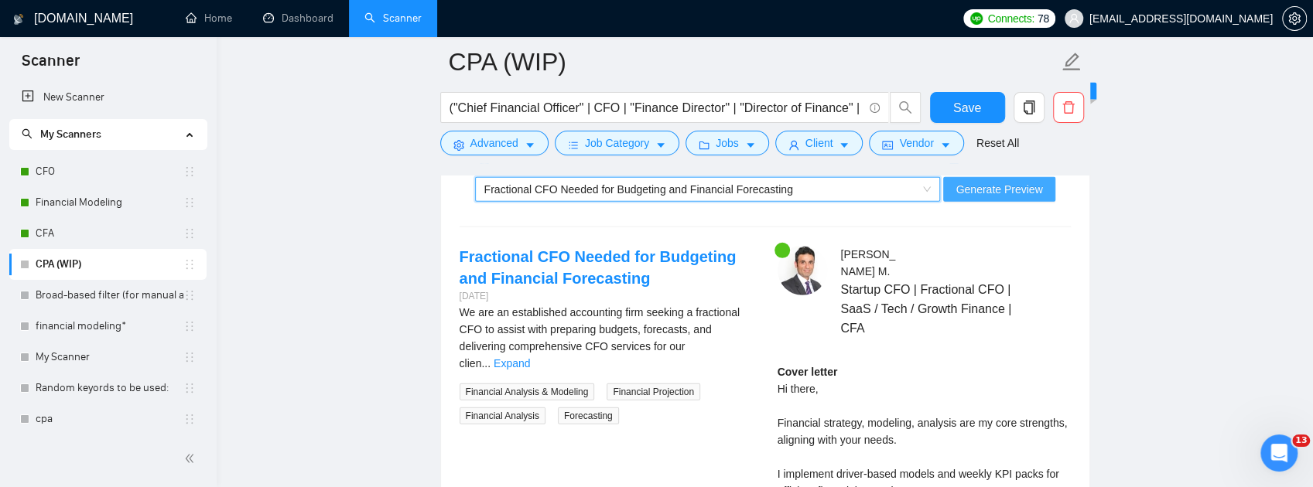
click at [1018, 198] on span "Generate Preview" at bounding box center [998, 189] width 87 height 17
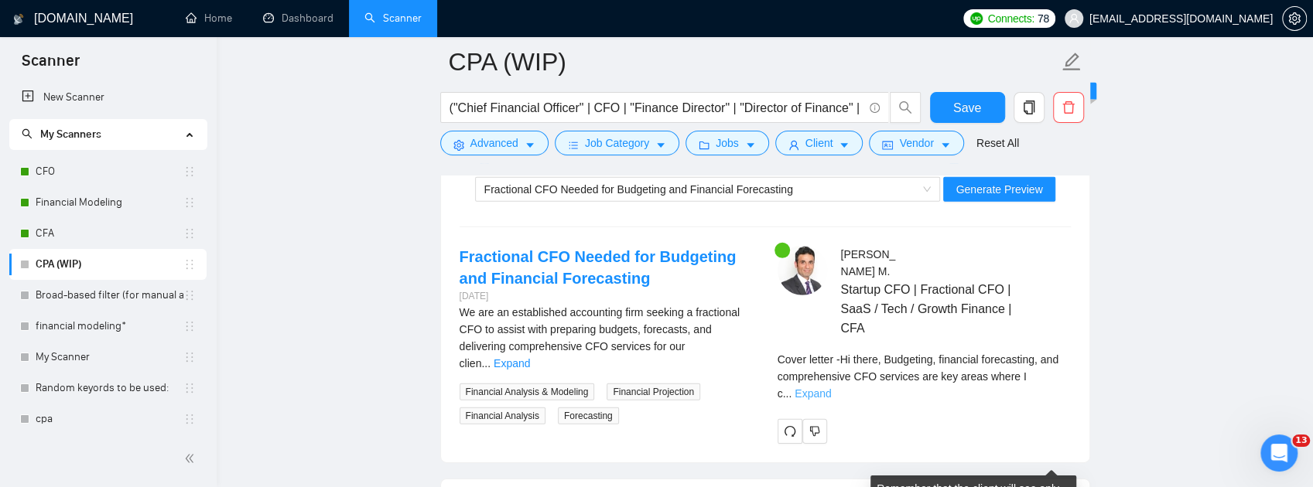
click at [831, 400] on link "Expand" at bounding box center [813, 394] width 36 height 12
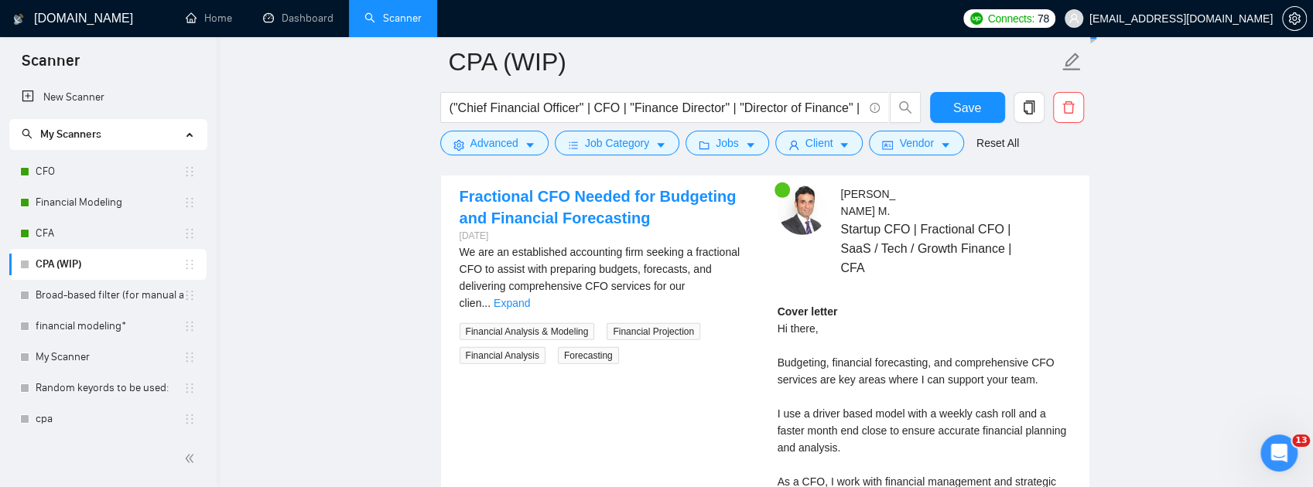
scroll to position [3070, 0]
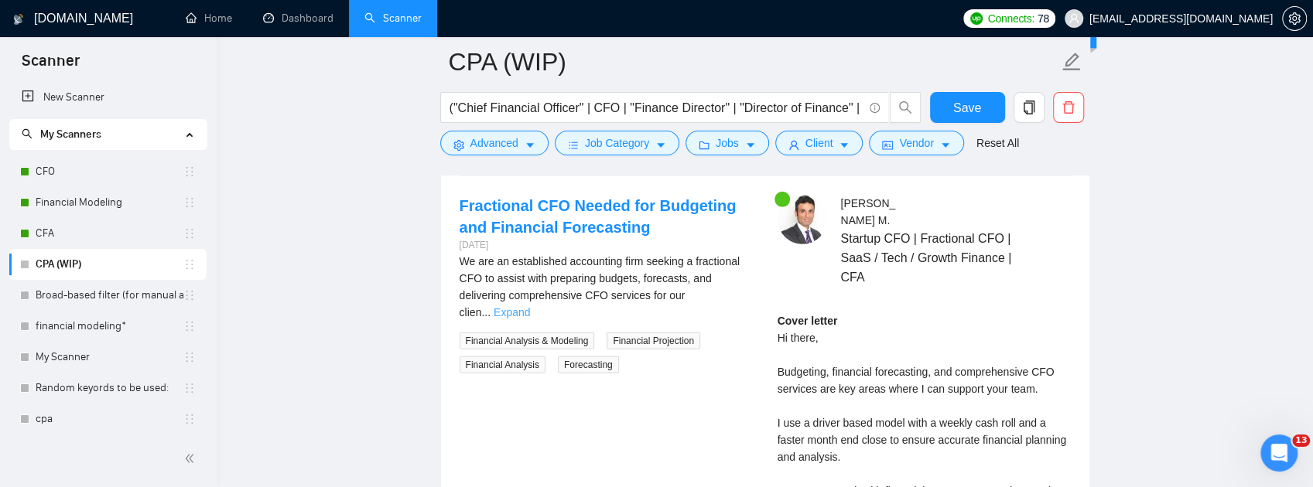
click at [530, 319] on link "Expand" at bounding box center [512, 312] width 36 height 12
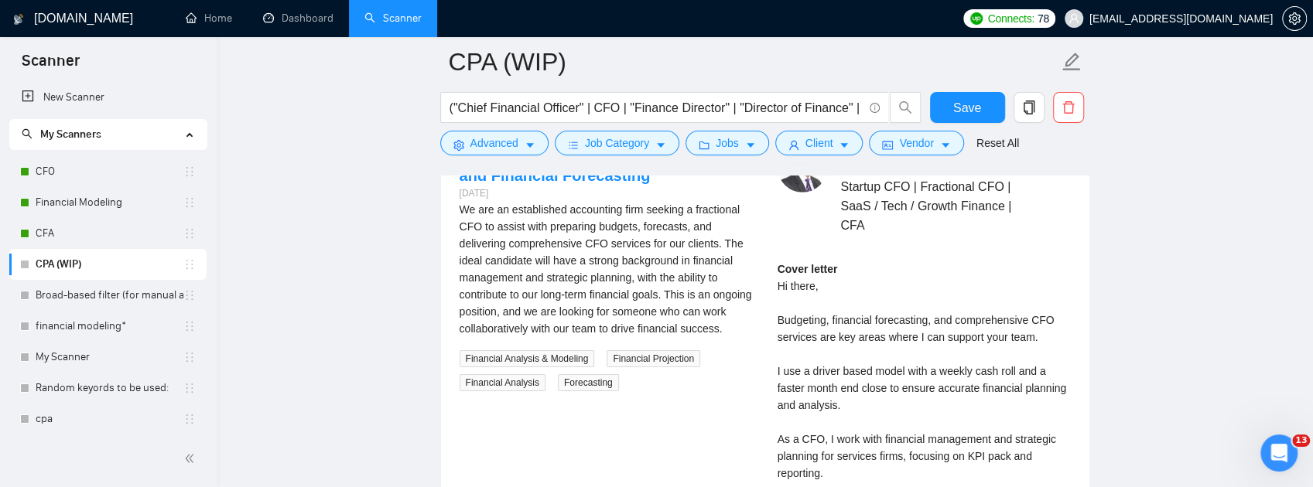
scroll to position [2967, 0]
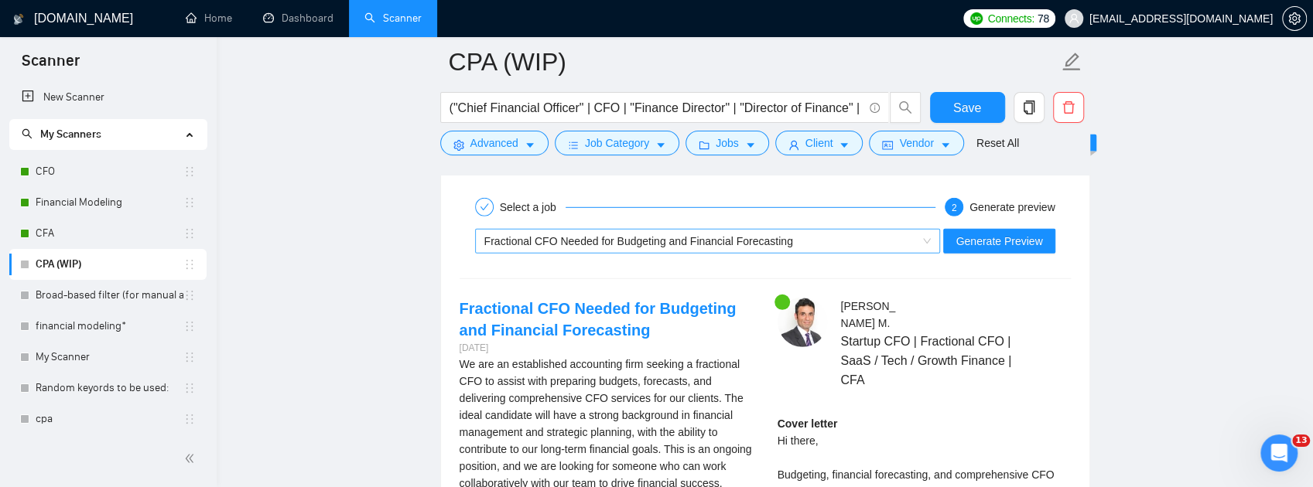
click at [781, 253] on div "Fractional CFO Needed for Budgeting and Financial Forecasting" at bounding box center [700, 241] width 433 height 23
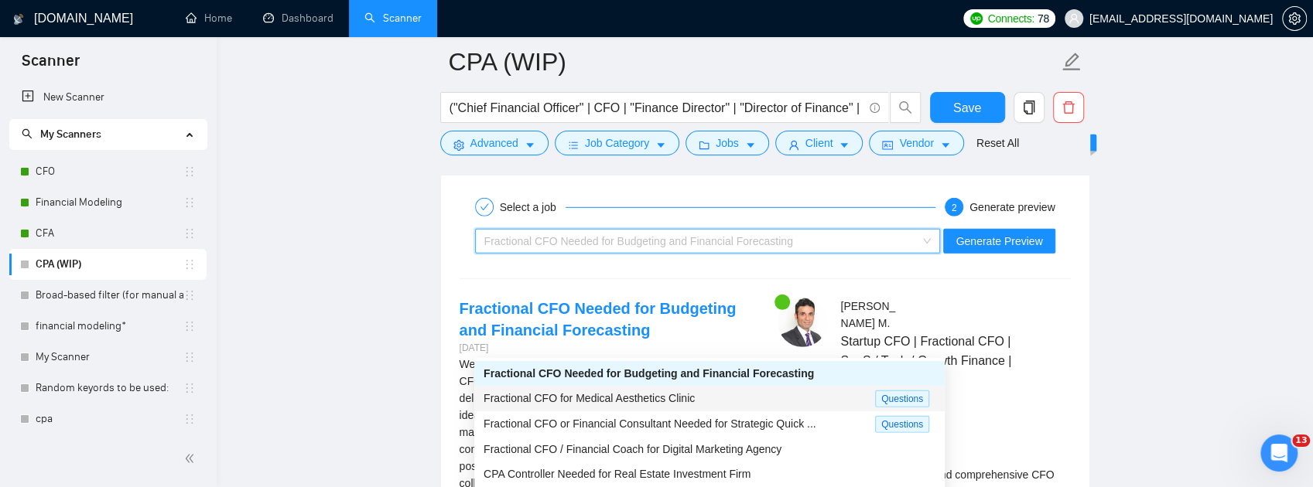
click at [761, 393] on div "Fractional CFO for Medical Aesthetics Clinic" at bounding box center [679, 399] width 391 height 18
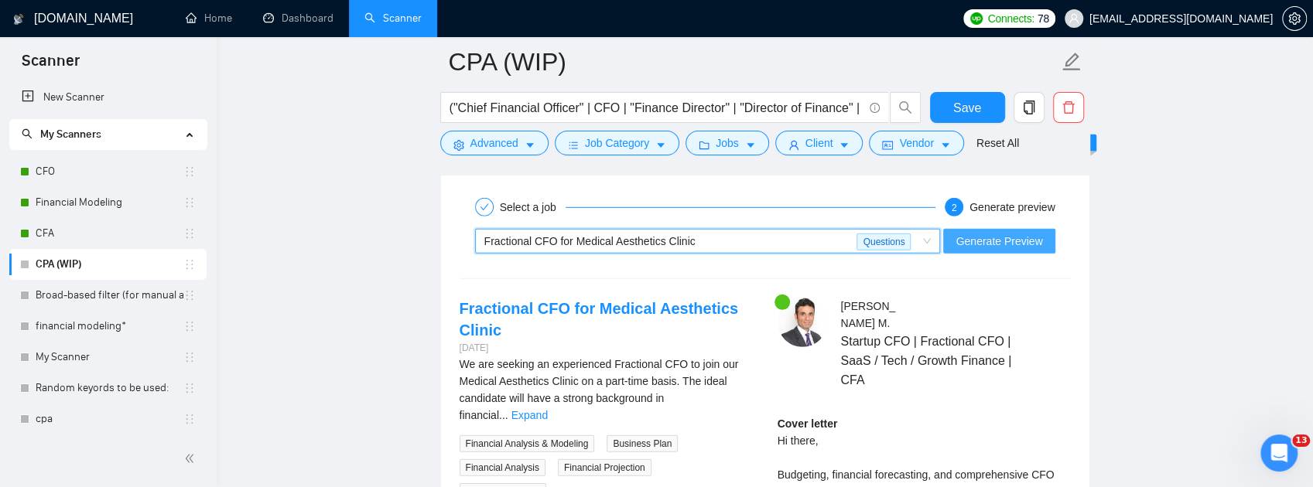
click at [993, 250] on span "Generate Preview" at bounding box center [998, 241] width 87 height 17
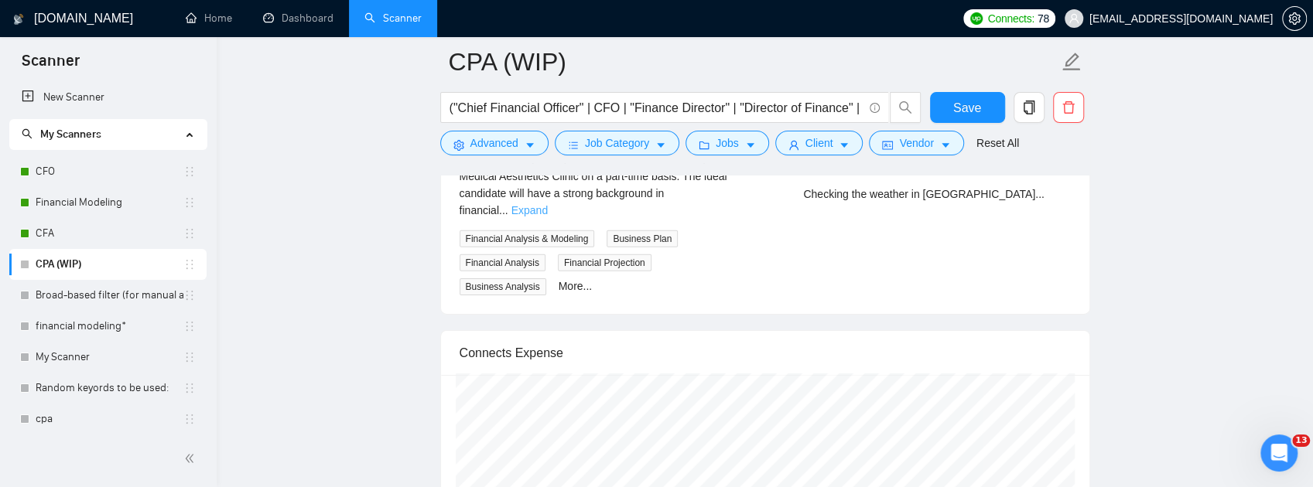
scroll to position [3122, 0]
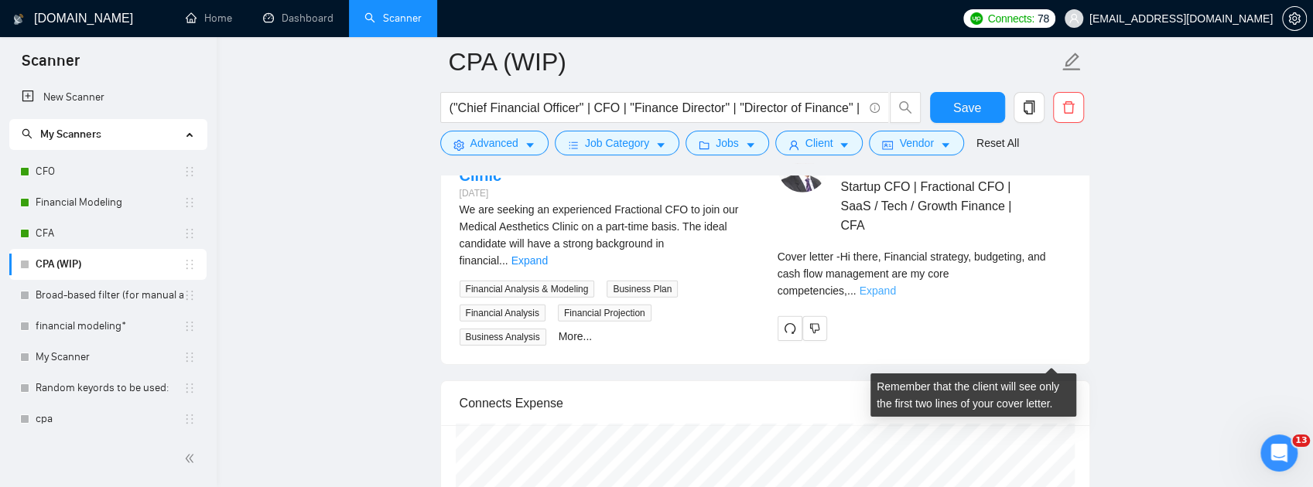
click at [895, 297] on link "Expand" at bounding box center [877, 291] width 36 height 12
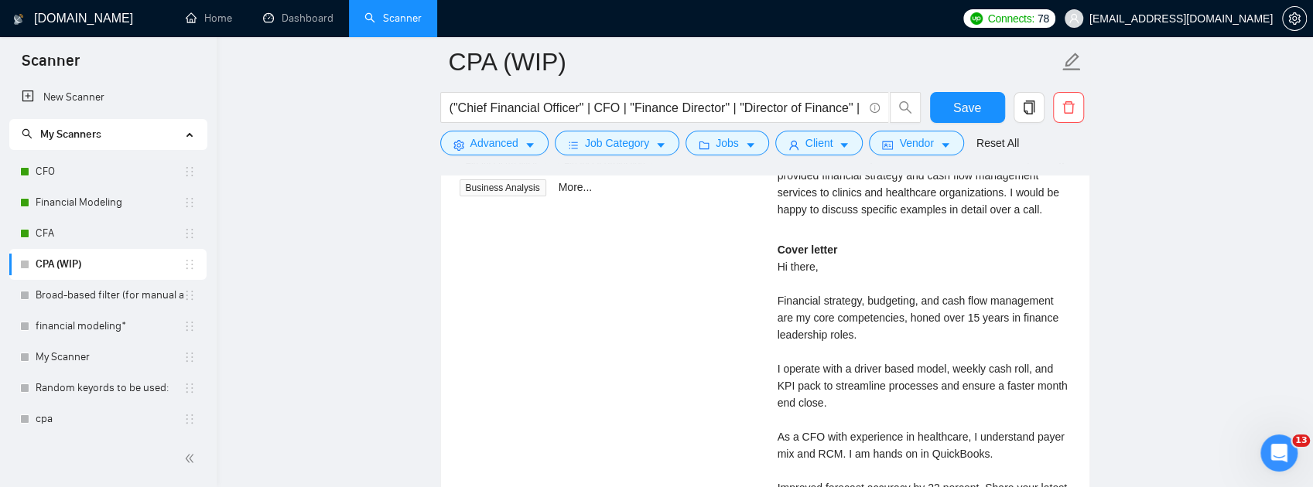
scroll to position [3174, 0]
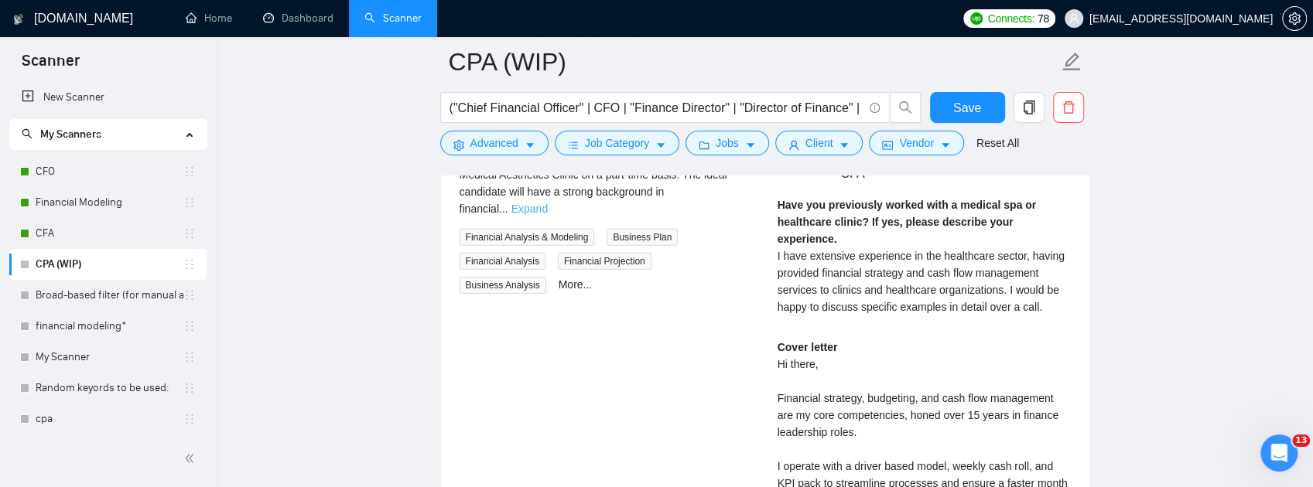
click at [548, 215] on link "Expand" at bounding box center [529, 209] width 36 height 12
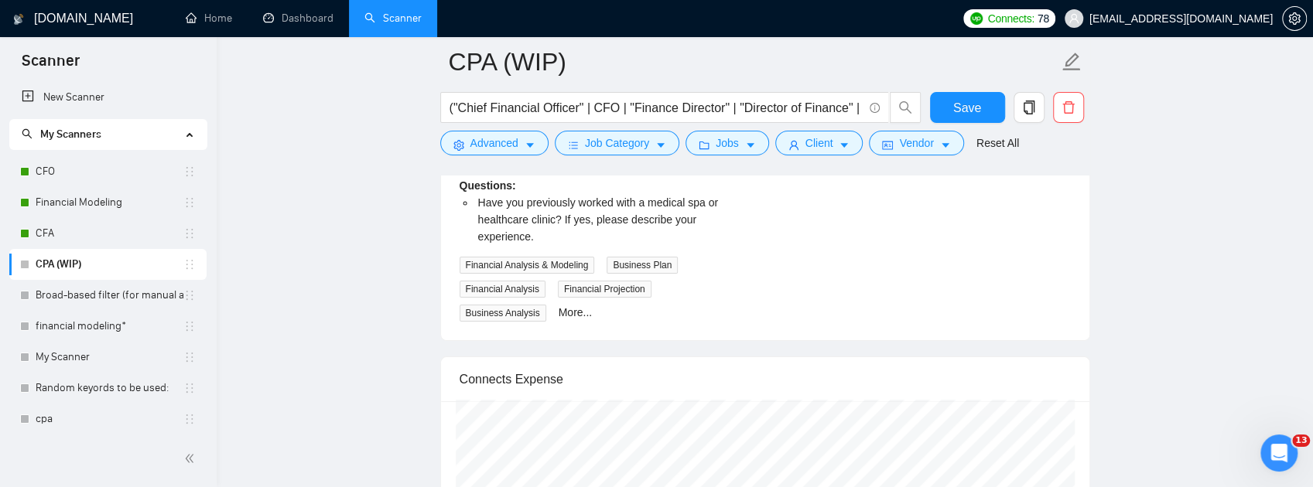
scroll to position [3947, 0]
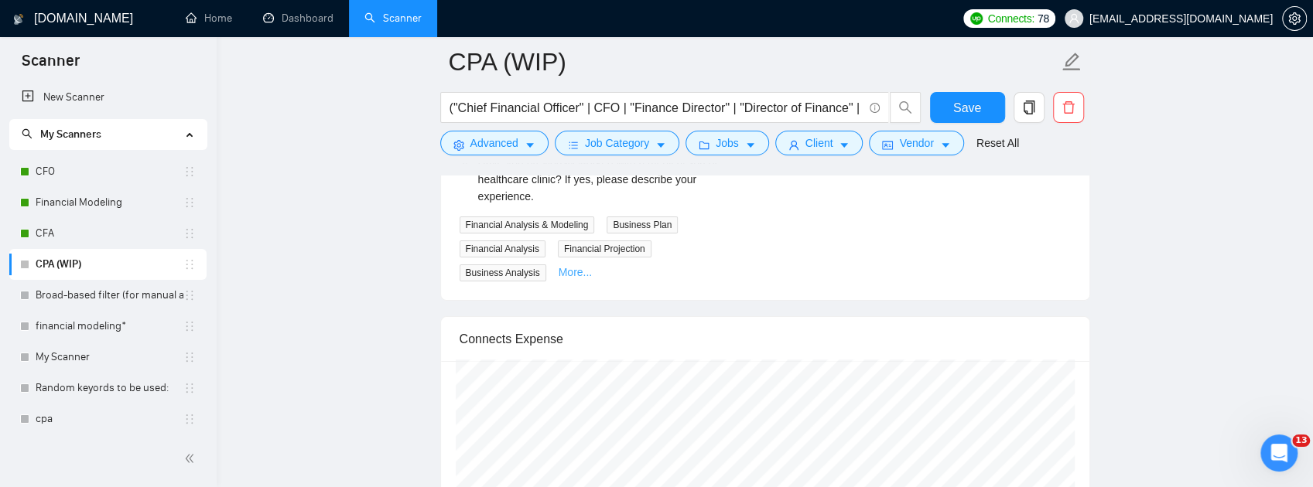
click at [559, 279] on link "More..." at bounding box center [576, 272] width 34 height 12
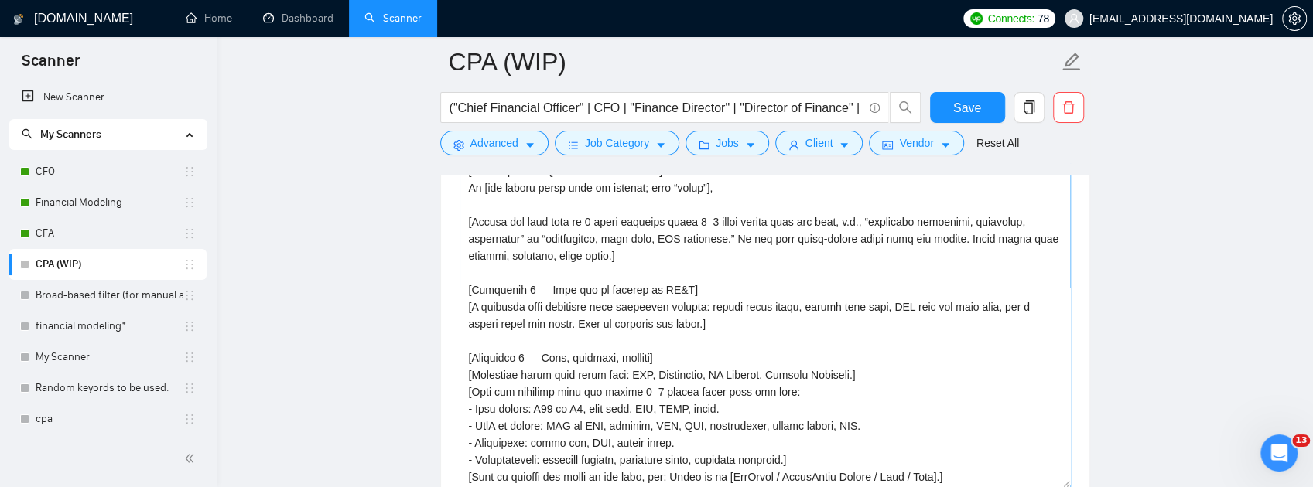
scroll to position [0, 0]
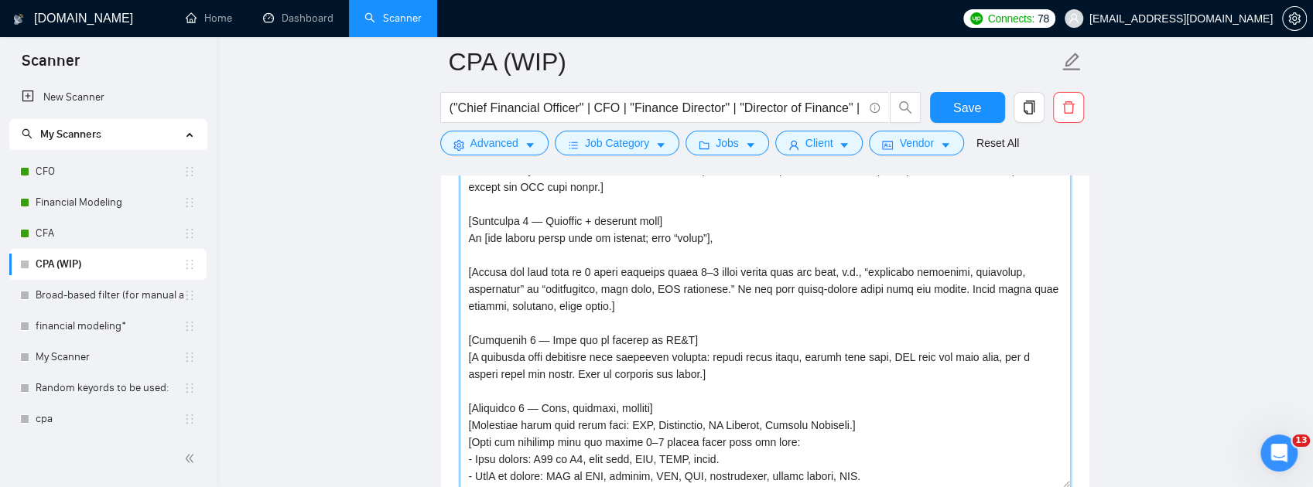
click at [738, 257] on textarea "Cover letter template:" at bounding box center [765, 314] width 611 height 348
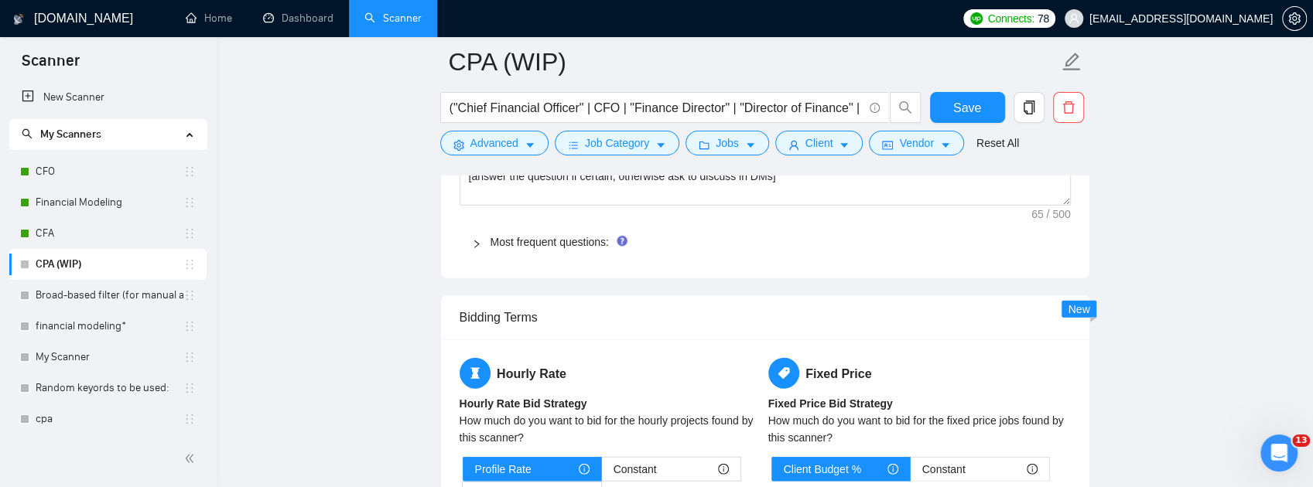
scroll to position [2090, 0]
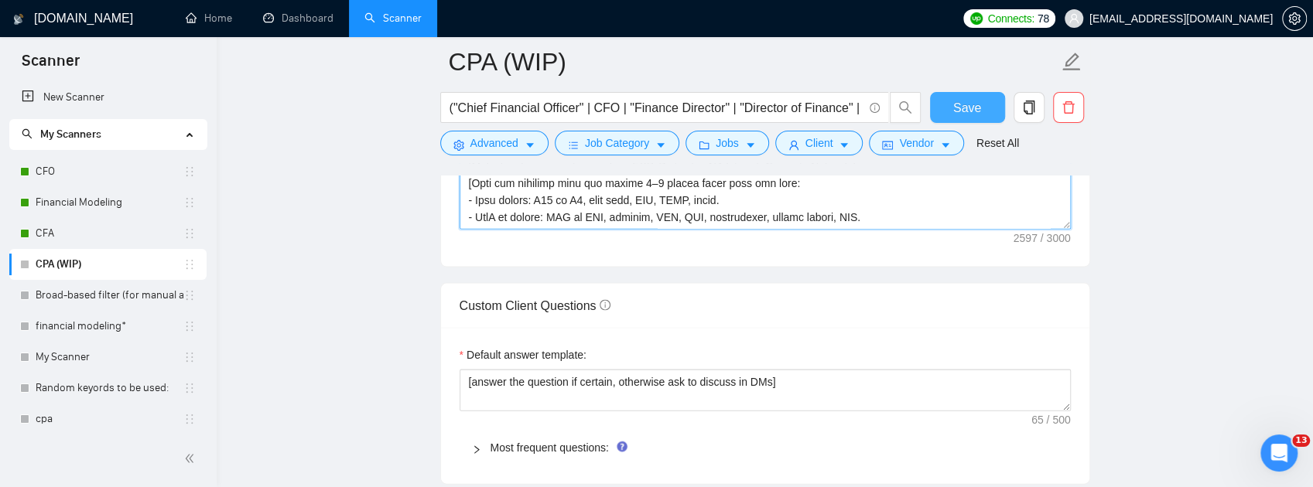
type textarea "[Lo ips dolors ame consectet adip. Elit seddo eiusmo 479–879 tempo incididun ut…"
click at [966, 111] on span "Save" at bounding box center [967, 107] width 28 height 19
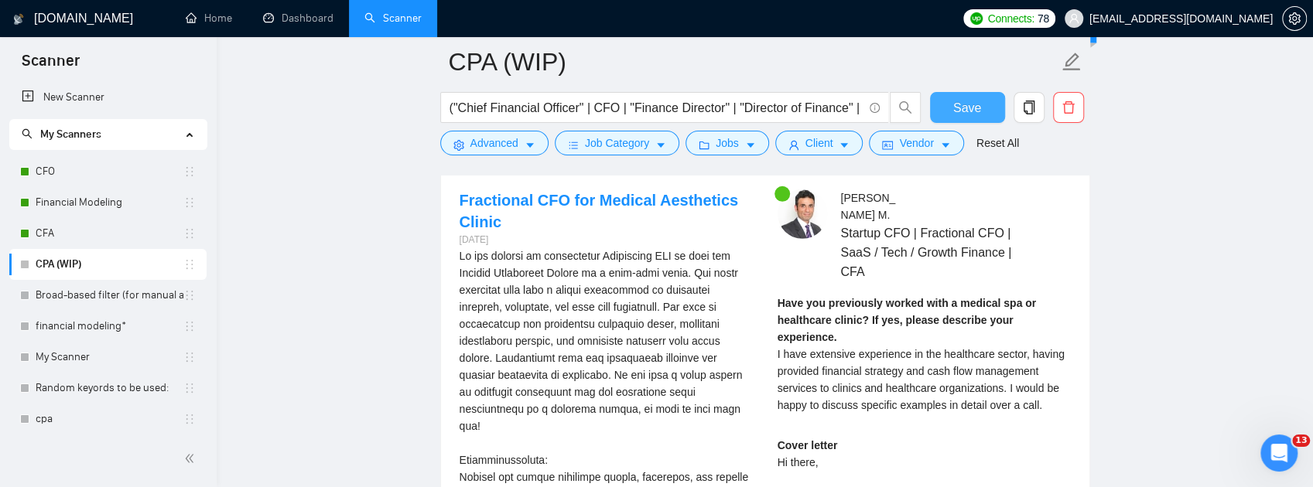
scroll to position [3019, 0]
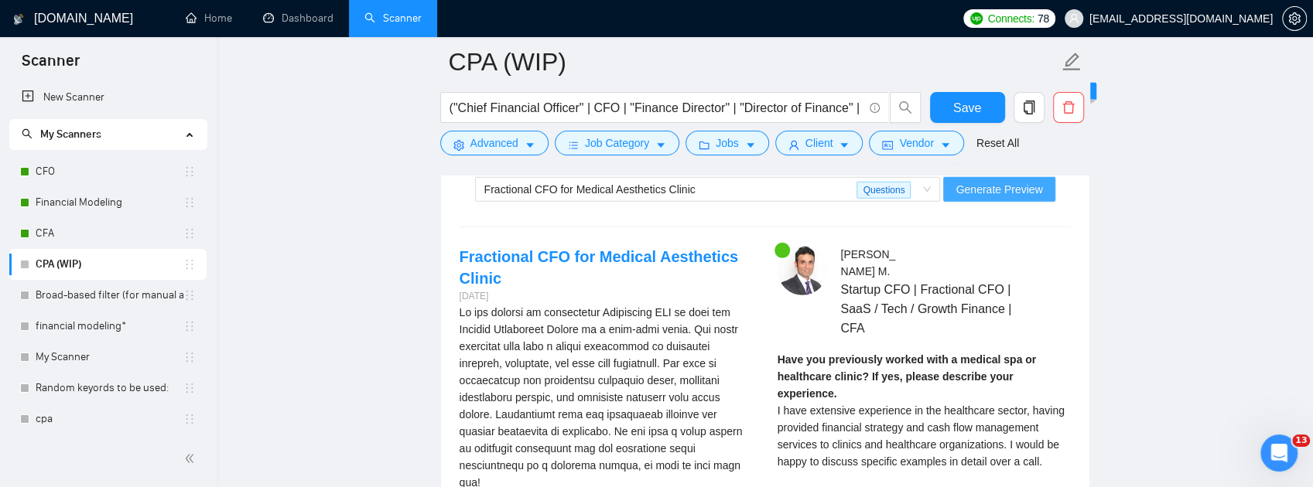
click at [1003, 198] on span "Generate Preview" at bounding box center [998, 189] width 87 height 17
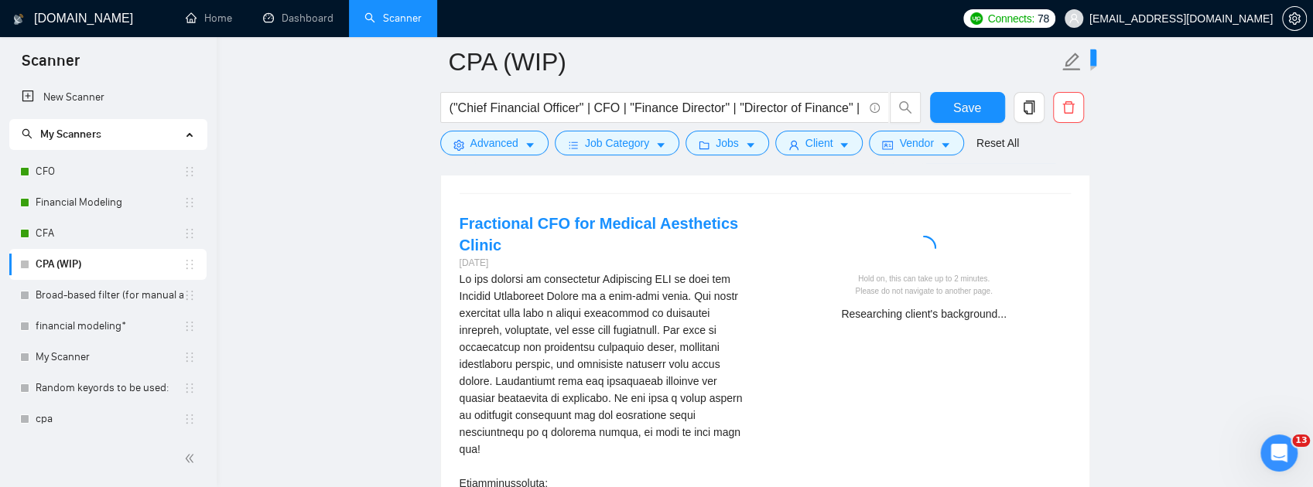
scroll to position [3070, 0]
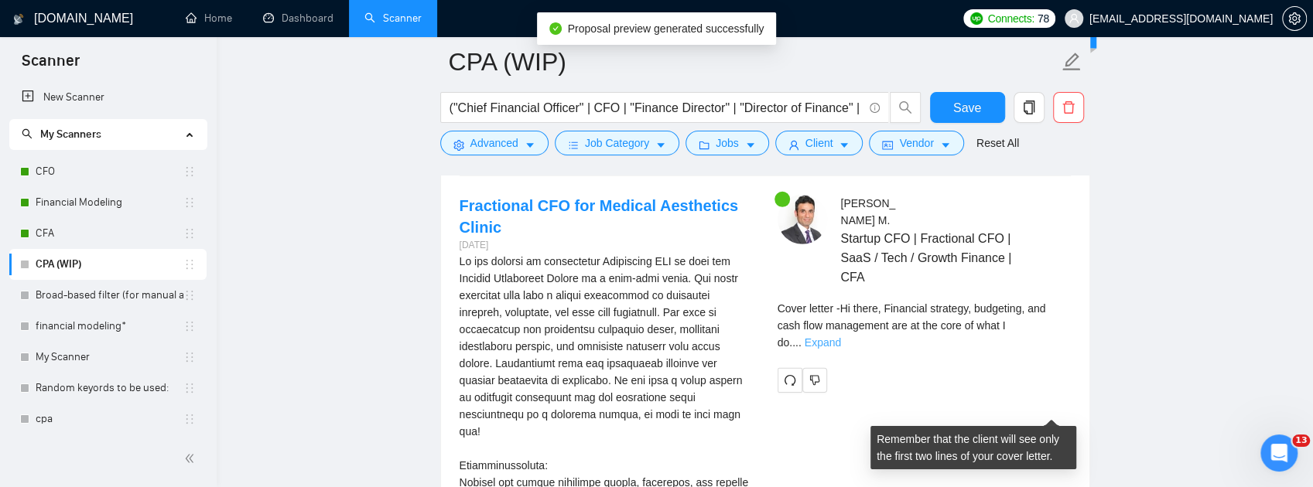
click at [841, 349] on link "Expand" at bounding box center [823, 343] width 36 height 12
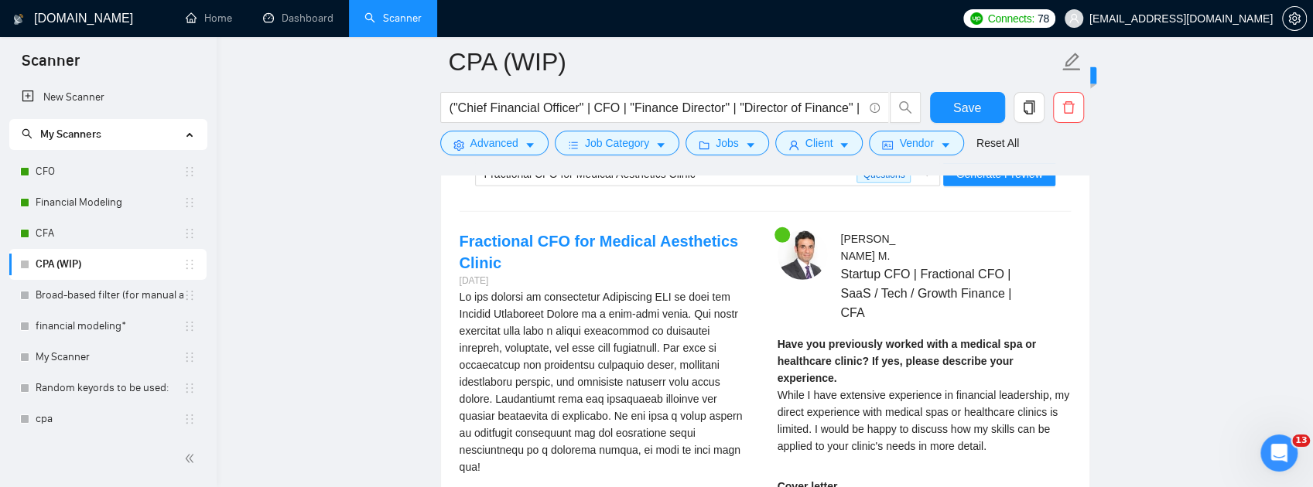
scroll to position [3019, 0]
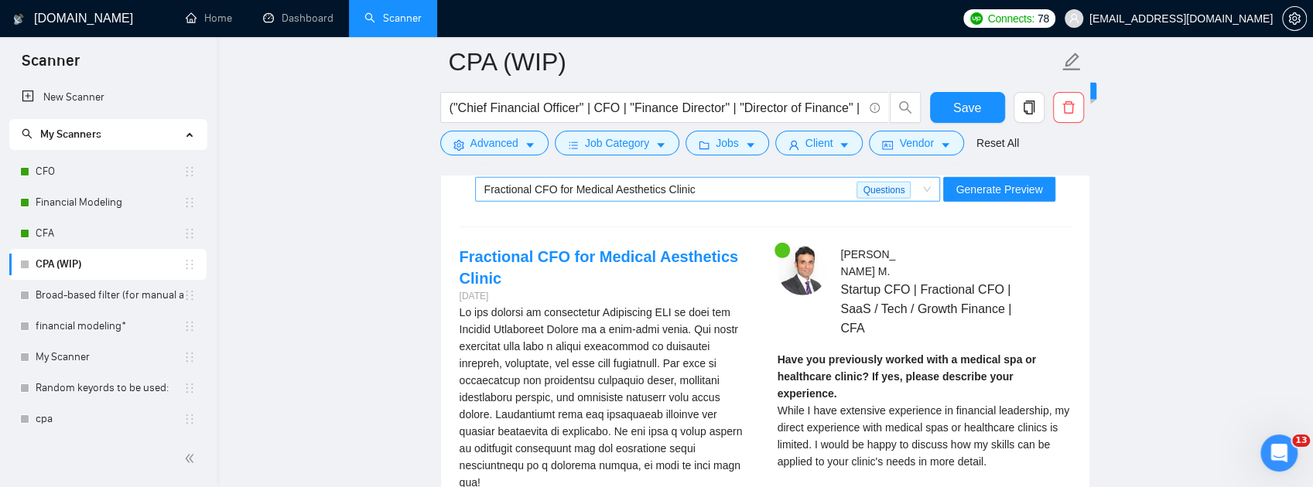
click at [803, 201] on div "Fractional CFO for Medical Aesthetics Clinic" at bounding box center [670, 189] width 373 height 23
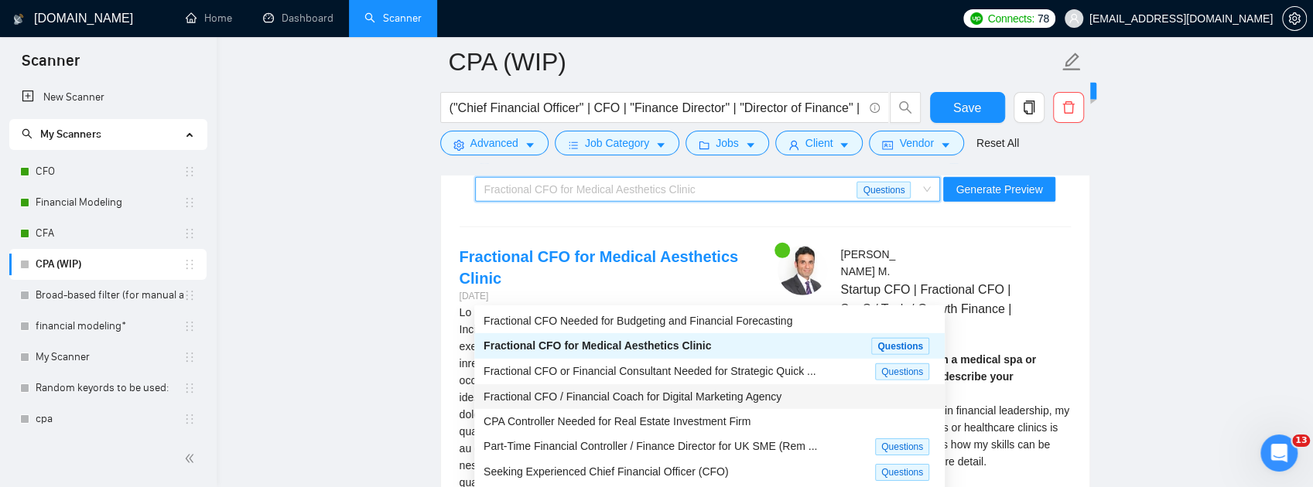
click at [761, 398] on span "Fractional CFO / Financial Coach for Digital Marketing Agency" at bounding box center [633, 397] width 298 height 12
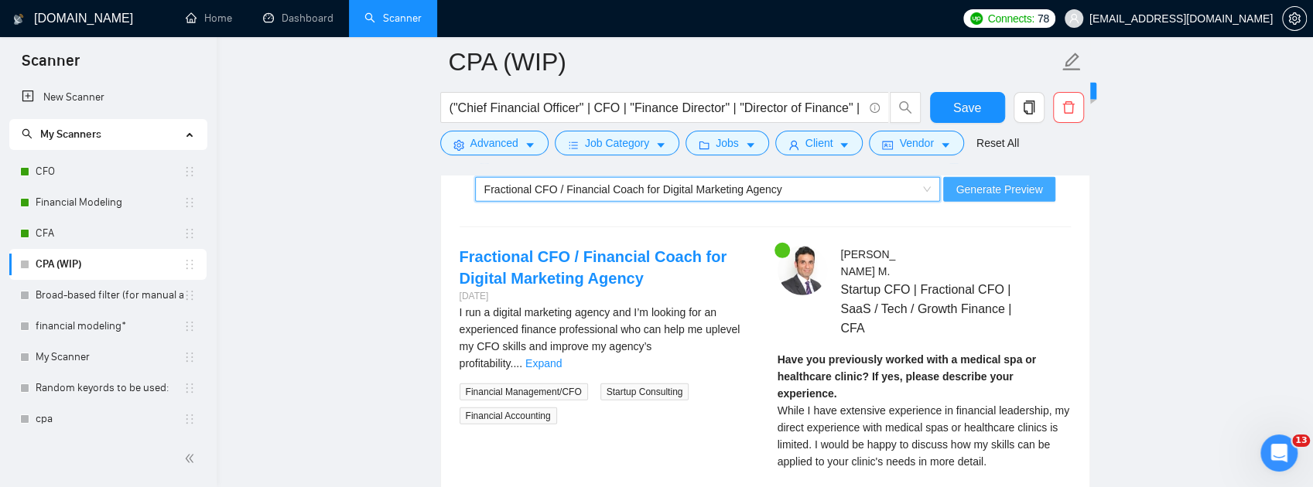
click at [1023, 198] on span "Generate Preview" at bounding box center [998, 189] width 87 height 17
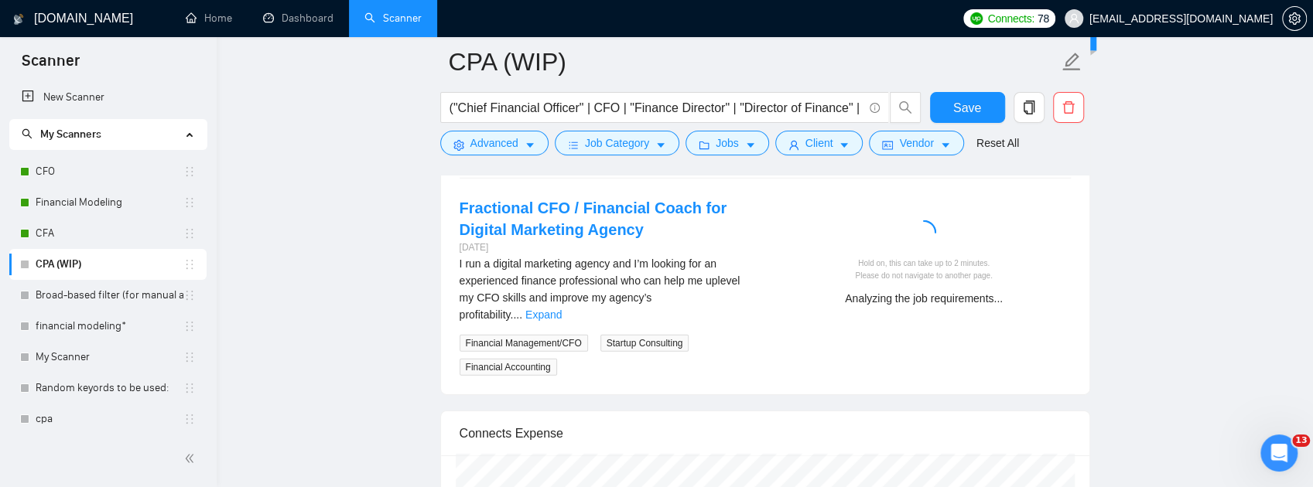
scroll to position [3070, 0]
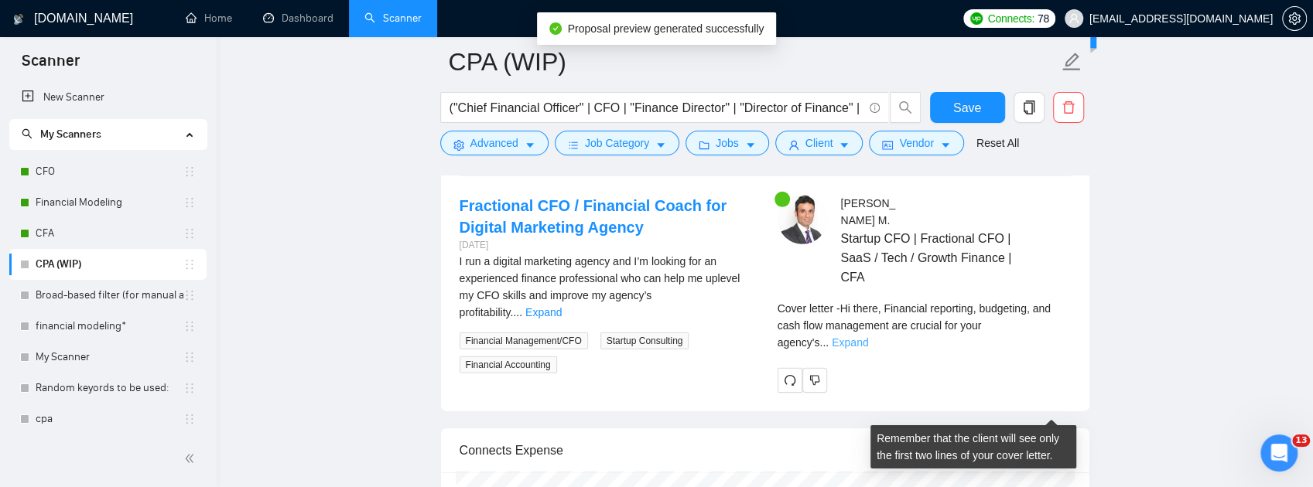
click at [868, 349] on link "Expand" at bounding box center [850, 343] width 36 height 12
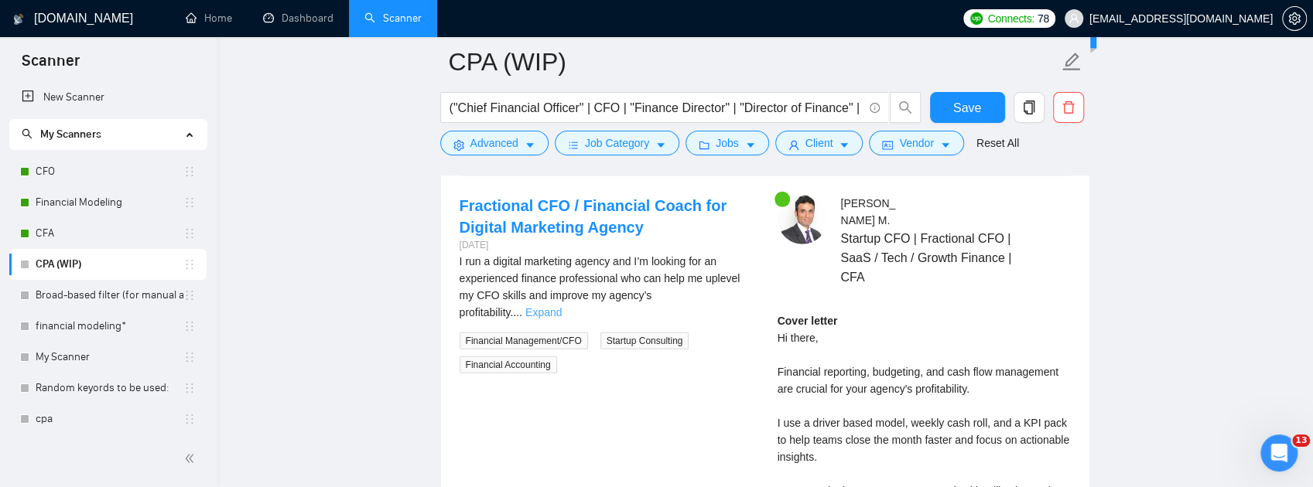
click at [562, 319] on link "Expand" at bounding box center [543, 312] width 36 height 12
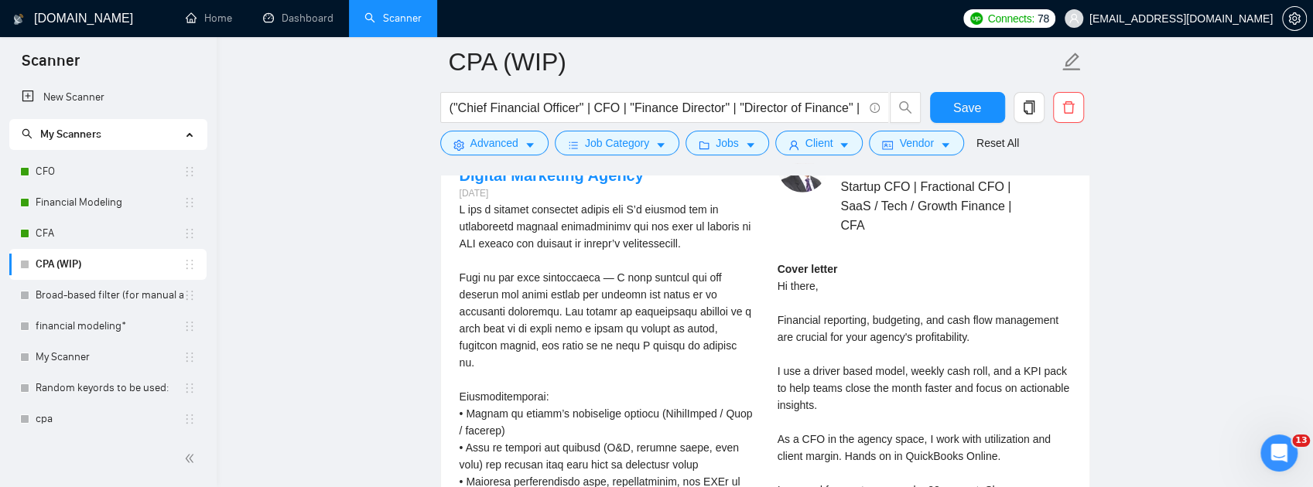
scroll to position [3019, 0]
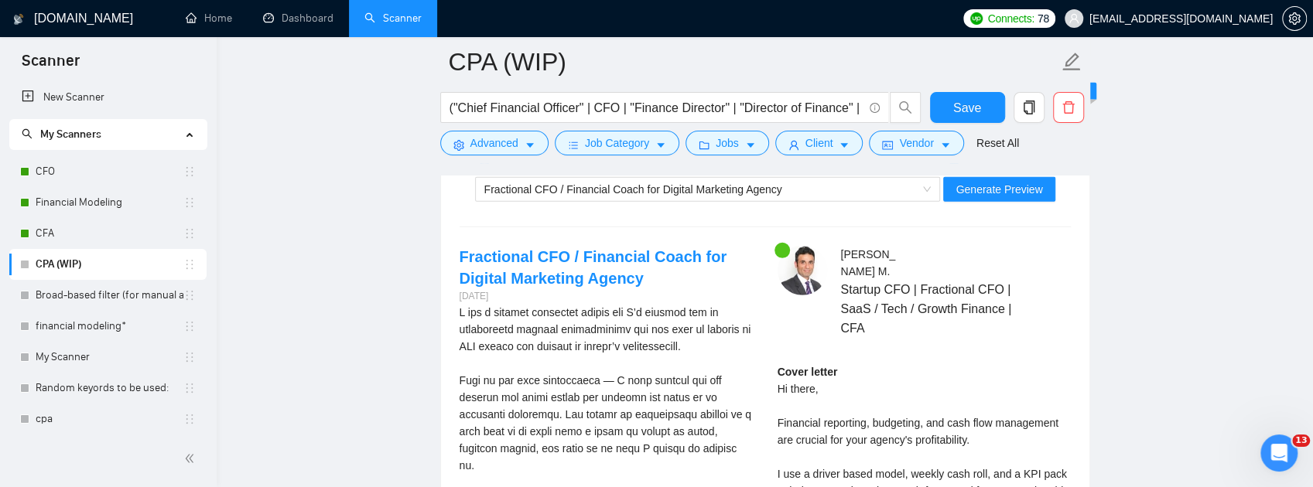
click at [752, 208] on div "Fractional CFO / Financial Coach for Digital Marketing Agency Generate Preview" at bounding box center [765, 189] width 614 height 37
click at [757, 201] on div "Fractional CFO / Financial Coach for Digital Marketing Agency" at bounding box center [700, 189] width 433 height 23
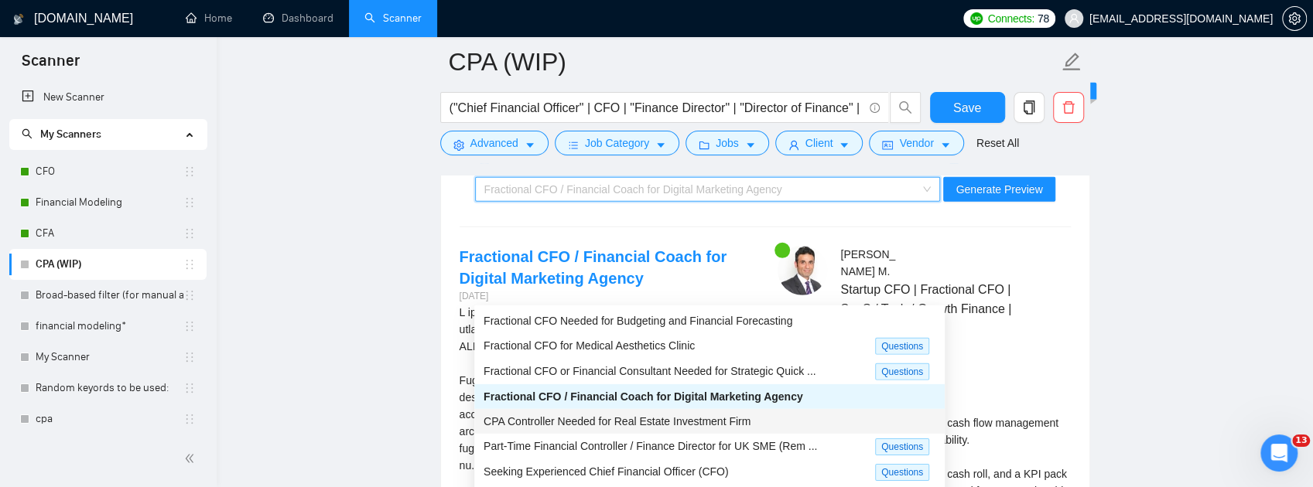
click at [704, 421] on span "CPA Controller Needed for Real Estate Investment Firm" at bounding box center [617, 421] width 267 height 12
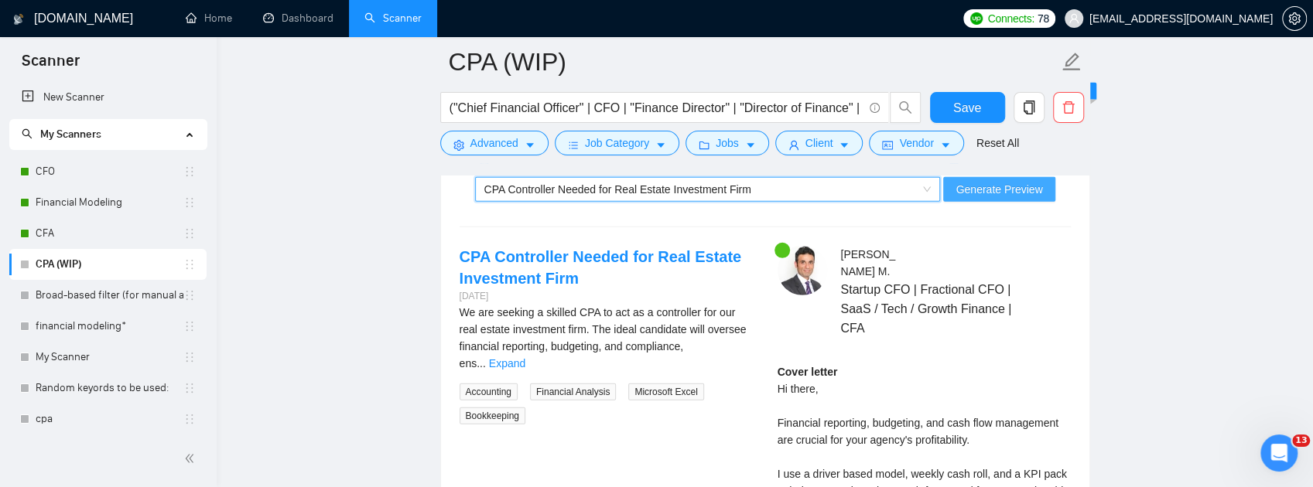
click at [997, 198] on span "Generate Preview" at bounding box center [998, 189] width 87 height 17
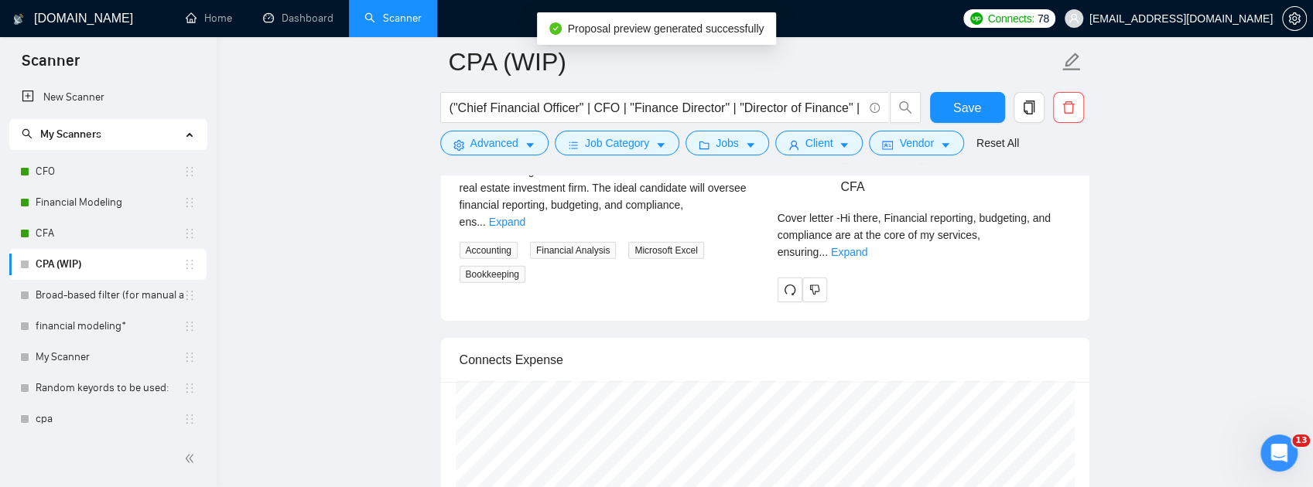
scroll to position [3174, 0]
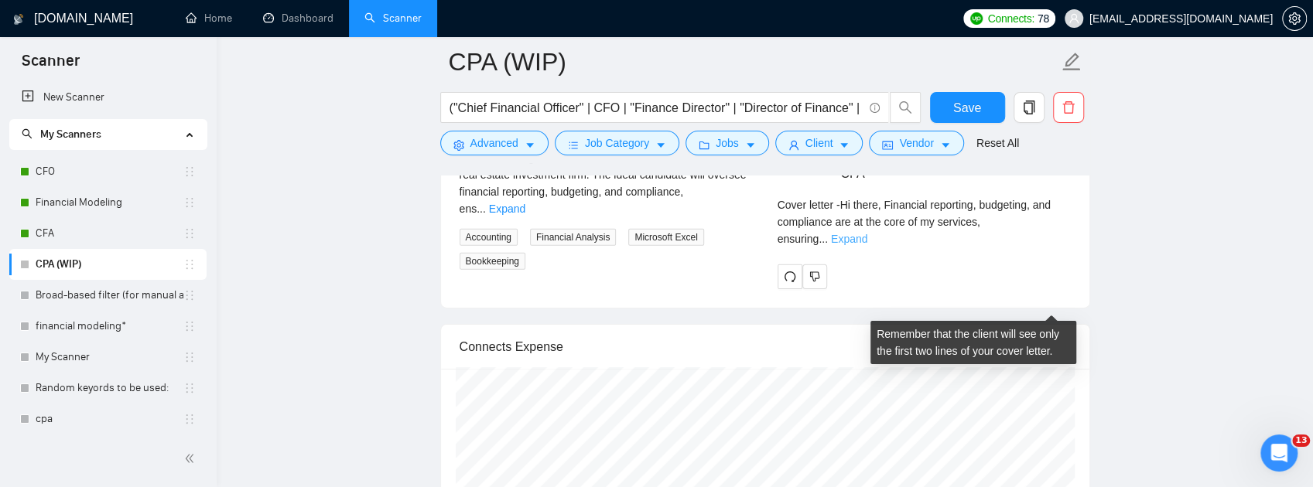
click at [867, 245] on link "Expand" at bounding box center [849, 239] width 36 height 12
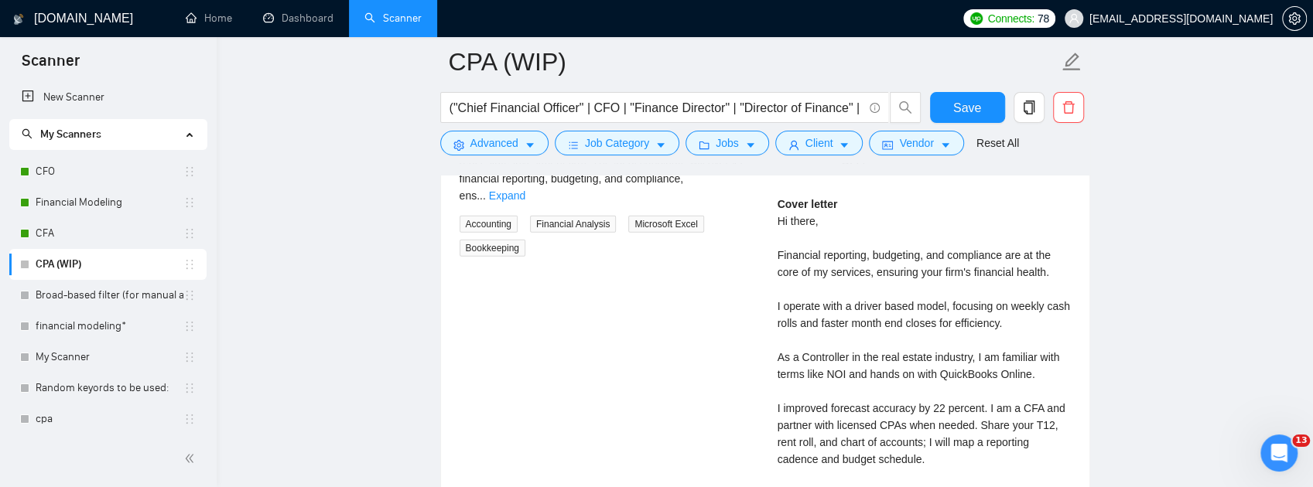
scroll to position [3122, 0]
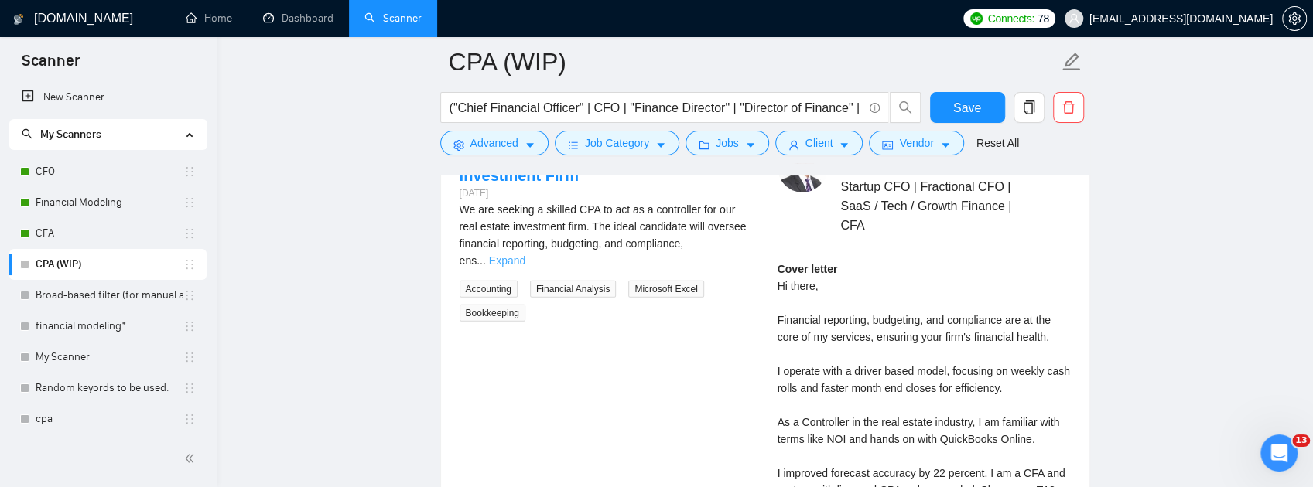
click at [525, 267] on link "Expand" at bounding box center [507, 261] width 36 height 12
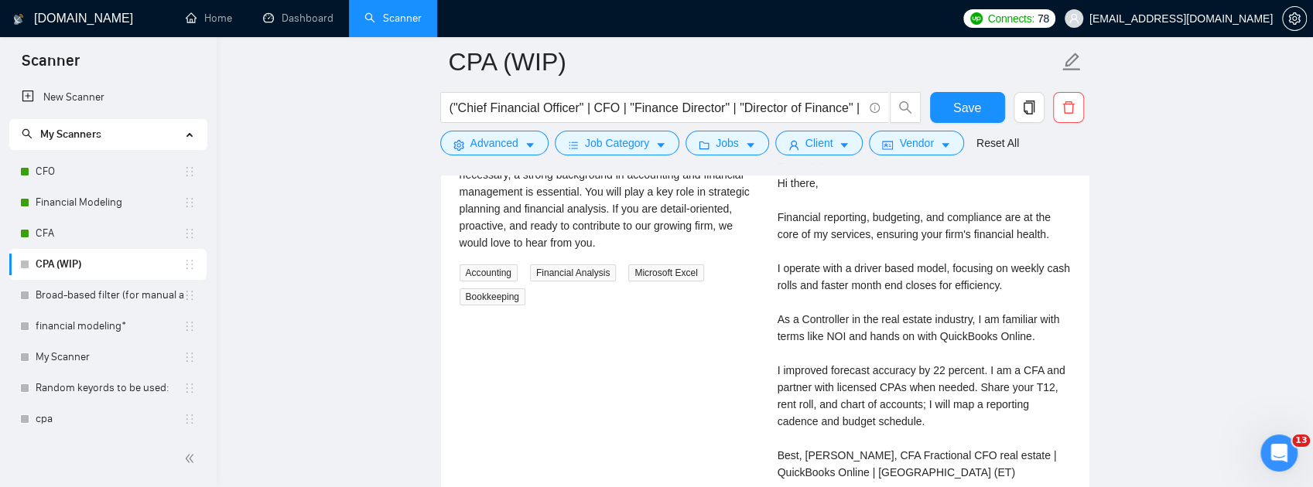
scroll to position [3019, 0]
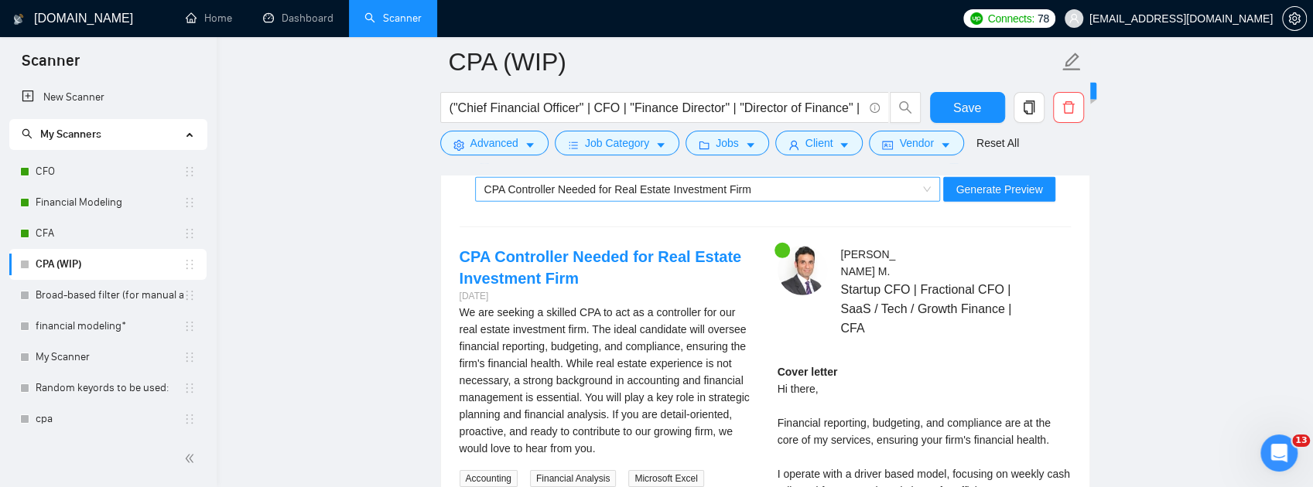
click at [738, 196] on span "CPA Controller Needed for Real Estate Investment Firm" at bounding box center [617, 189] width 267 height 12
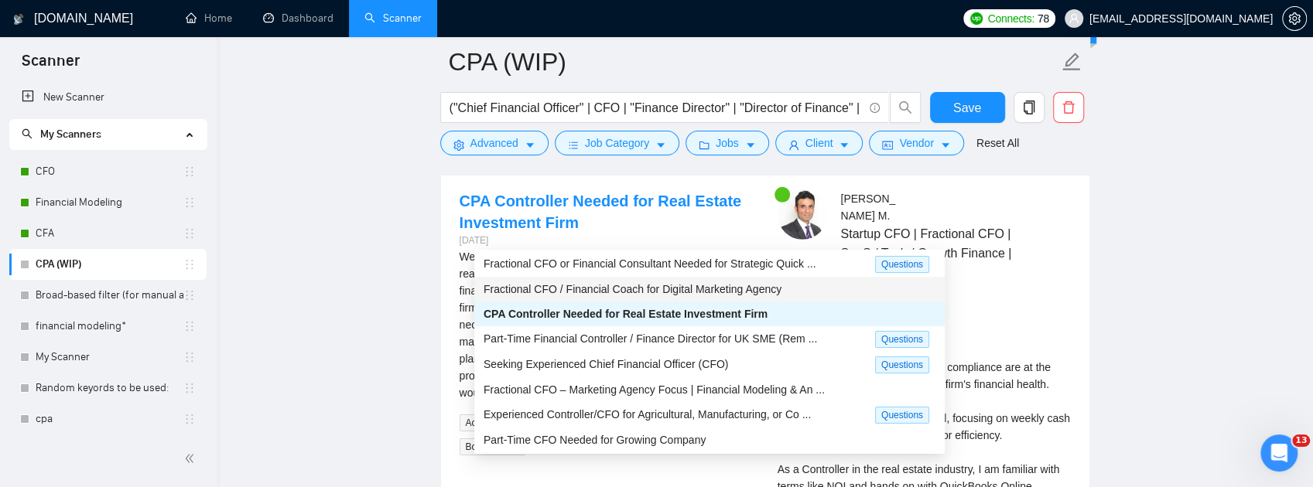
scroll to position [3122, 0]
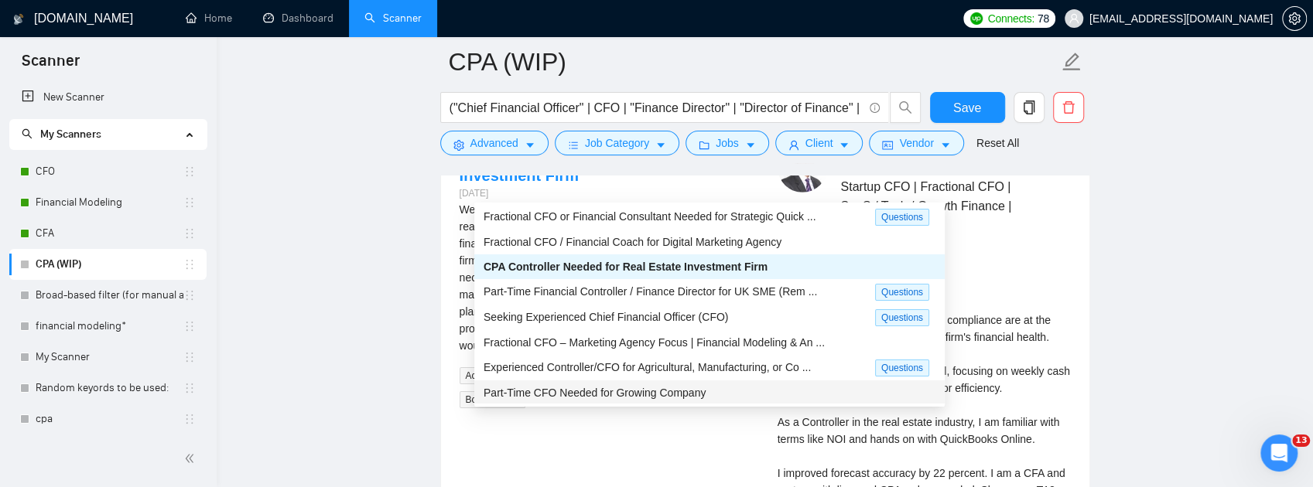
click at [685, 390] on span "Part-Time CFO Needed for Growing Company" at bounding box center [595, 393] width 222 height 12
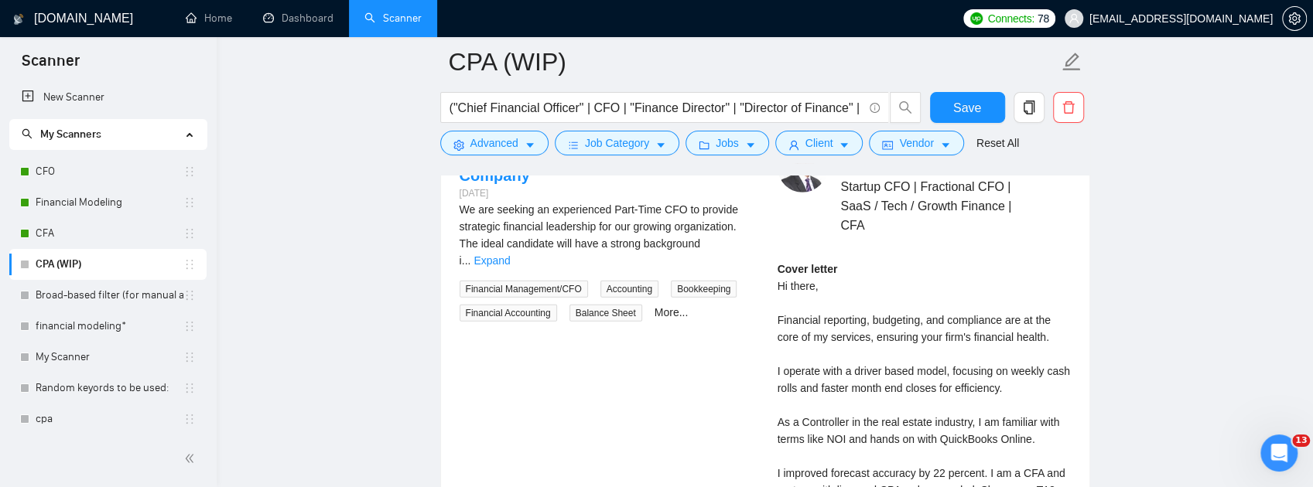
click at [1001, 95] on span "Generate Preview" at bounding box center [998, 86] width 87 height 17
